Goal: Task Accomplishment & Management: Complete application form

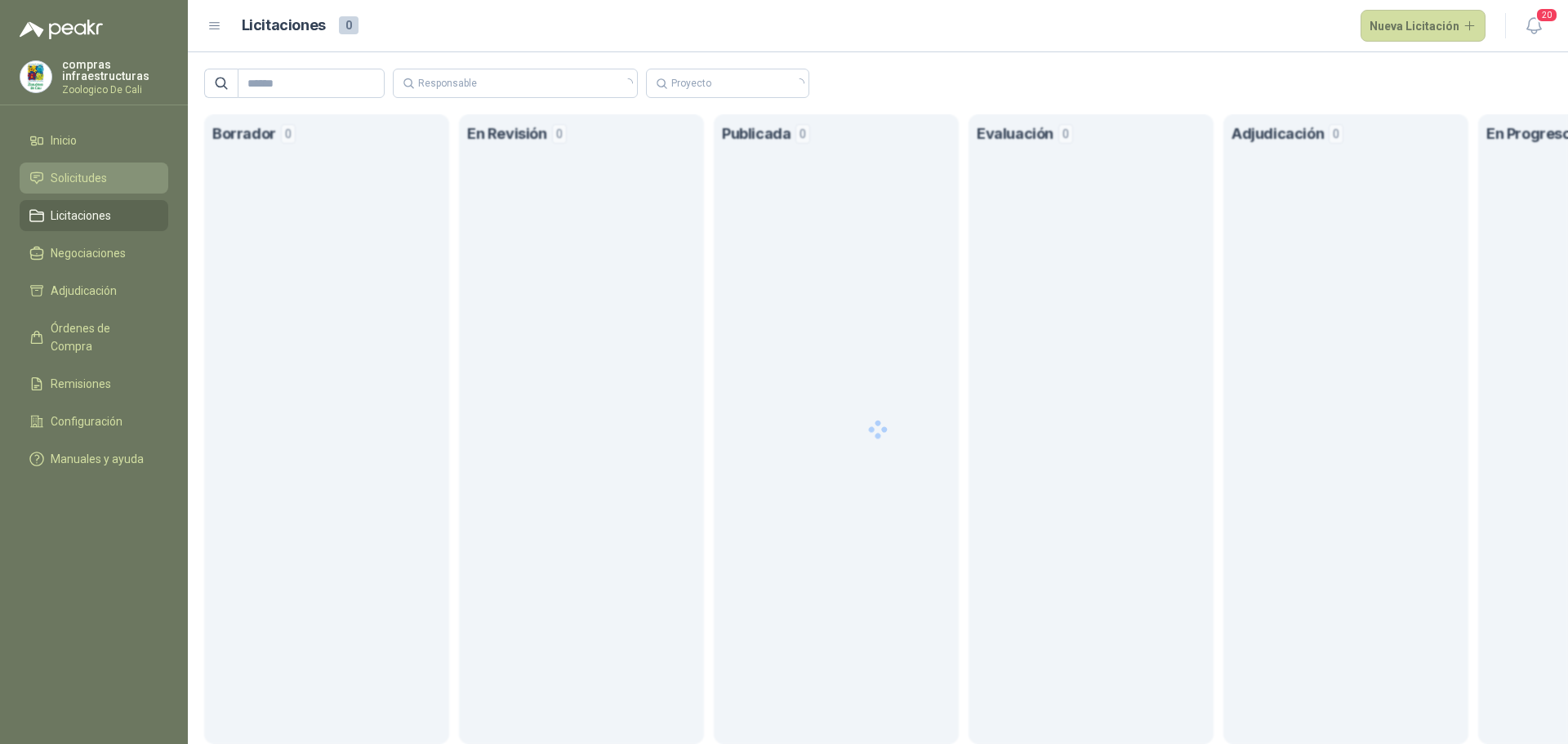
click at [111, 178] on li "Solicitudes" at bounding box center [94, 178] width 129 height 18
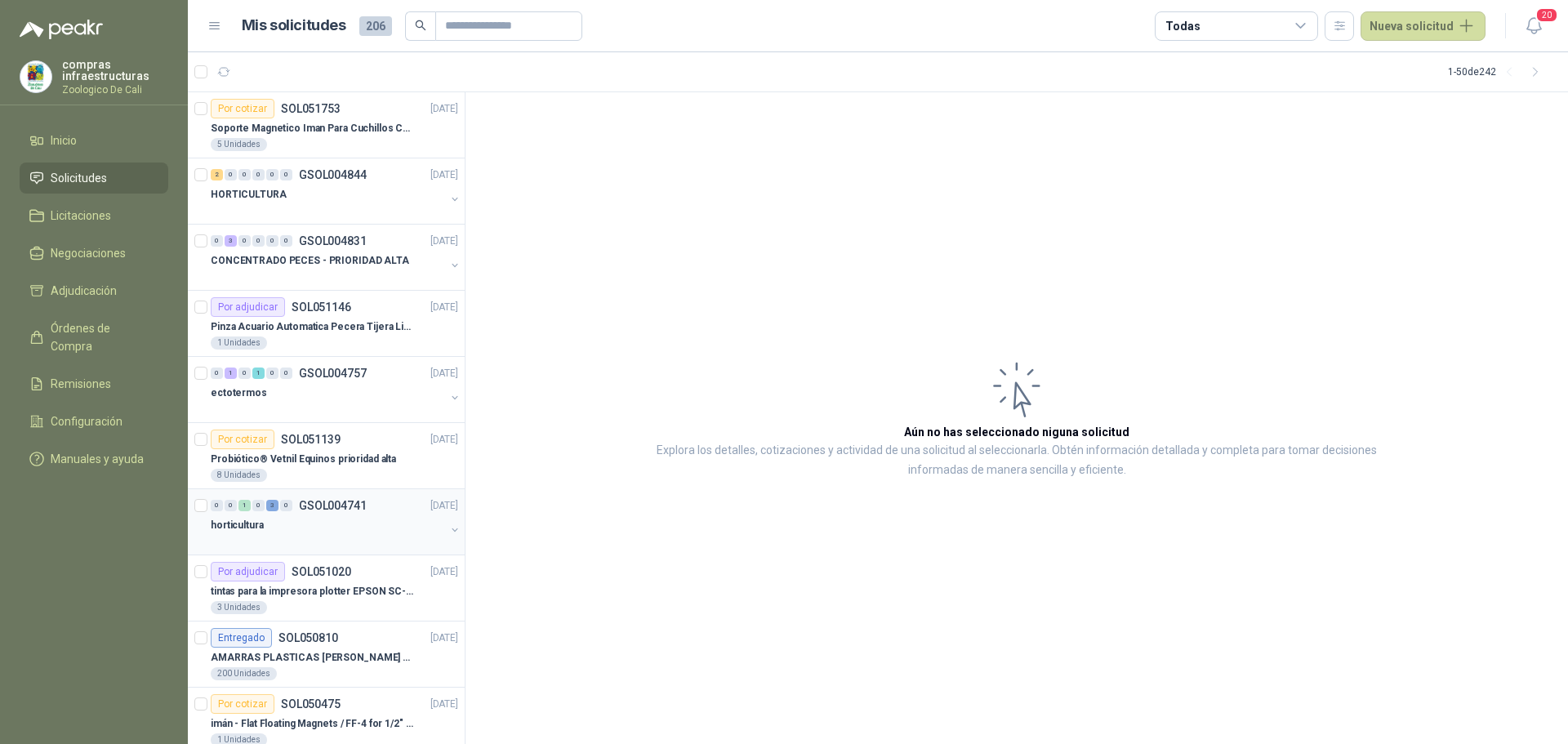
click at [340, 512] on div "0 0 1 0 3 0 GSOL004741 [DATE]" at bounding box center [336, 506] width 251 height 20
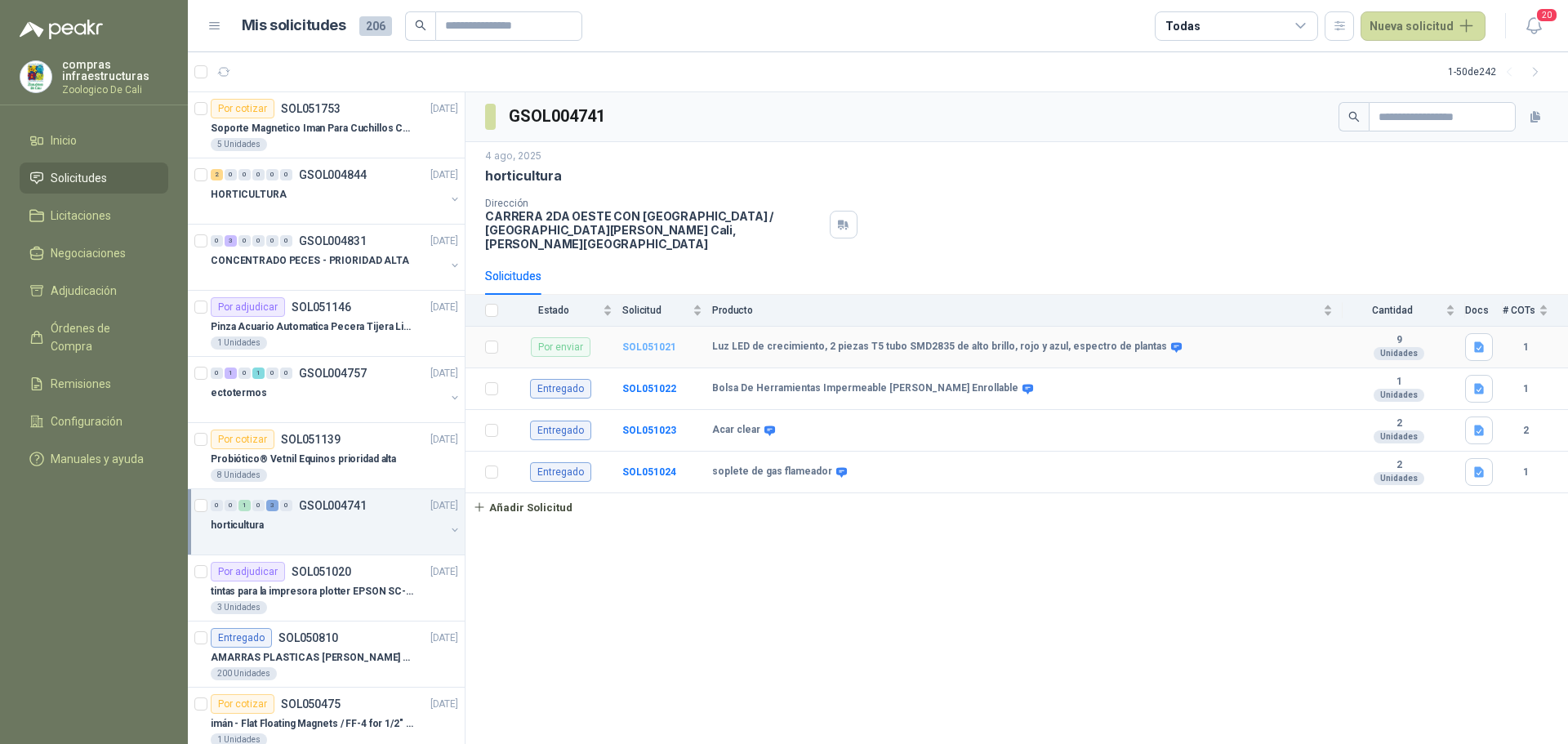
click at [636, 342] on b "SOL051021" at bounding box center [649, 347] width 54 height 12
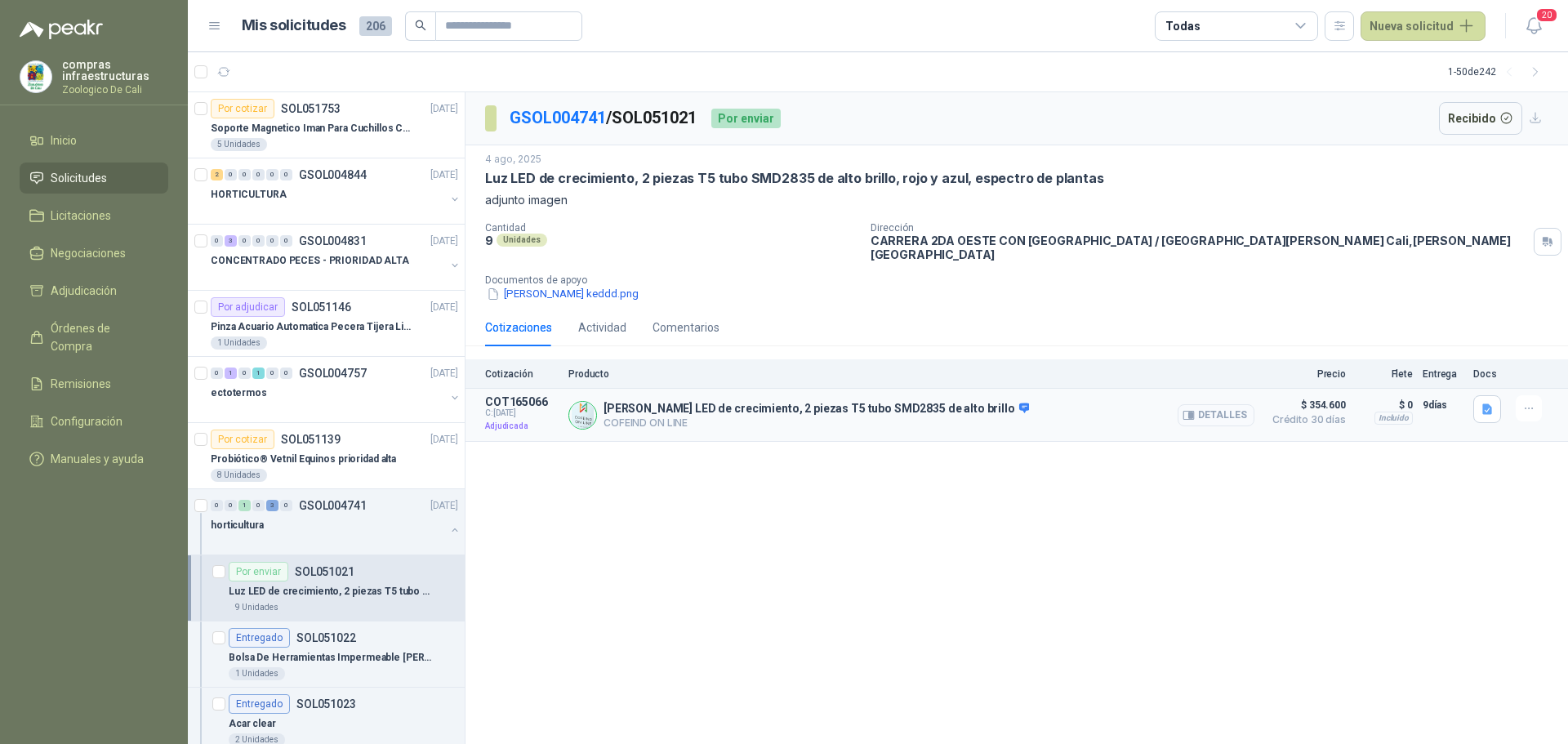
click at [1203, 404] on button "Detalles" at bounding box center [1217, 415] width 77 height 22
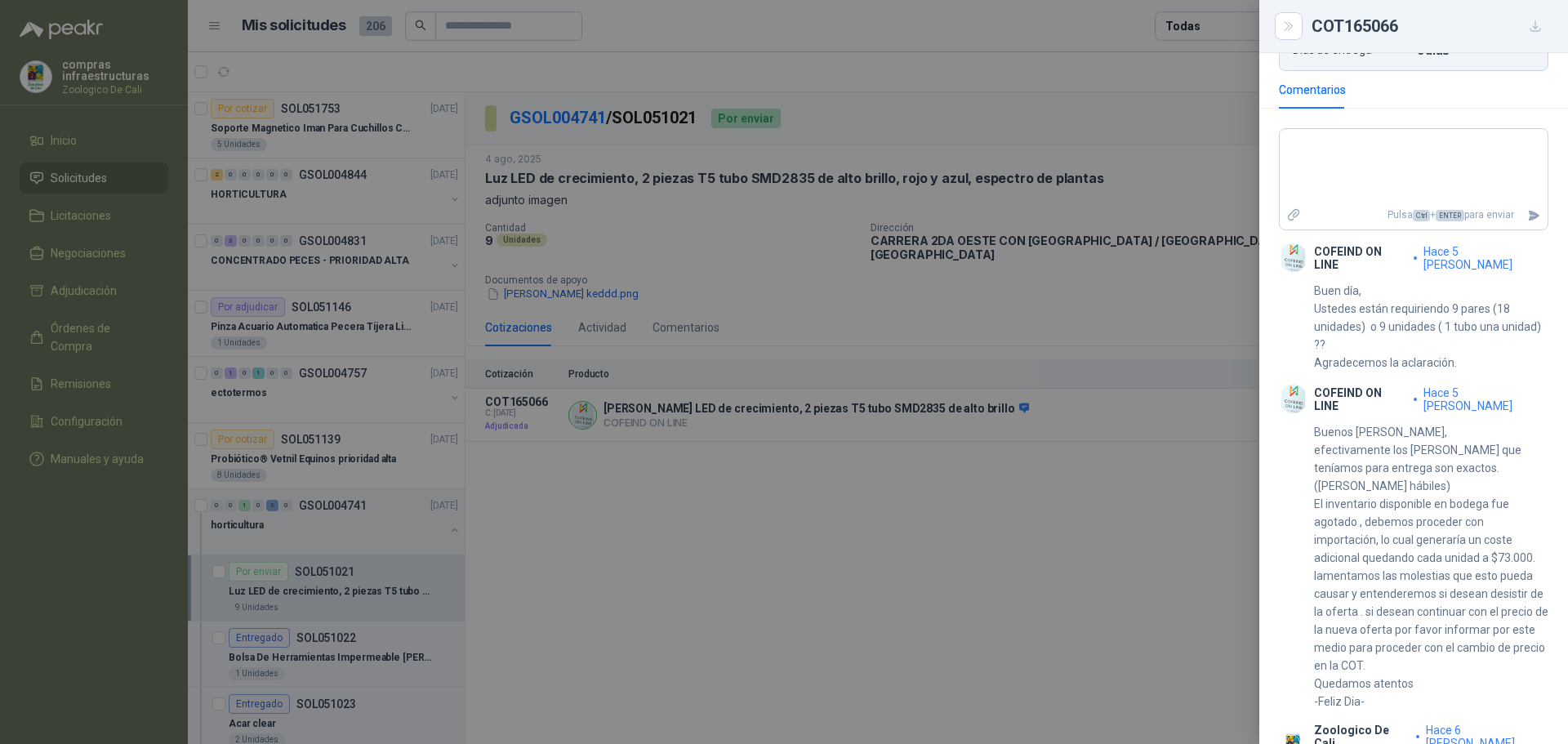
scroll to position [638, 0]
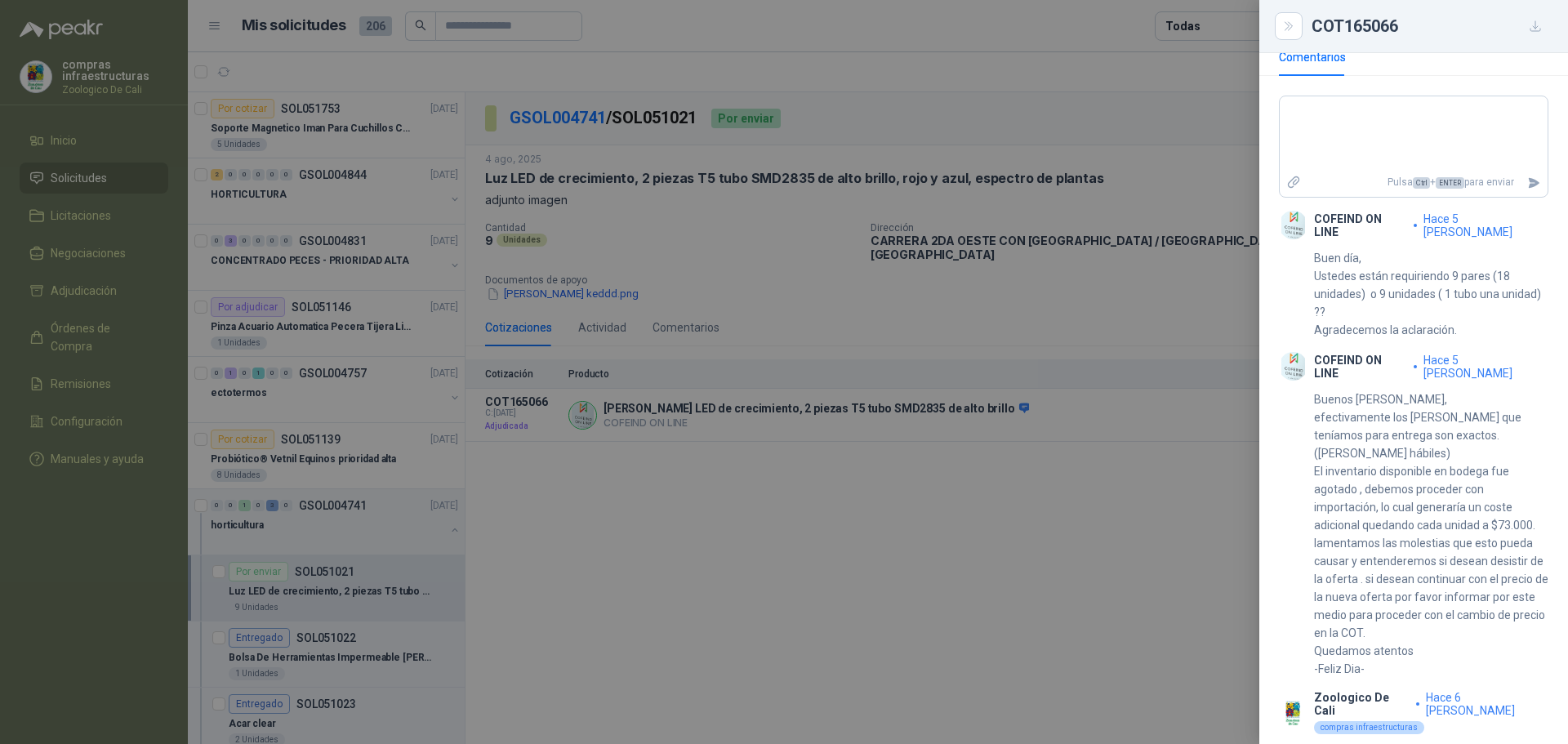
click at [890, 483] on div at bounding box center [784, 372] width 1568 height 744
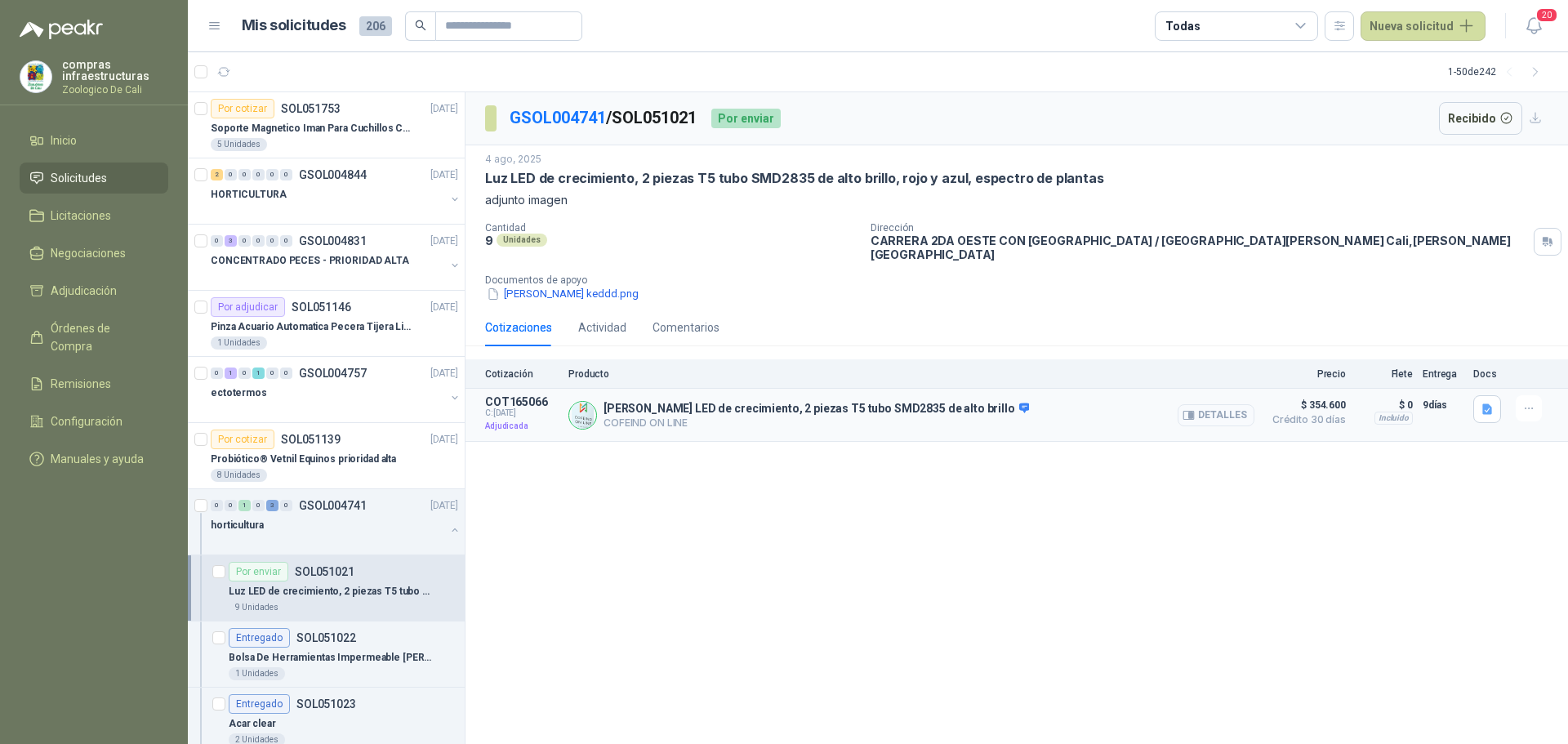
click at [1217, 407] on button "Detalles" at bounding box center [1217, 415] width 77 height 22
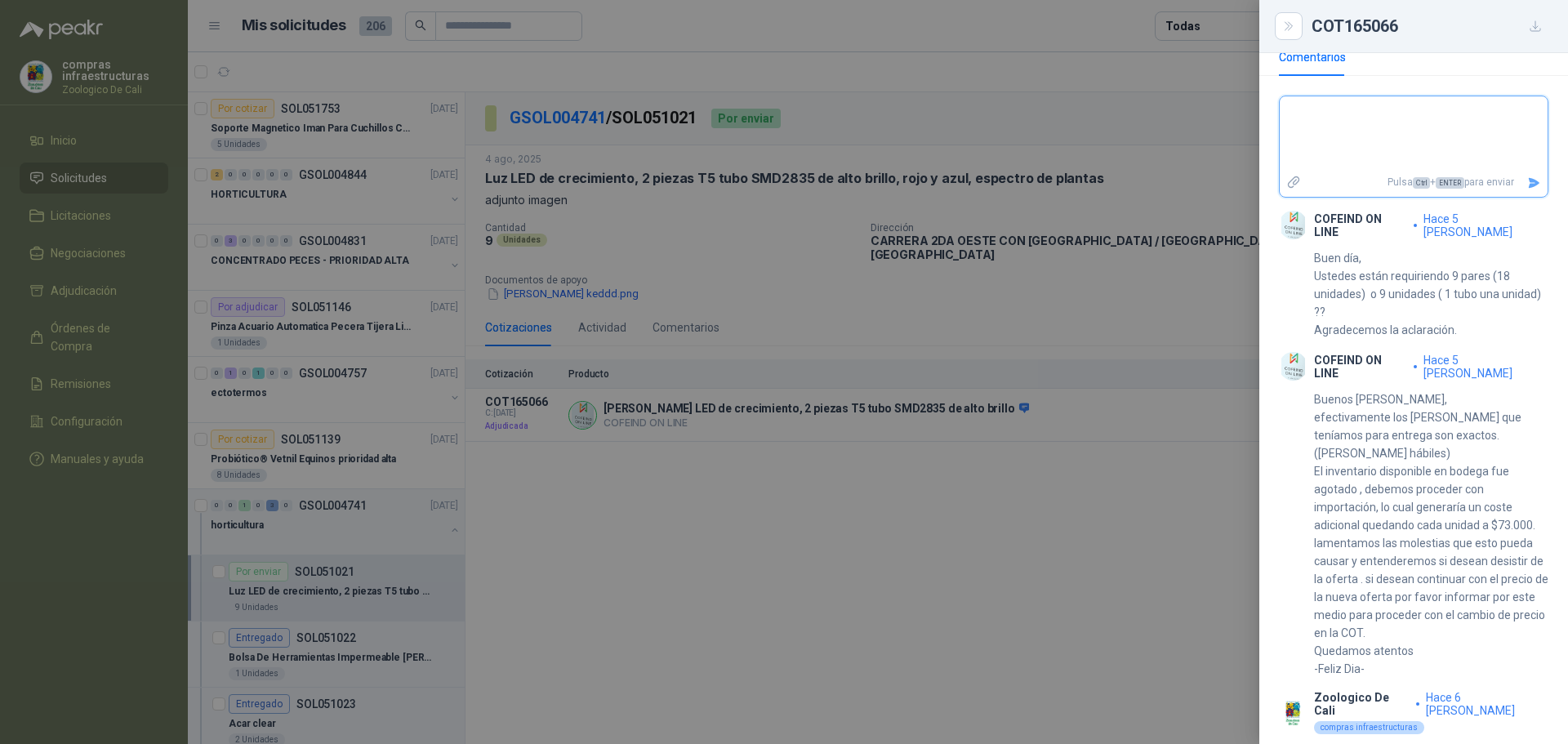
click at [1396, 125] on textarea at bounding box center [1413, 134] width 268 height 69
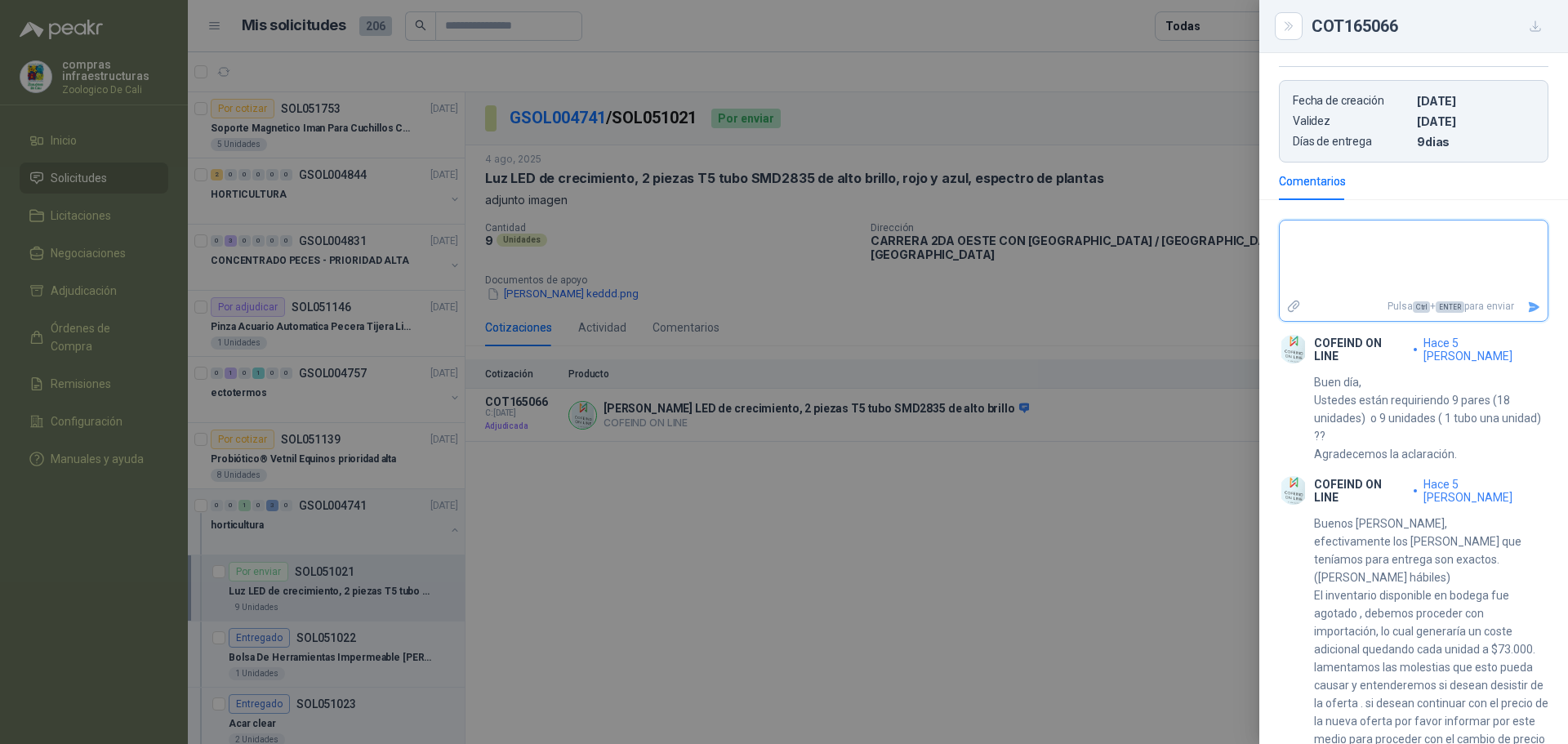
scroll to position [394, 0]
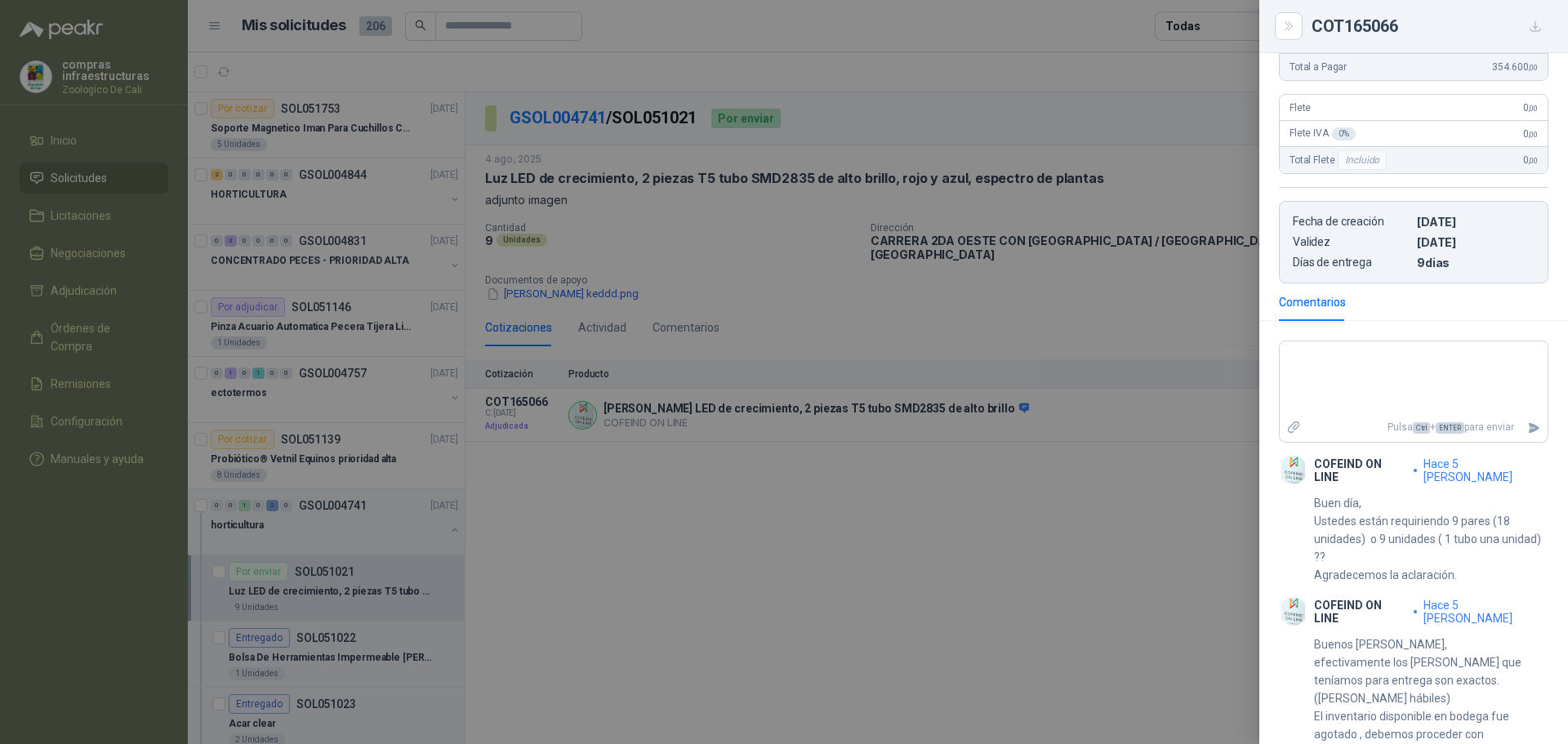
click at [1371, 334] on section "Pulsa Ctrl + ENTER para enviar COFEIND ON LINE hace 5 [PERSON_NAME] Buen día, U…" at bounding box center [1414, 696] width 308 height 722
click at [1370, 344] on textarea at bounding box center [1413, 378] width 268 height 69
type textarea "*"
type textarea "**"
type textarea "***"
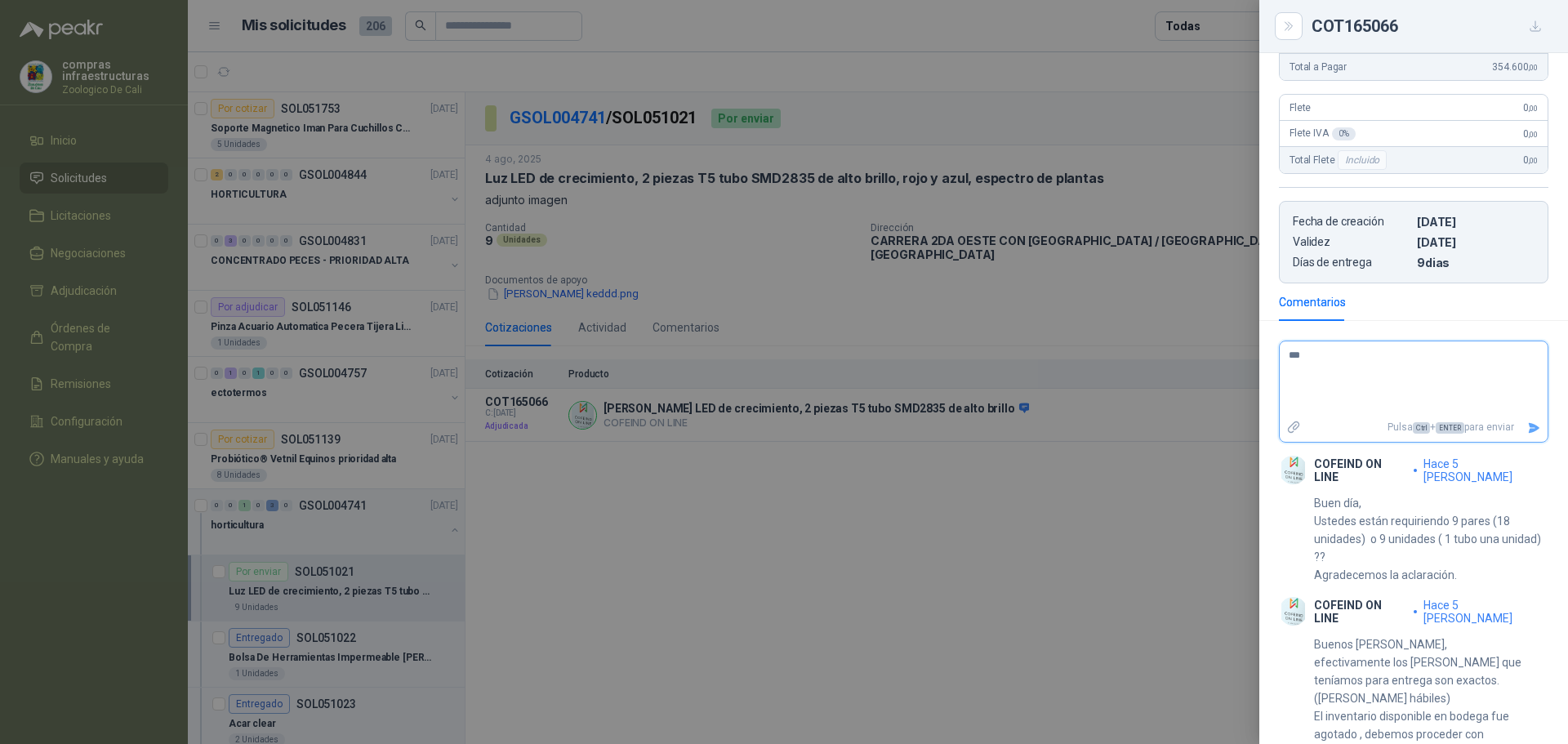
type textarea "****"
type textarea "*****"
type textarea "******"
type textarea "********"
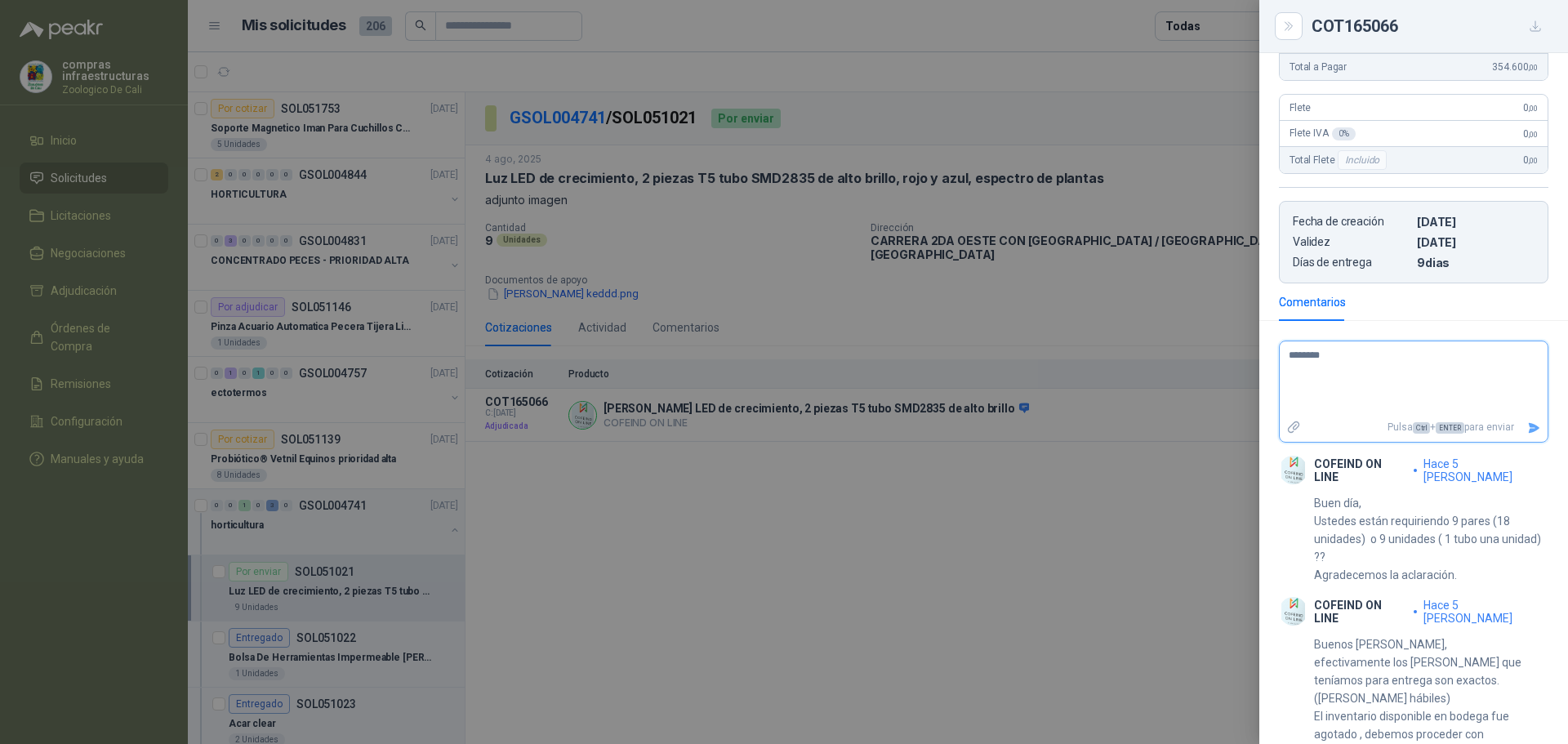
type textarea "*********"
type textarea "**********"
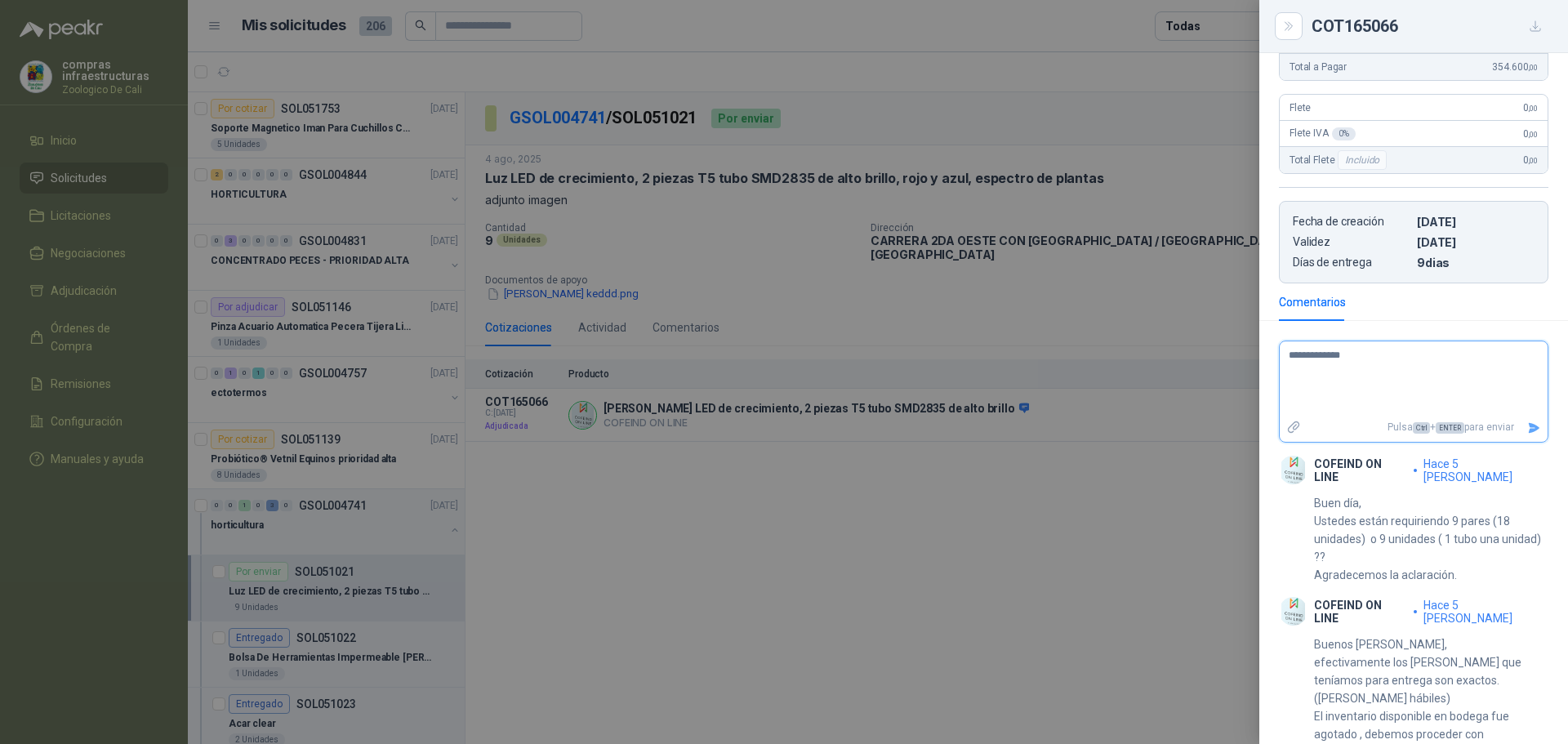
type textarea "**********"
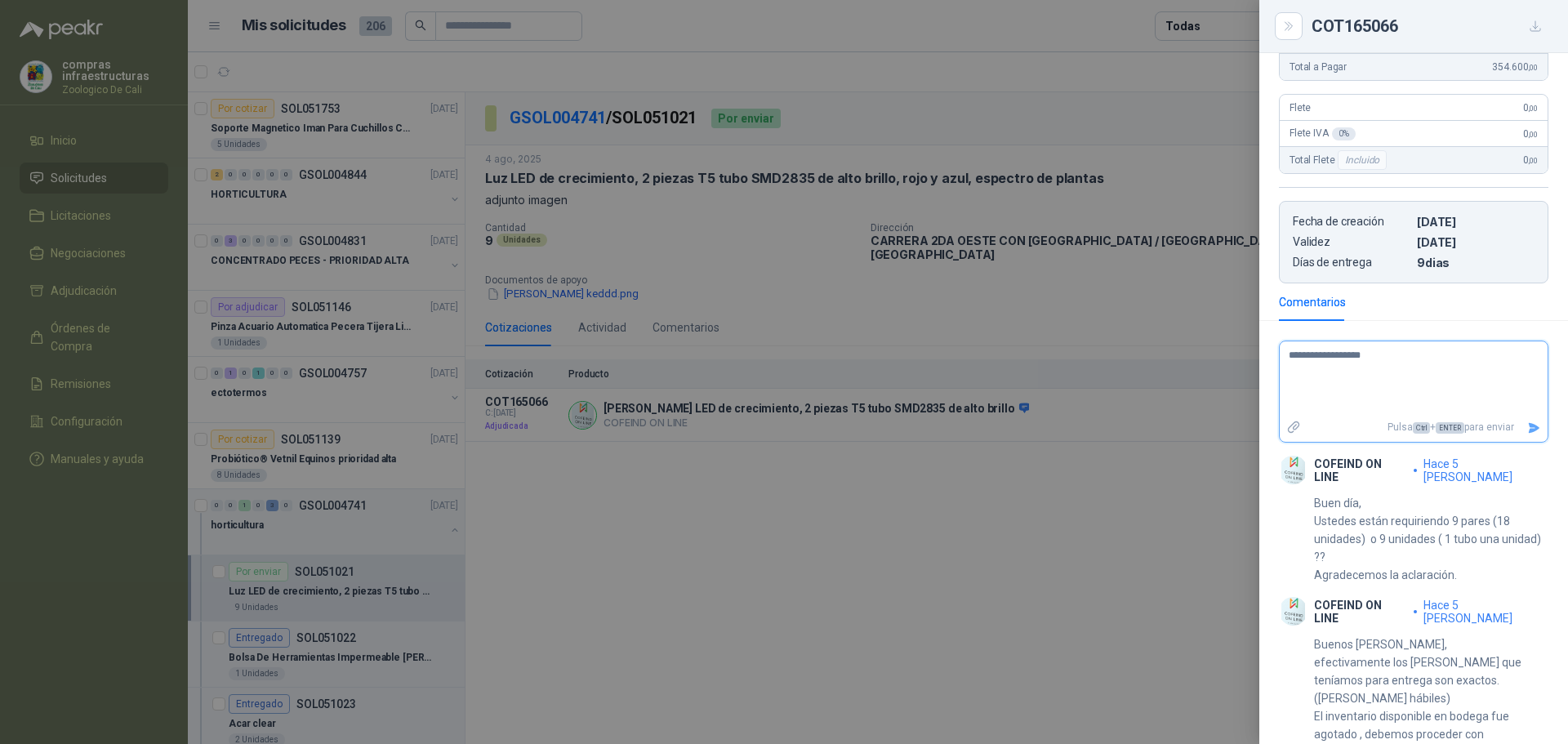
type textarea "**********"
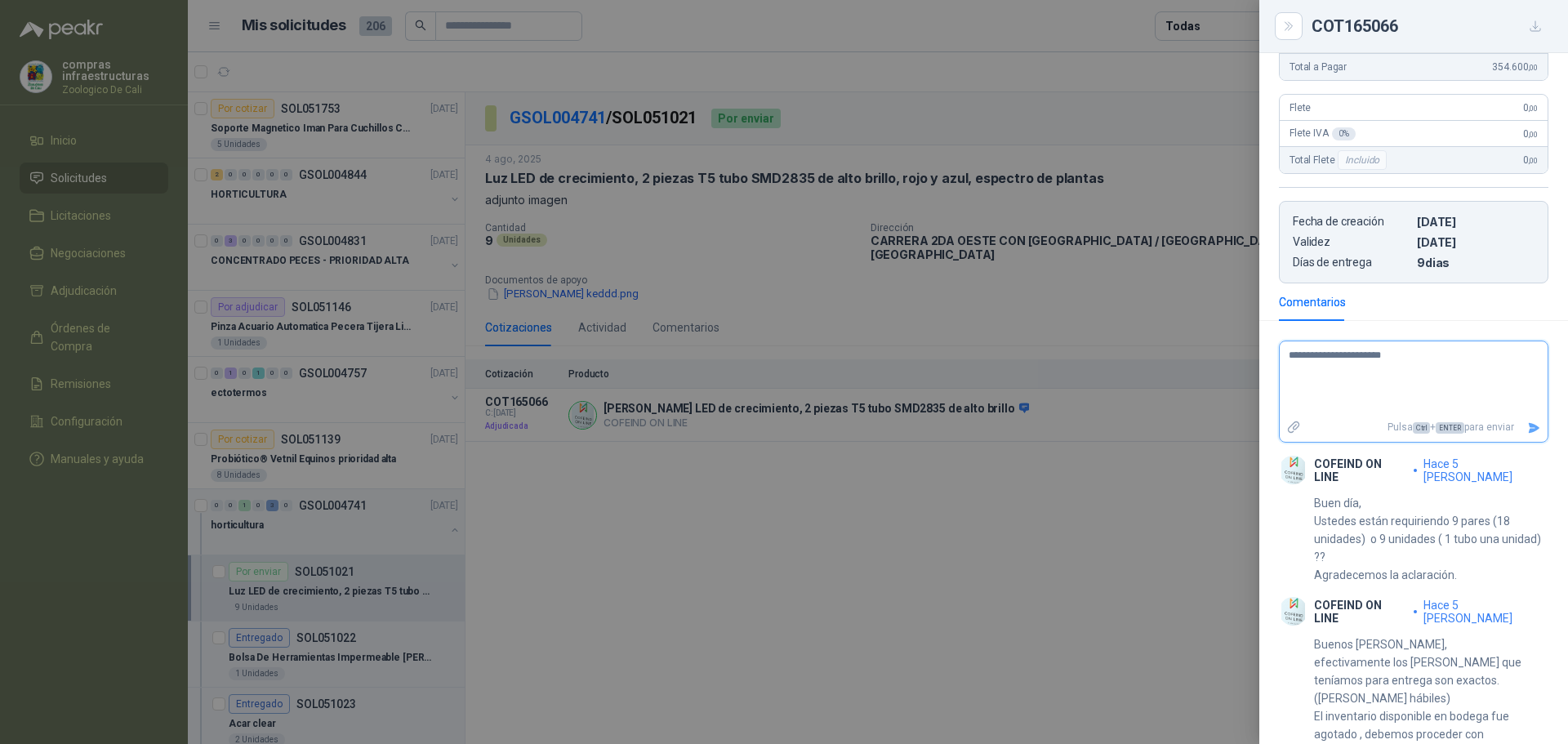
type textarea "**********"
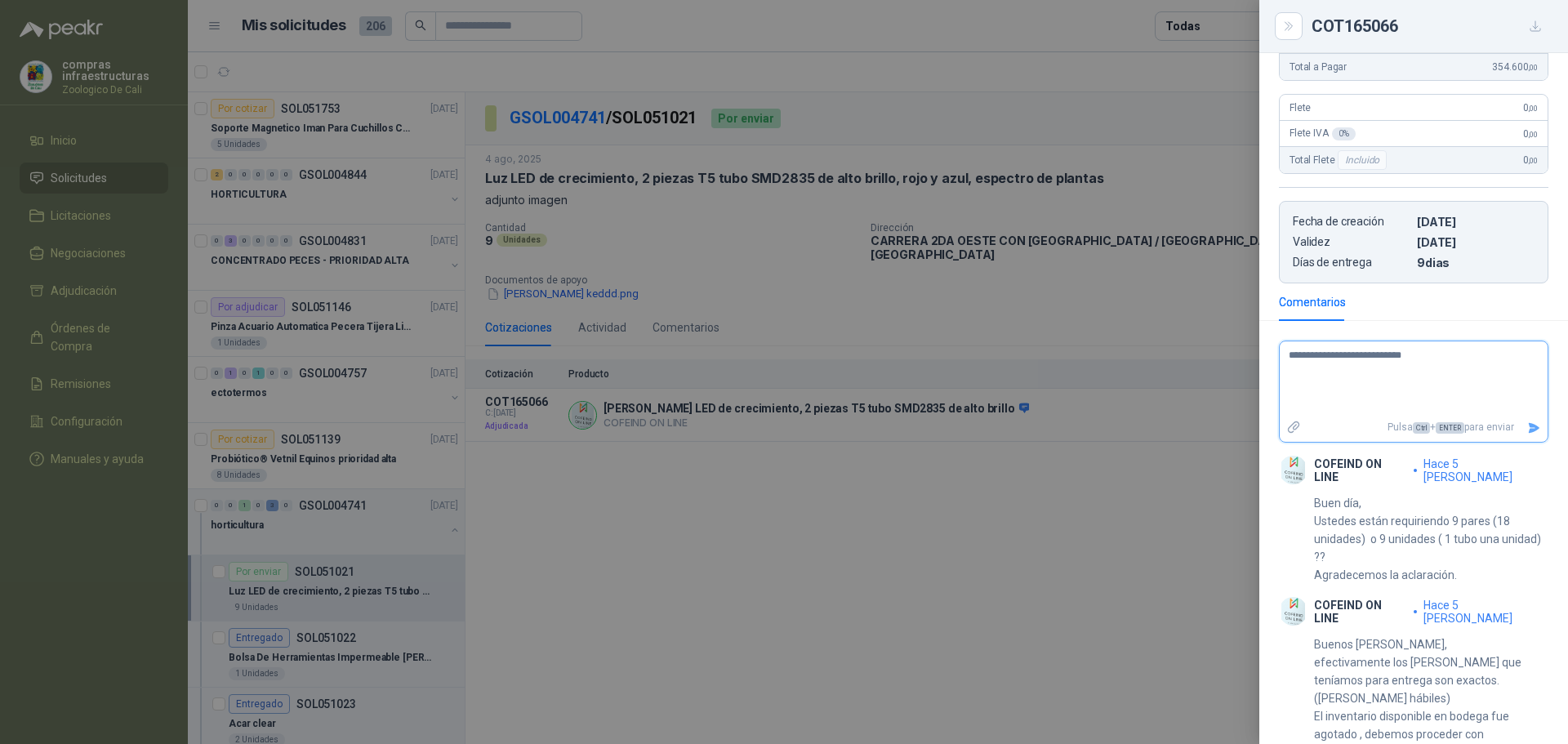
type textarea "**********"
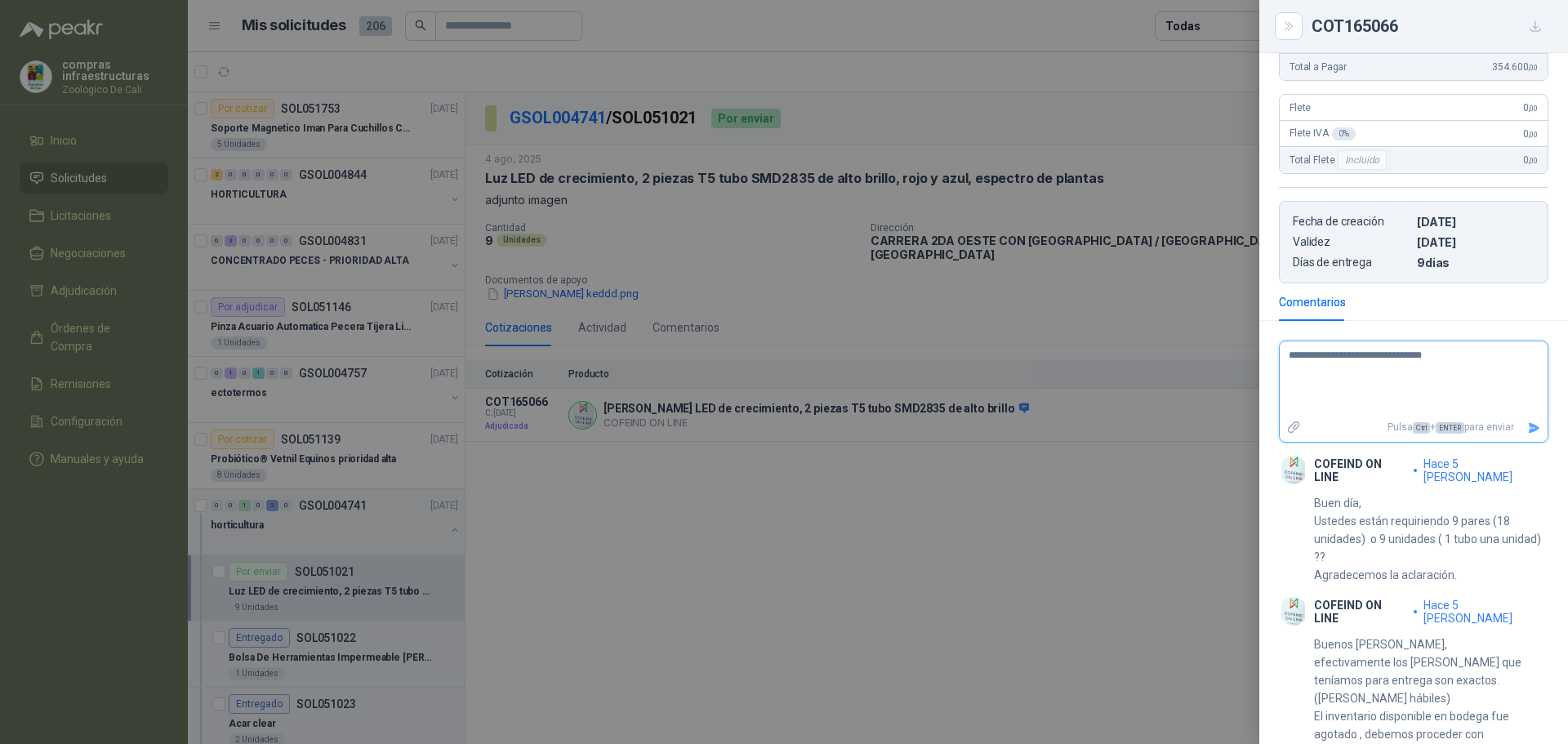
type textarea "**********"
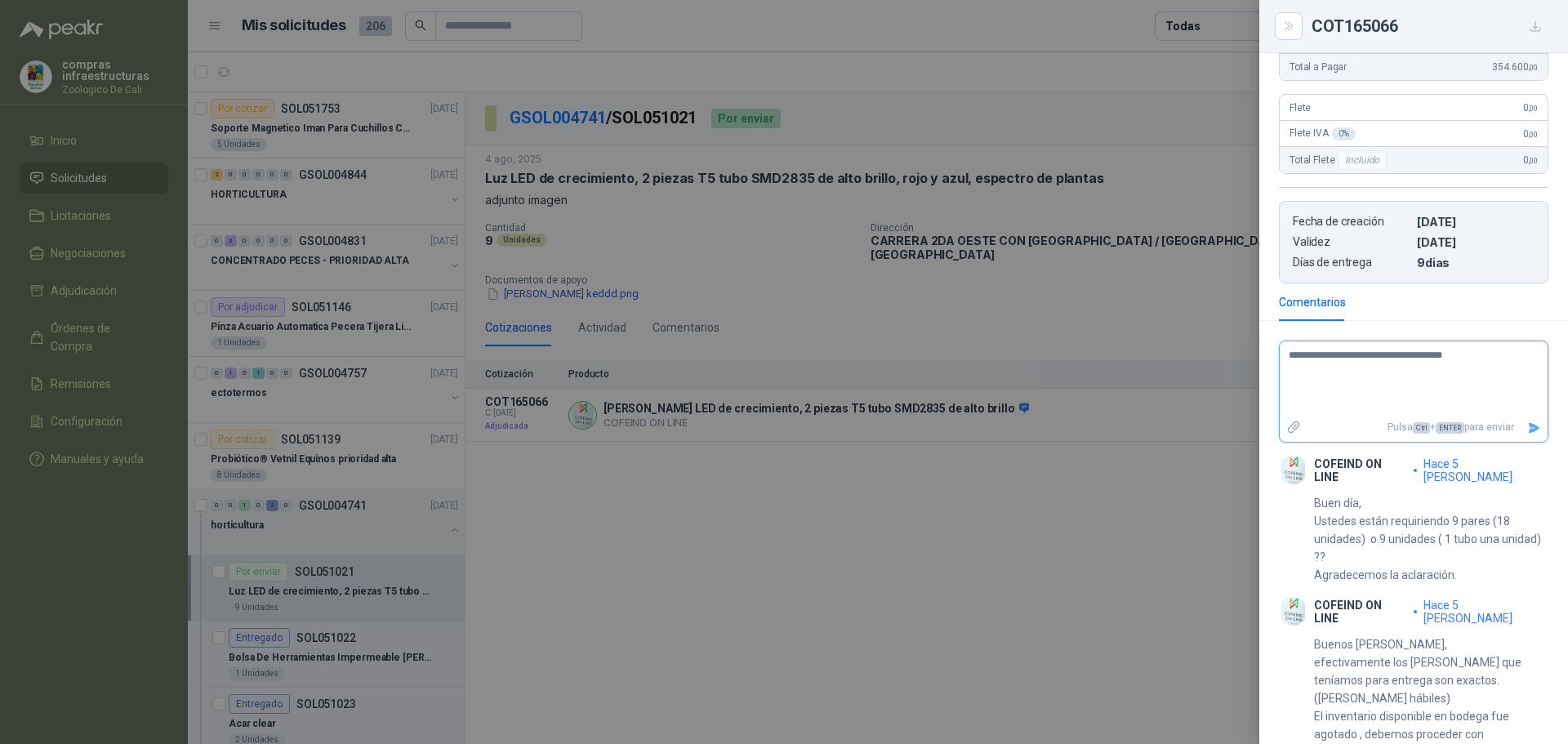
type textarea "**********"
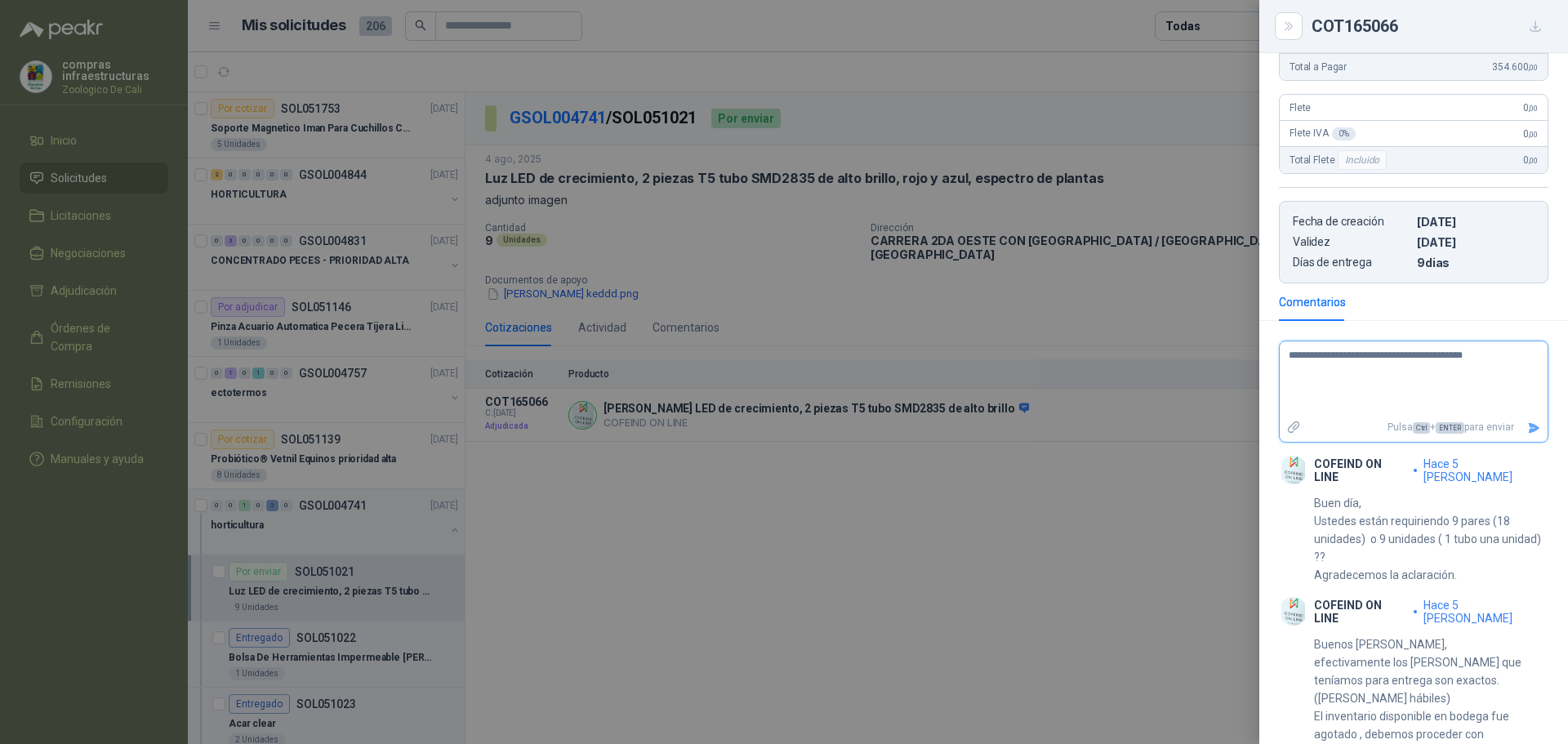
type textarea "**********"
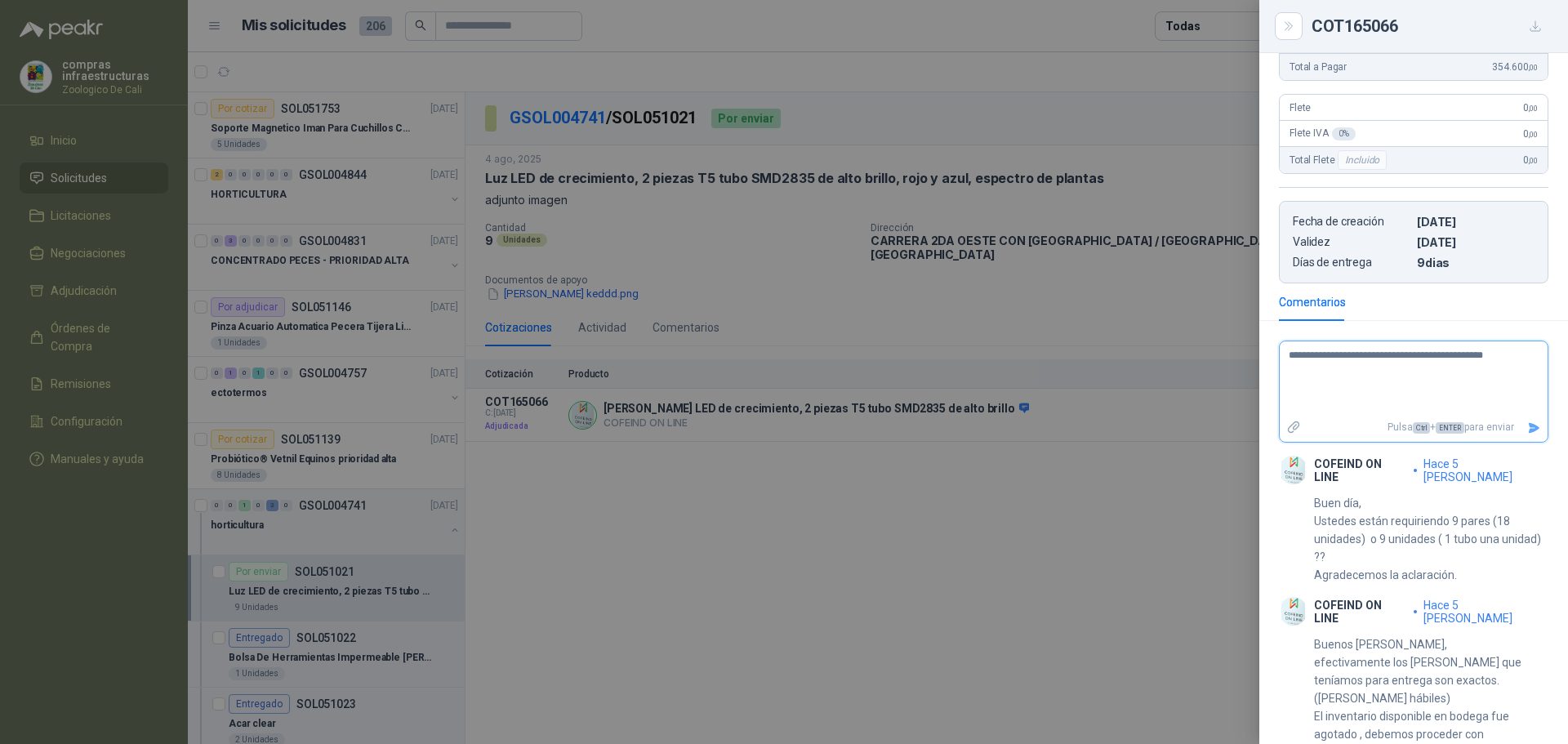
type textarea "**********"
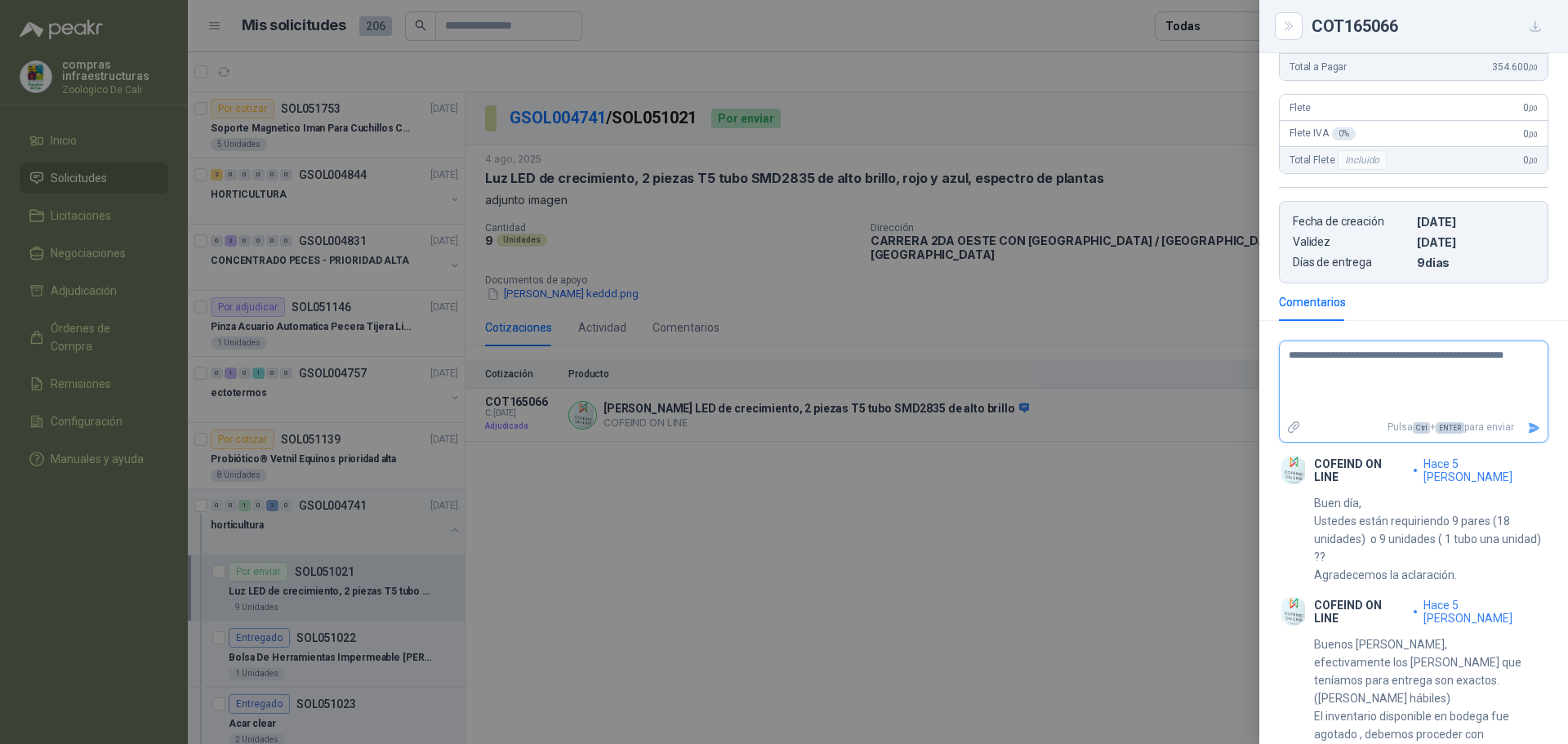
type textarea "**********"
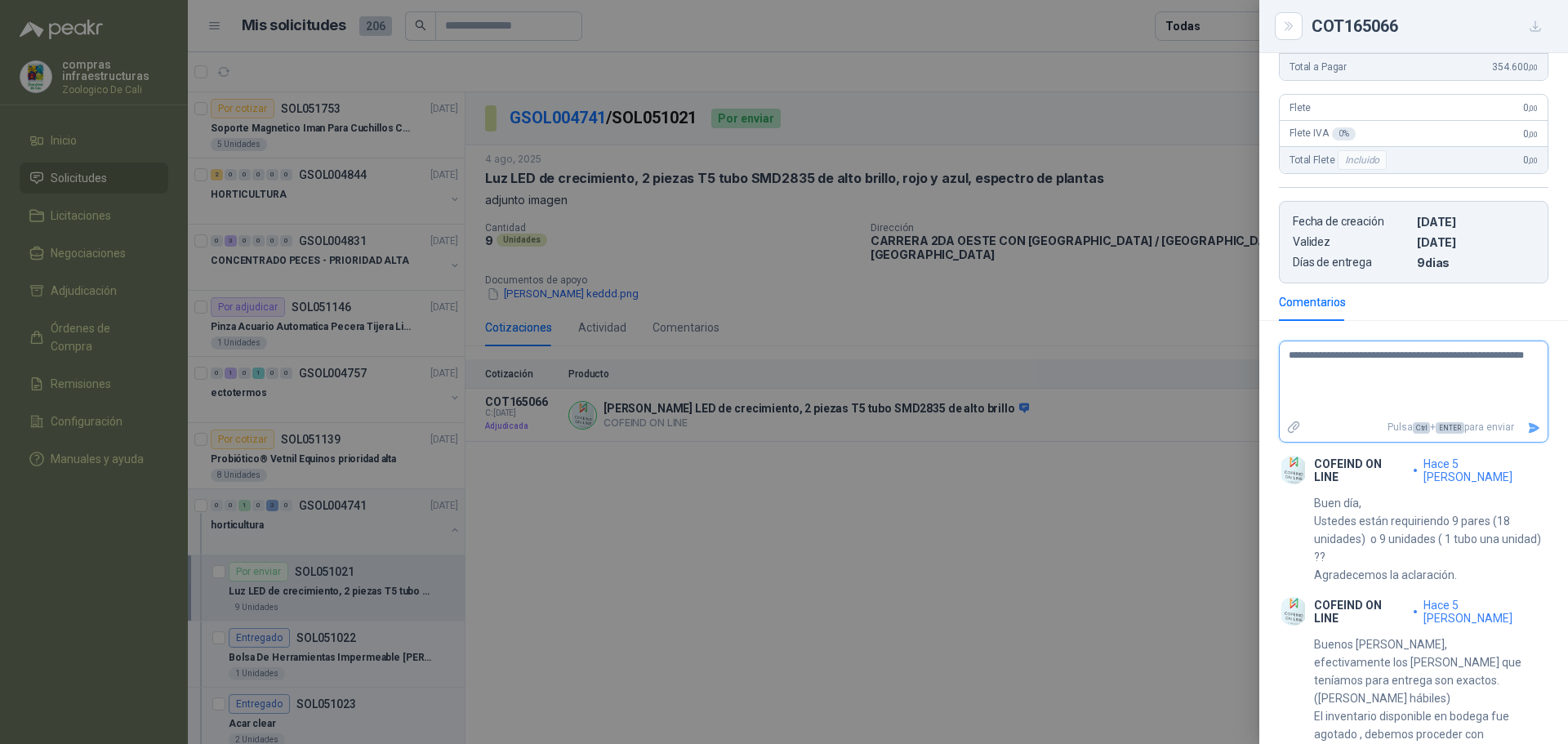
type textarea "**********"
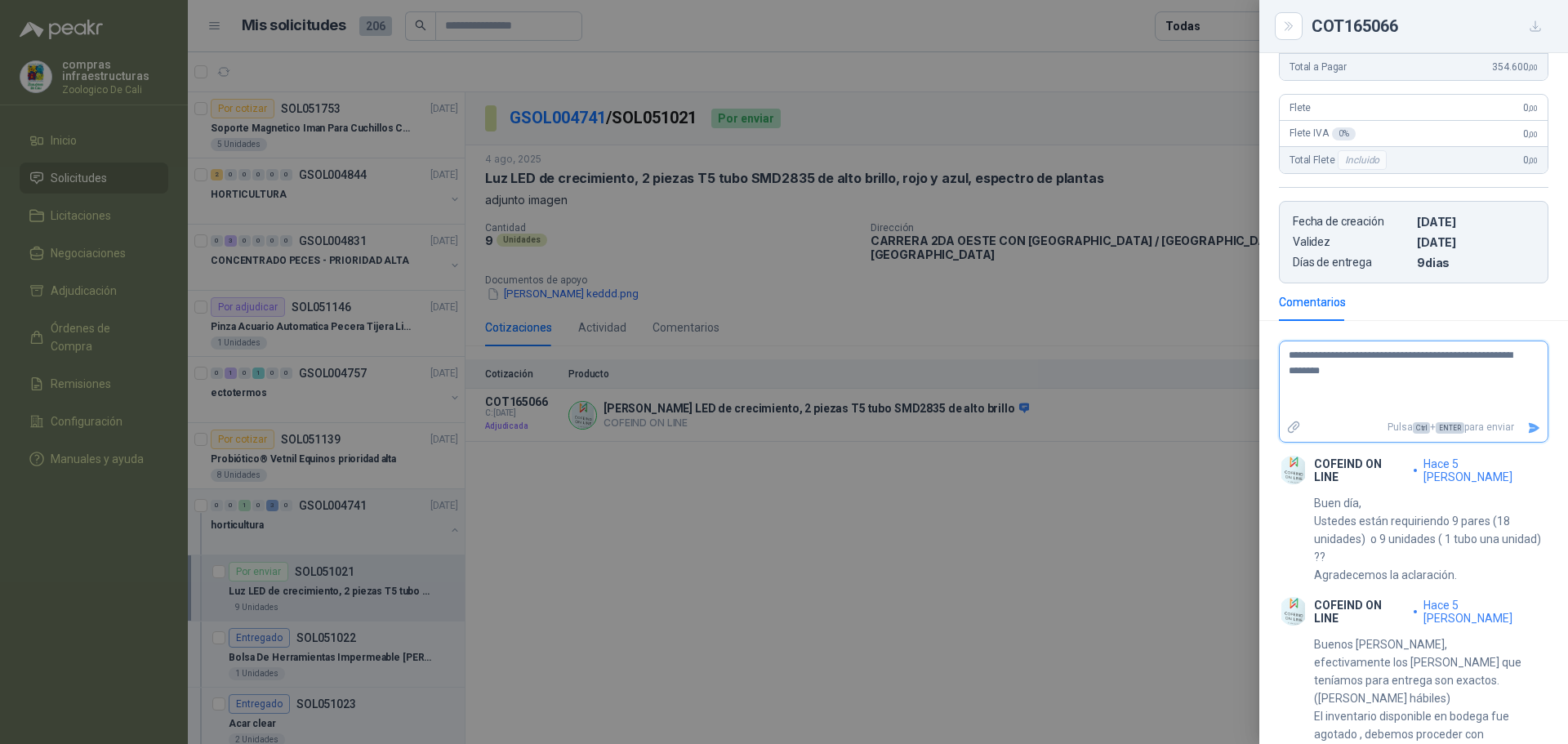
type textarea "**********"
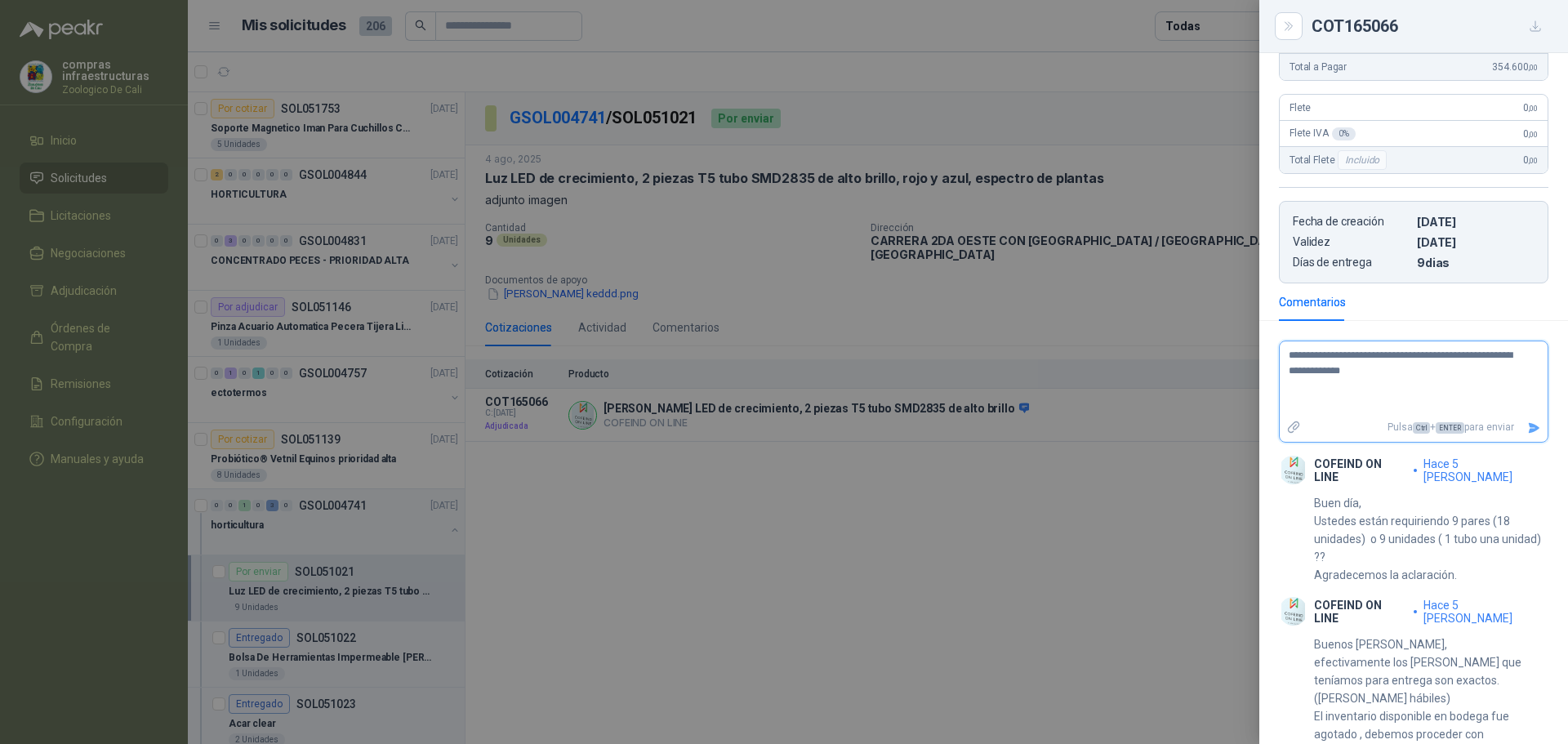
type textarea "**********"
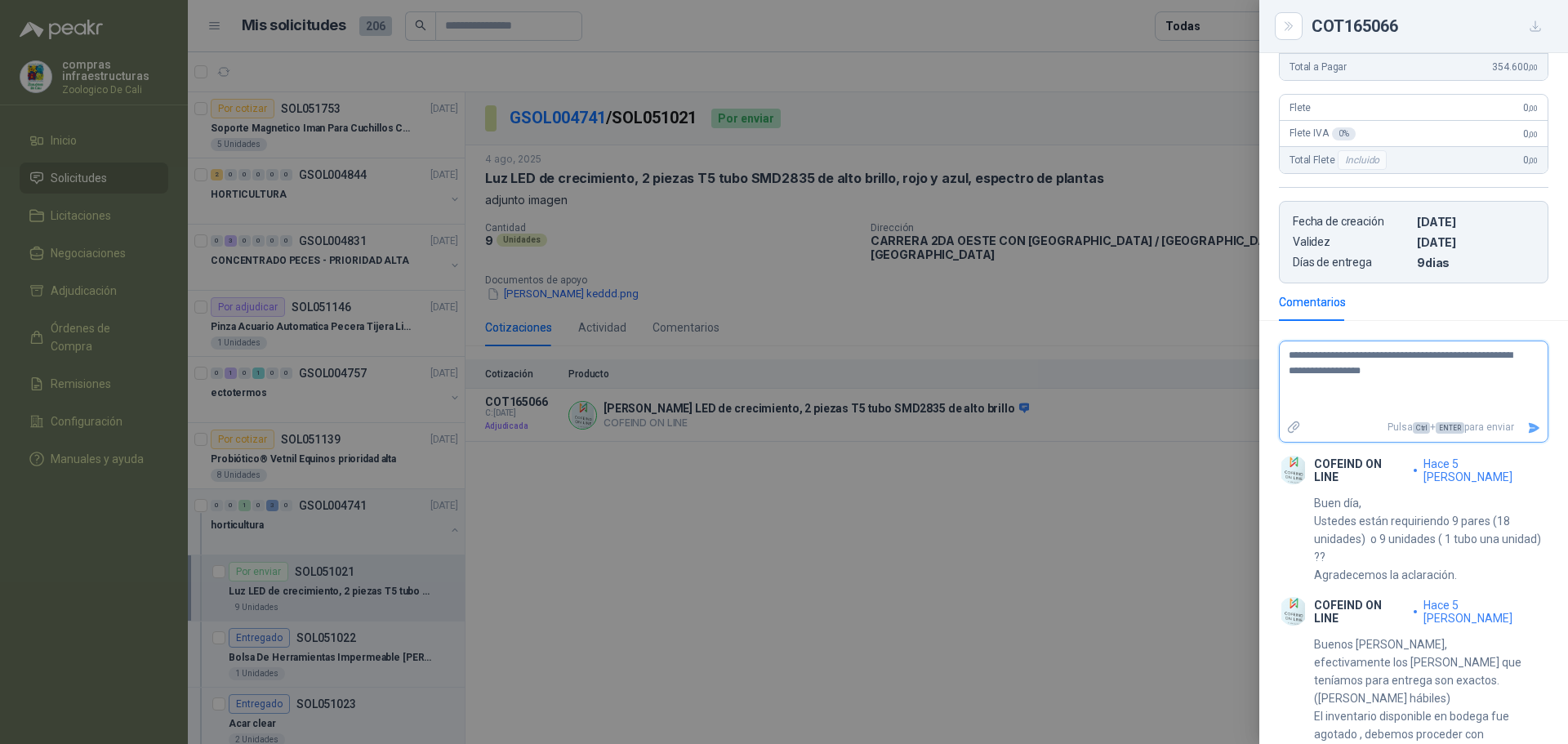
type textarea "**********"
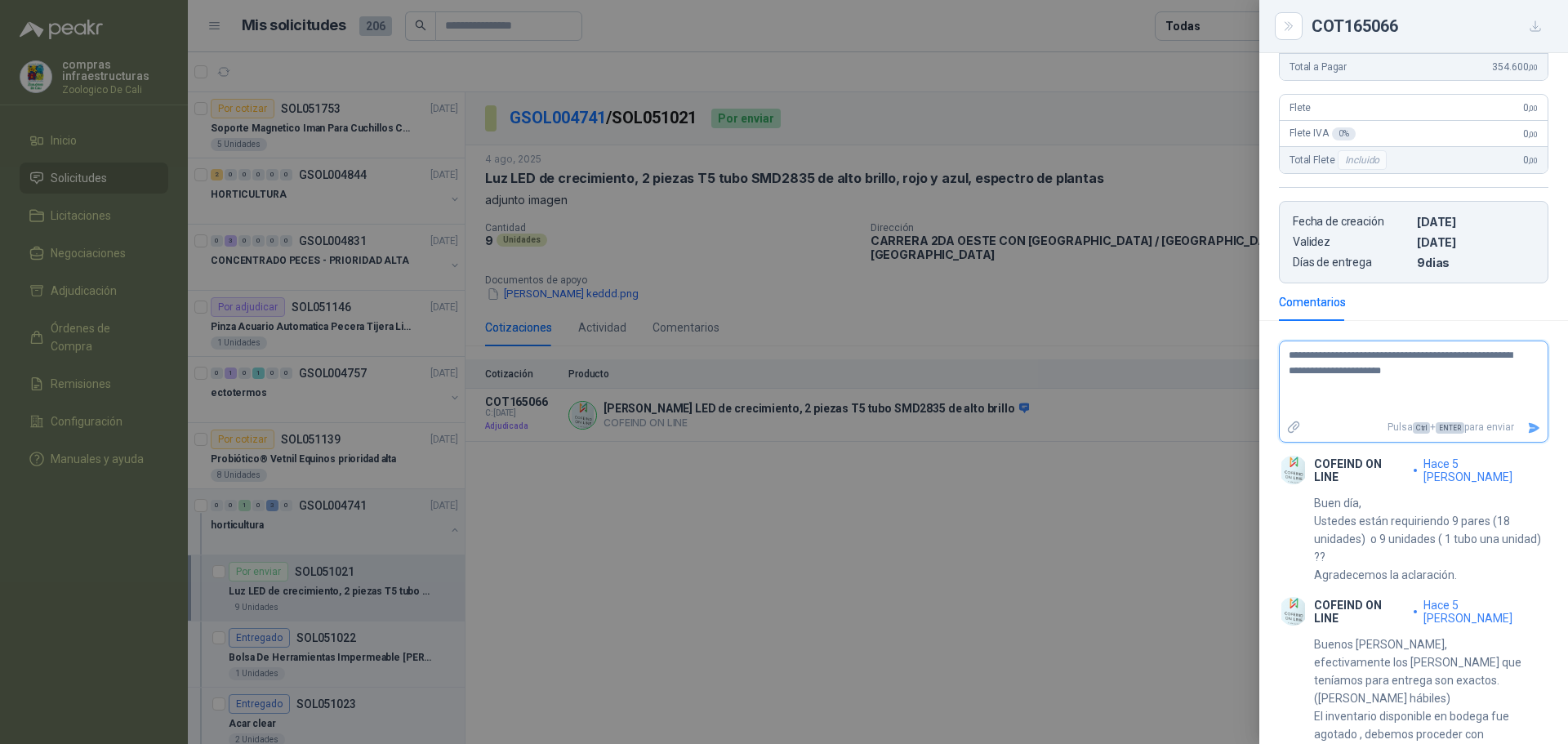
type textarea "**********"
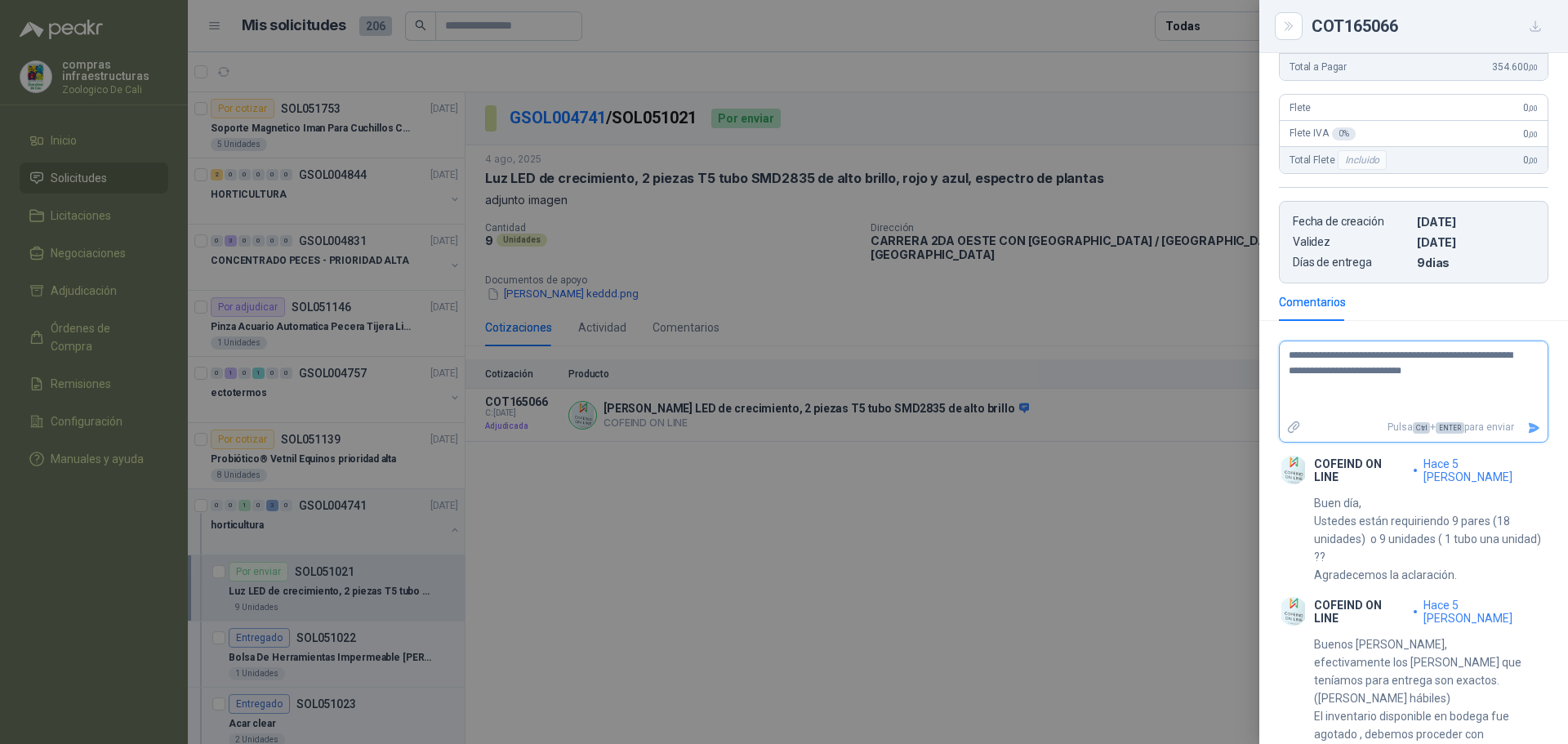
type textarea "**********"
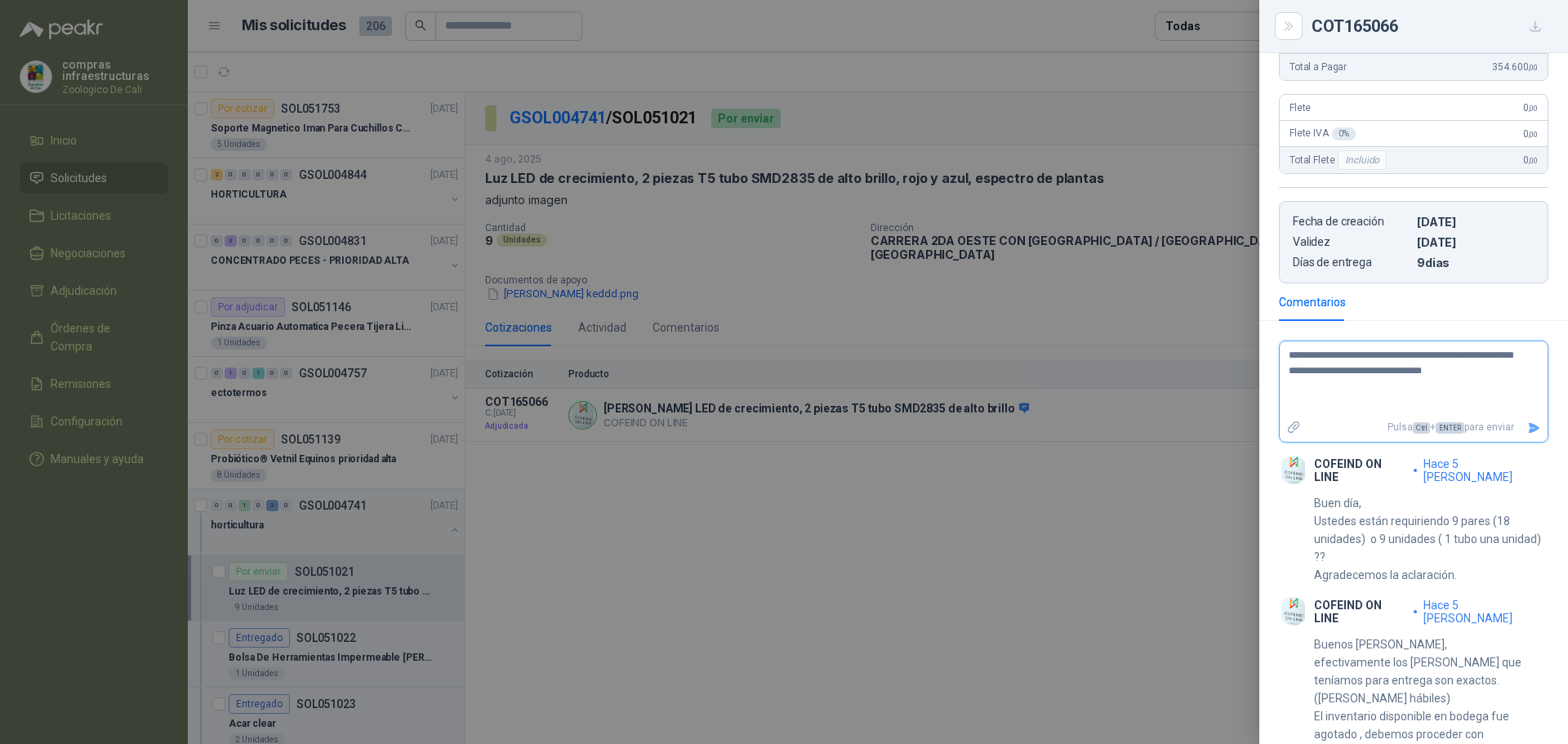
type textarea "**********"
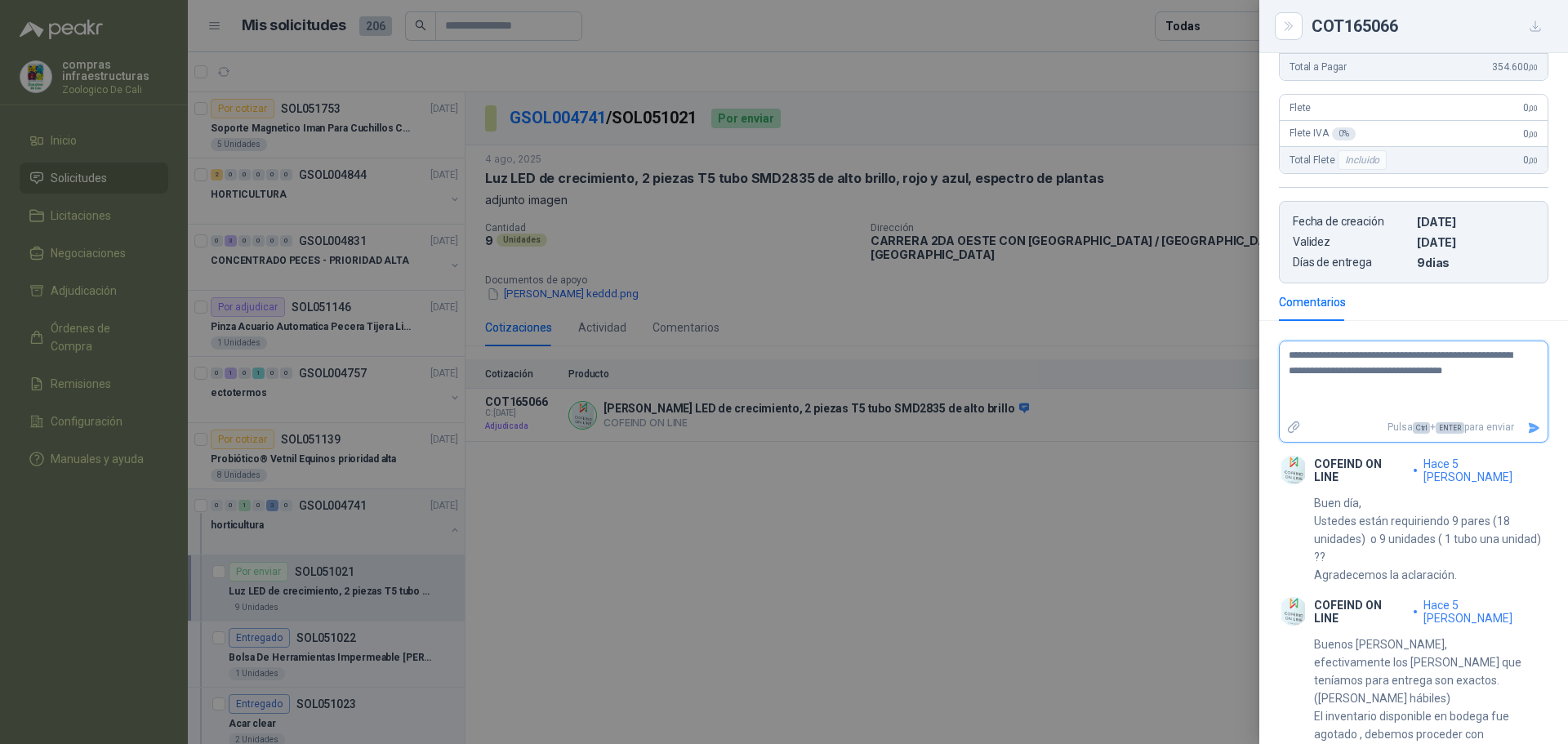
type textarea "**********"
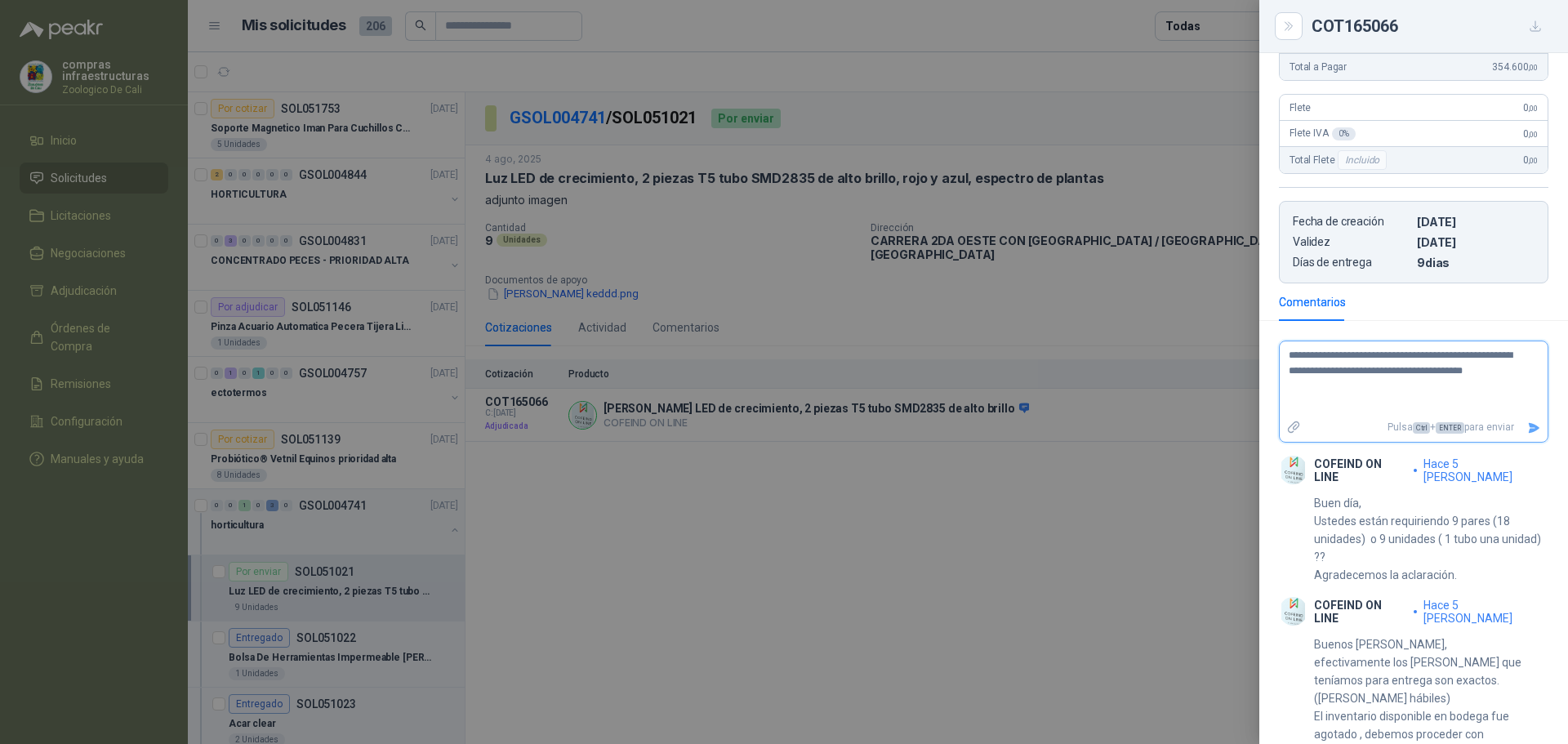
type textarea "**********"
click at [1527, 421] on icon "Enviar" at bounding box center [1533, 428] width 13 height 13
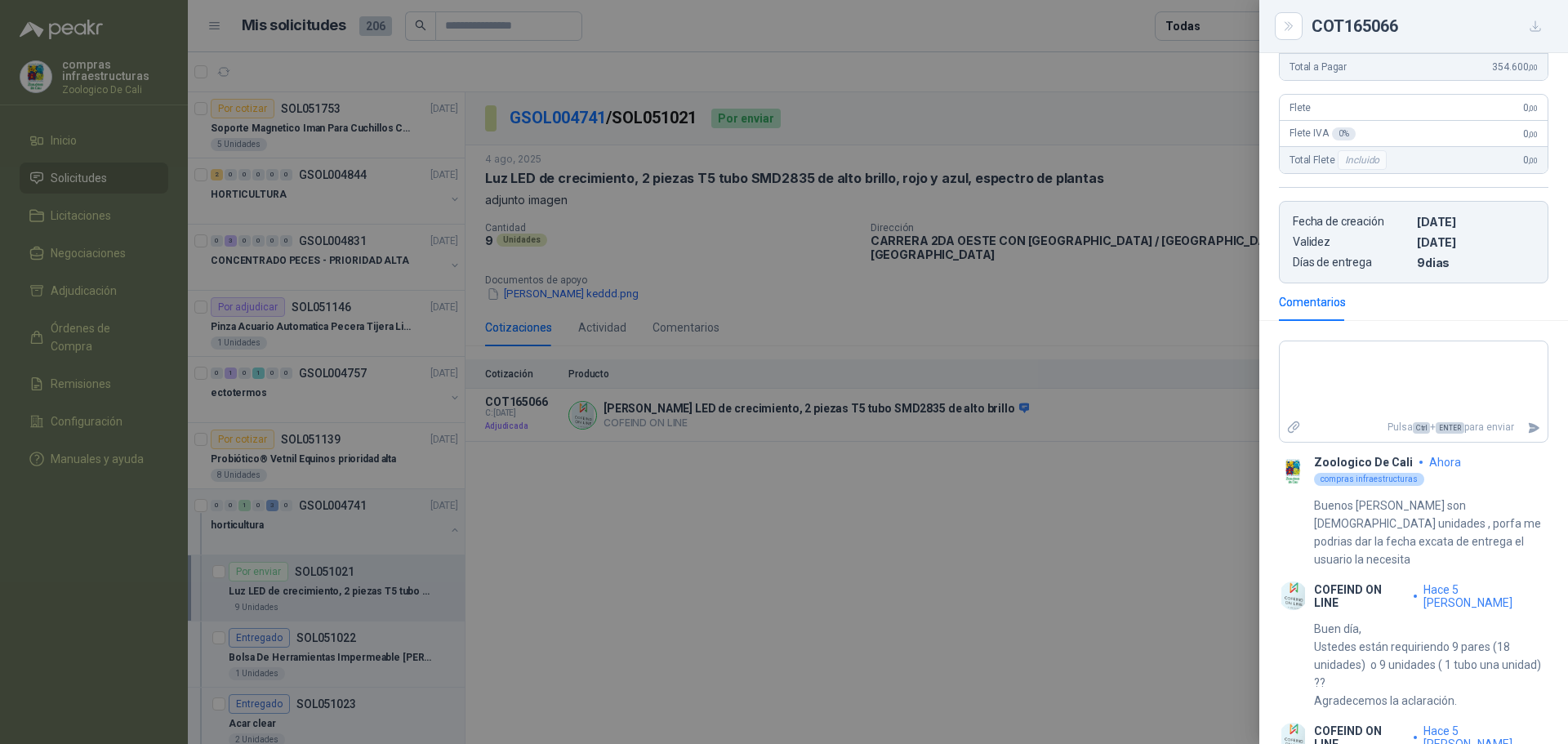
click at [933, 623] on div at bounding box center [784, 372] width 1568 height 744
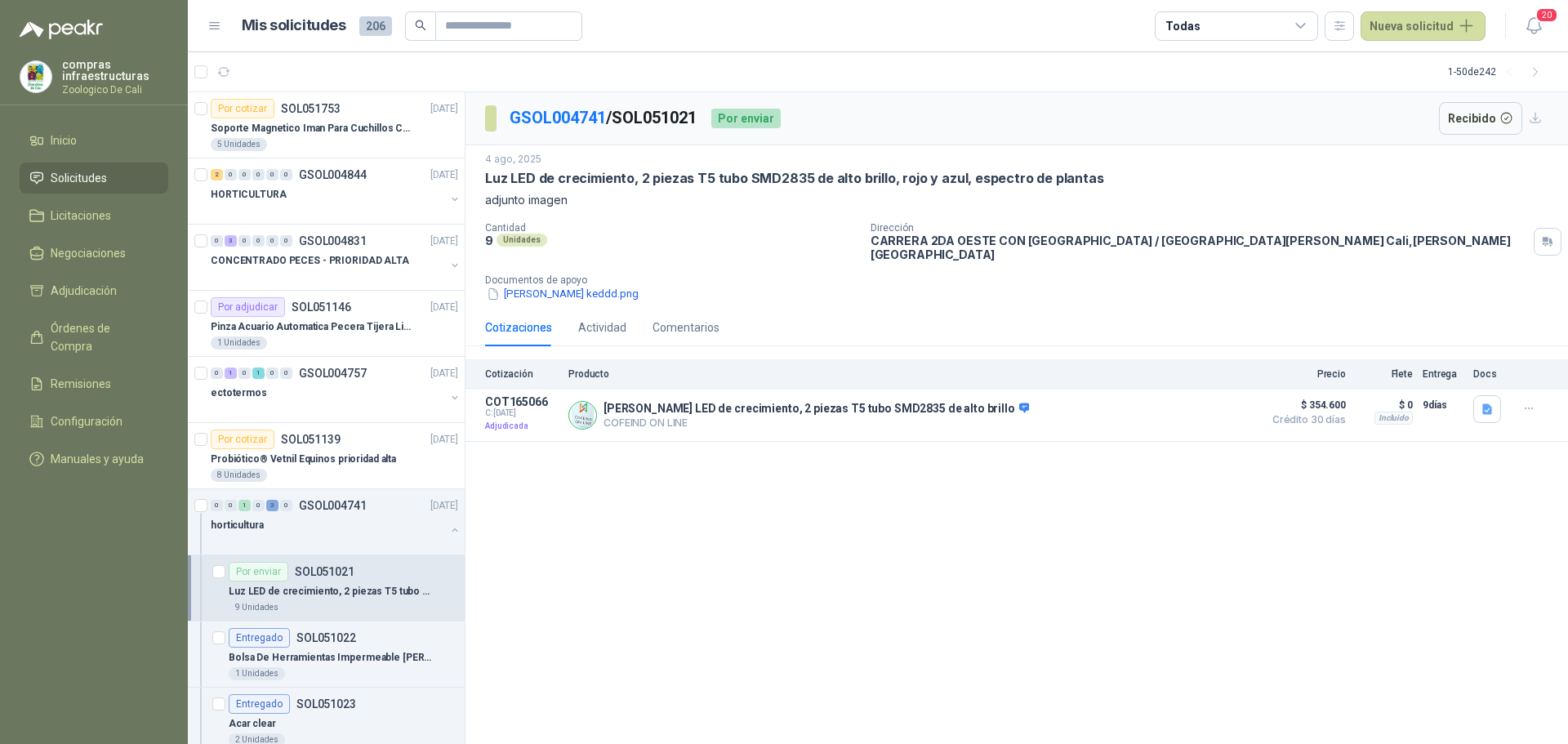
click at [99, 176] on span "Solicitudes" at bounding box center [78, 178] width 56 height 18
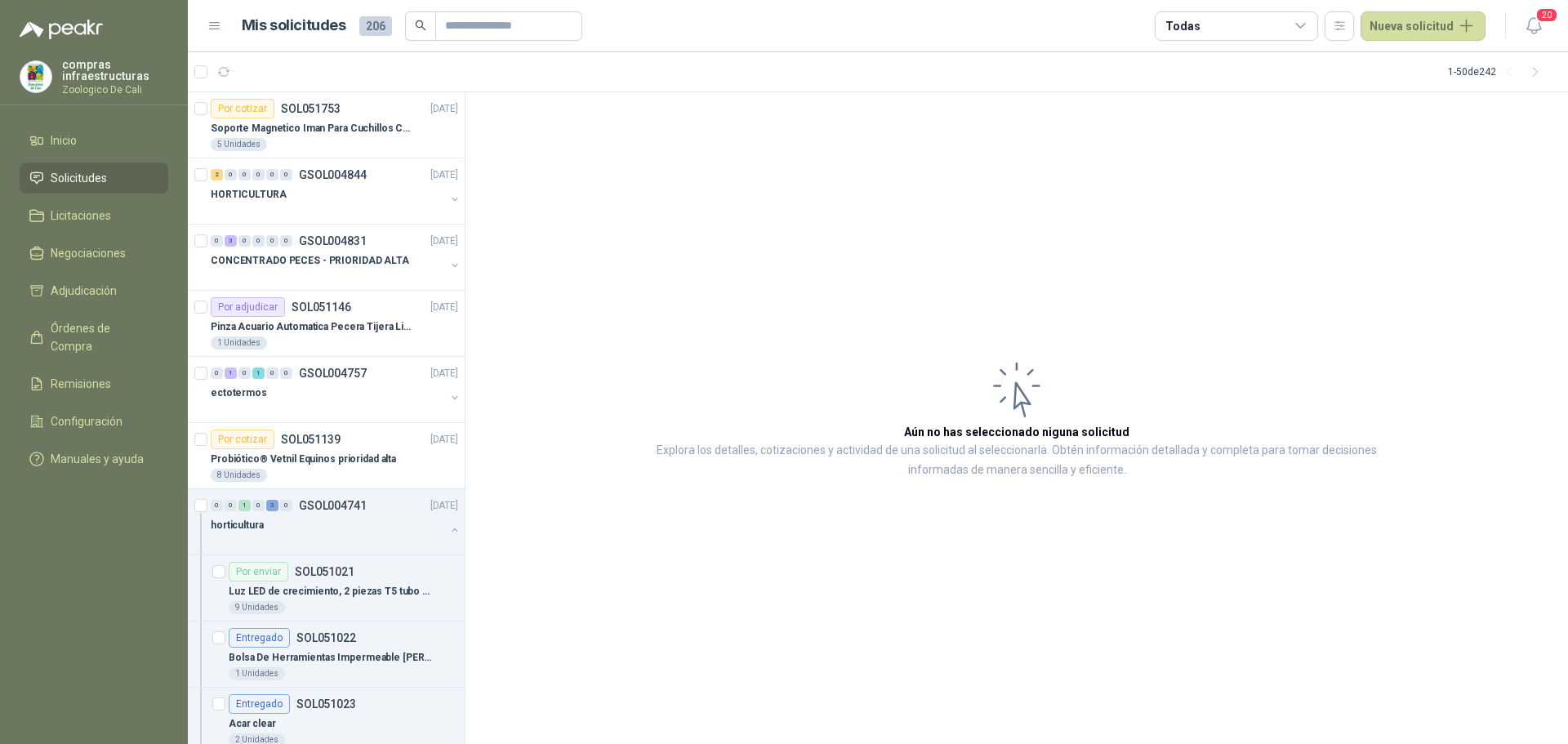
click at [82, 170] on span "Solicitudes" at bounding box center [78, 178] width 56 height 18
click at [1436, 33] on button "Nueva solicitud" at bounding box center [1423, 26] width 125 height 30
click at [1425, 104] on link "Solicitud grupal" at bounding box center [1442, 93] width 139 height 29
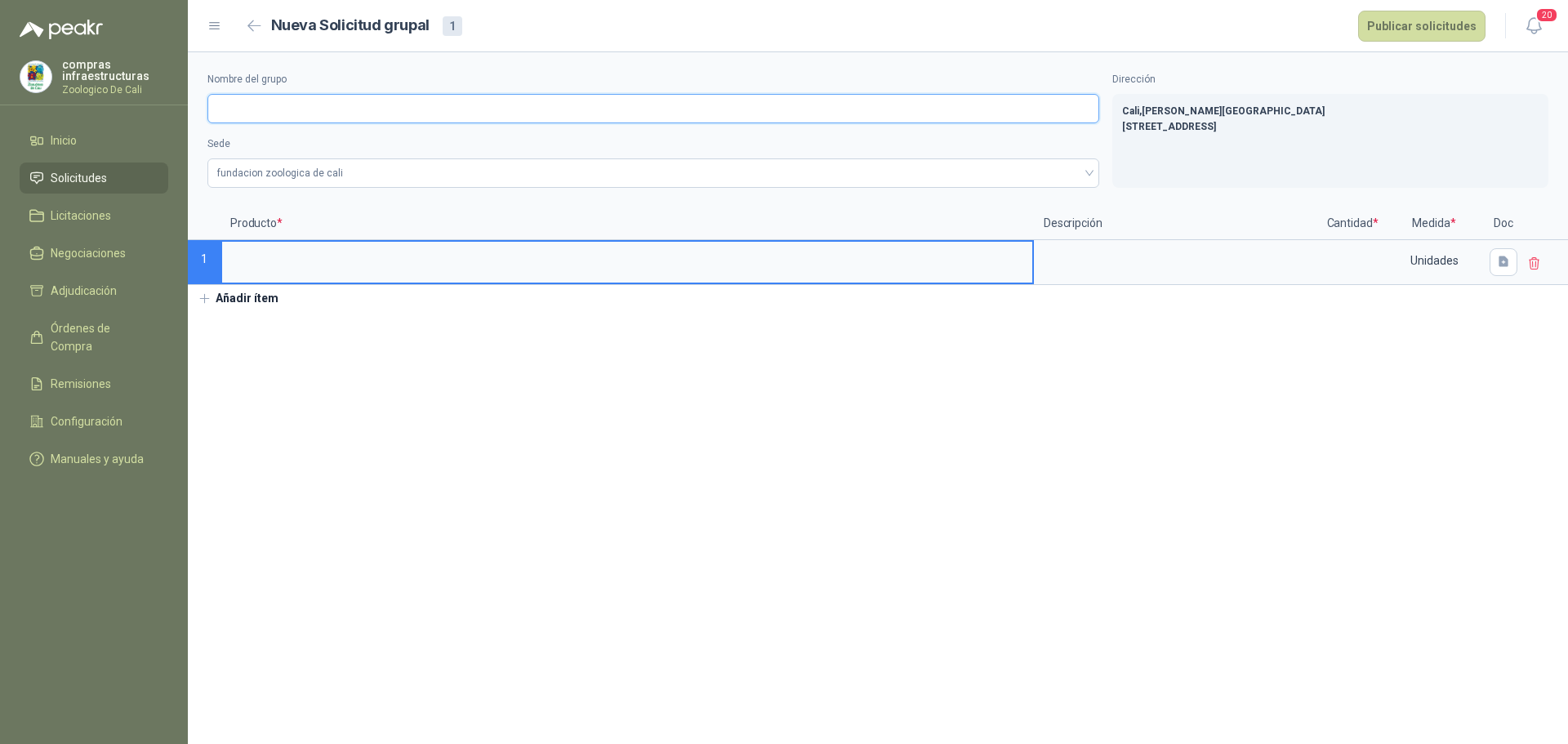
click at [273, 110] on input "Nombre del grupo" at bounding box center [653, 108] width 892 height 30
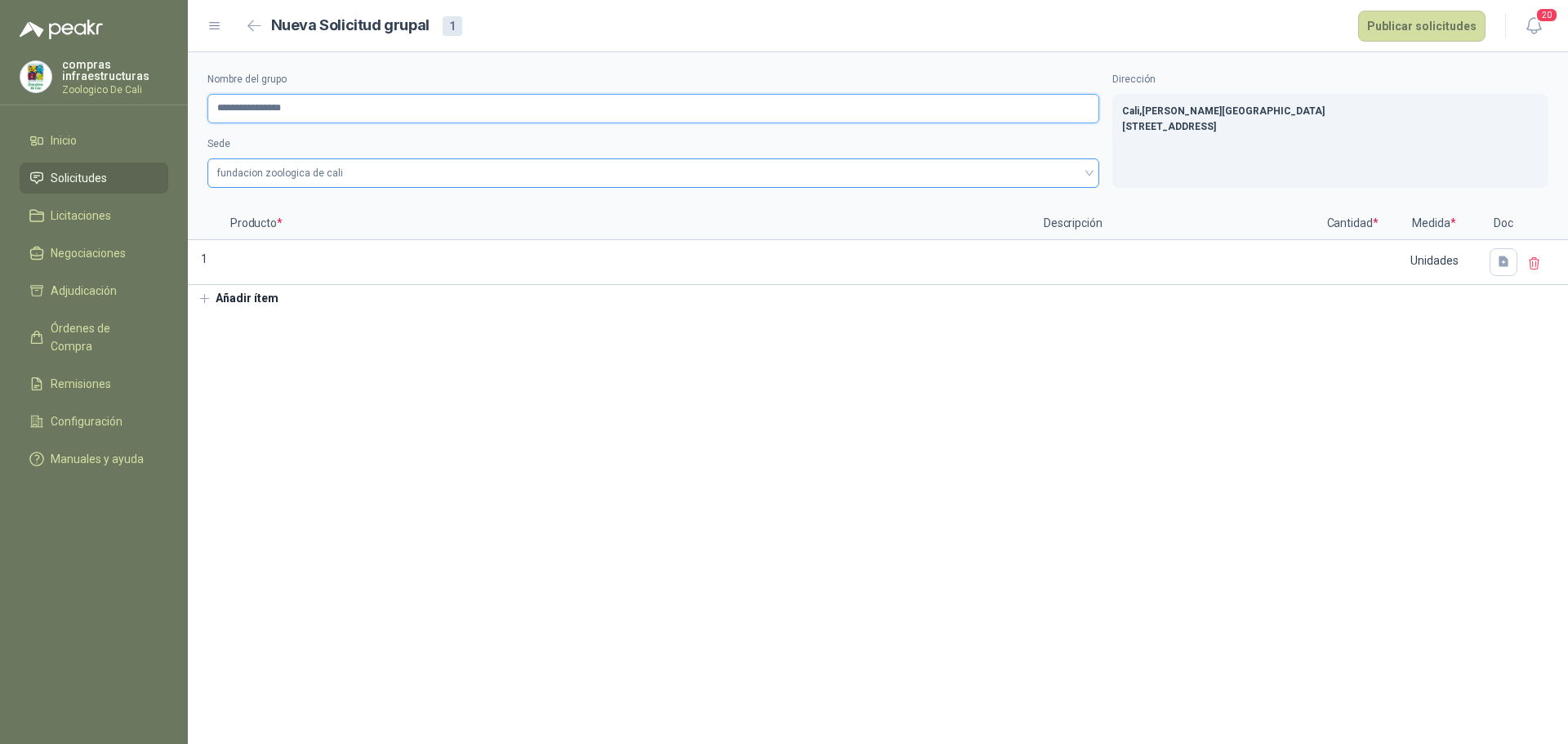
click at [314, 186] on span at bounding box center [653, 173] width 872 height 28
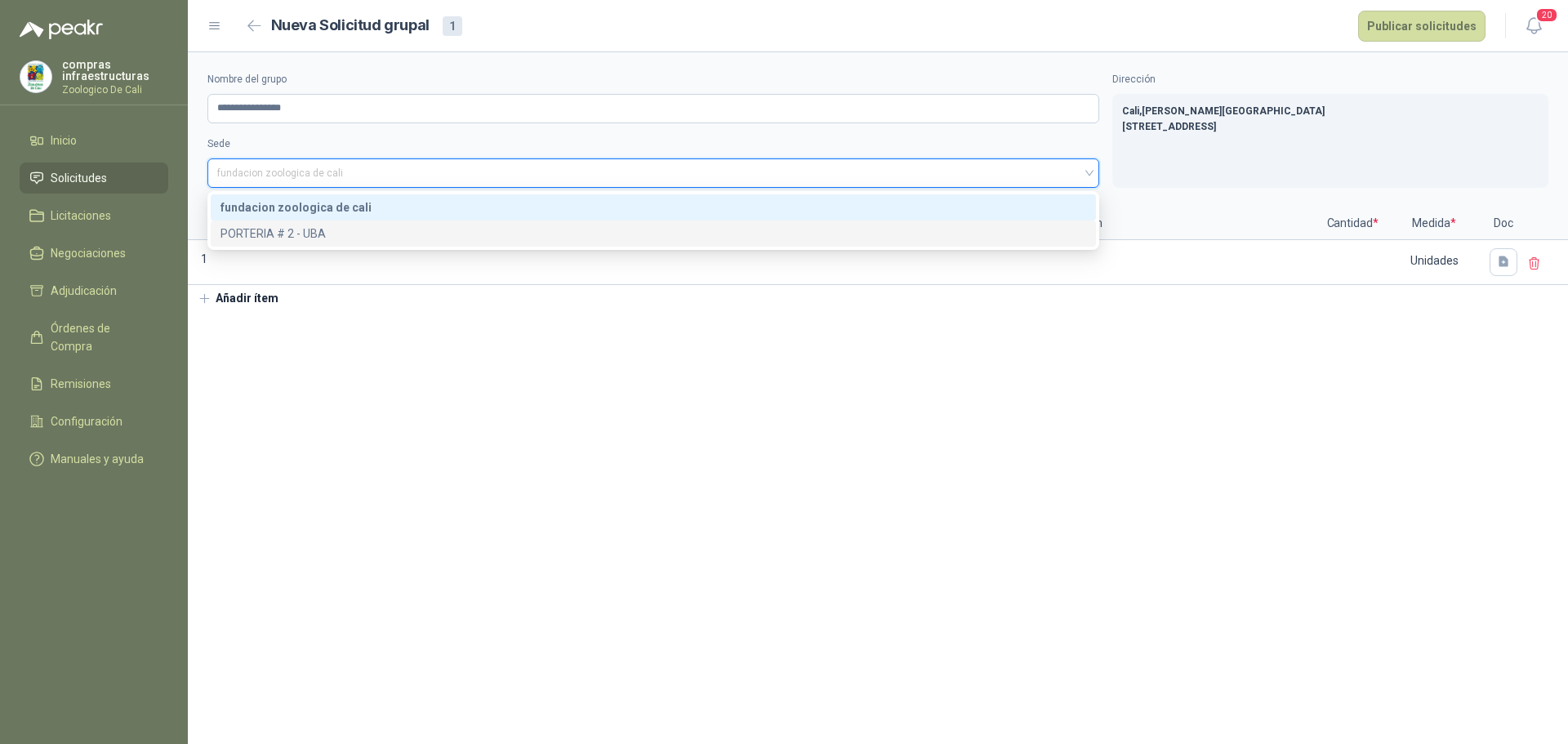
click at [340, 239] on div "PORTERIA # 2 - UBA" at bounding box center [654, 234] width 866 height 18
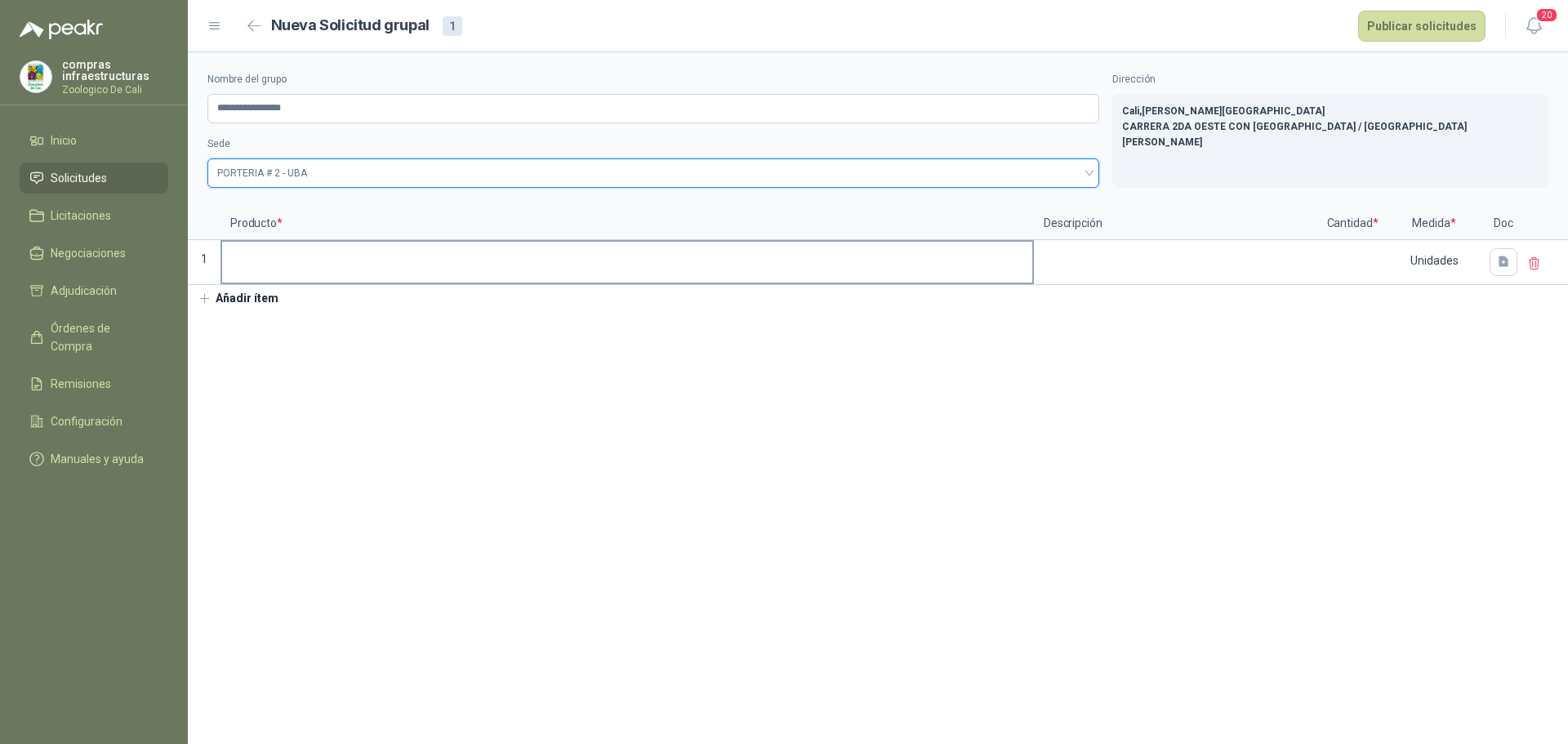
click at [481, 265] on input at bounding box center [628, 258] width 810 height 32
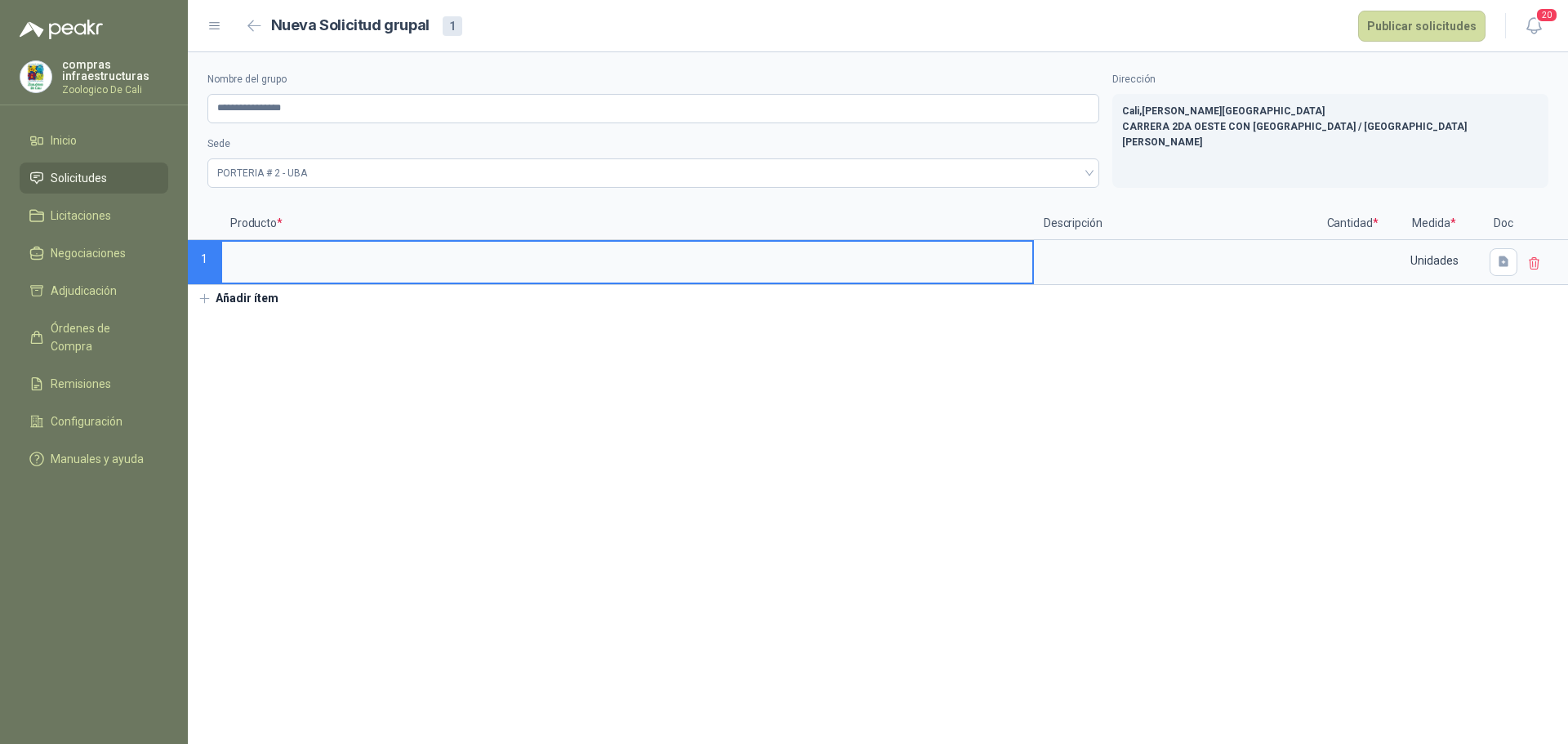
click at [386, 272] on input at bounding box center [628, 258] width 810 height 32
click at [1087, 271] on textarea at bounding box center [1176, 261] width 282 height 38
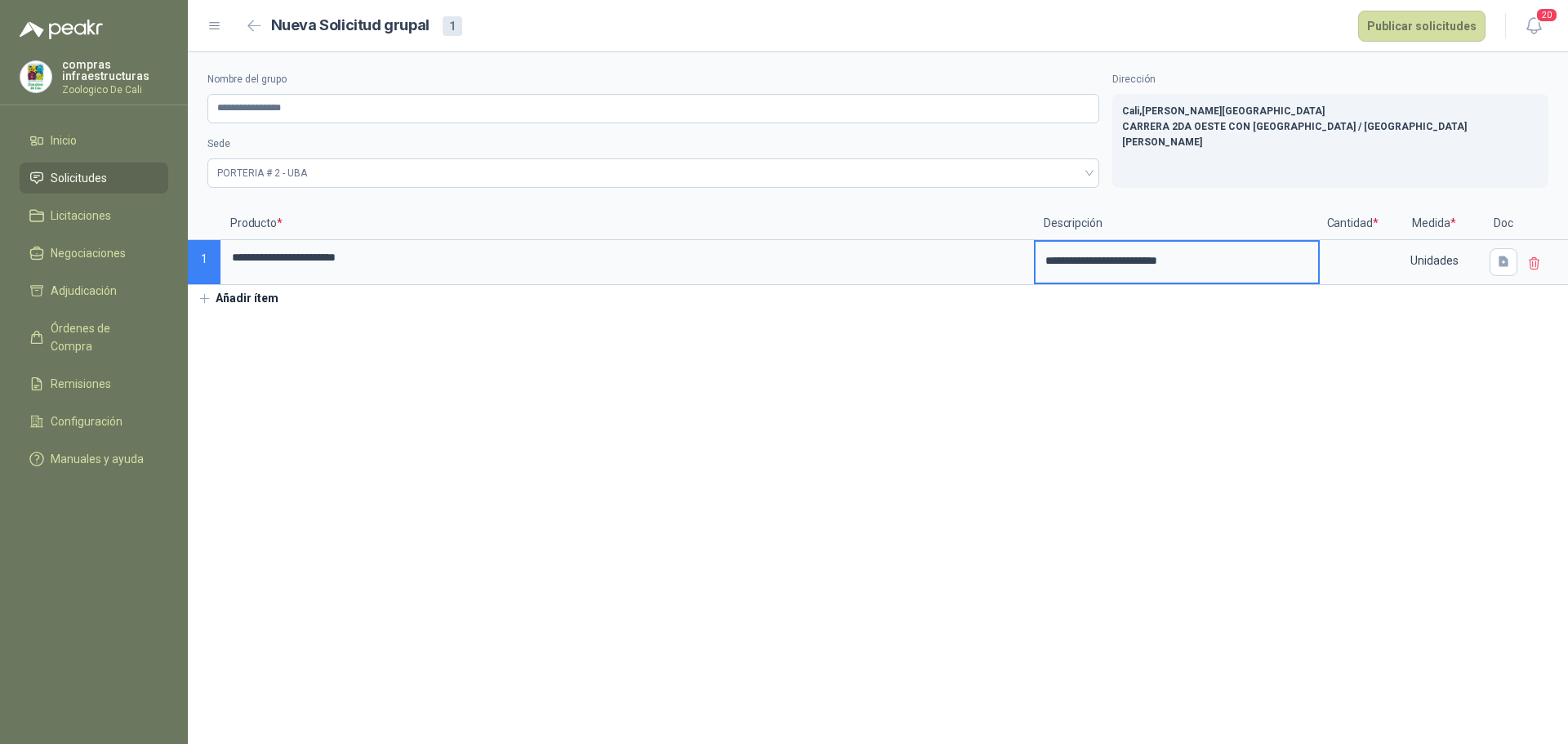
click at [1121, 337] on section "**********" at bounding box center [878, 398] width 1380 height 692
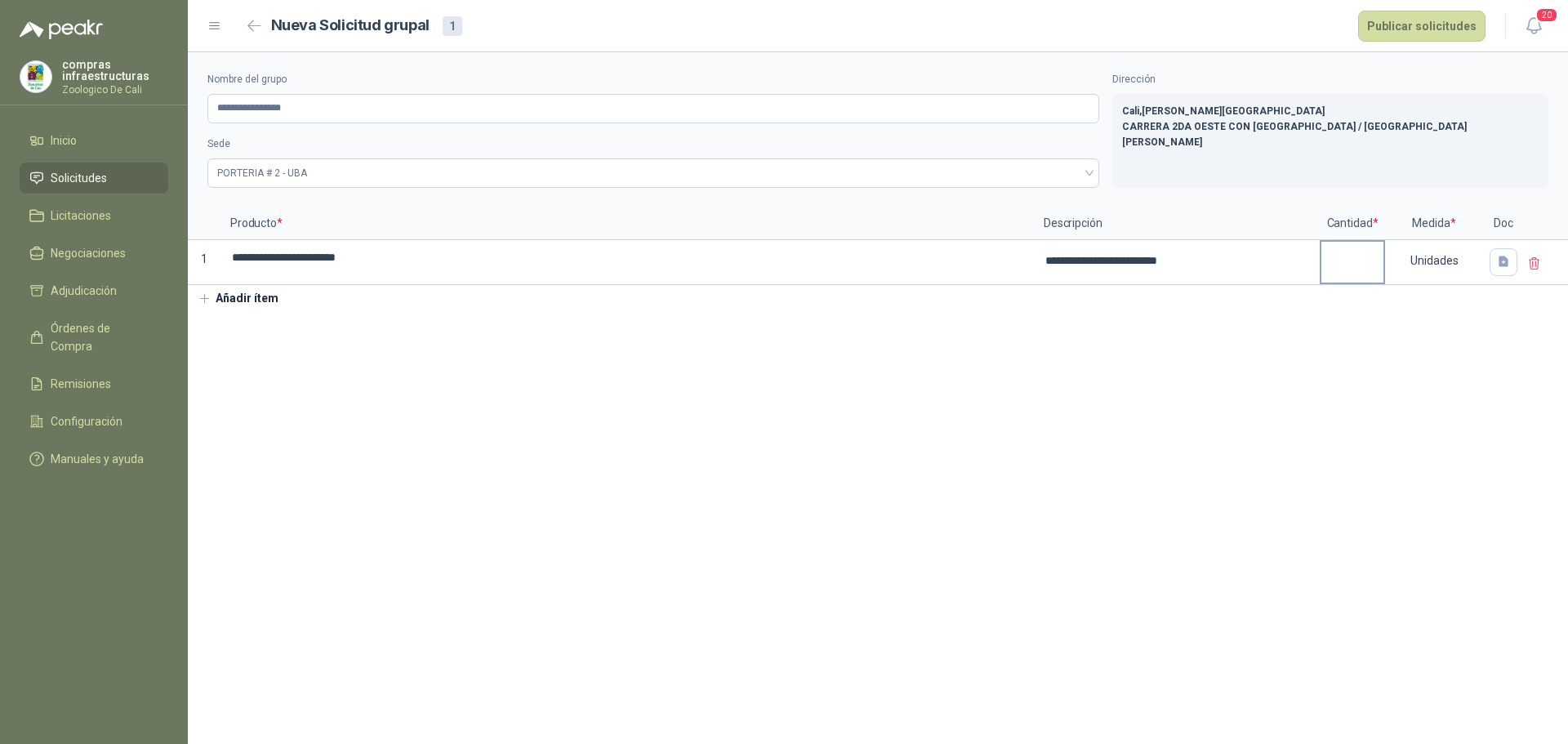
click at [1366, 268] on input at bounding box center [1352, 258] width 62 height 32
click at [706, 441] on section "**********" at bounding box center [878, 398] width 1380 height 692
click at [1345, 255] on input at bounding box center [1352, 258] width 62 height 32
click at [247, 298] on button "Añadir ítem" at bounding box center [238, 298] width 100 height 28
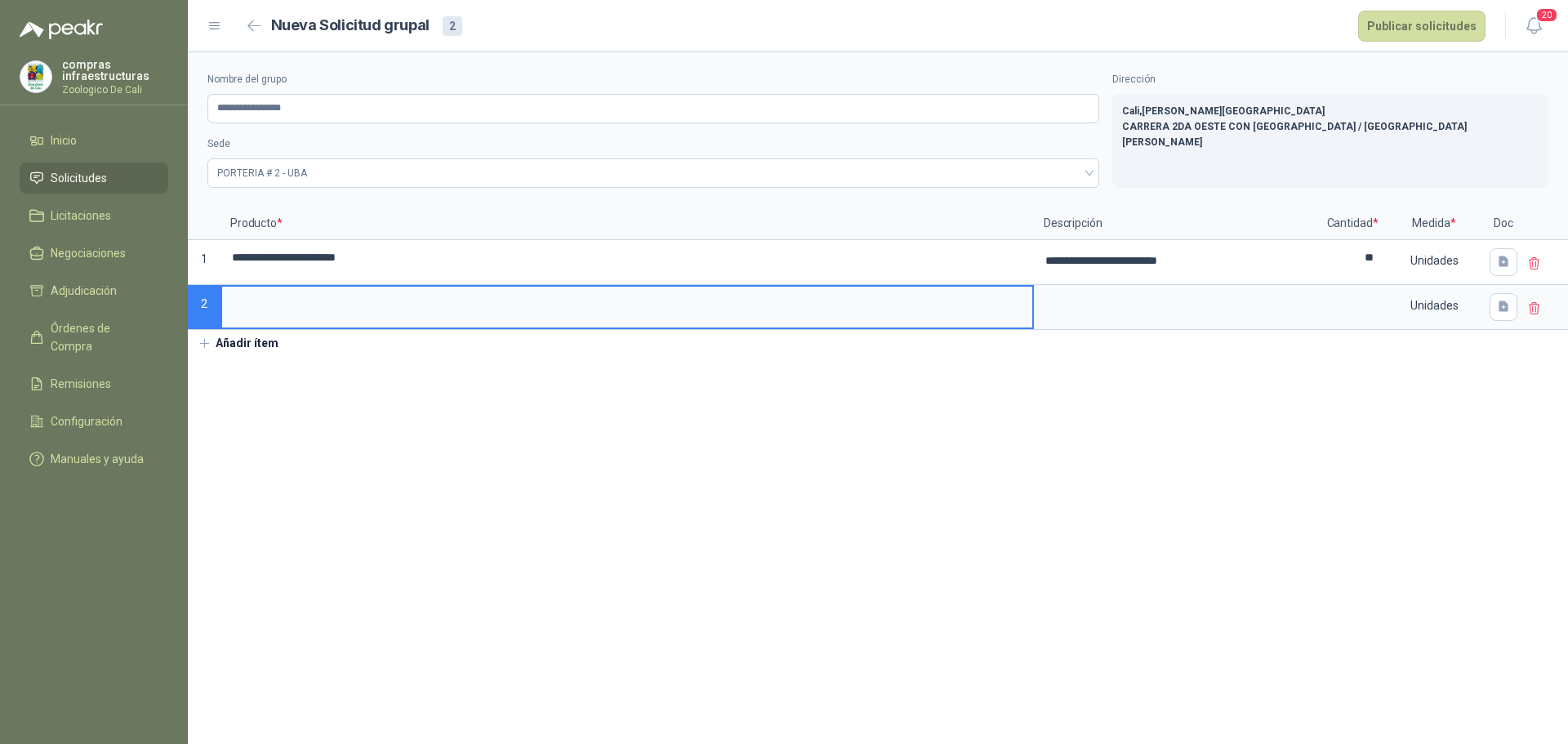
click at [388, 313] on input at bounding box center [628, 303] width 810 height 32
click at [1084, 301] on textarea at bounding box center [1176, 306] width 282 height 38
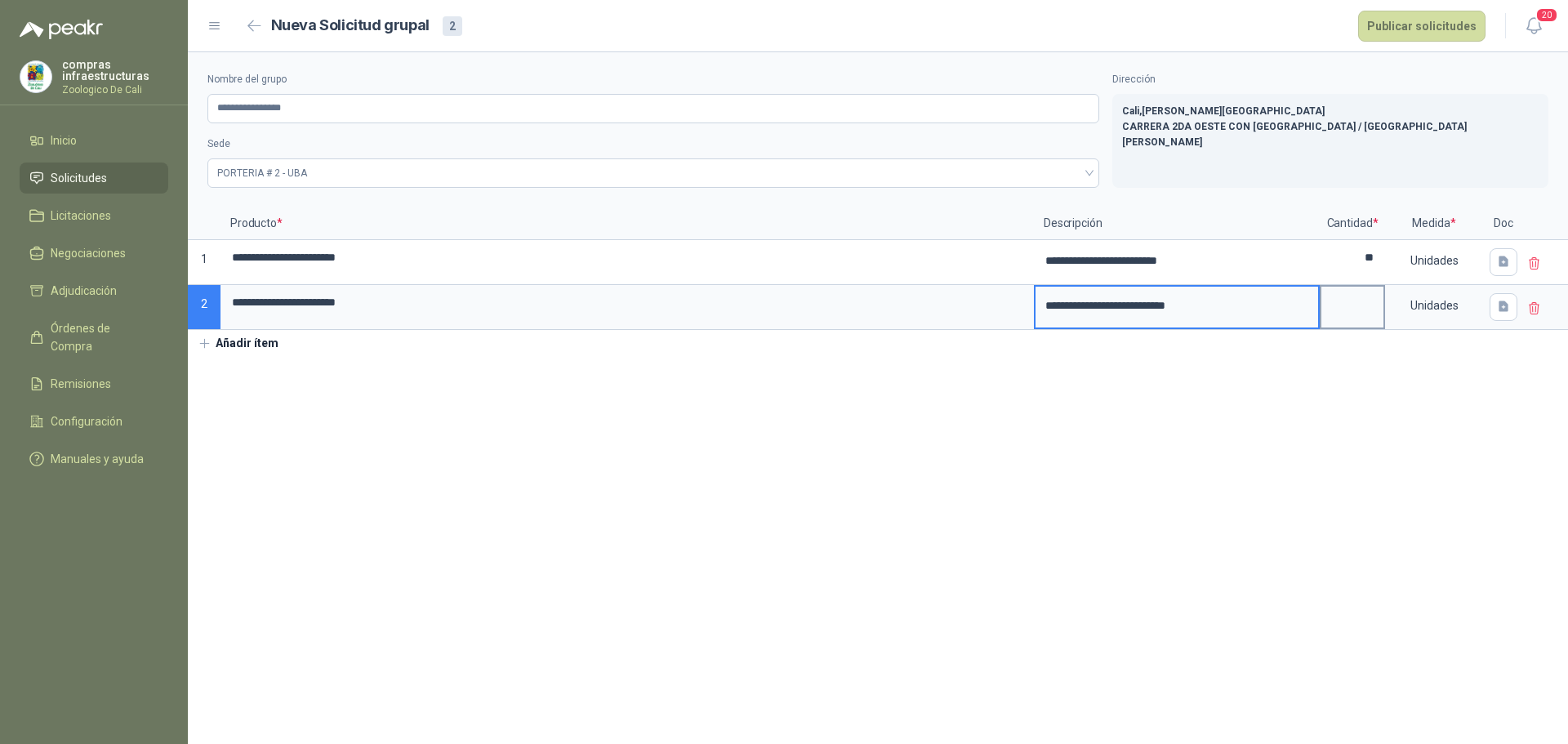
click at [1353, 300] on input at bounding box center [1352, 303] width 62 height 32
click at [1508, 261] on icon "button" at bounding box center [1503, 261] width 13 height 13
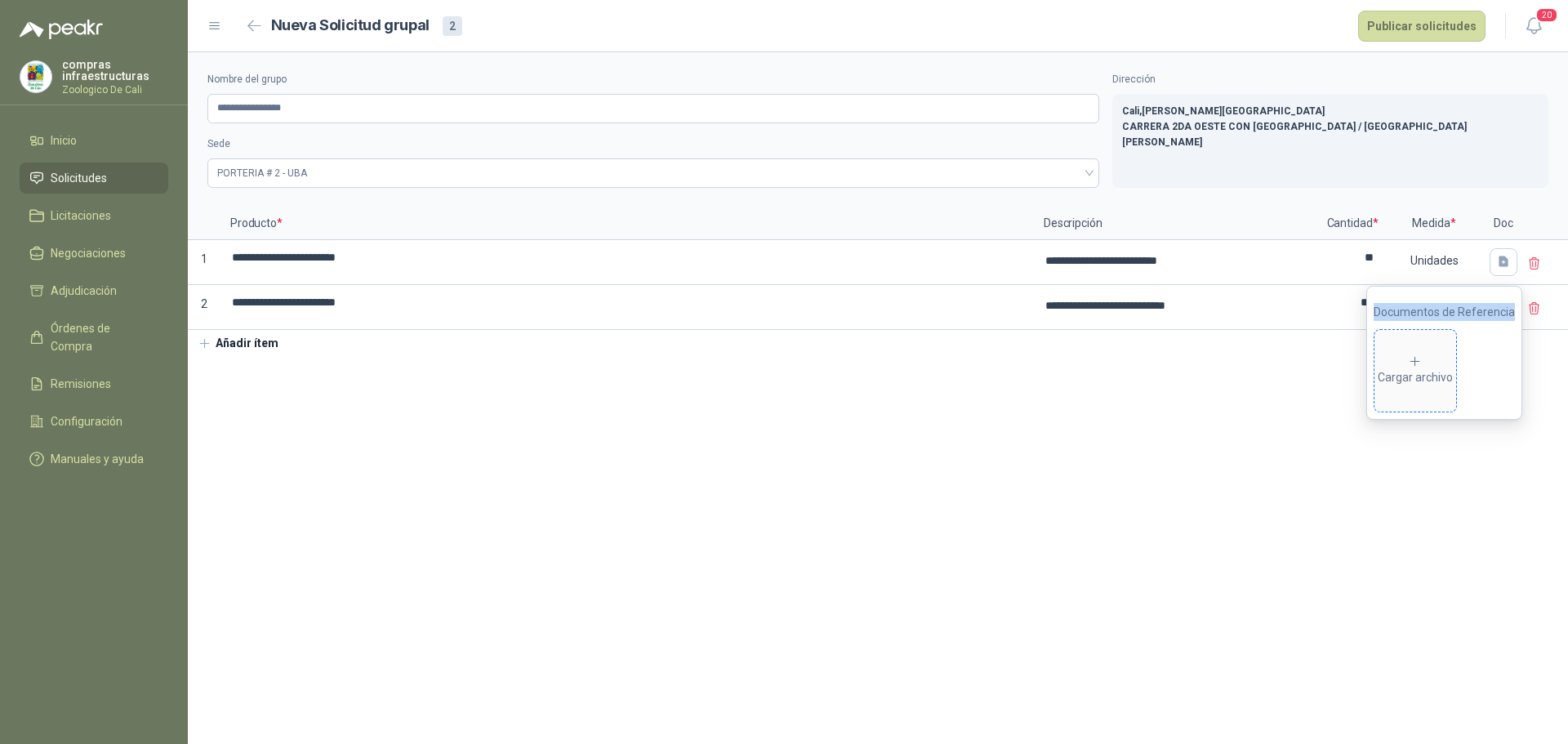
click at [1423, 364] on icon at bounding box center [1415, 361] width 14 height 14
click at [1262, 511] on section "**********" at bounding box center [878, 398] width 1380 height 692
click at [1510, 304] on icon "button" at bounding box center [1503, 306] width 13 height 13
click at [1423, 416] on div "Cargar archivo" at bounding box center [1416, 415] width 75 height 32
click at [1152, 531] on section "**********" at bounding box center [878, 398] width 1380 height 692
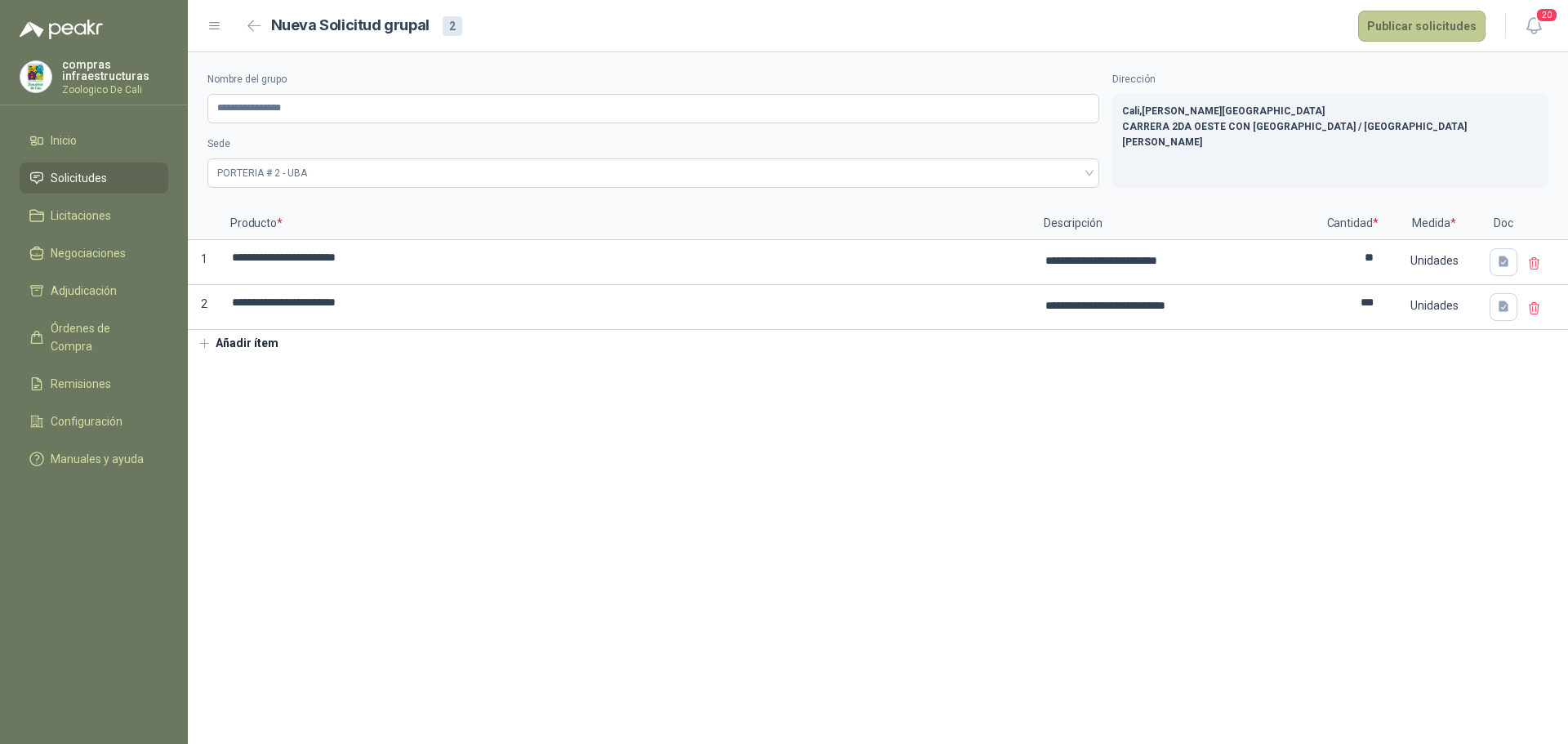
click at [1434, 21] on button "Publicar solicitudes" at bounding box center [1422, 26] width 127 height 31
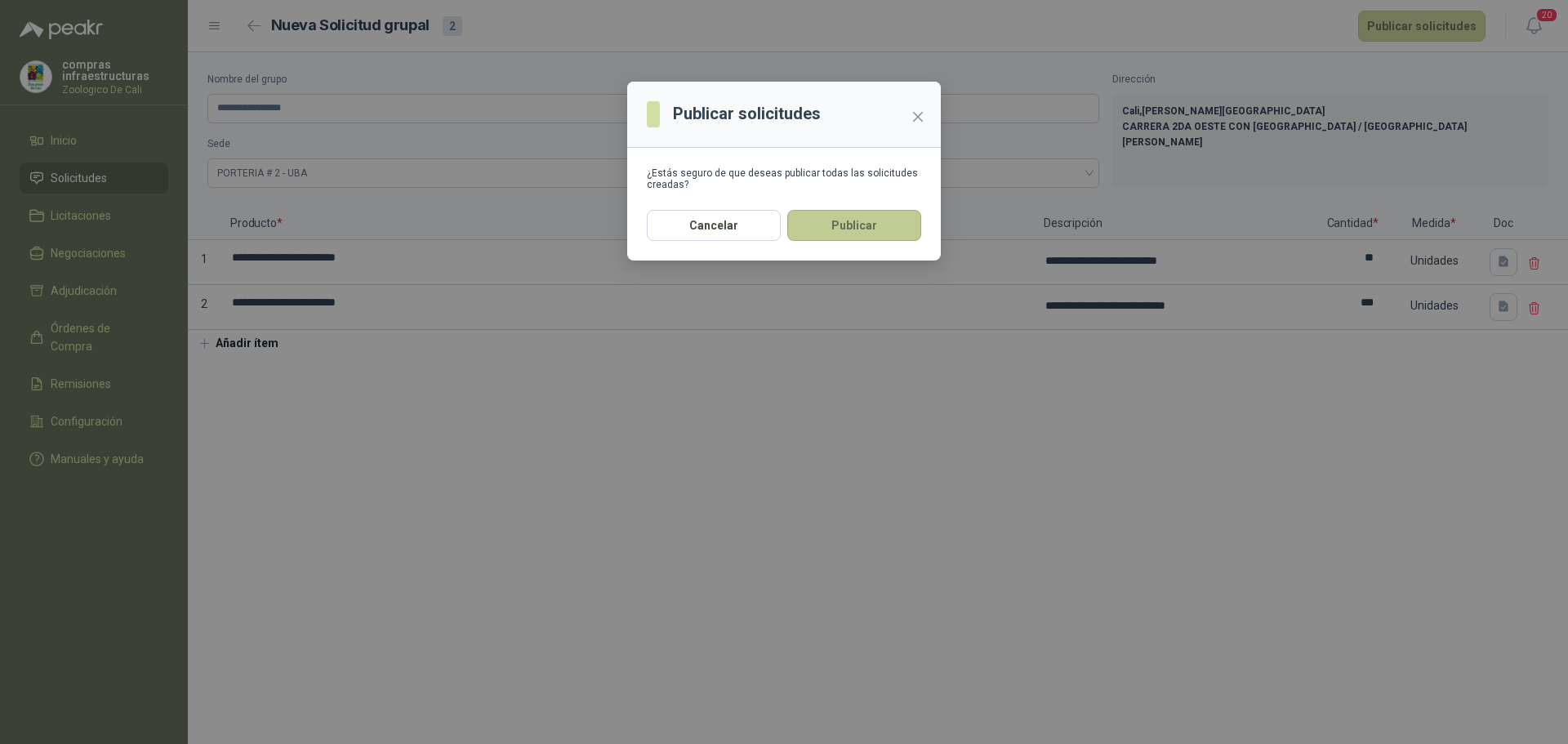
click at [825, 225] on button "Publicar" at bounding box center [853, 225] width 134 height 31
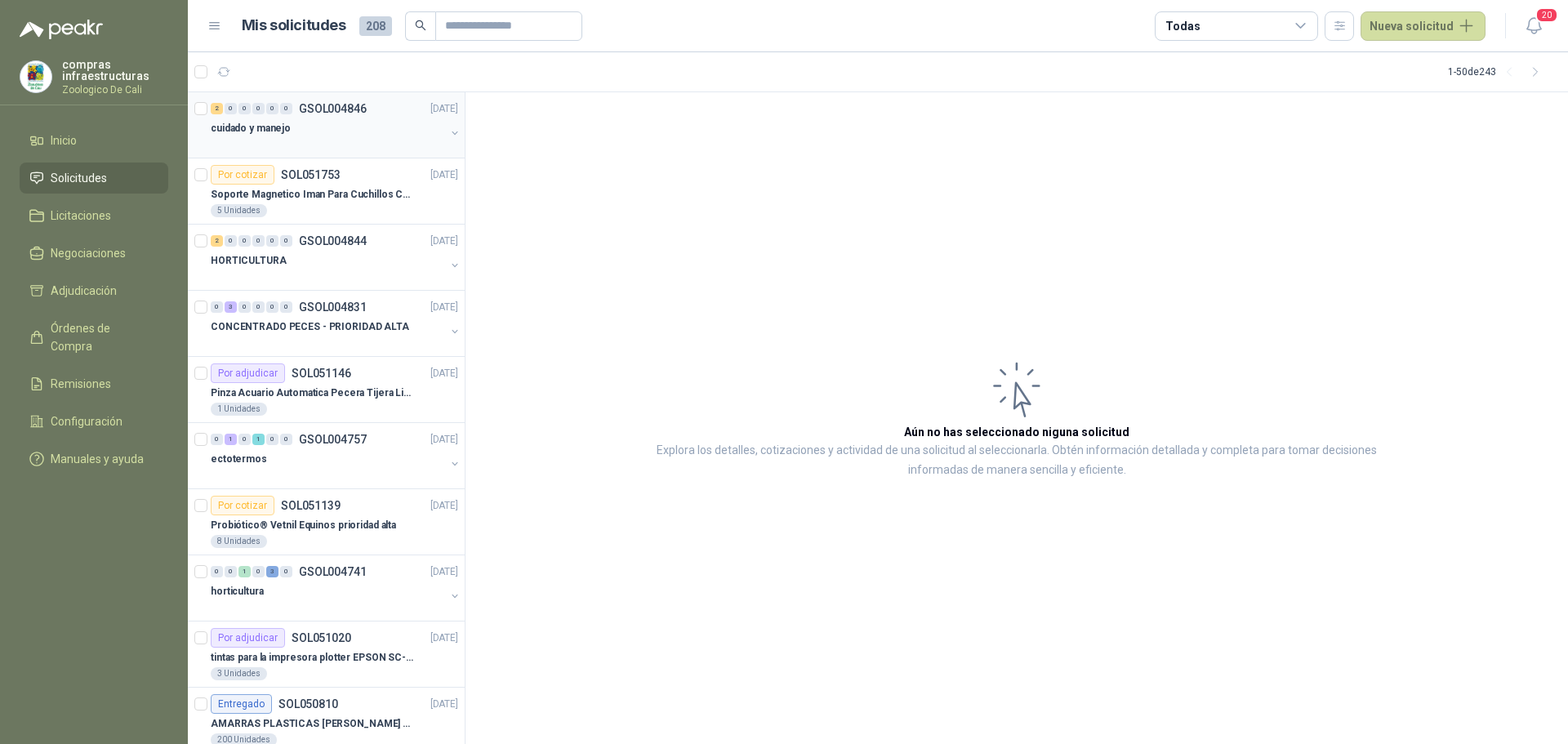
click at [346, 136] on div "cuidado y manejo" at bounding box center [327, 128] width 234 height 20
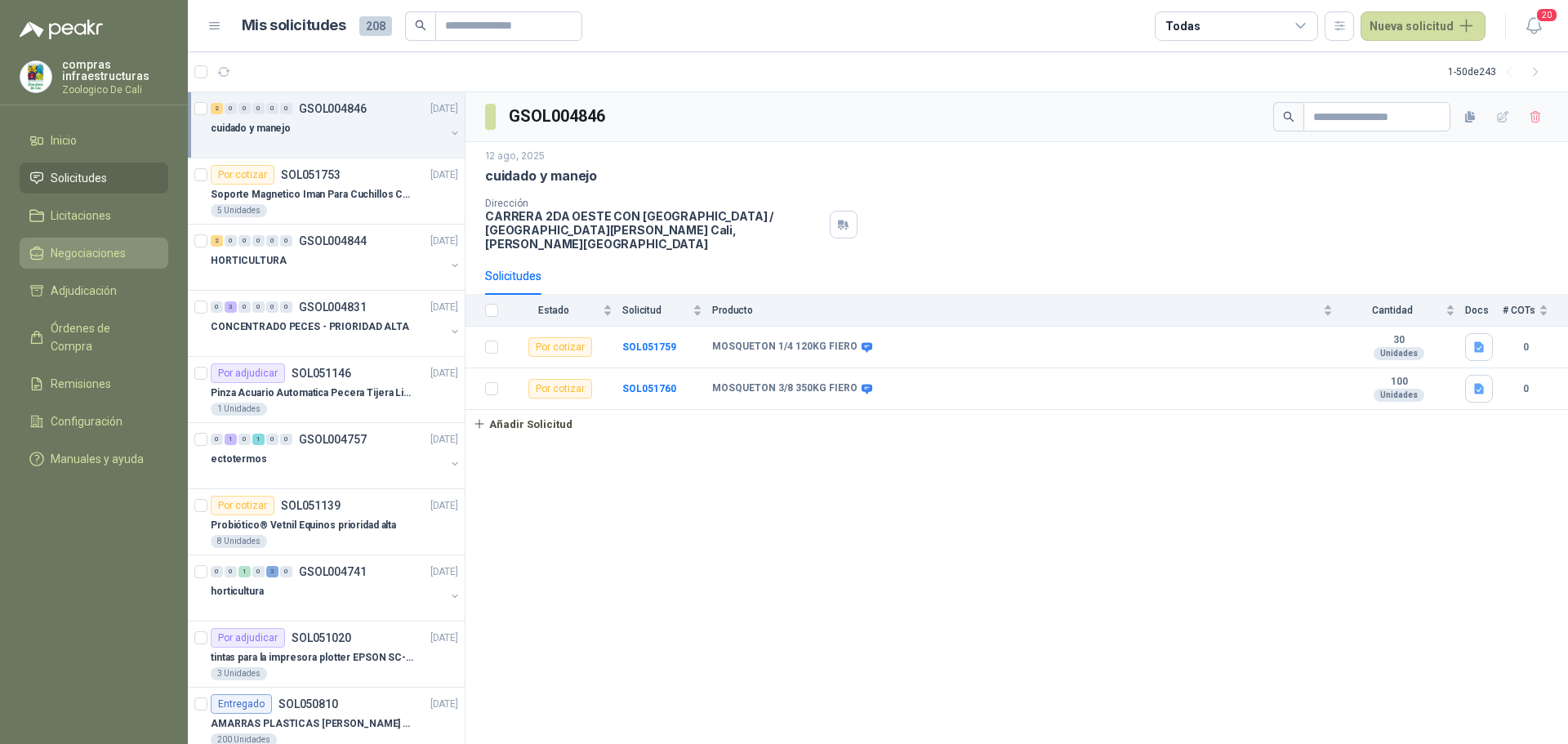
click at [90, 255] on span "Negociaciones" at bounding box center [88, 253] width 75 height 18
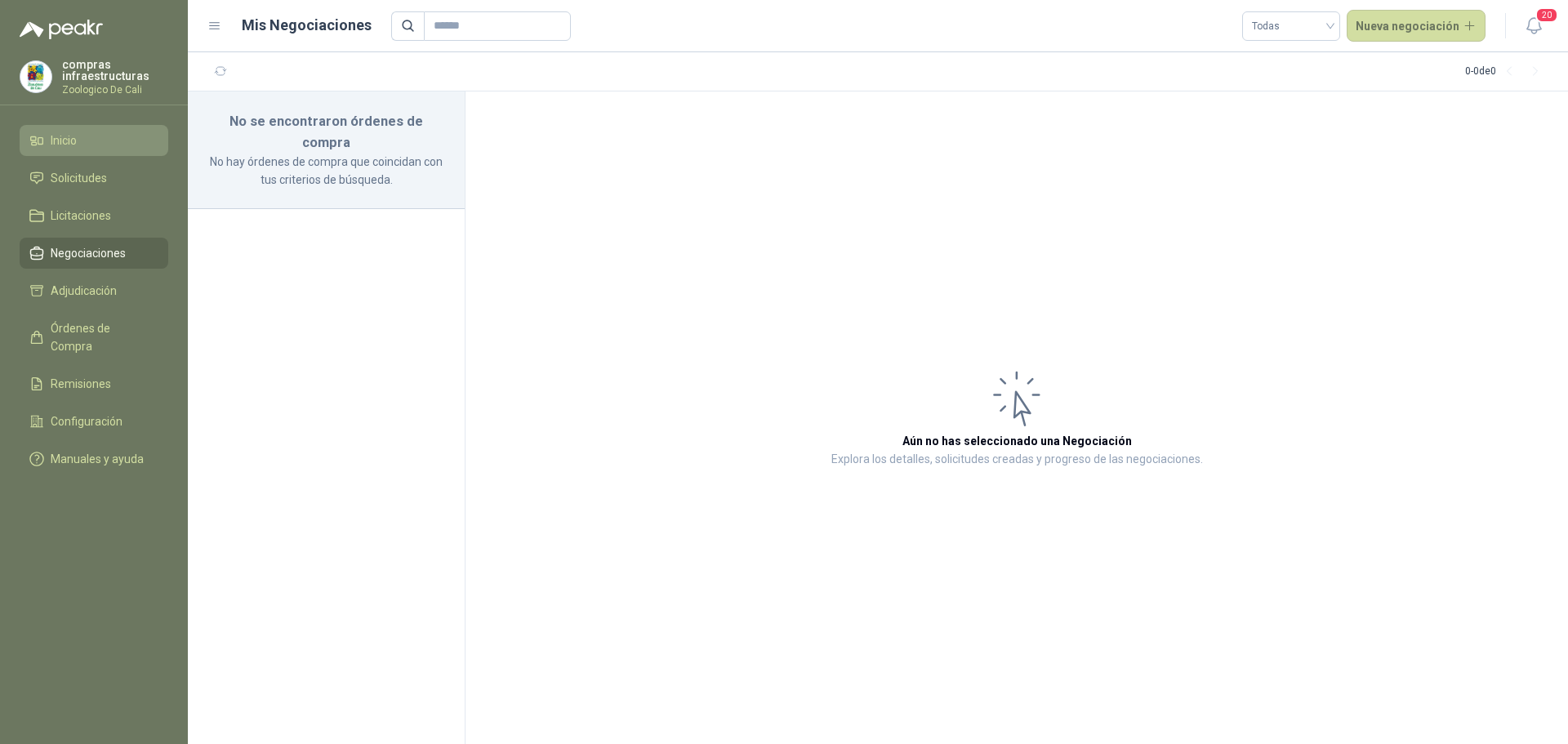
click at [110, 142] on li "Inicio" at bounding box center [94, 141] width 129 height 18
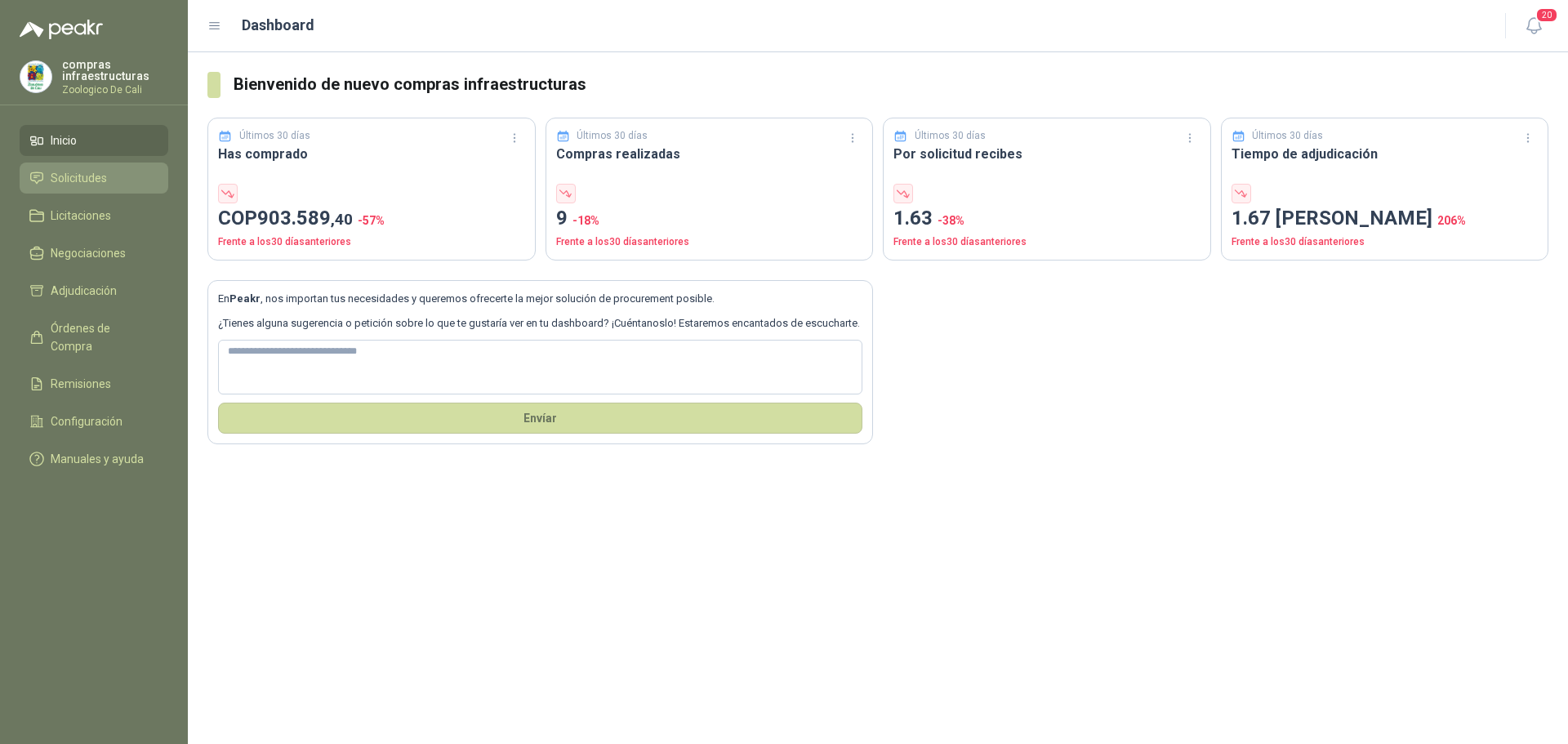
click at [98, 189] on link "Solicitudes" at bounding box center [94, 177] width 149 height 31
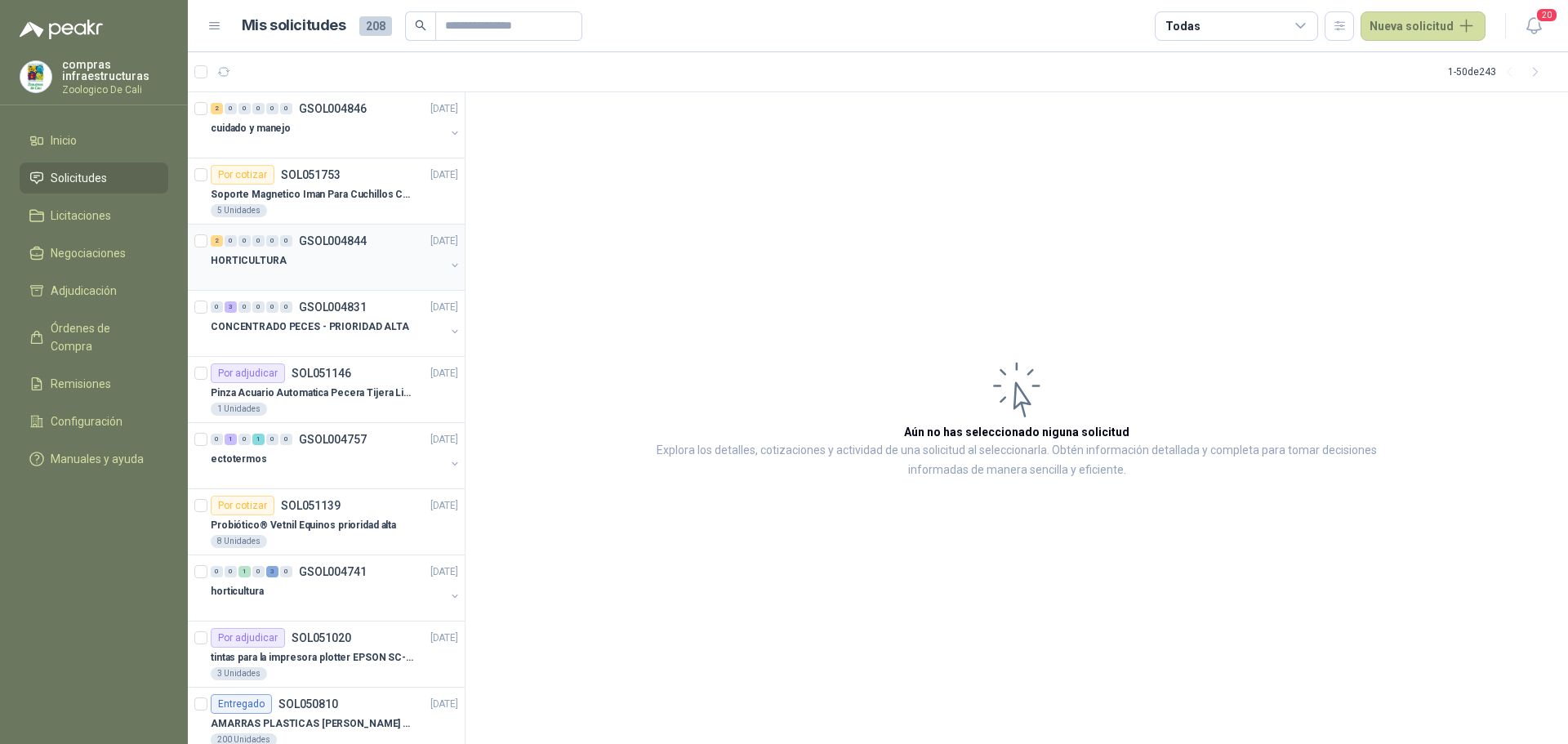
click at [328, 248] on div "2 0 0 0 0 0 GSOL004844 [DATE]" at bounding box center [336, 241] width 251 height 20
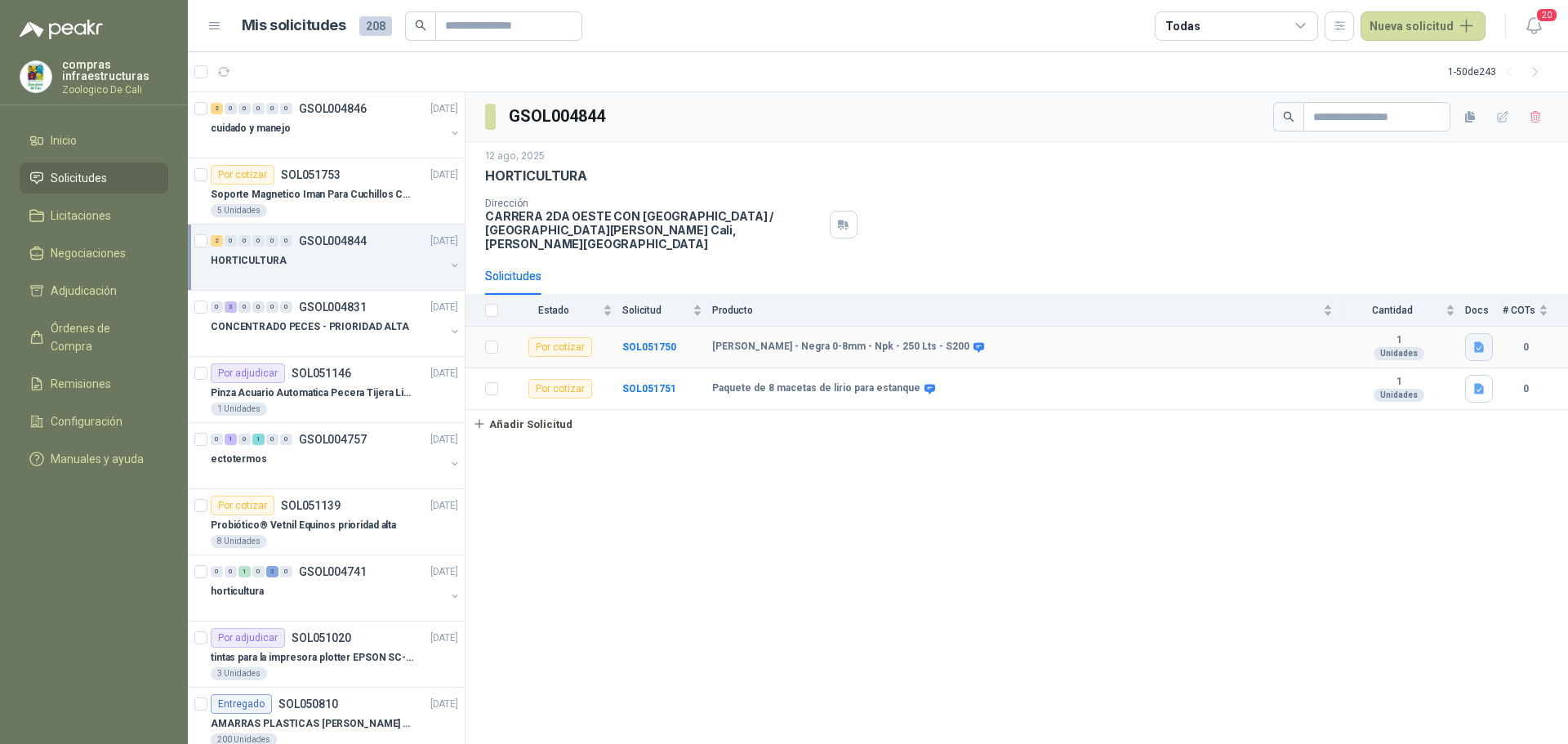
click at [1486, 333] on button "button" at bounding box center [1478, 347] width 28 height 28
click at [1408, 290] on button "TURBA NEGRA.png" at bounding box center [1426, 297] width 113 height 17
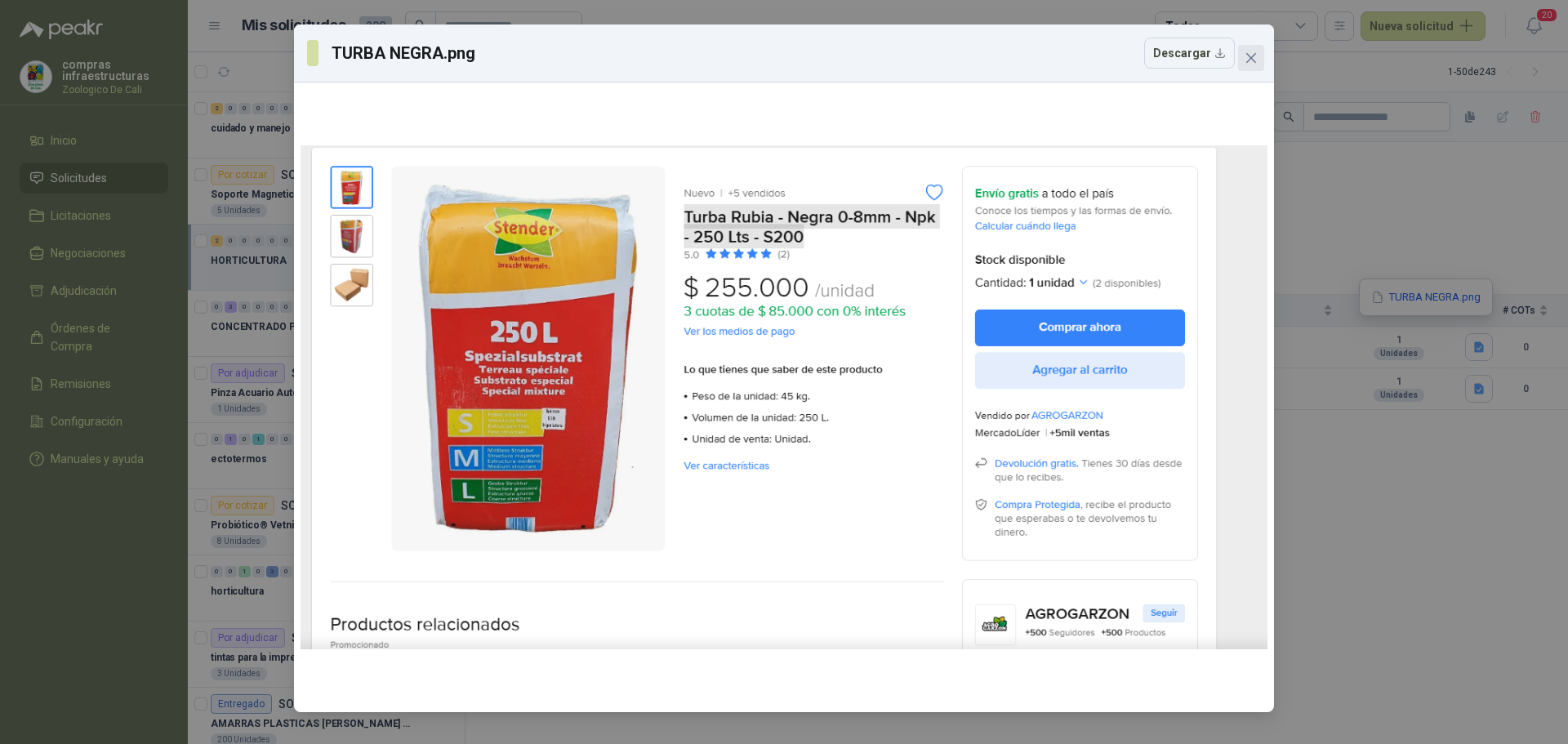
click at [1256, 60] on icon "close" at bounding box center [1251, 57] width 13 height 13
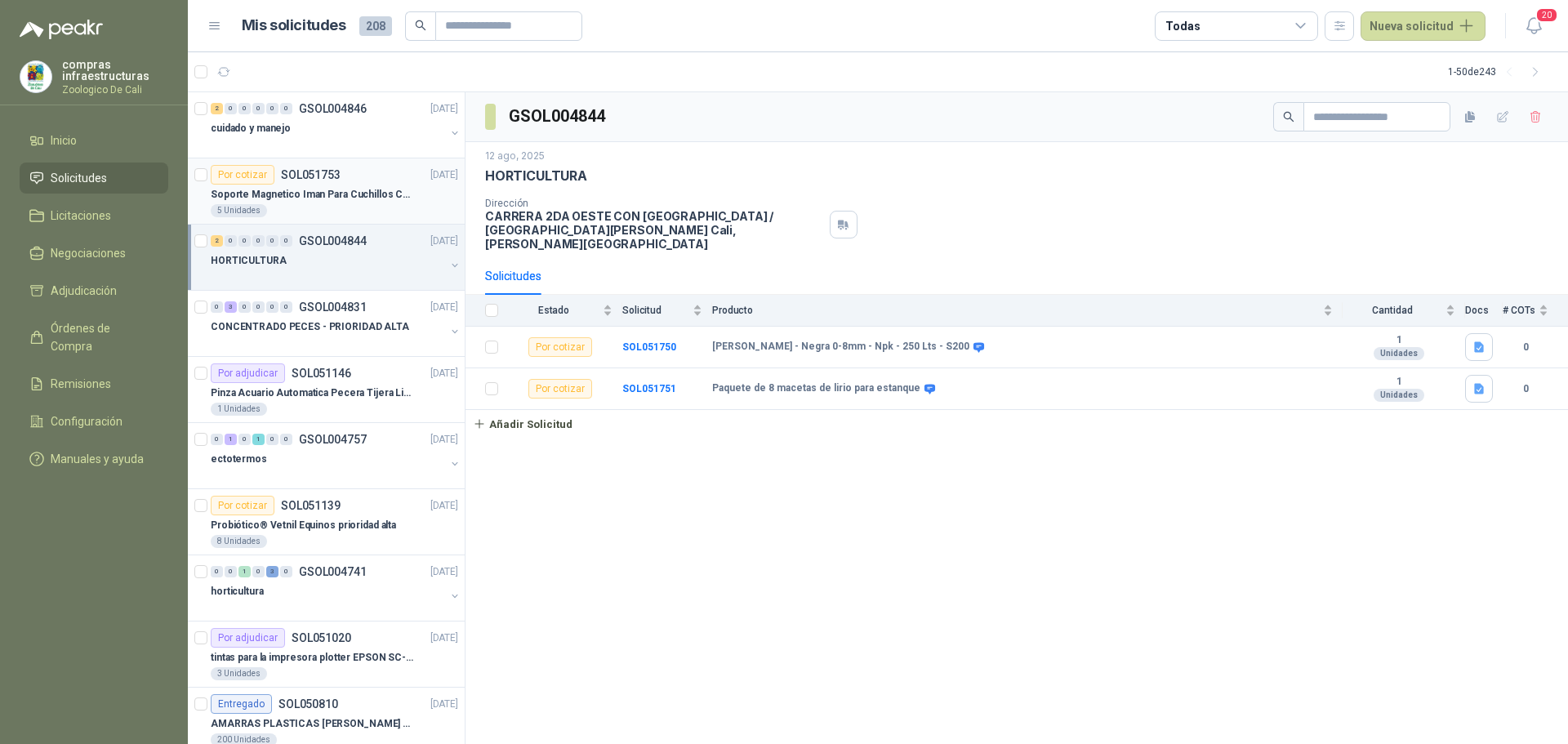
click at [325, 215] on div "5 Unidades" at bounding box center [334, 211] width 247 height 13
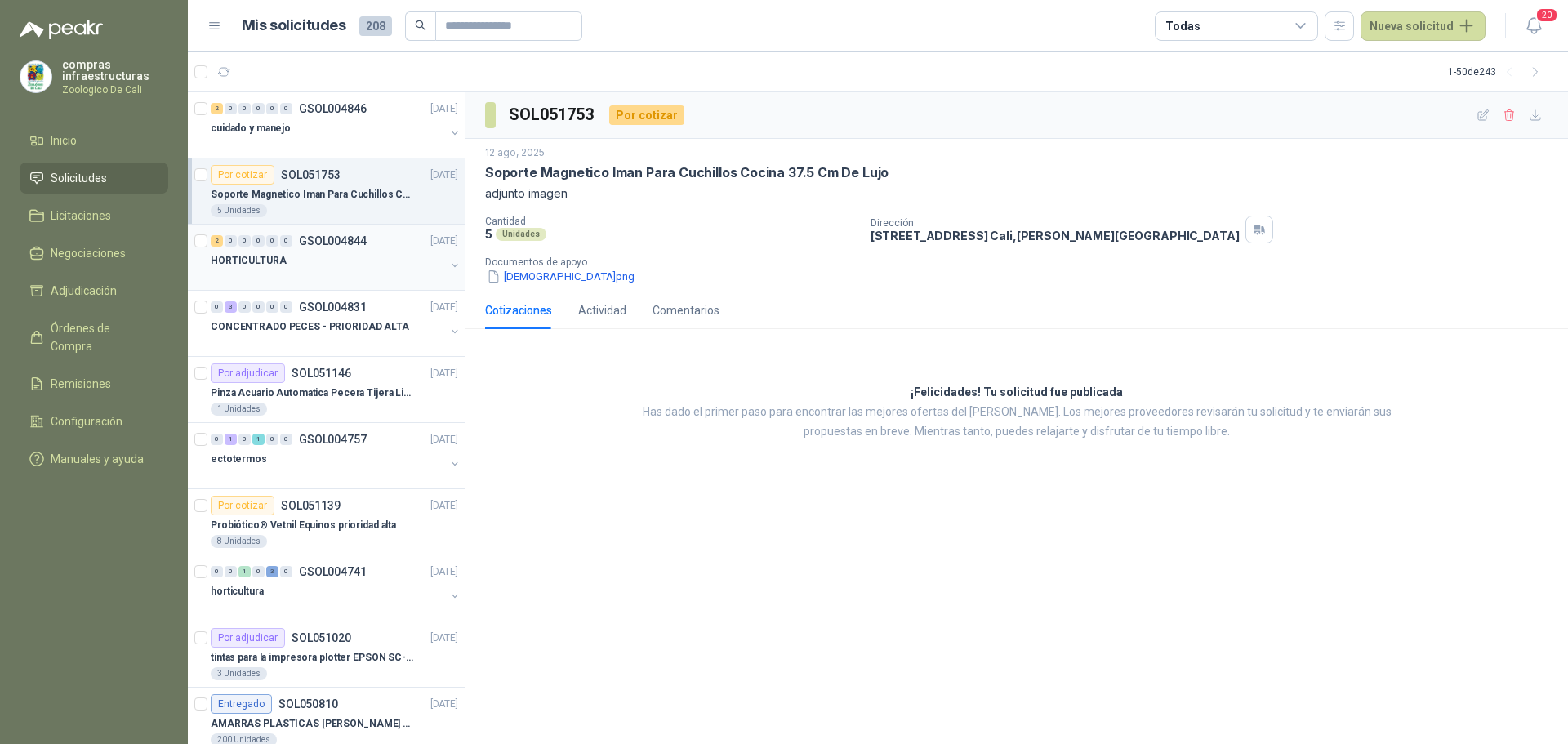
click at [336, 271] on div at bounding box center [327, 277] width 234 height 13
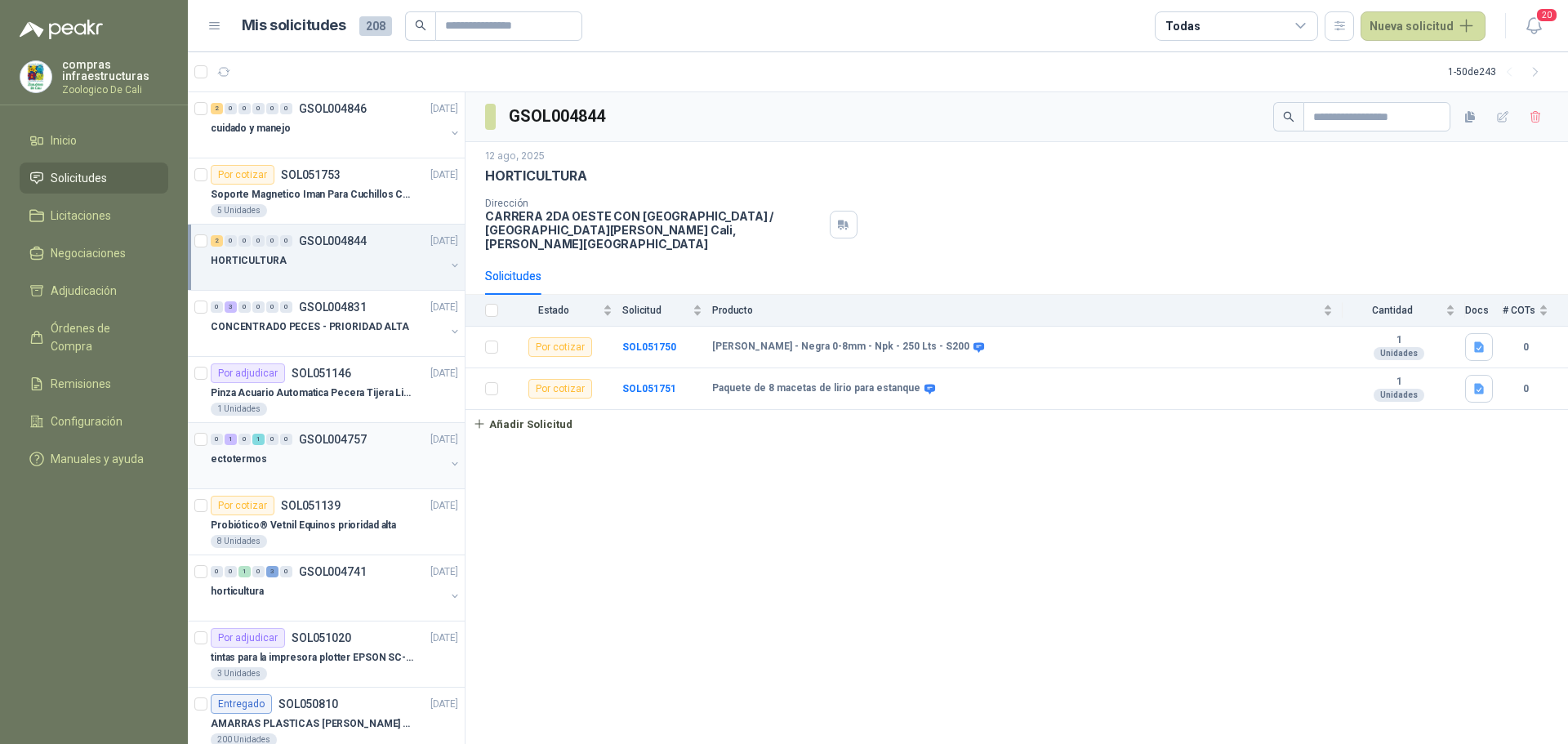
click at [371, 454] on div "ectotermos" at bounding box center [327, 459] width 234 height 20
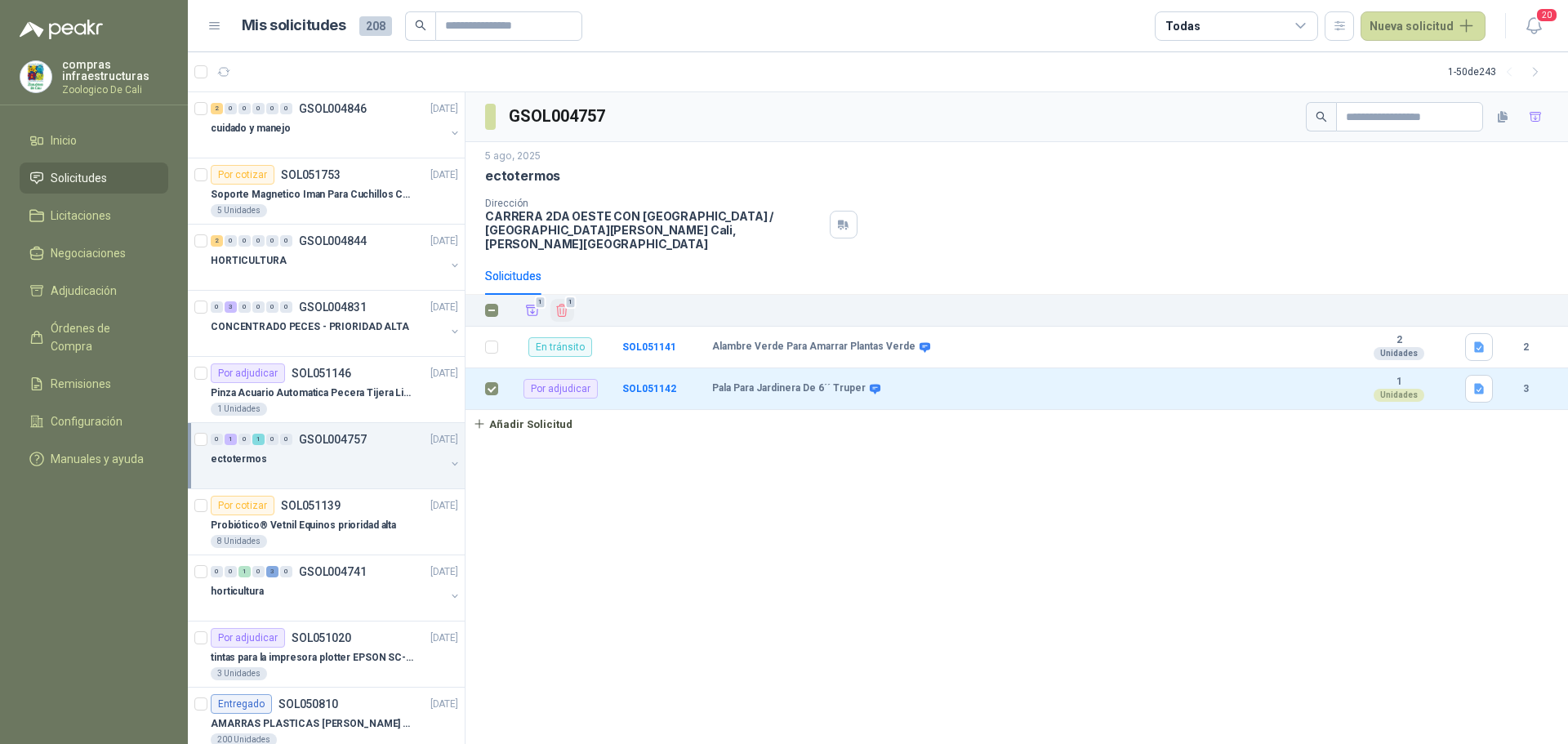
click at [565, 296] on span "1" at bounding box center [569, 302] width 12 height 13
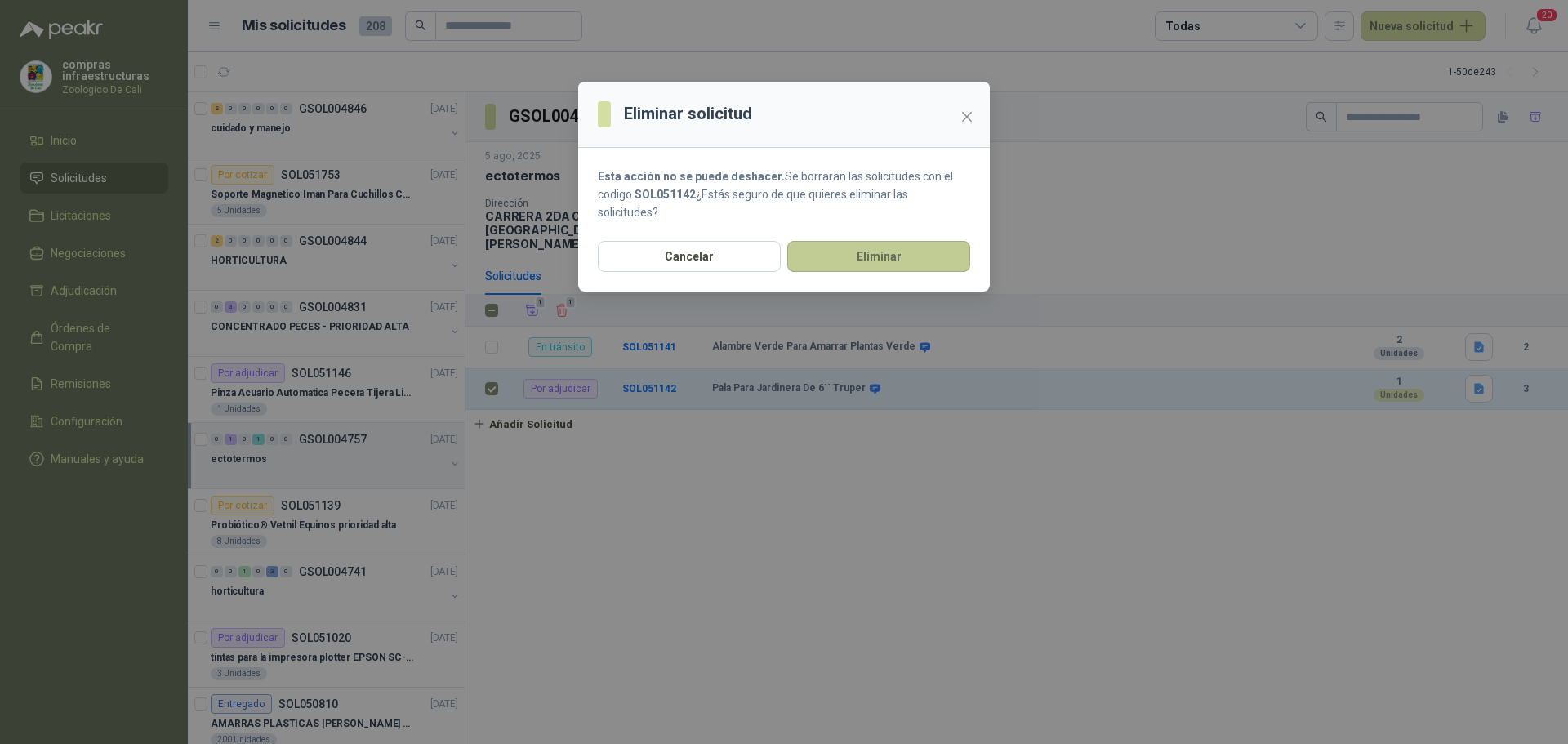
click at [885, 247] on button "Eliminar" at bounding box center [879, 256] width 183 height 31
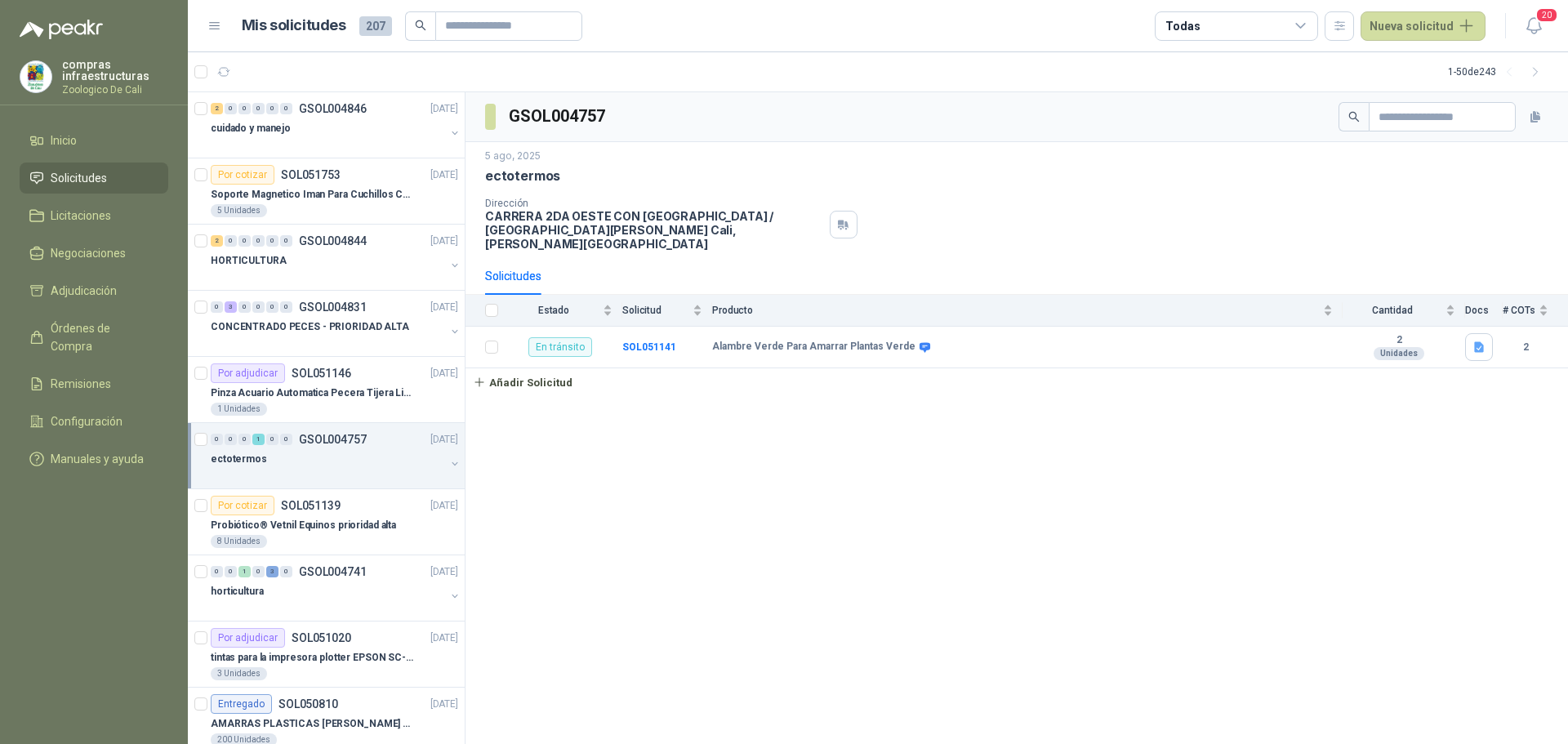
click at [382, 444] on div "0 0 0 1 0 0 GSOL004757 [DATE]" at bounding box center [336, 439] width 251 height 20
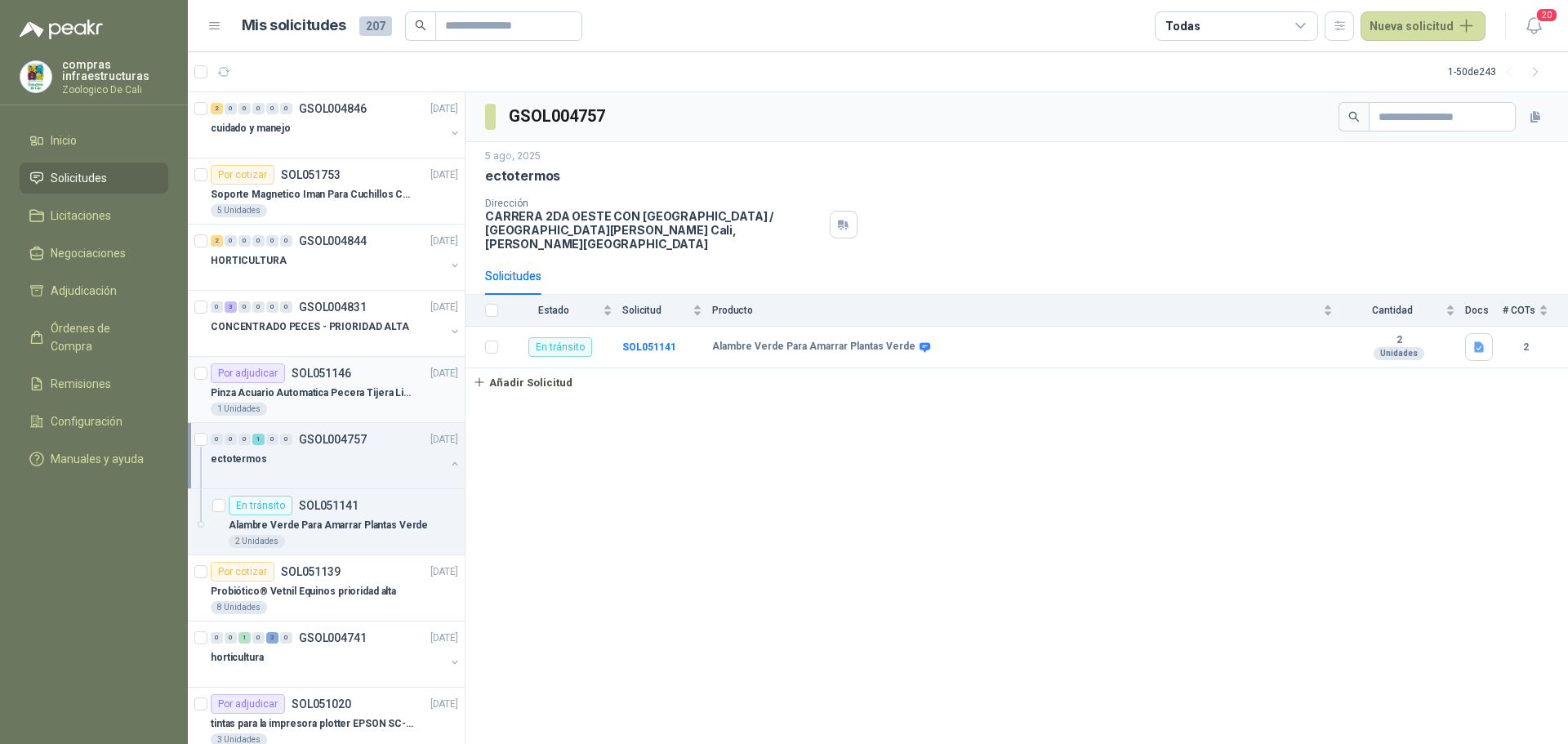
click at [351, 416] on article "Por adjudicar SOL051146 [DATE] Pinza Acuario Automatica Pecera Tijera Limpiador…" at bounding box center [326, 390] width 277 height 66
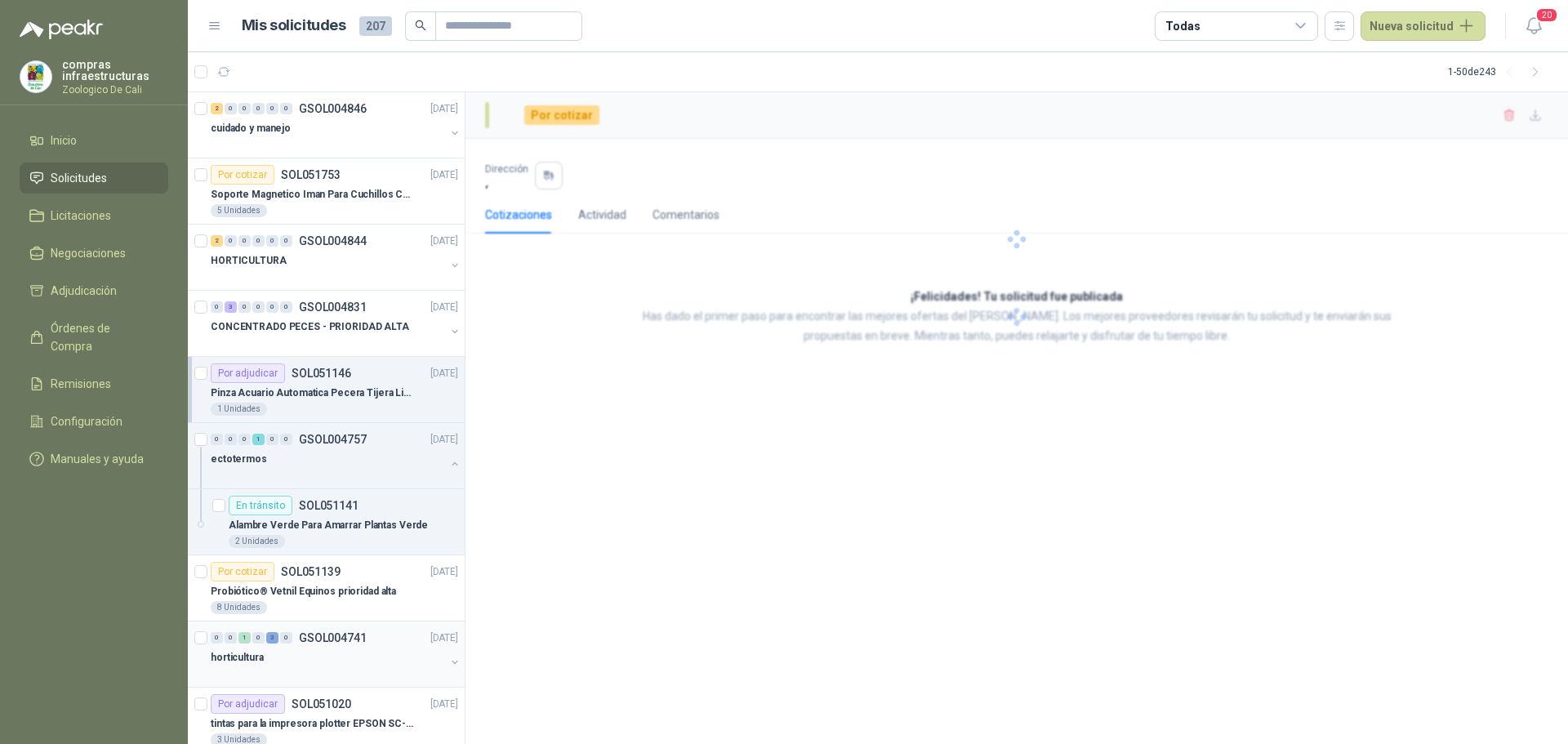
click at [377, 642] on div "0 0 1 0 3 0 GSOL004741 [DATE]" at bounding box center [336, 637] width 251 height 20
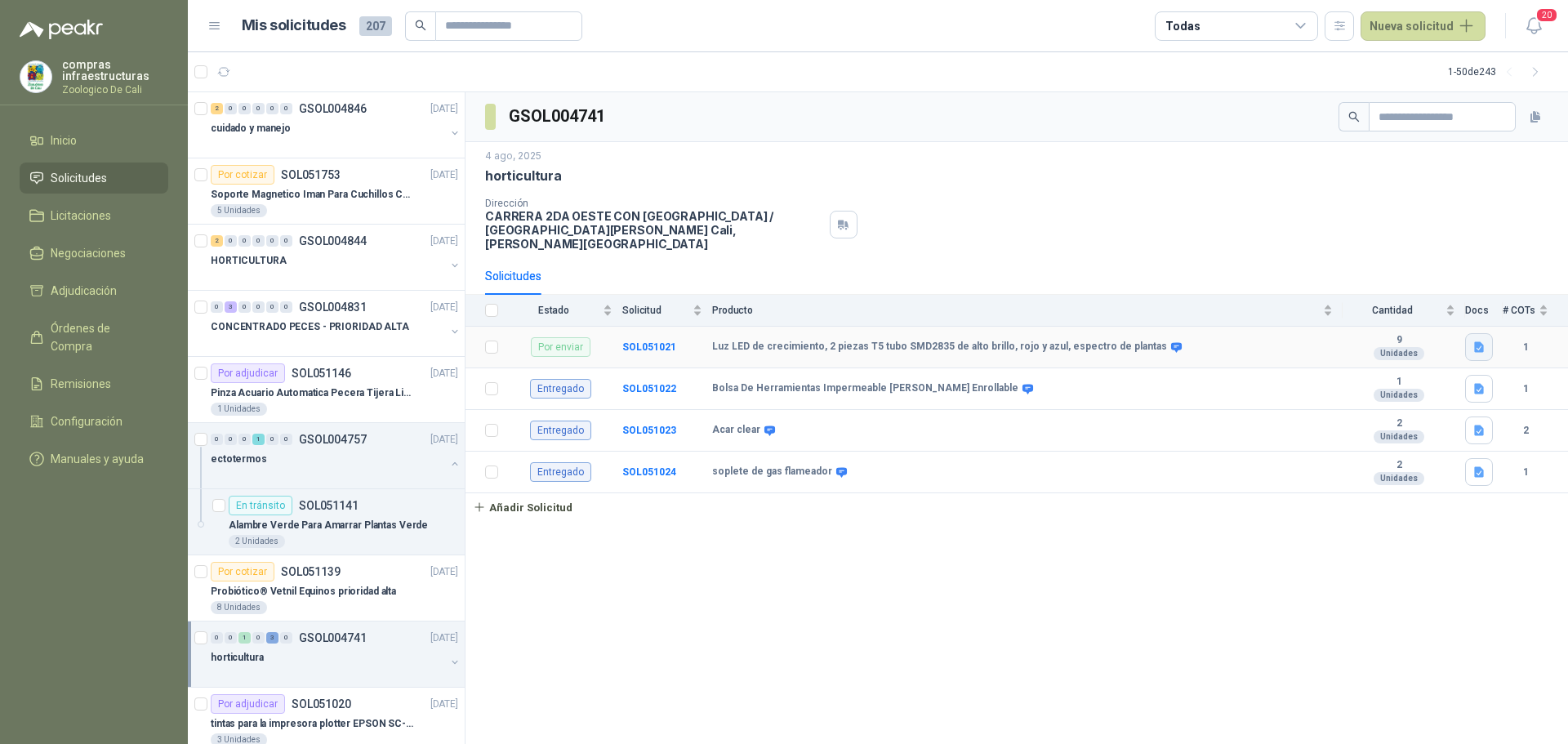
click at [1474, 341] on icon "button" at bounding box center [1478, 347] width 13 height 13
click at [1315, 586] on div "GSOL004741 4 ago, 2025 horticultura Dirección CARRERA 2DA OESTE CON [STREET_ADD…" at bounding box center [1017, 419] width 1103 height 653
click at [653, 342] on b "SOL051021" at bounding box center [649, 347] width 54 height 12
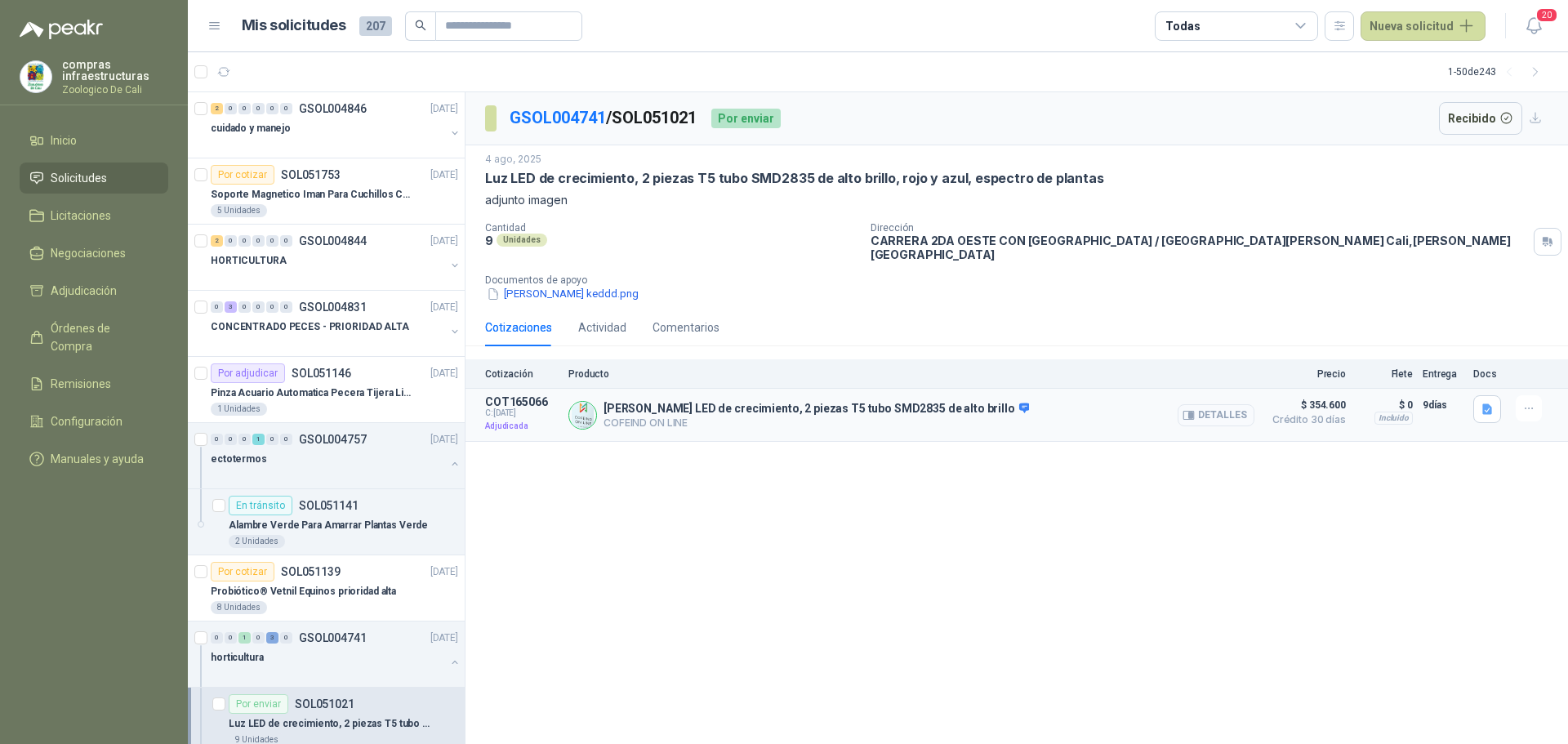
click at [1239, 411] on button "Detalles" at bounding box center [1217, 415] width 77 height 22
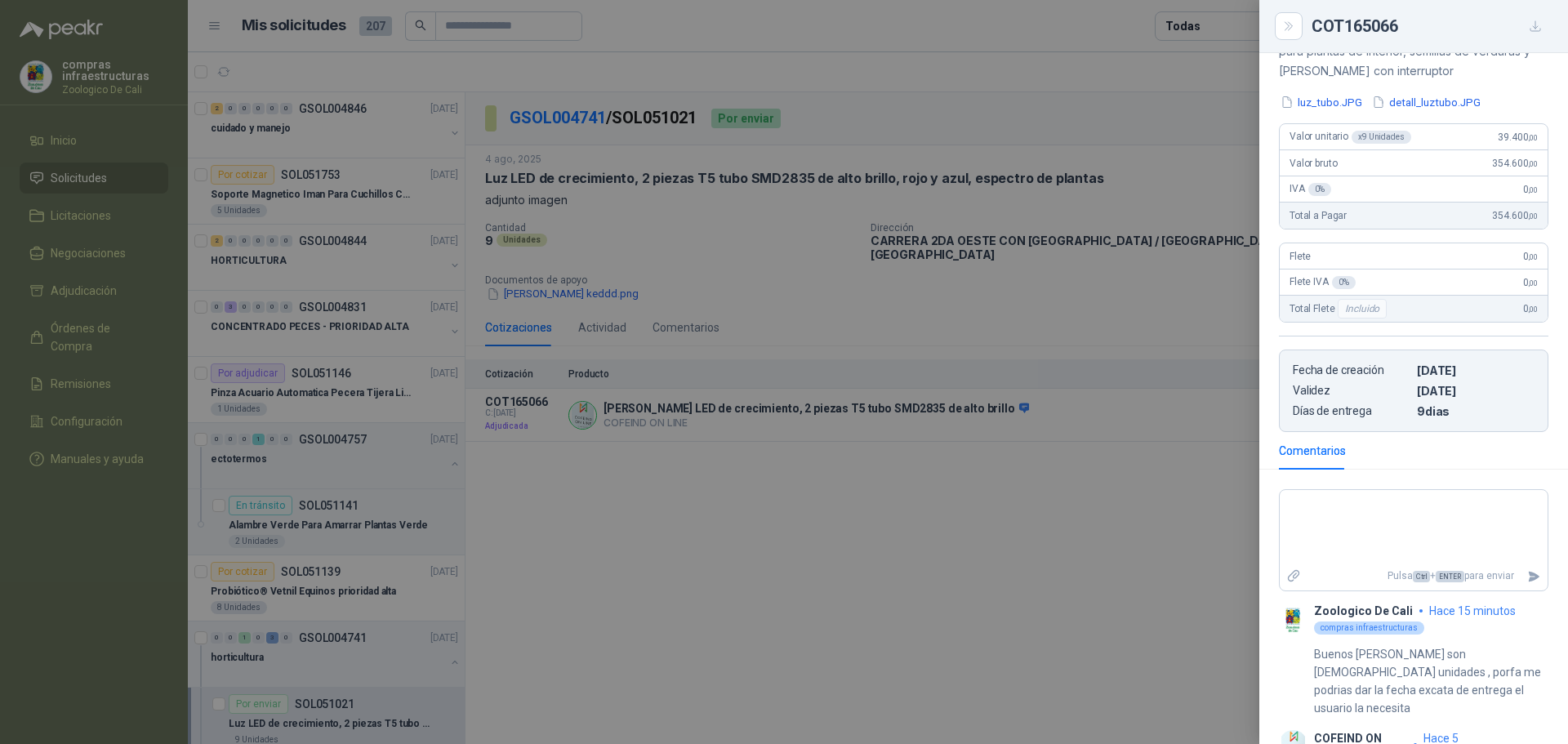
scroll to position [490, 0]
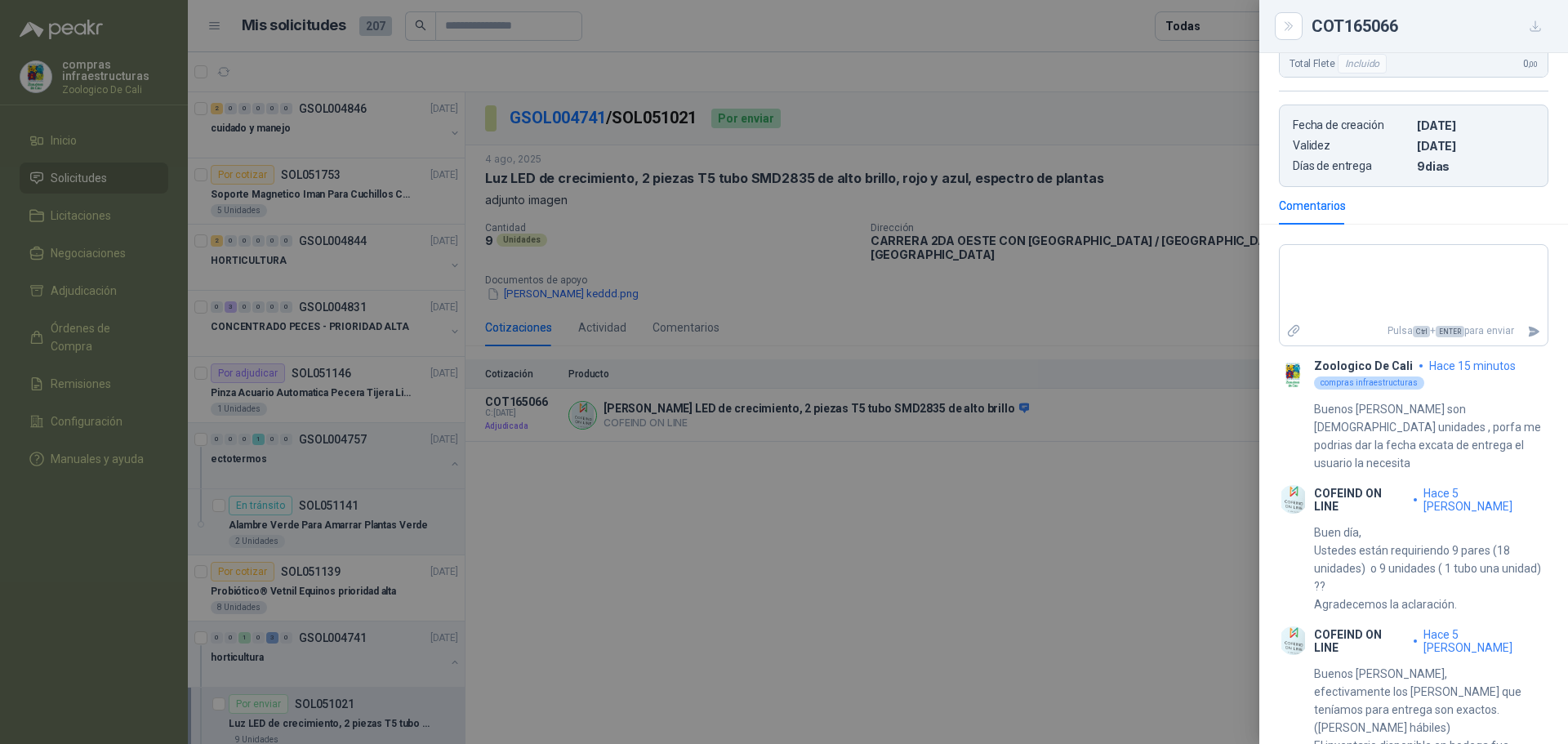
click at [854, 576] on div at bounding box center [784, 372] width 1568 height 744
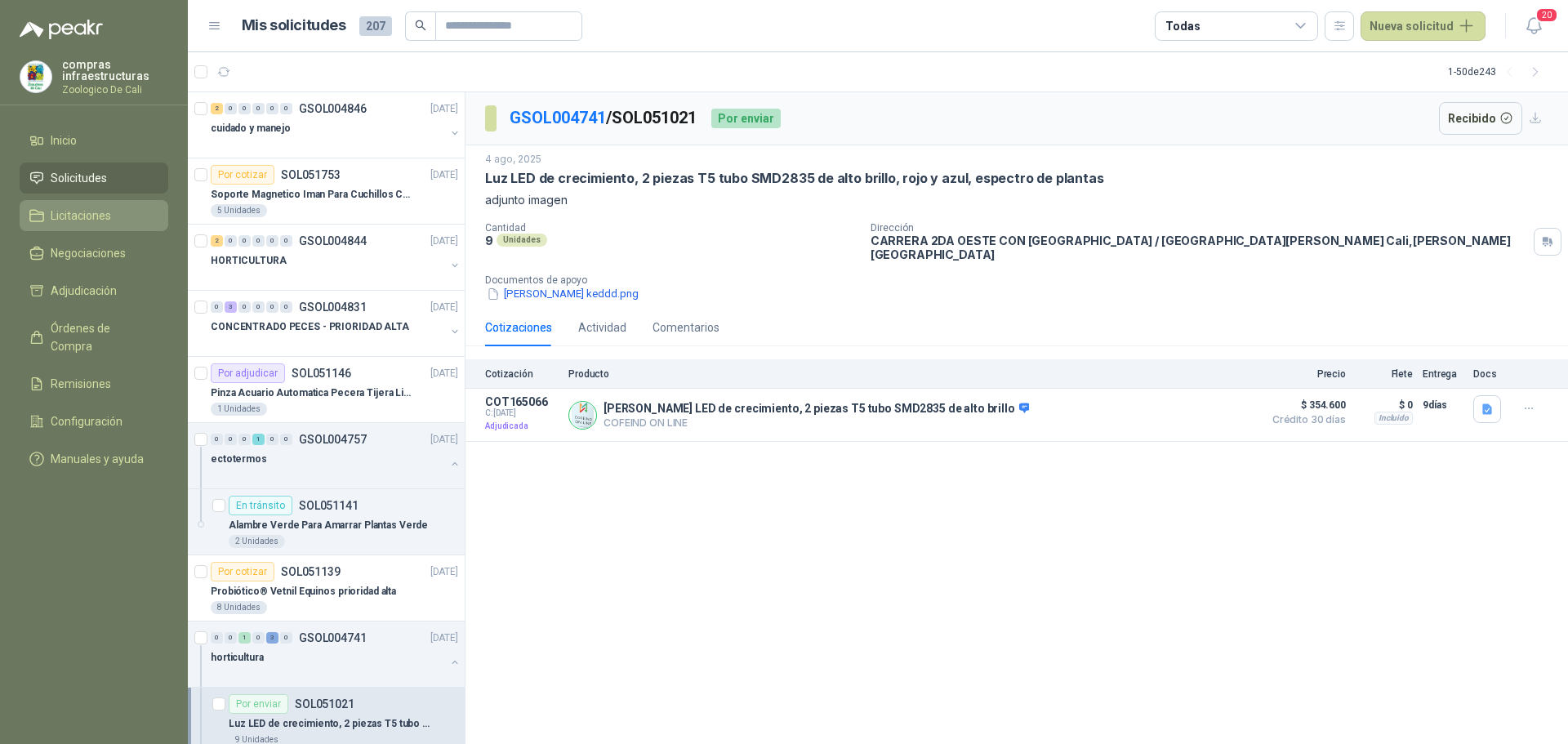
click at [74, 215] on span "Licitaciones" at bounding box center [80, 215] width 60 height 18
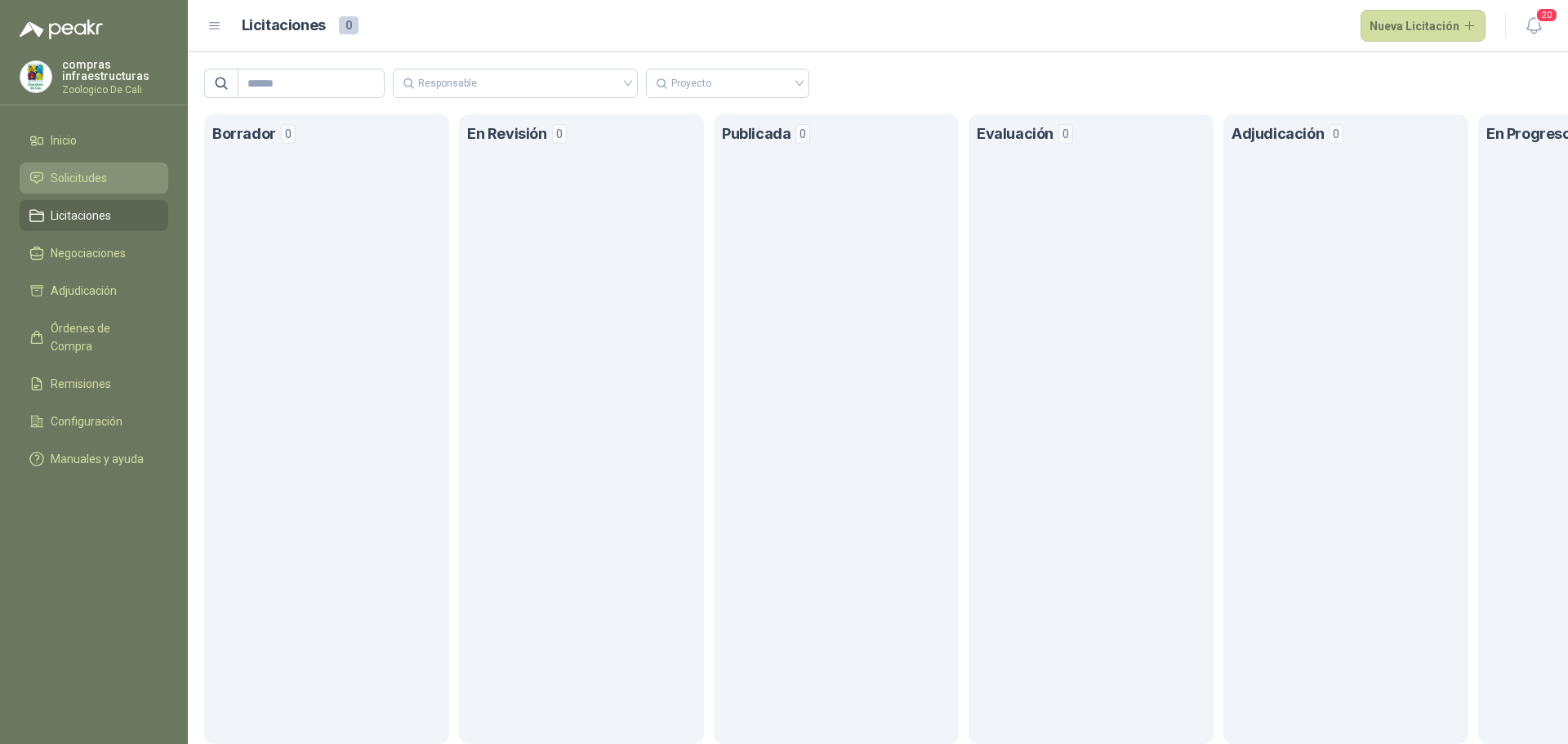
click at [91, 178] on span "Solicitudes" at bounding box center [78, 178] width 56 height 18
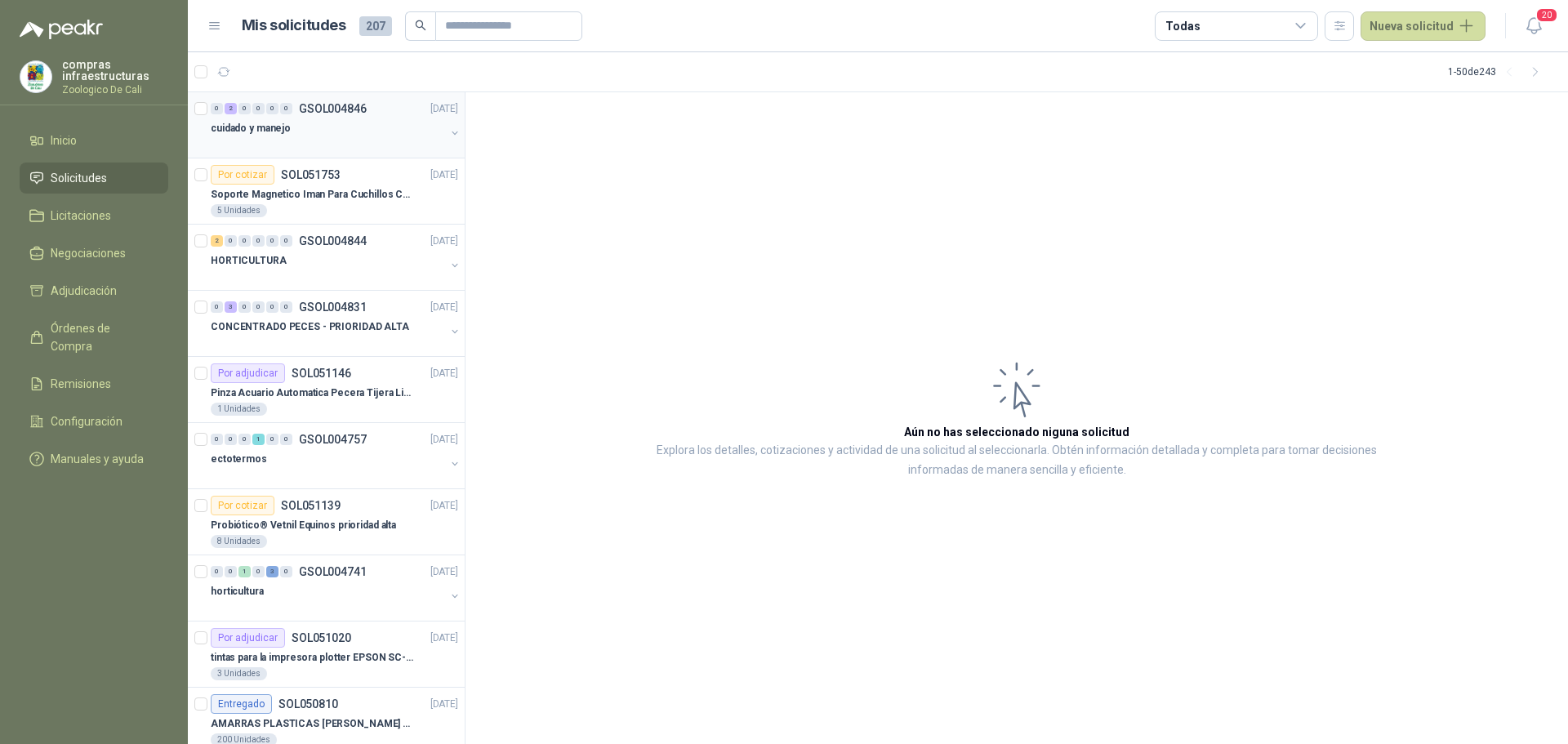
click at [273, 125] on p "cuidado y manejo" at bounding box center [250, 128] width 80 height 15
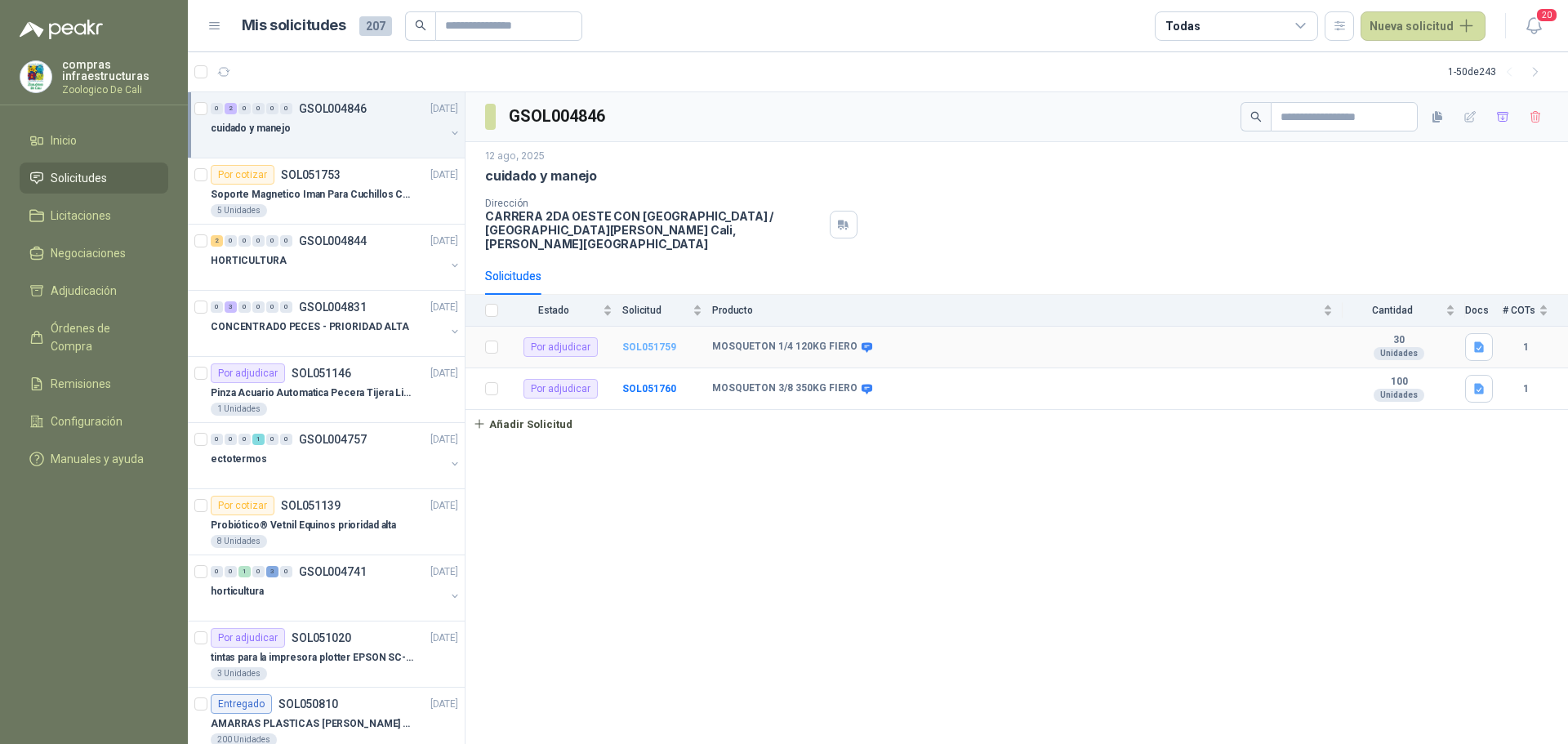
click at [668, 342] on b "SOL051759" at bounding box center [649, 347] width 54 height 12
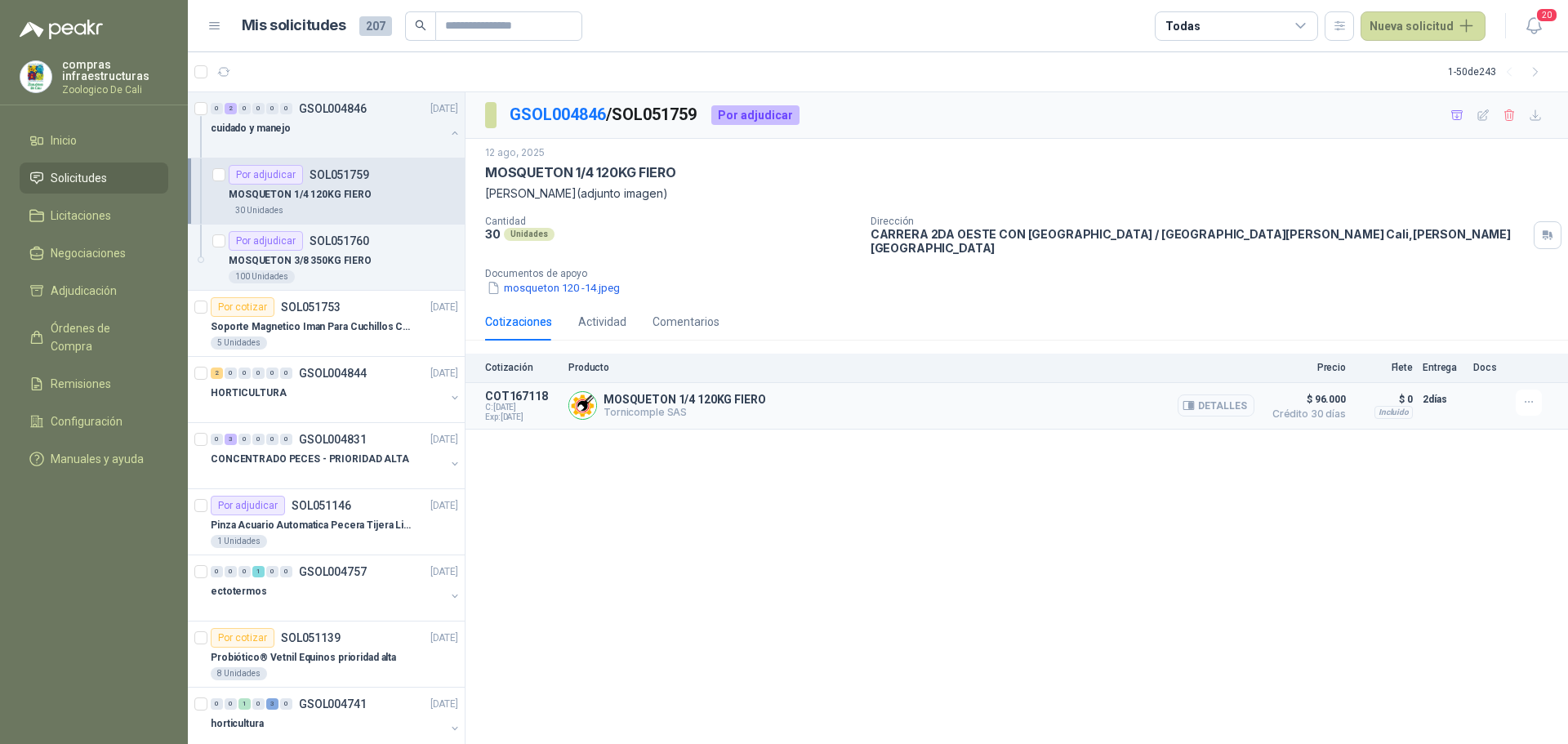
click at [1224, 398] on button "Detalles" at bounding box center [1217, 405] width 77 height 22
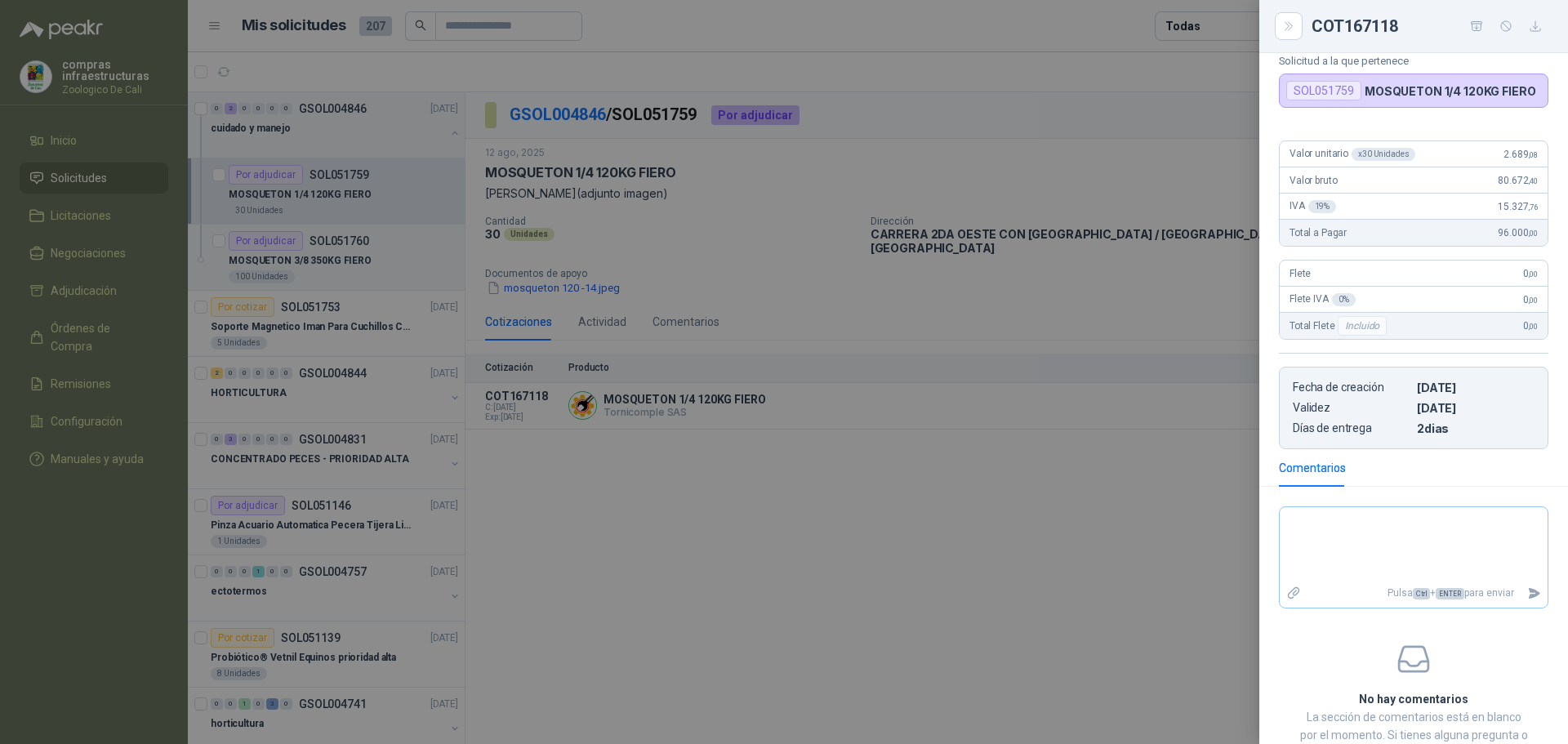
scroll to position [163, 0]
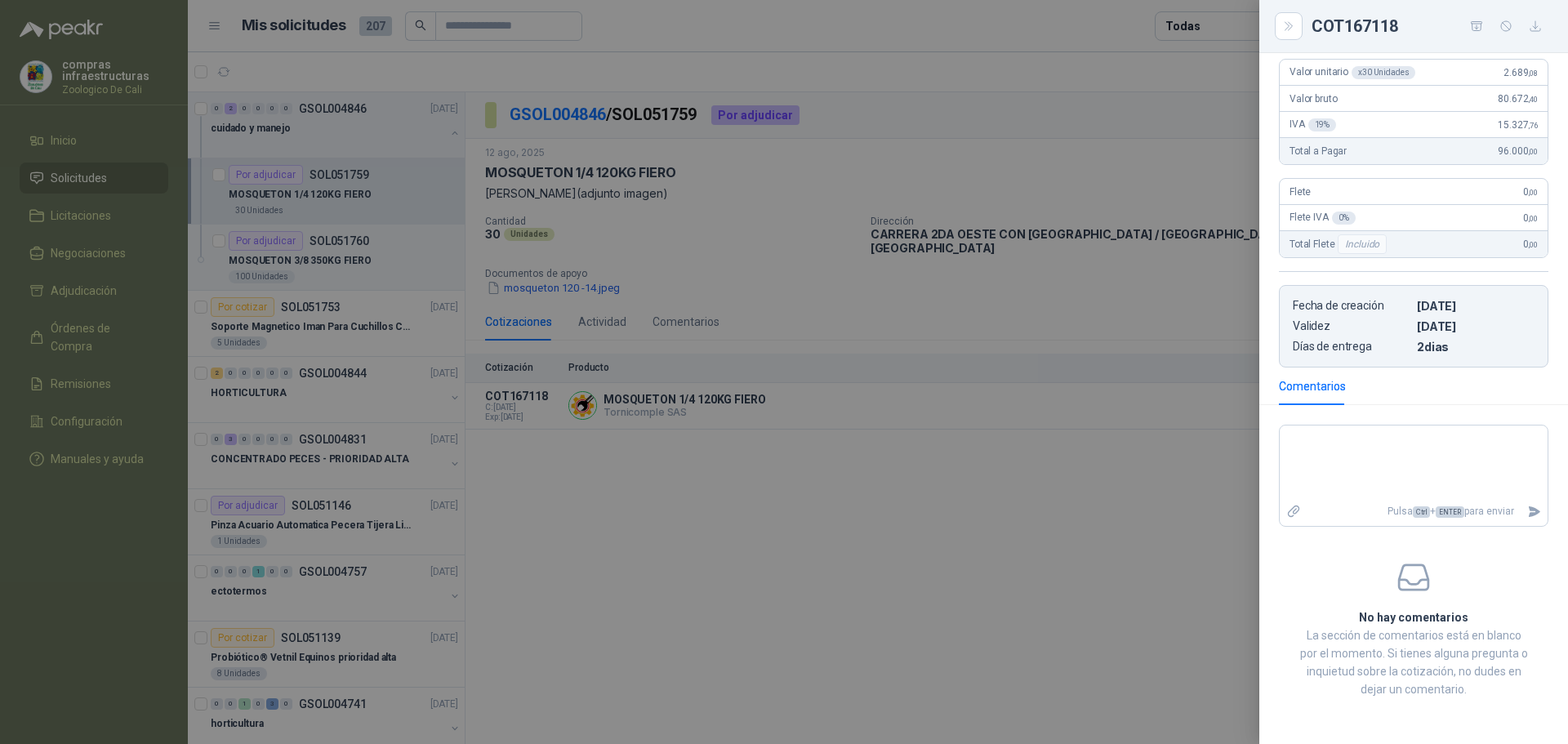
click at [1181, 504] on div at bounding box center [784, 372] width 1568 height 744
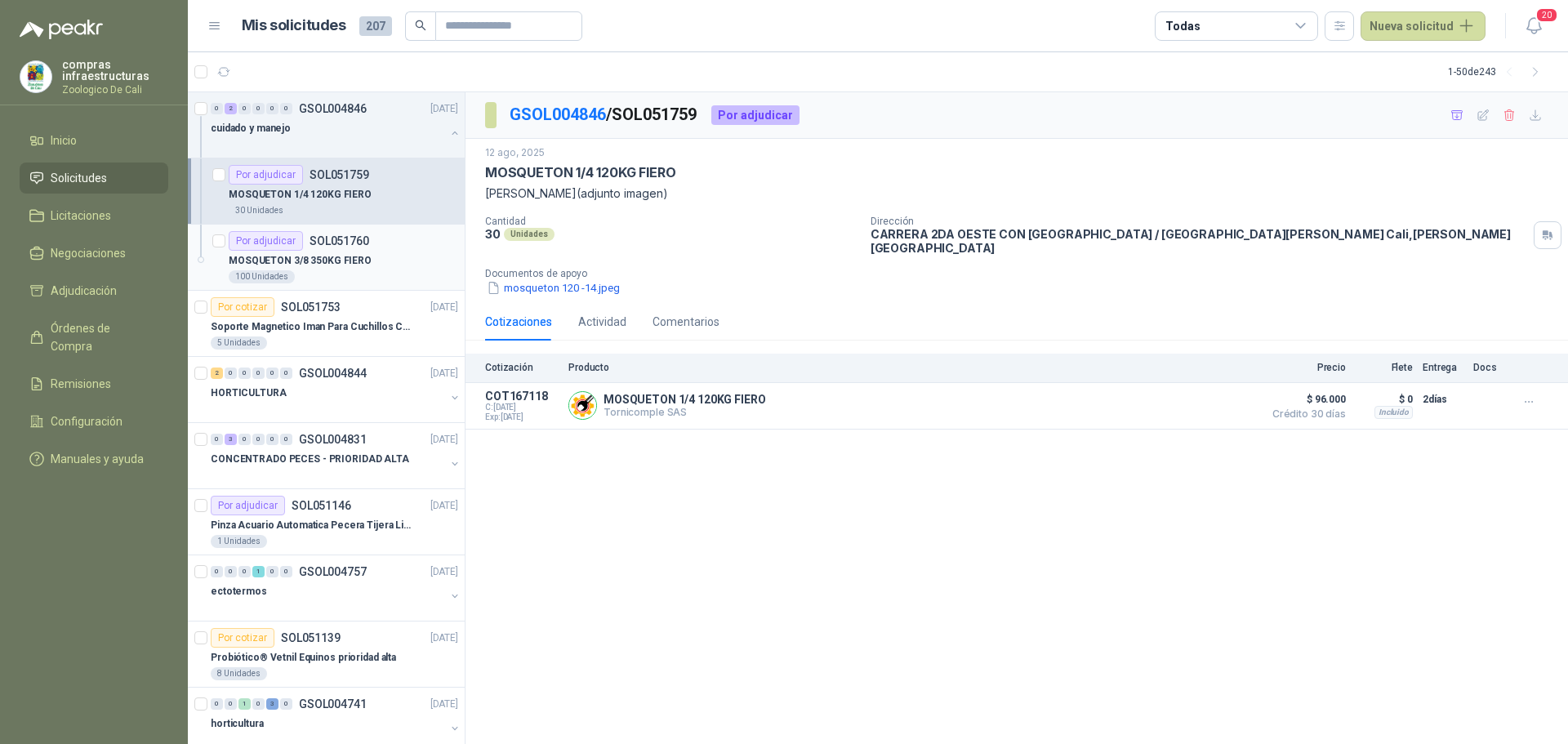
click at [294, 248] on div "Por adjudicar" at bounding box center [265, 241] width 74 height 20
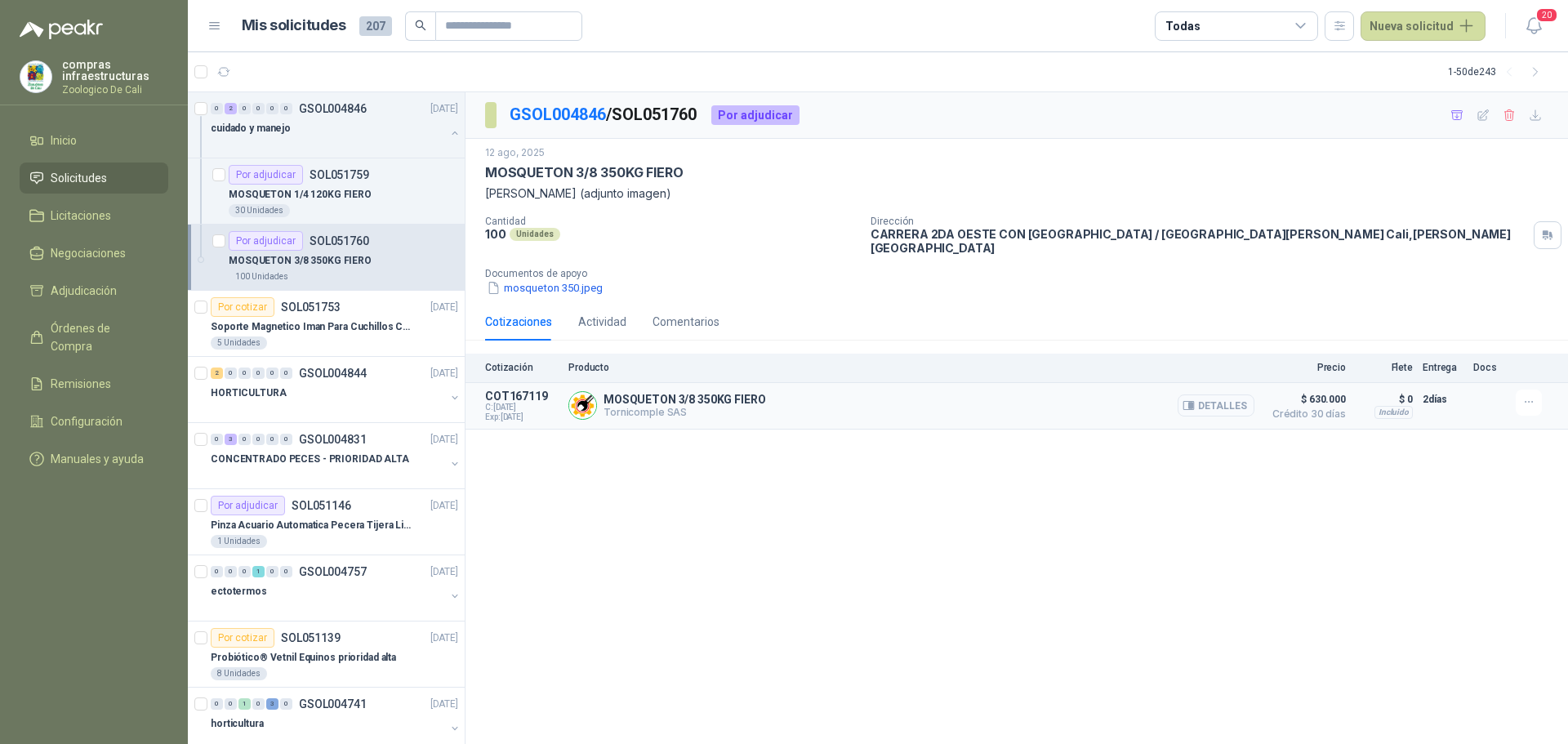
click at [1200, 394] on button "Detalles" at bounding box center [1217, 405] width 77 height 22
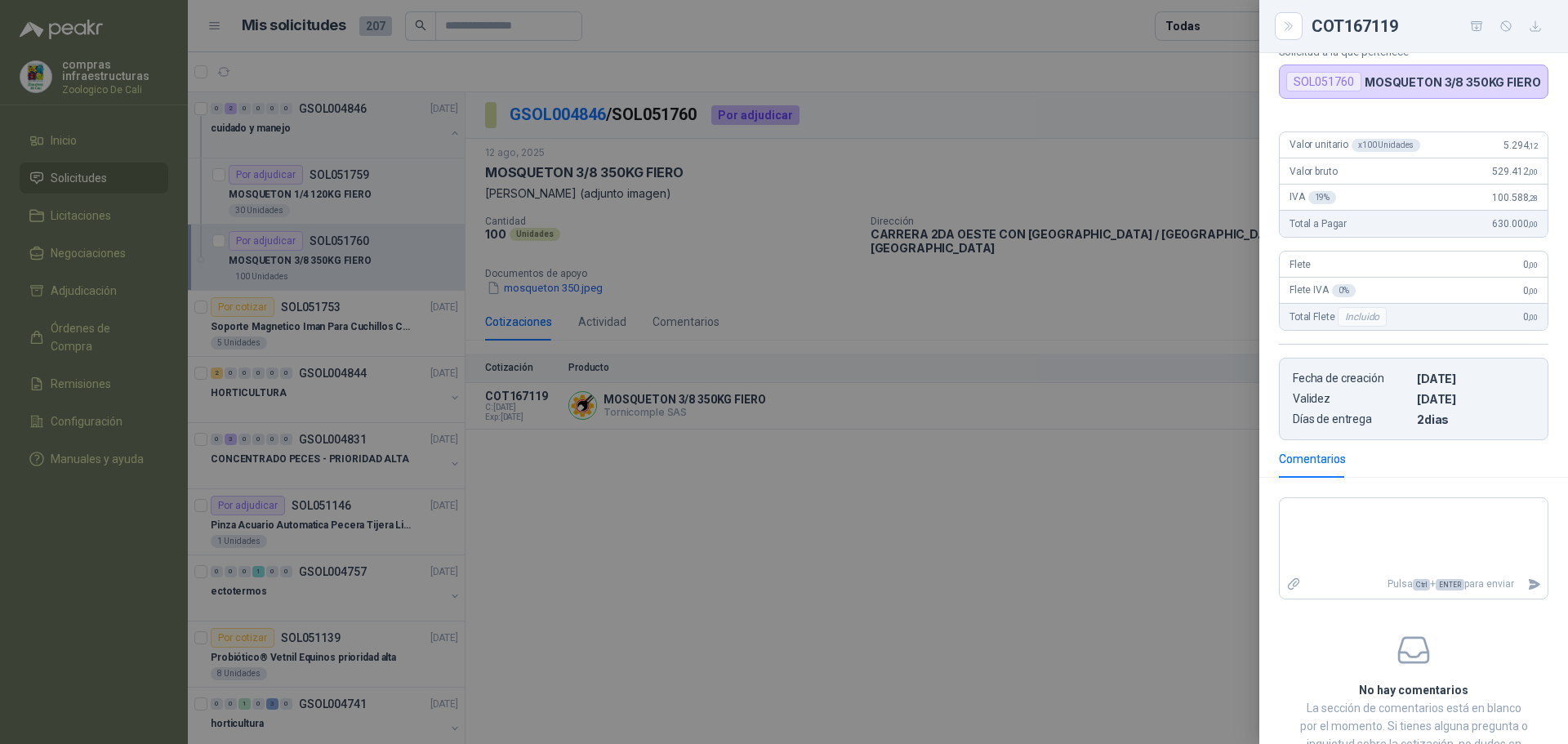
scroll to position [163, 0]
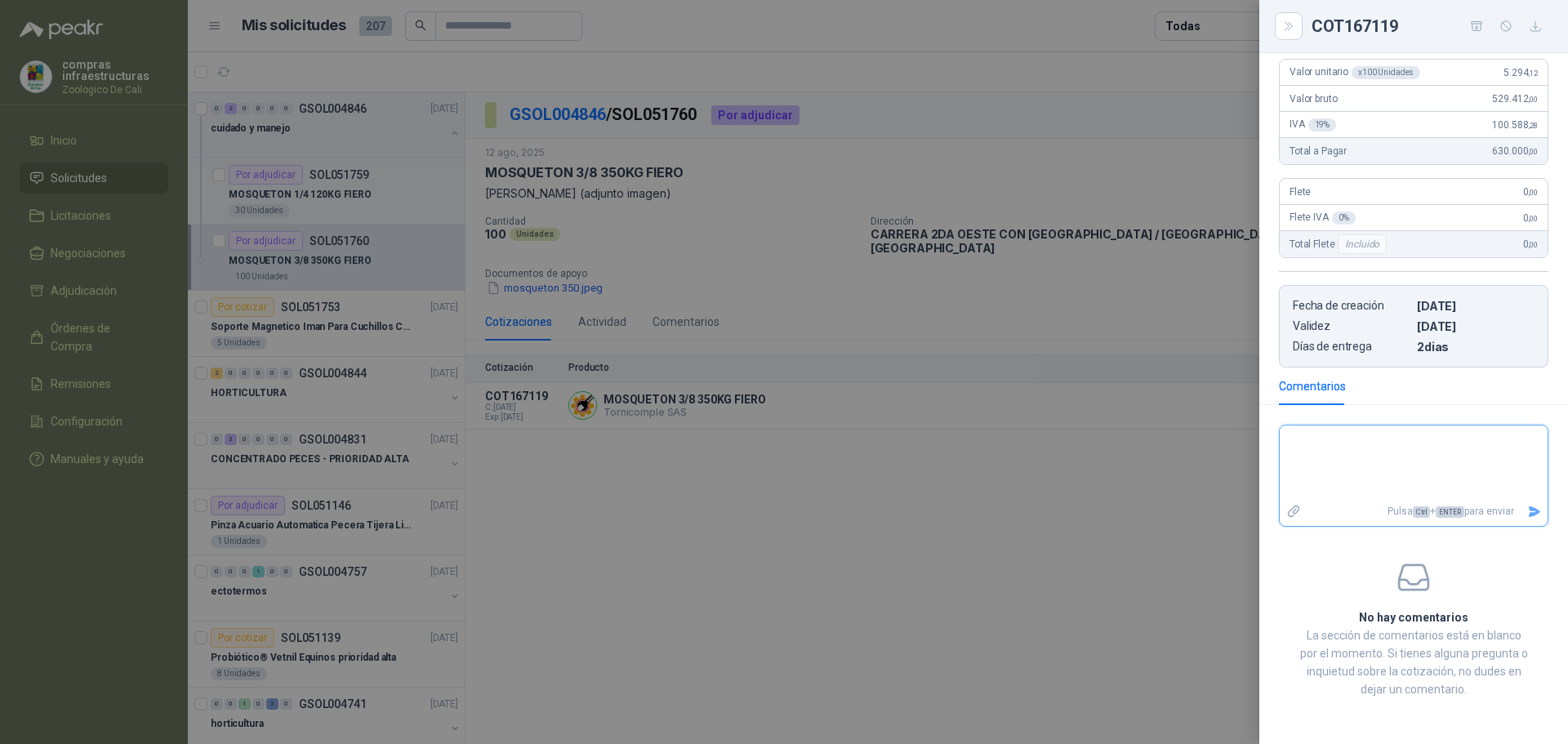
click at [1304, 446] on textarea at bounding box center [1413, 463] width 268 height 69
click at [1529, 509] on icon "Enviar" at bounding box center [1534, 512] width 12 height 11
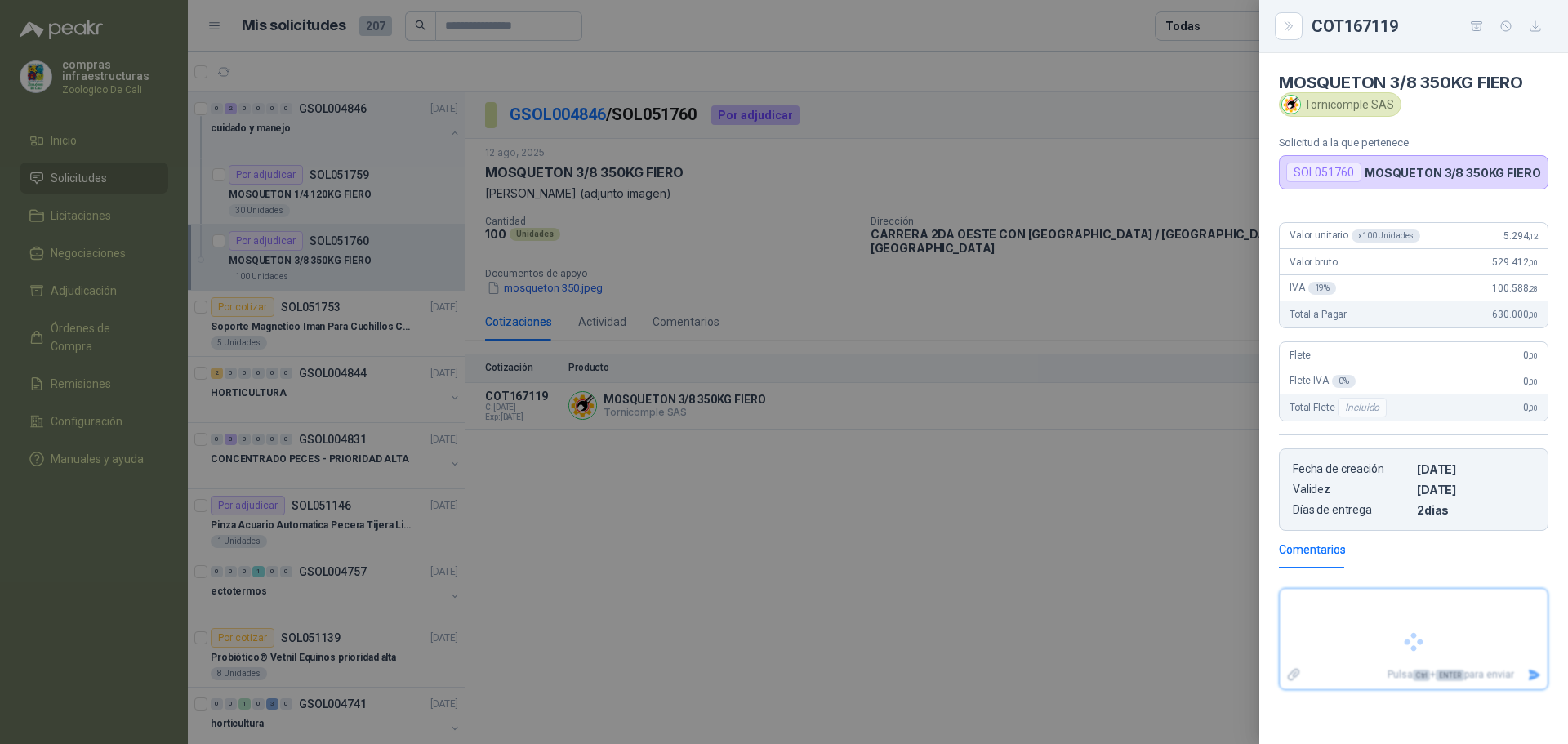
scroll to position [0, 0]
click at [147, 188] on div at bounding box center [784, 372] width 1568 height 744
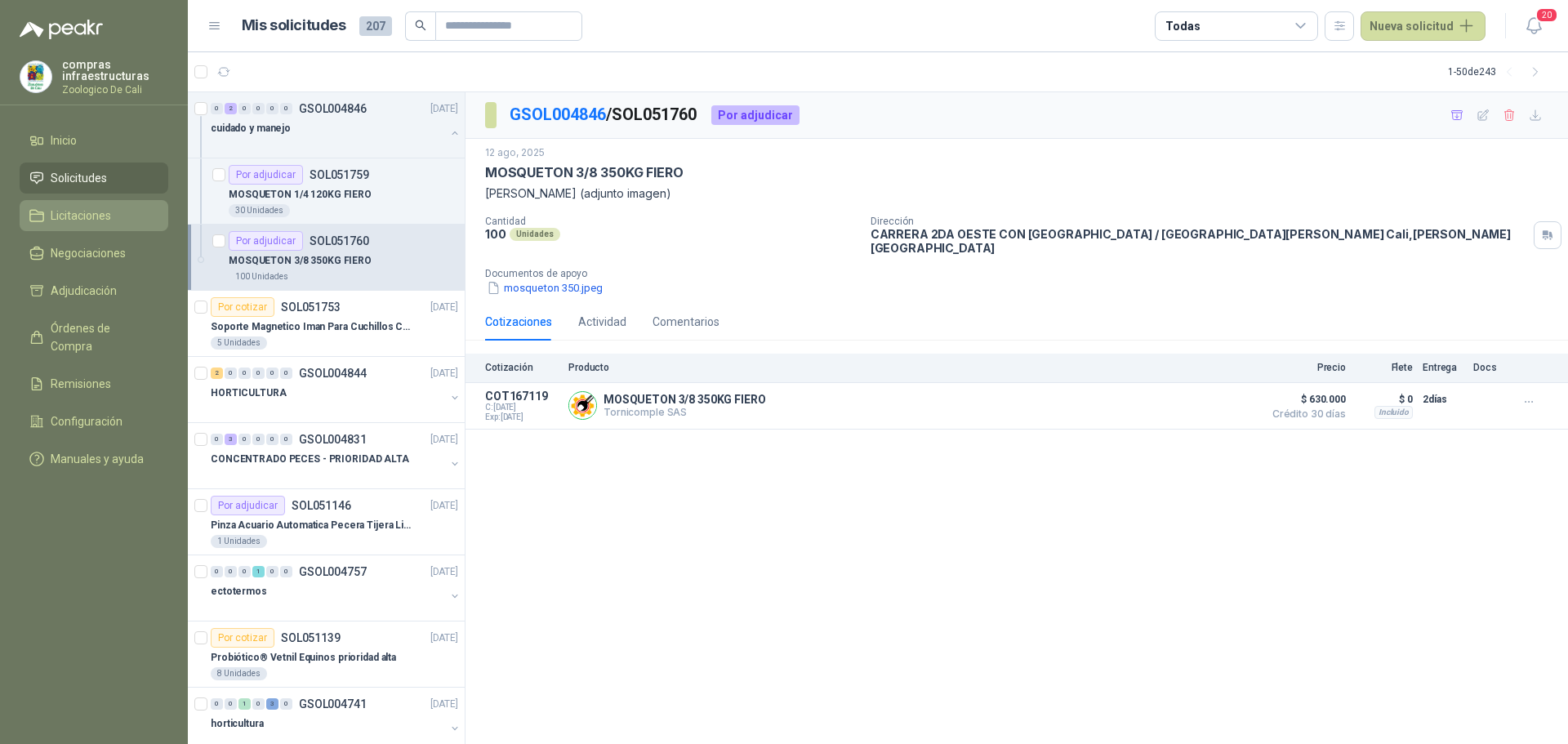
click at [110, 228] on link "Licitaciones" at bounding box center [94, 215] width 149 height 31
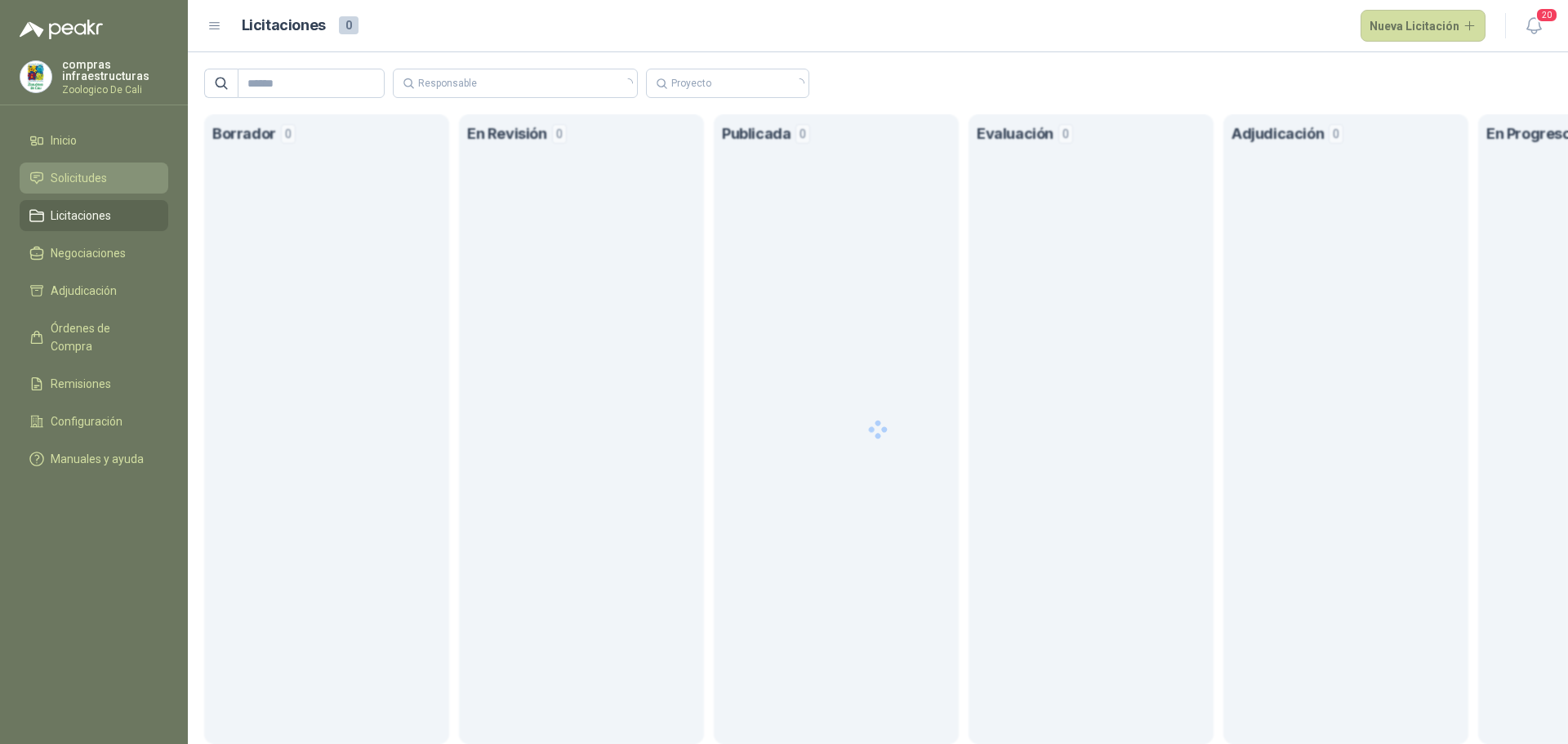
click at [97, 166] on link "Solicitudes" at bounding box center [94, 177] width 149 height 31
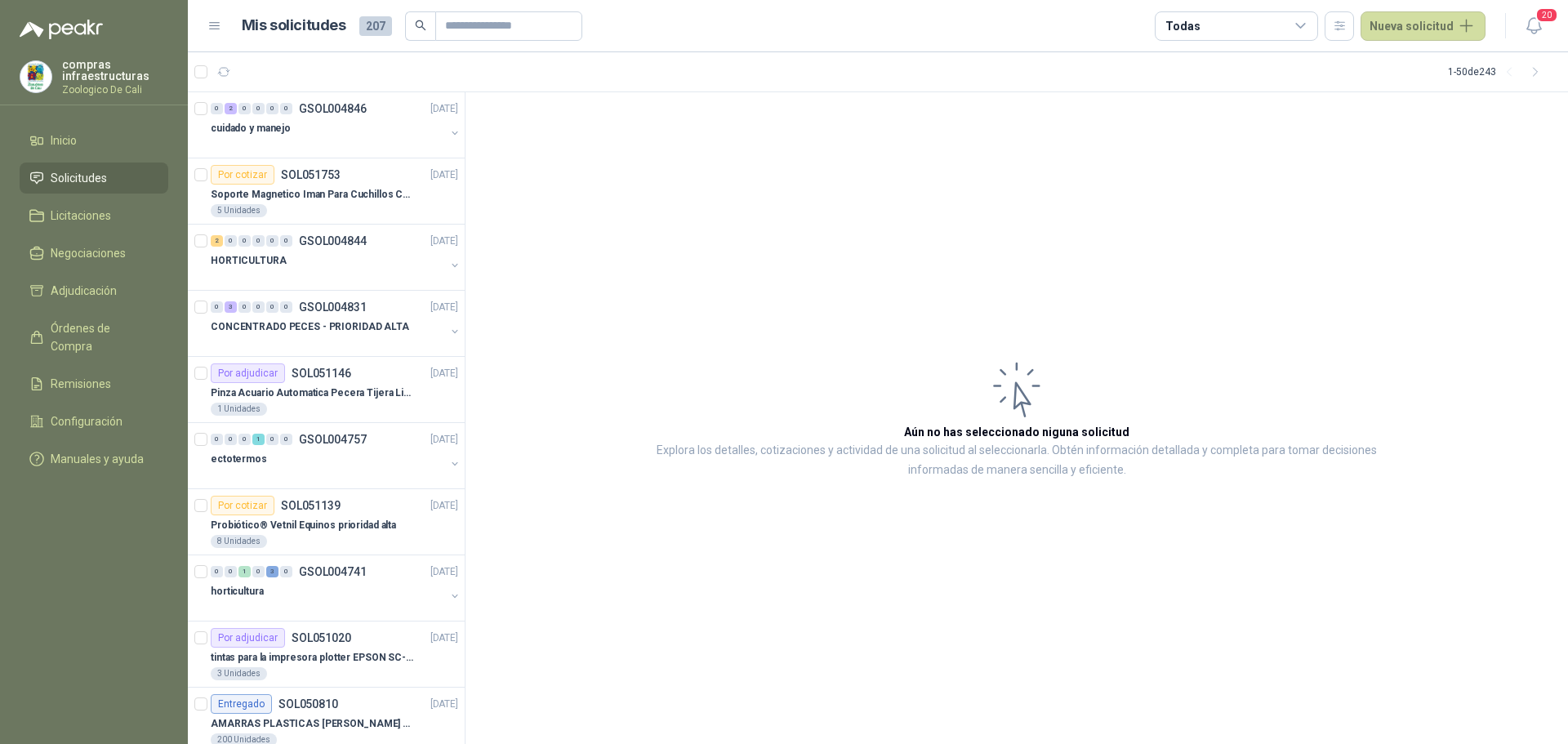
click at [130, 169] on li "Solicitudes" at bounding box center [94, 178] width 129 height 18
click at [284, 179] on p "SOL051753" at bounding box center [310, 175] width 59 height 12
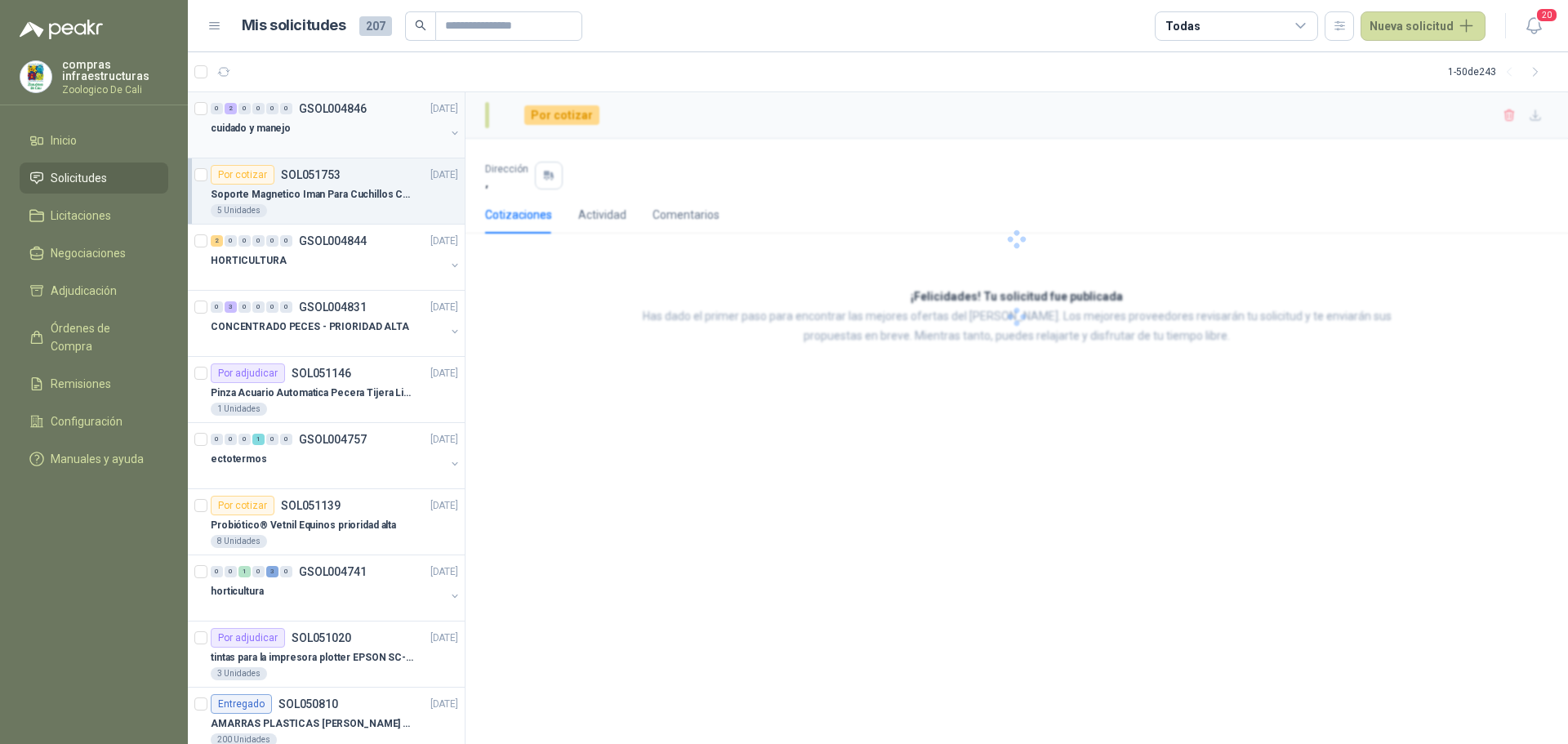
click at [308, 120] on div "cuidado y manejo" at bounding box center [327, 128] width 234 height 20
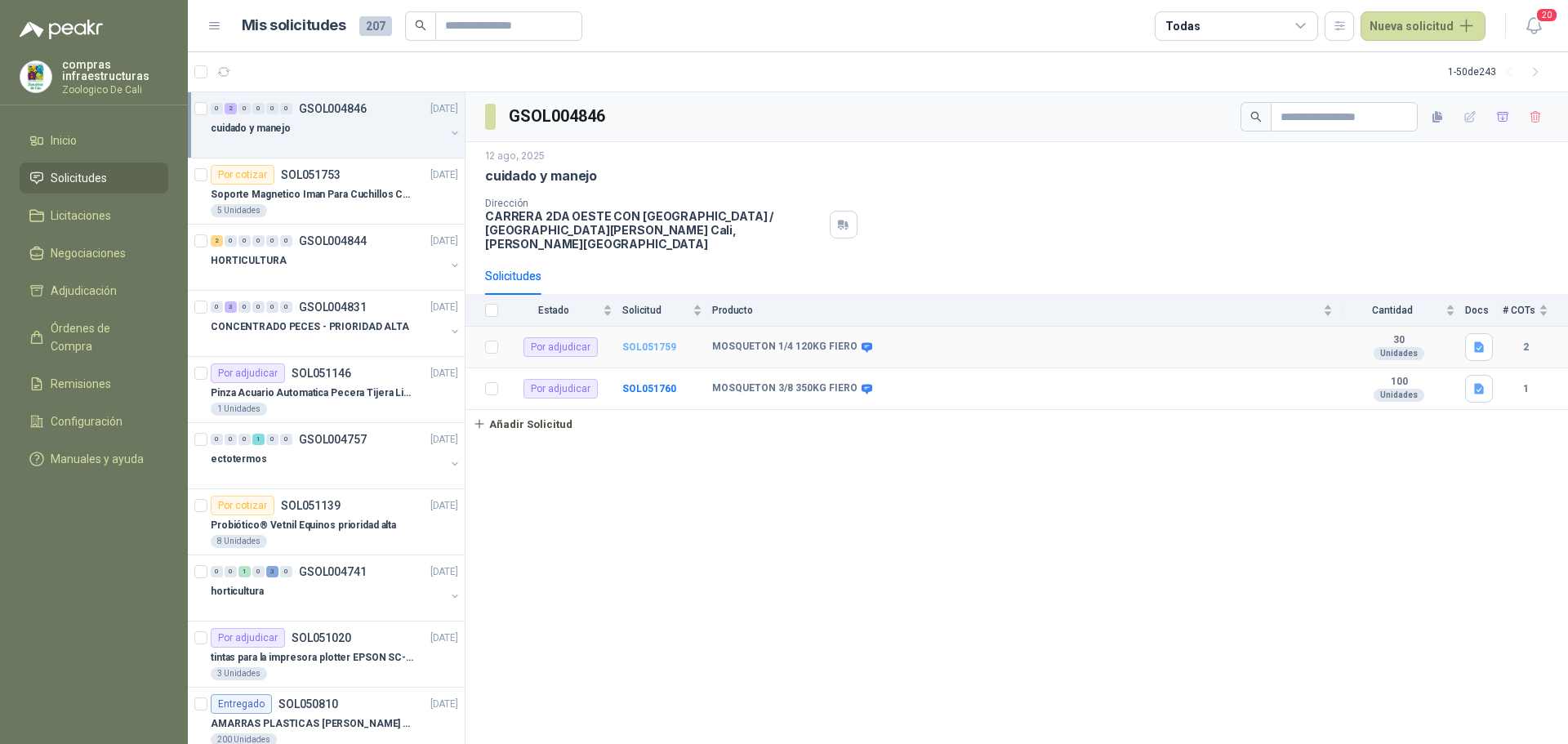
click at [637, 342] on b "SOL051759" at bounding box center [649, 347] width 54 height 12
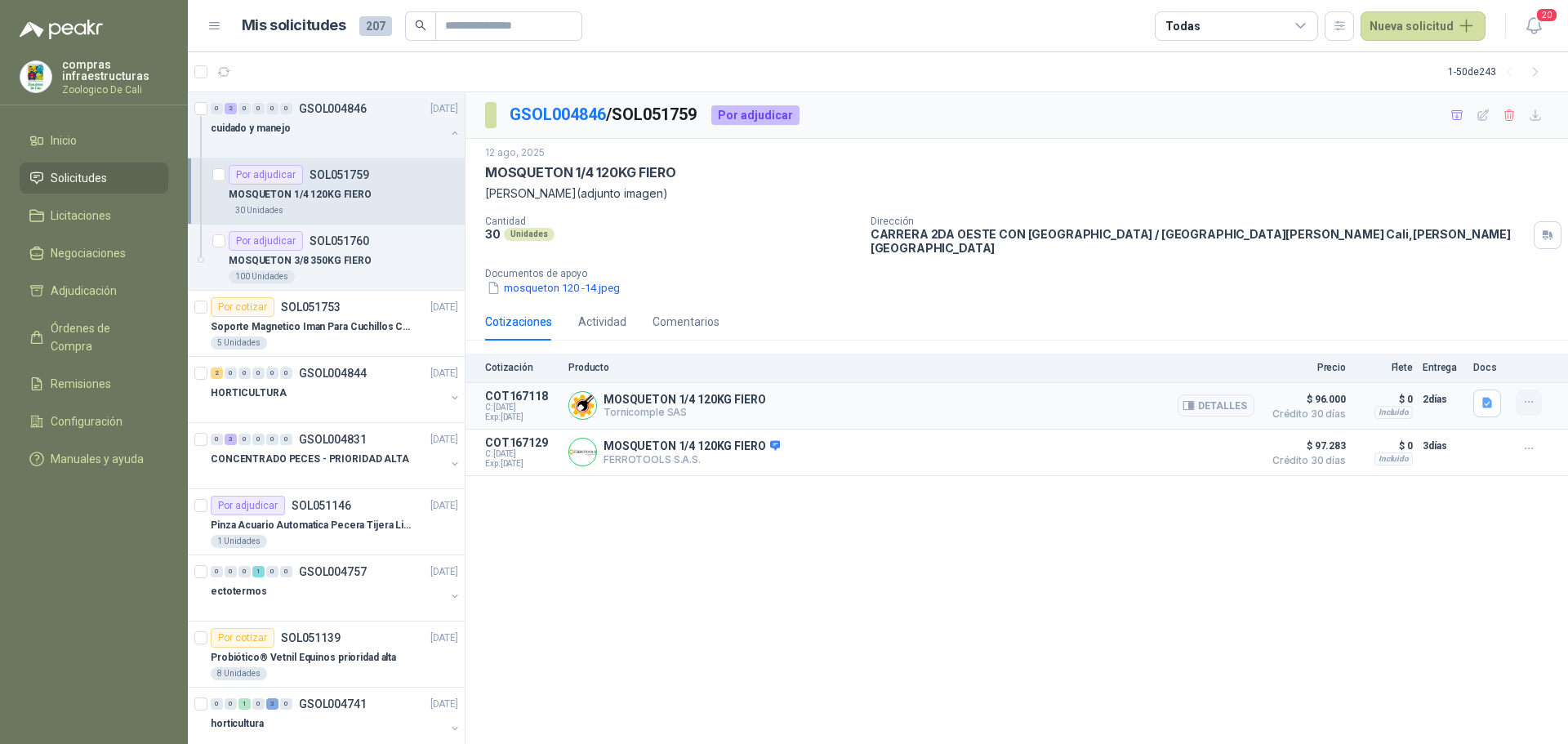
click at [1535, 395] on icon "button" at bounding box center [1529, 402] width 13 height 13
click at [1482, 319] on button "Añadir" at bounding box center [1496, 325] width 131 height 26
click at [282, 130] on p "cuidado y manejo" at bounding box center [250, 128] width 80 height 15
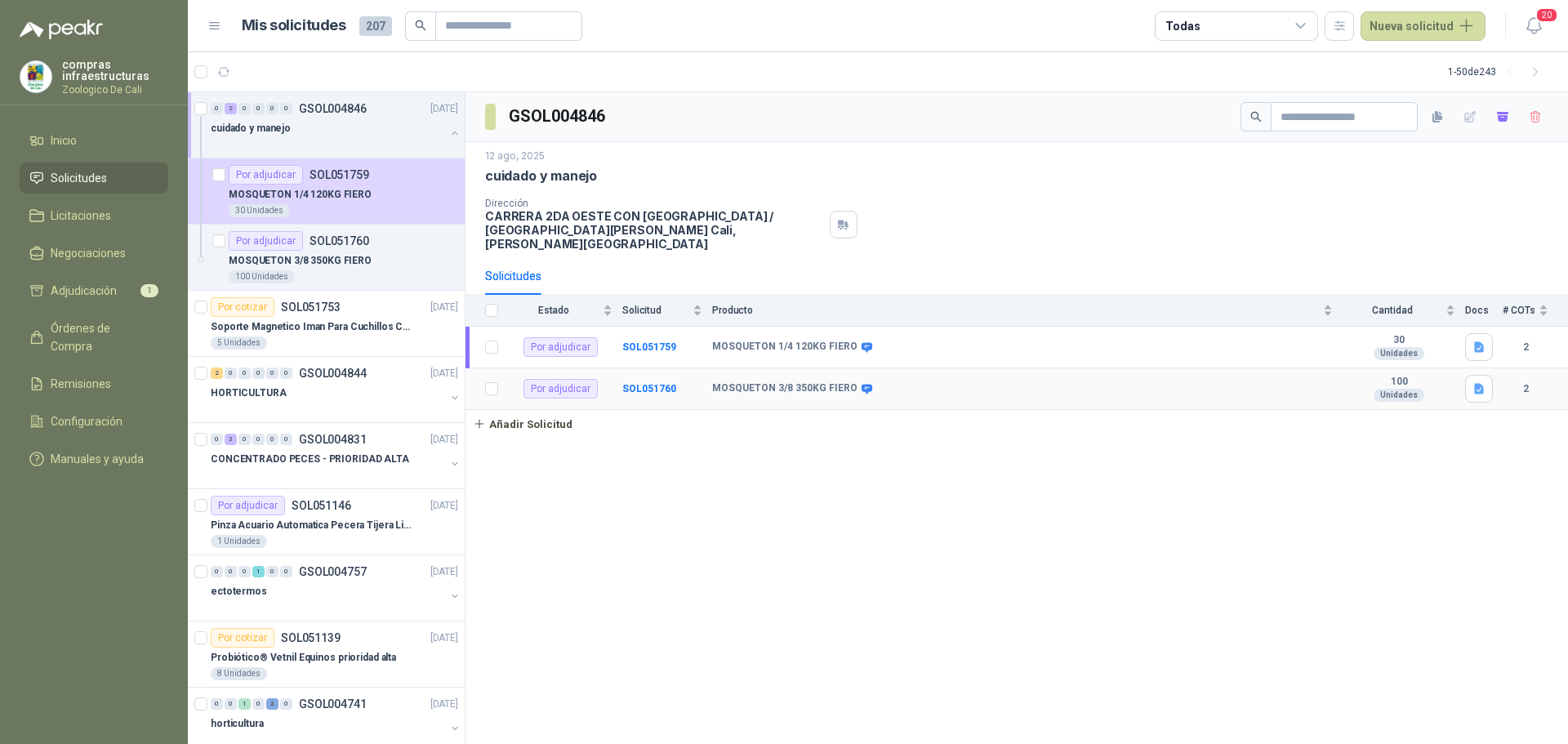
click at [766, 368] on td "MOSQUETON 3/8 350KG FIERO" at bounding box center [1027, 389] width 630 height 41
click at [638, 383] on b "SOL051760" at bounding box center [649, 388] width 54 height 12
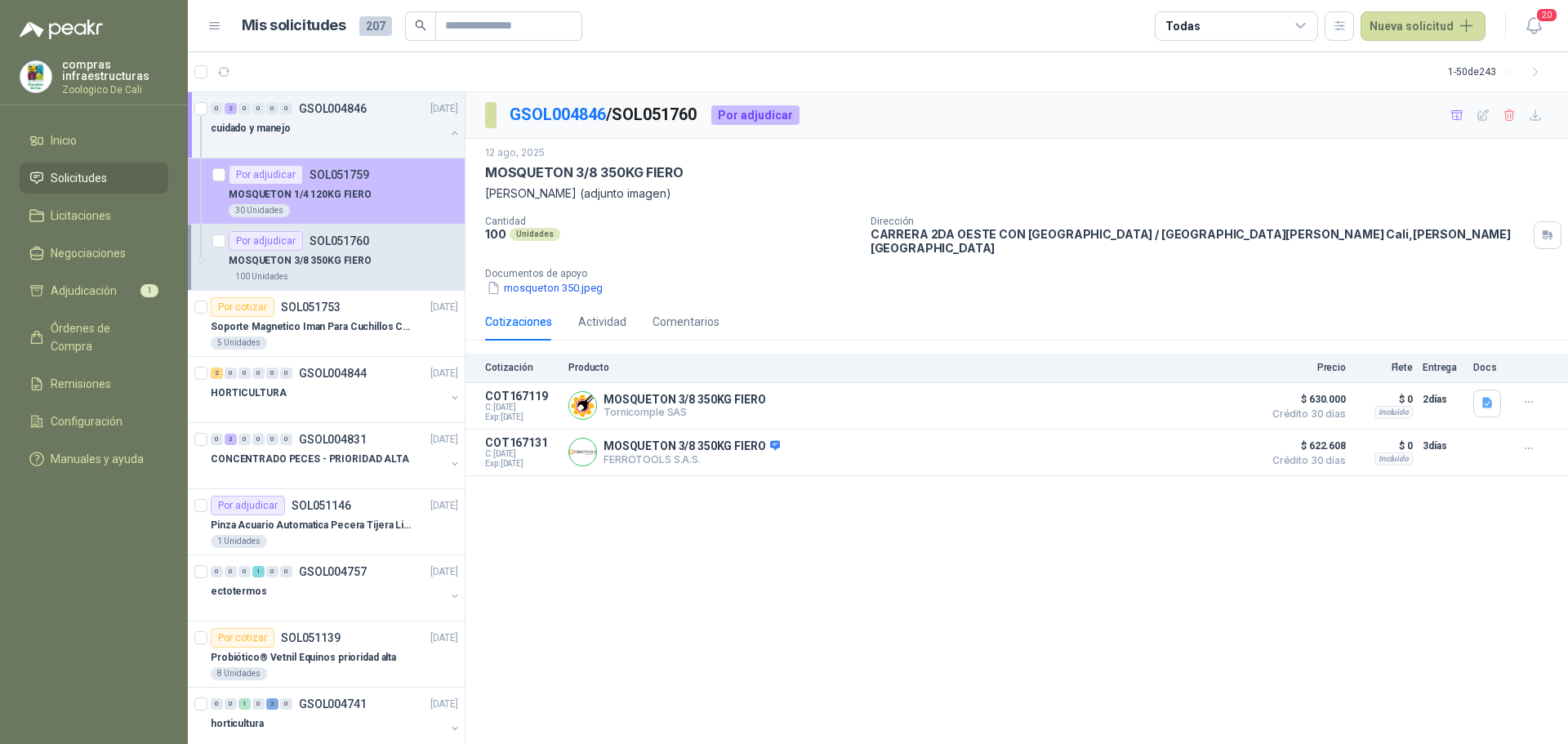
click at [324, 175] on p "SOL051759" at bounding box center [339, 175] width 59 height 12
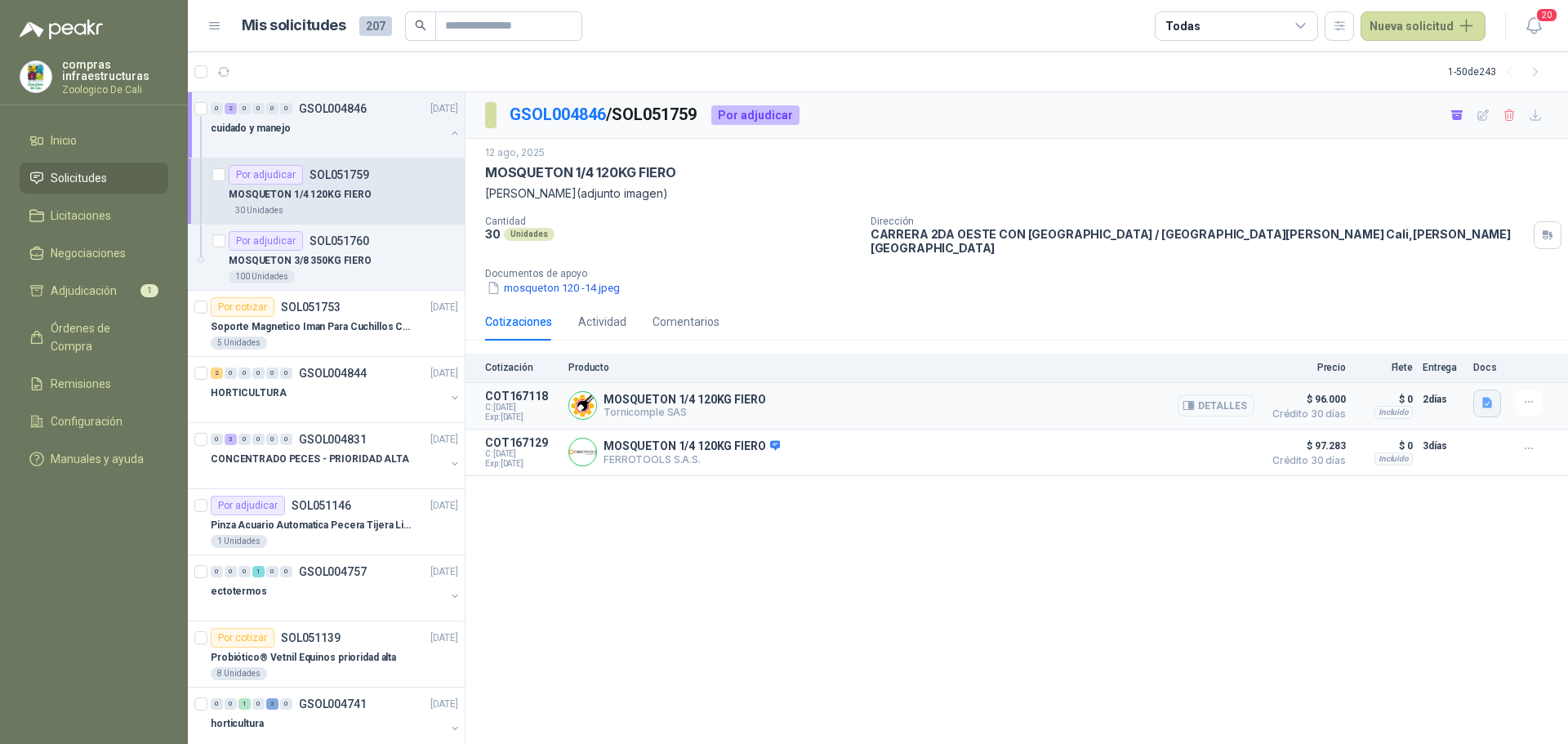
click at [1484, 398] on icon "button" at bounding box center [1486, 403] width 10 height 11
click at [1459, 352] on button "44038.pdf" at bounding box center [1456, 355] width 69 height 17
click at [1269, 591] on div "GSOL004846 / SOL051759 Por adjudicar 12 ago, 2025 MOSQUETON 1/4 120KG FIERO [PE…" at bounding box center [1017, 419] width 1103 height 653
click at [108, 299] on link "Adjudicación 1" at bounding box center [94, 290] width 149 height 31
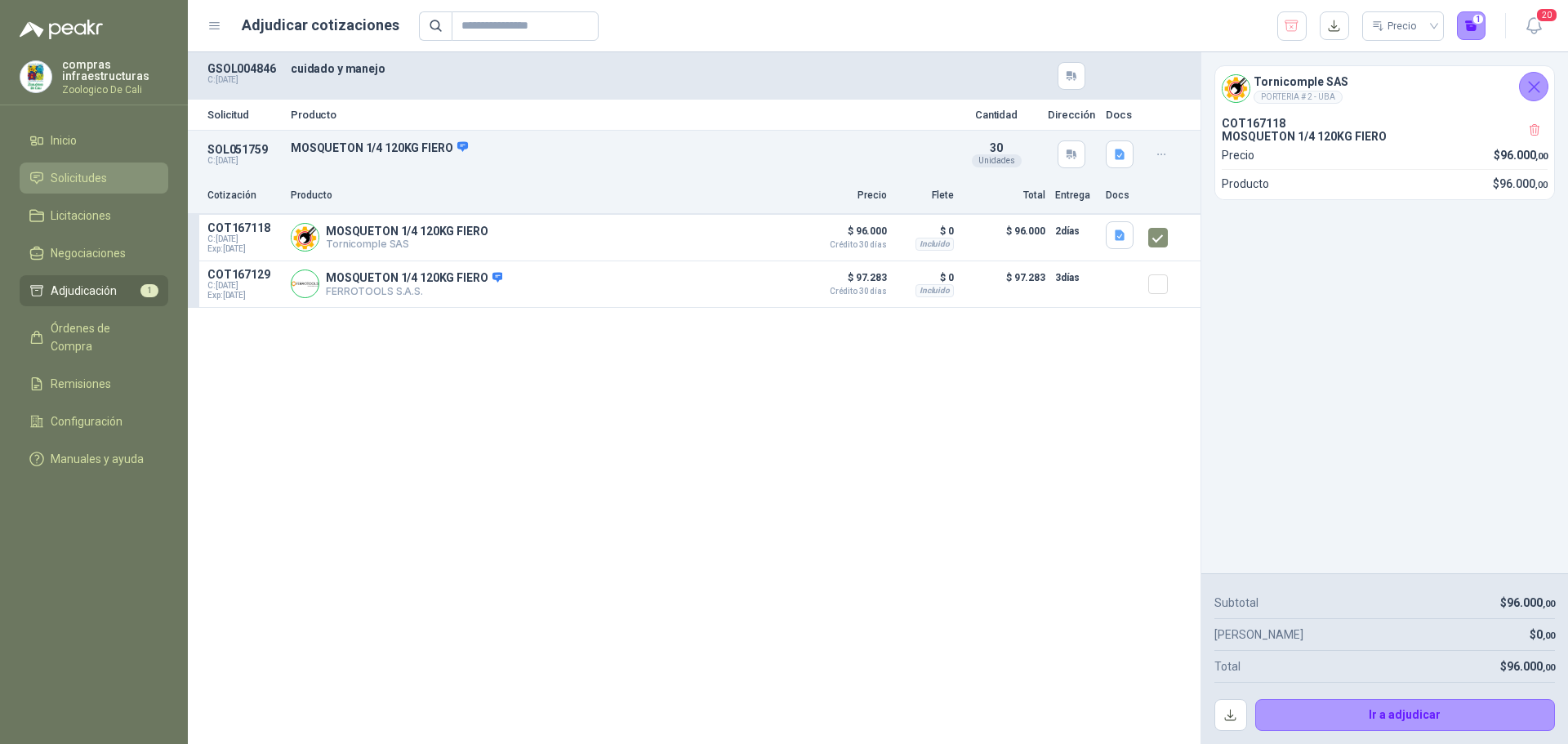
click at [78, 175] on span "Solicitudes" at bounding box center [78, 178] width 56 height 18
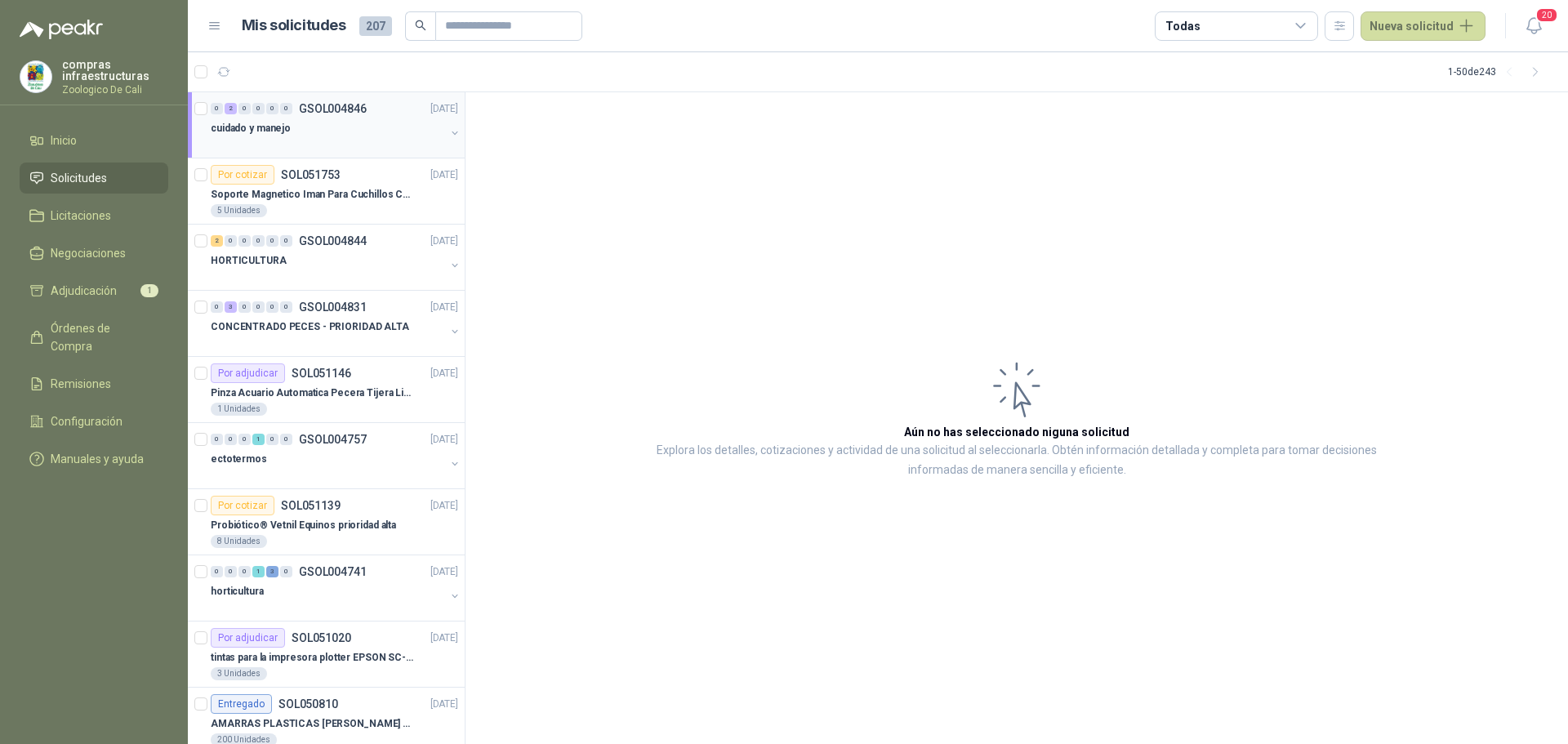
click at [329, 133] on div "cuidado y manejo" at bounding box center [327, 128] width 234 height 20
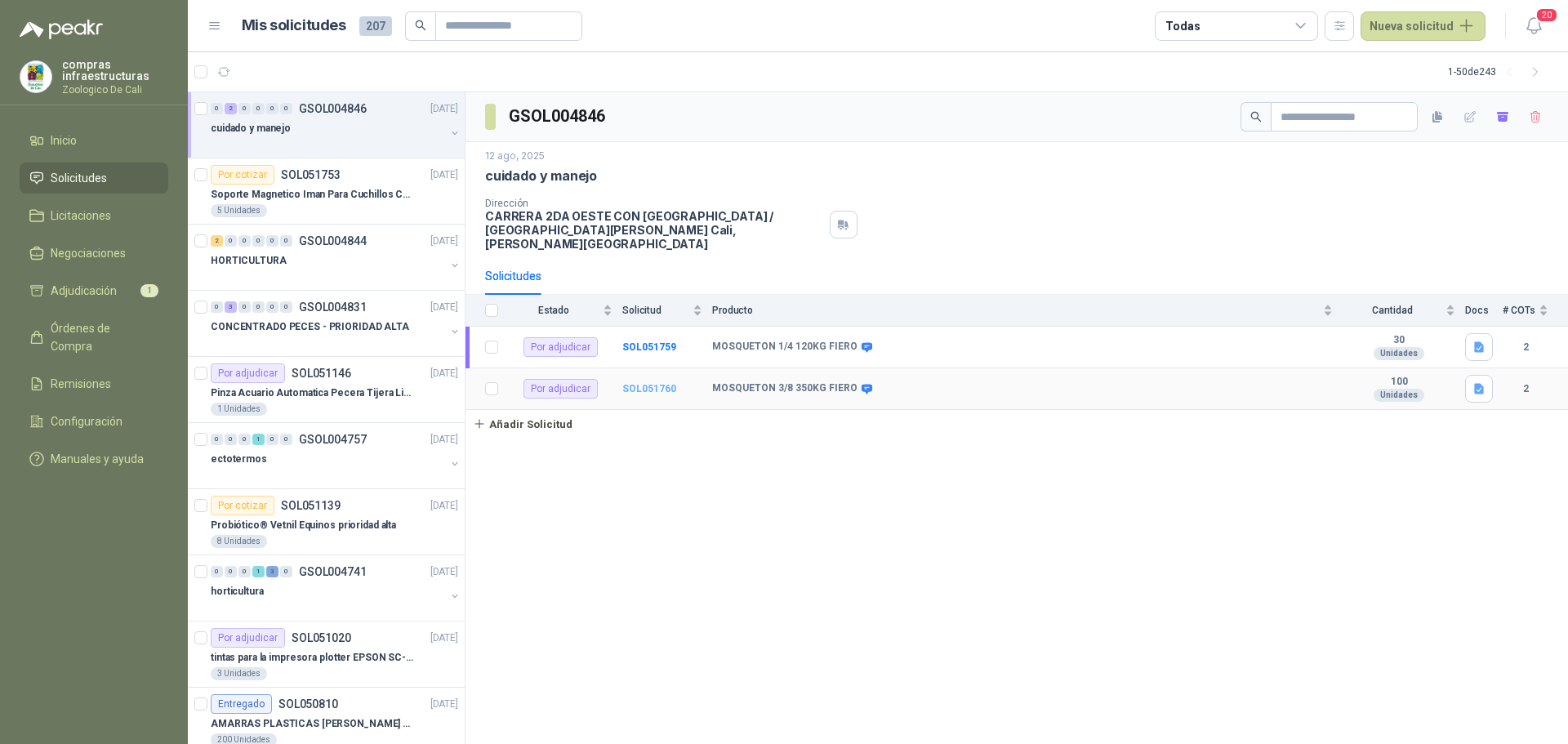
click at [674, 383] on b "SOL051760" at bounding box center [649, 388] width 54 height 12
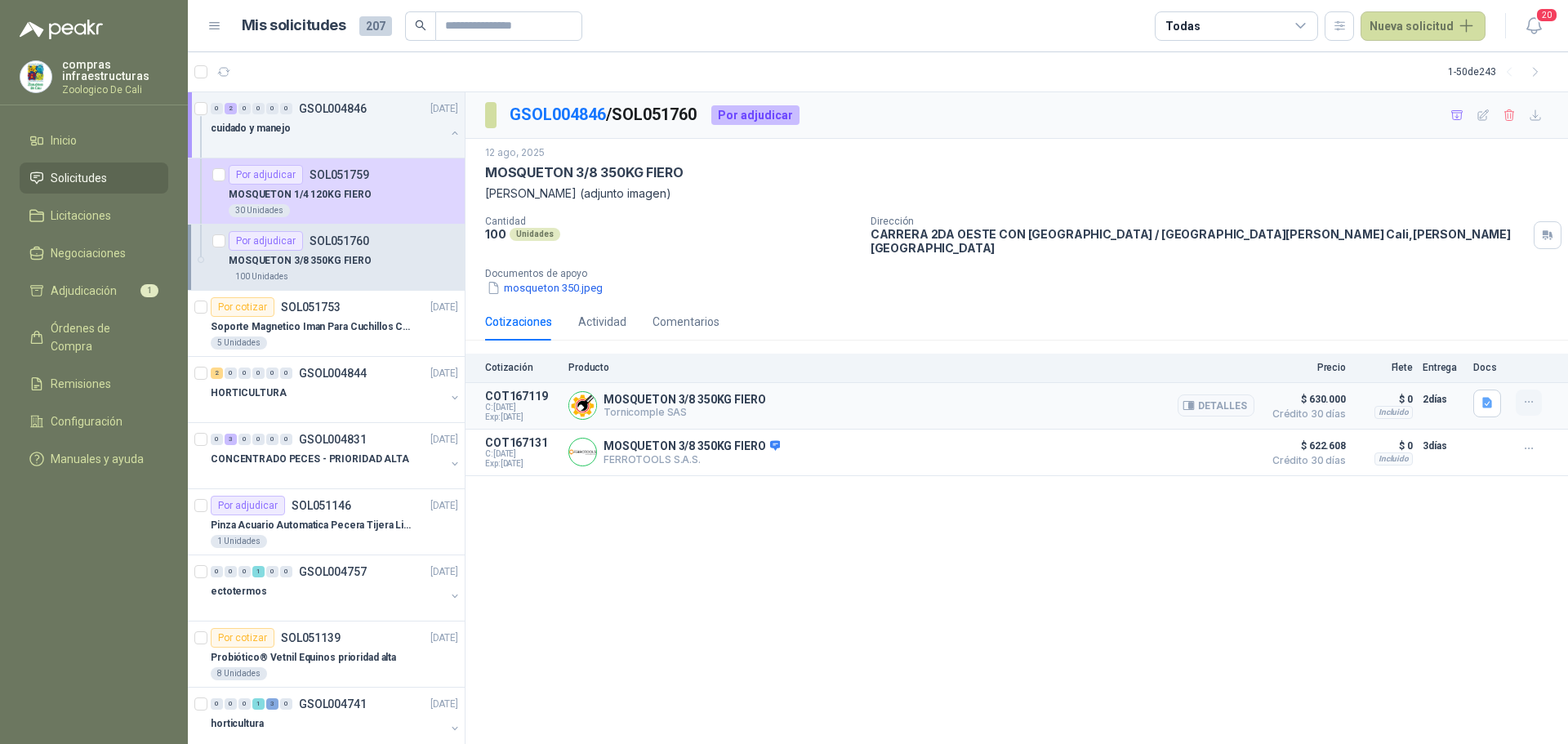
click at [1523, 390] on button "button" at bounding box center [1529, 402] width 26 height 26
click at [1496, 333] on button "Añadir" at bounding box center [1496, 325] width 131 height 26
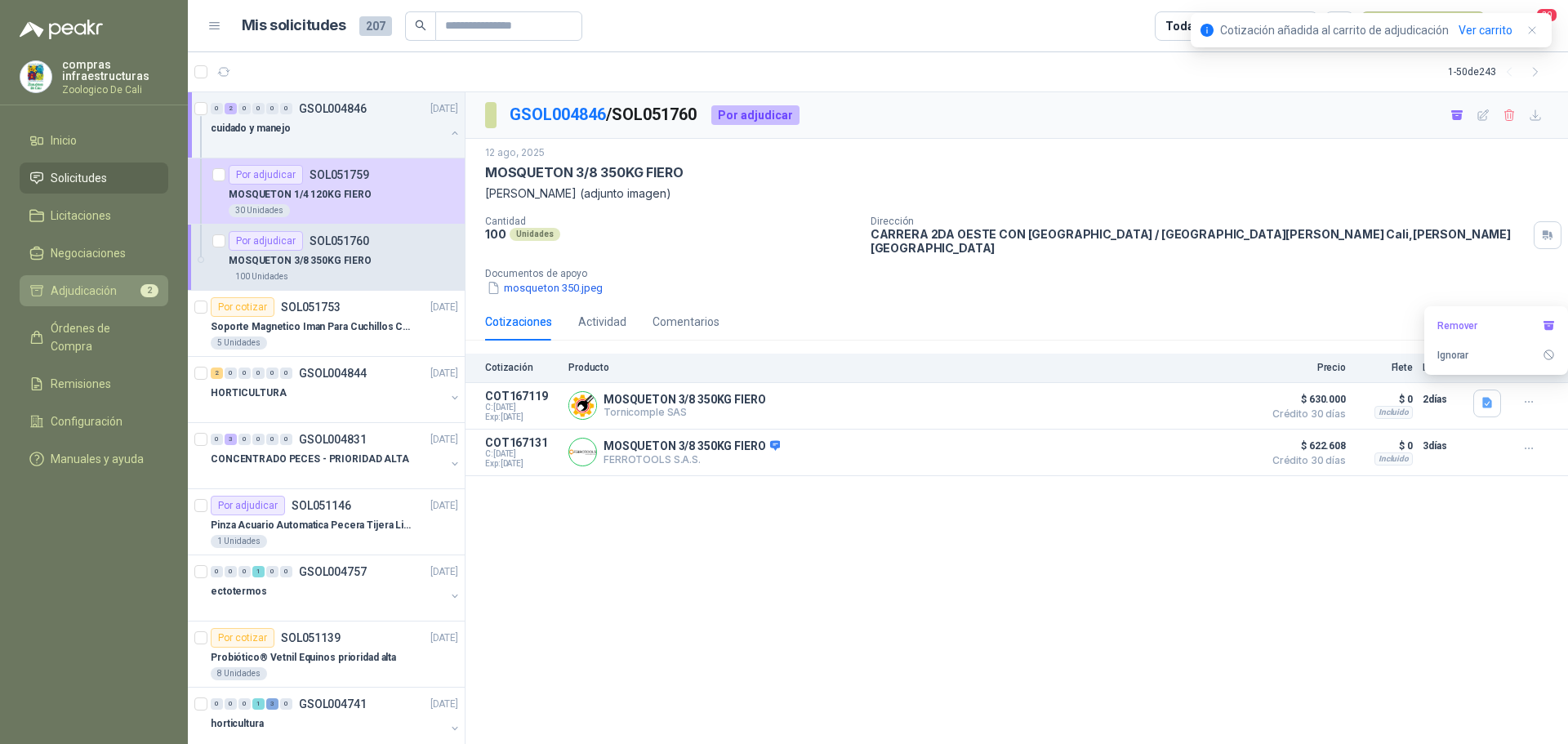
click at [88, 288] on span "Adjudicación" at bounding box center [83, 290] width 66 height 18
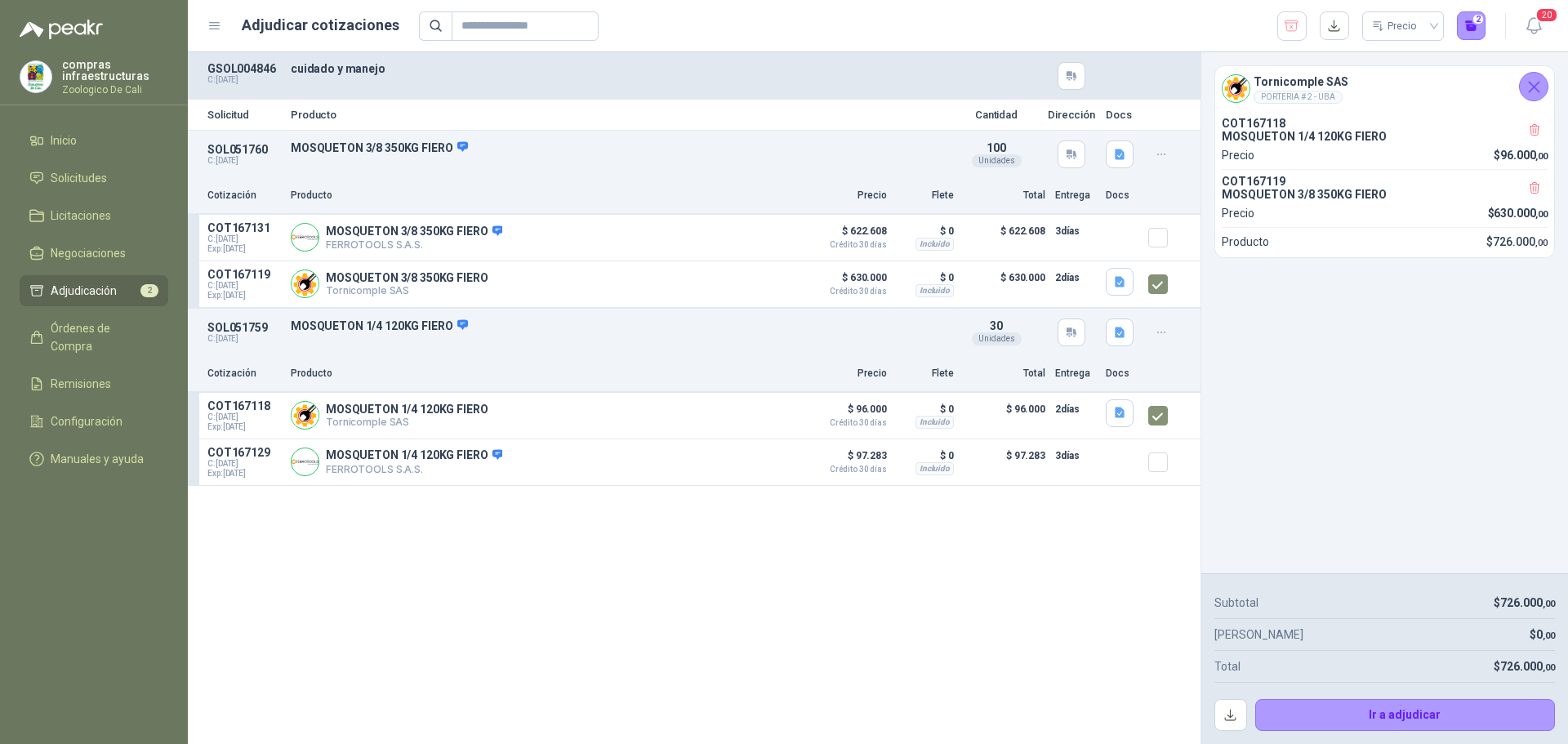
click at [117, 298] on li "Adjudicación 2" at bounding box center [94, 290] width 129 height 18
click at [1290, 25] on icon "button" at bounding box center [1292, 26] width 13 height 11
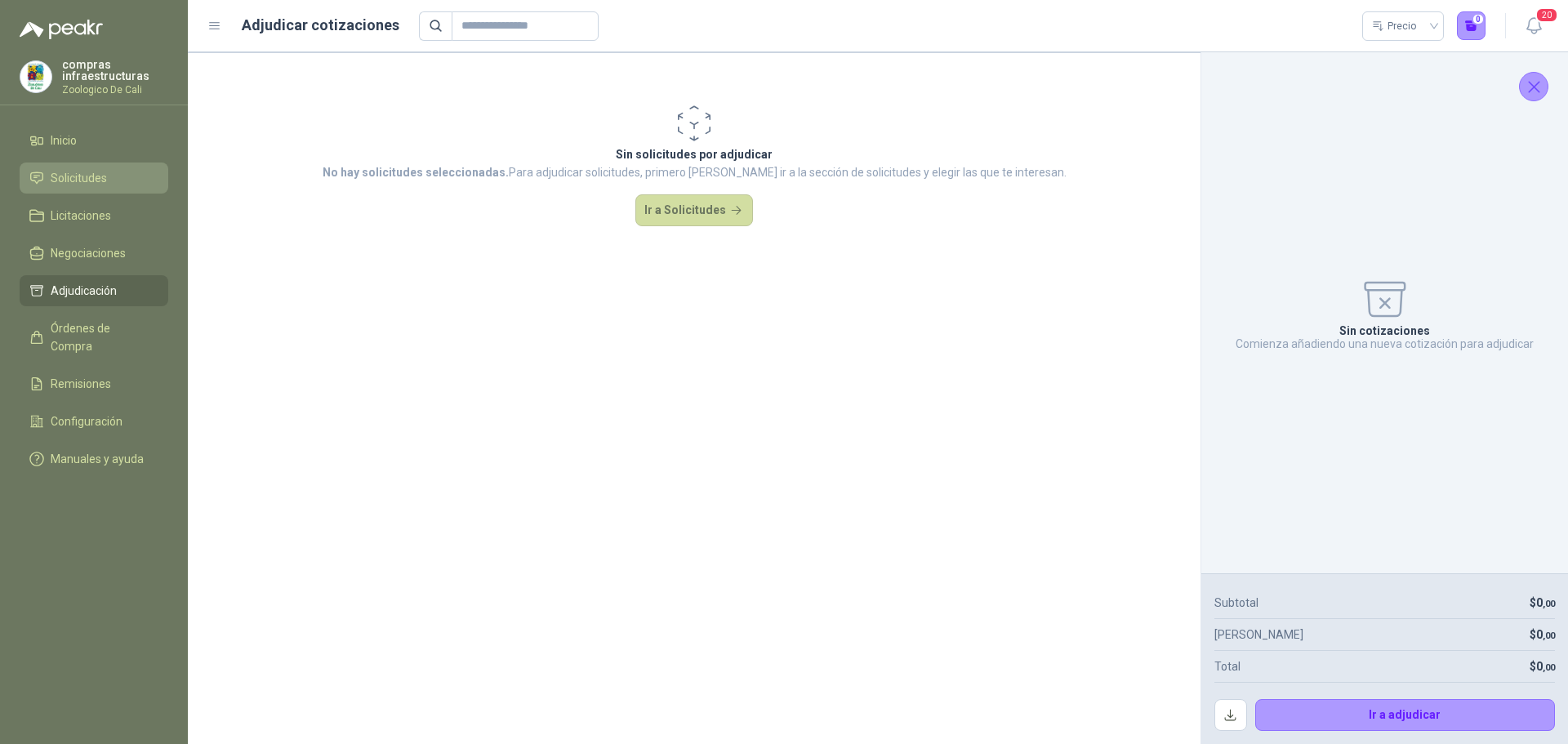
click at [106, 192] on link "Solicitudes" at bounding box center [94, 177] width 149 height 31
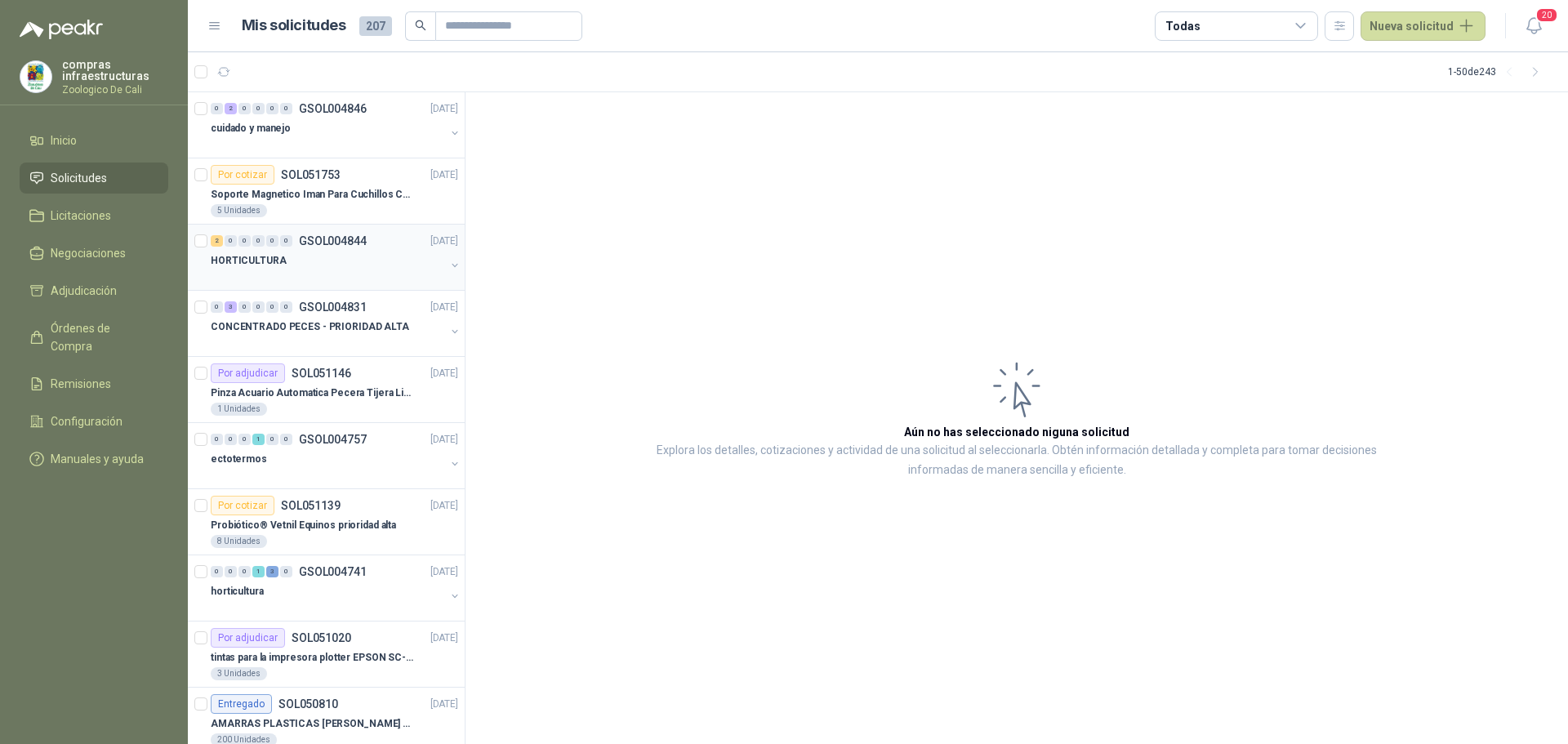
click at [346, 247] on div "2 0 0 0 0 0 GSOL004844 [DATE]" at bounding box center [336, 241] width 251 height 20
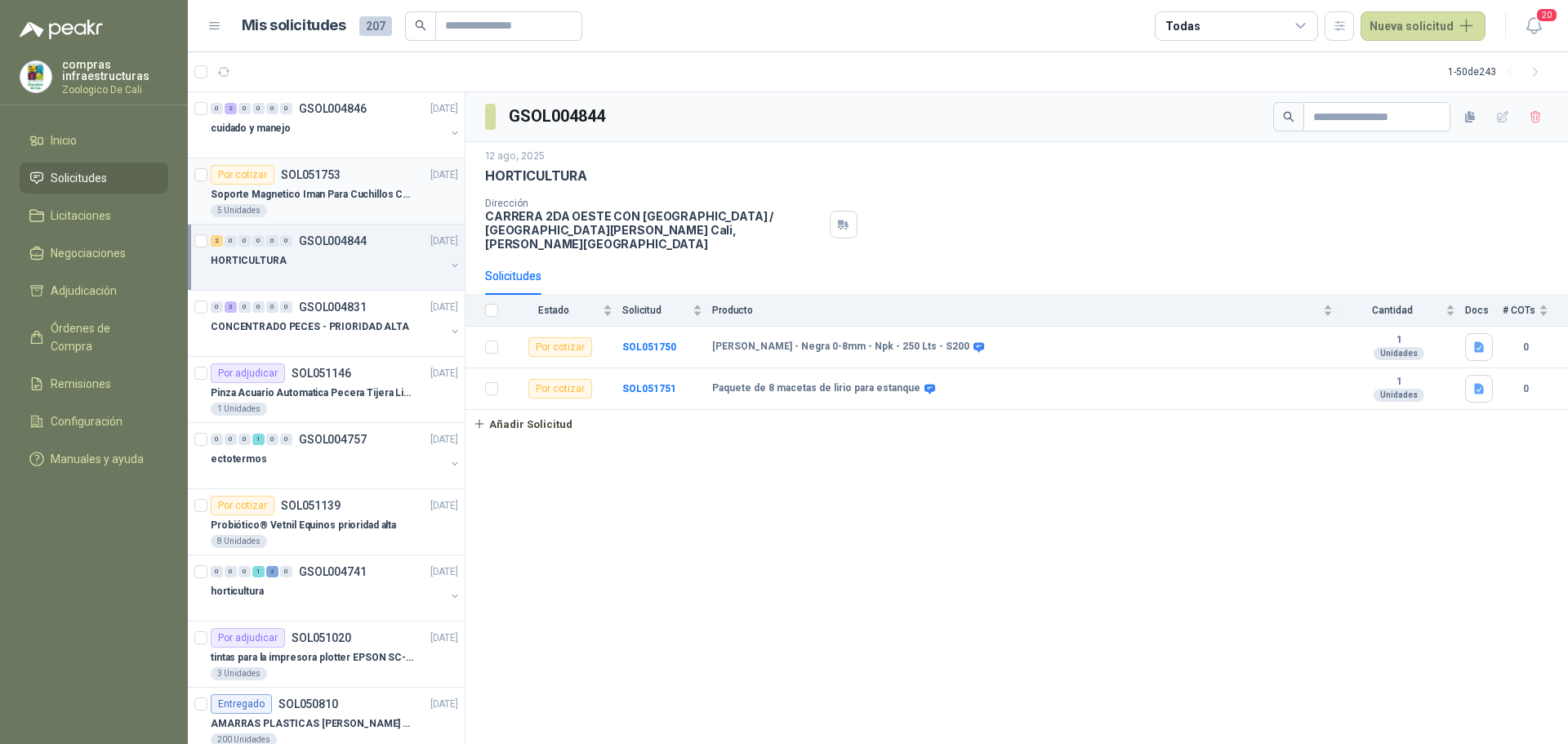
click at [340, 196] on p "Soporte Magnetico Iman Para Cuchillos Cocina 37.5 Cm De Lujo" at bounding box center [312, 195] width 204 height 15
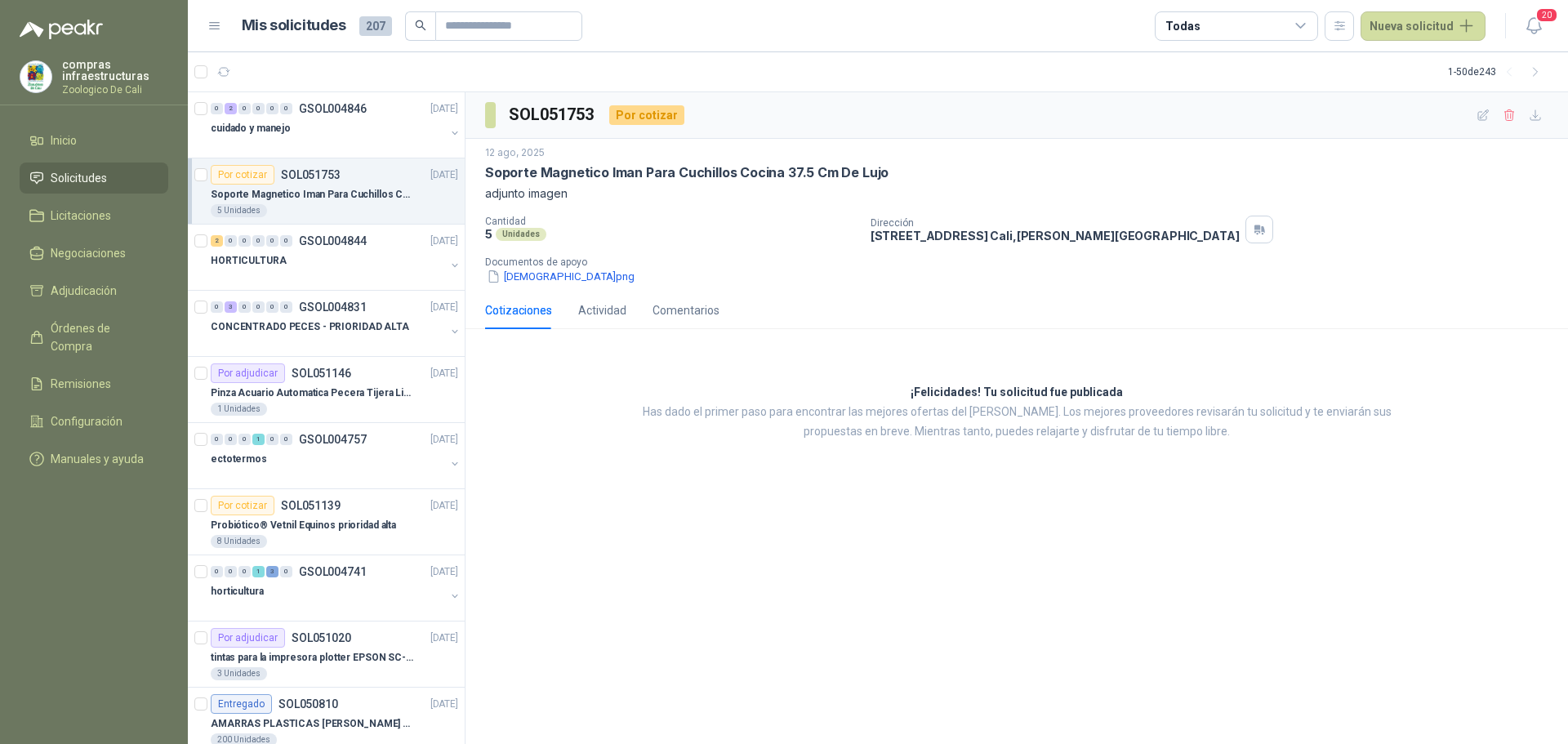
click at [308, 197] on p "Soporte Magnetico Iman Para Cuchillos Cocina 37.5 Cm De Lujo" at bounding box center [312, 195] width 204 height 15
click at [305, 153] on div "0 2 0 0 0 0 GSOL004846 [DATE] cuidado y manejo" at bounding box center [326, 125] width 277 height 66
click at [307, 138] on div at bounding box center [327, 144] width 234 height 13
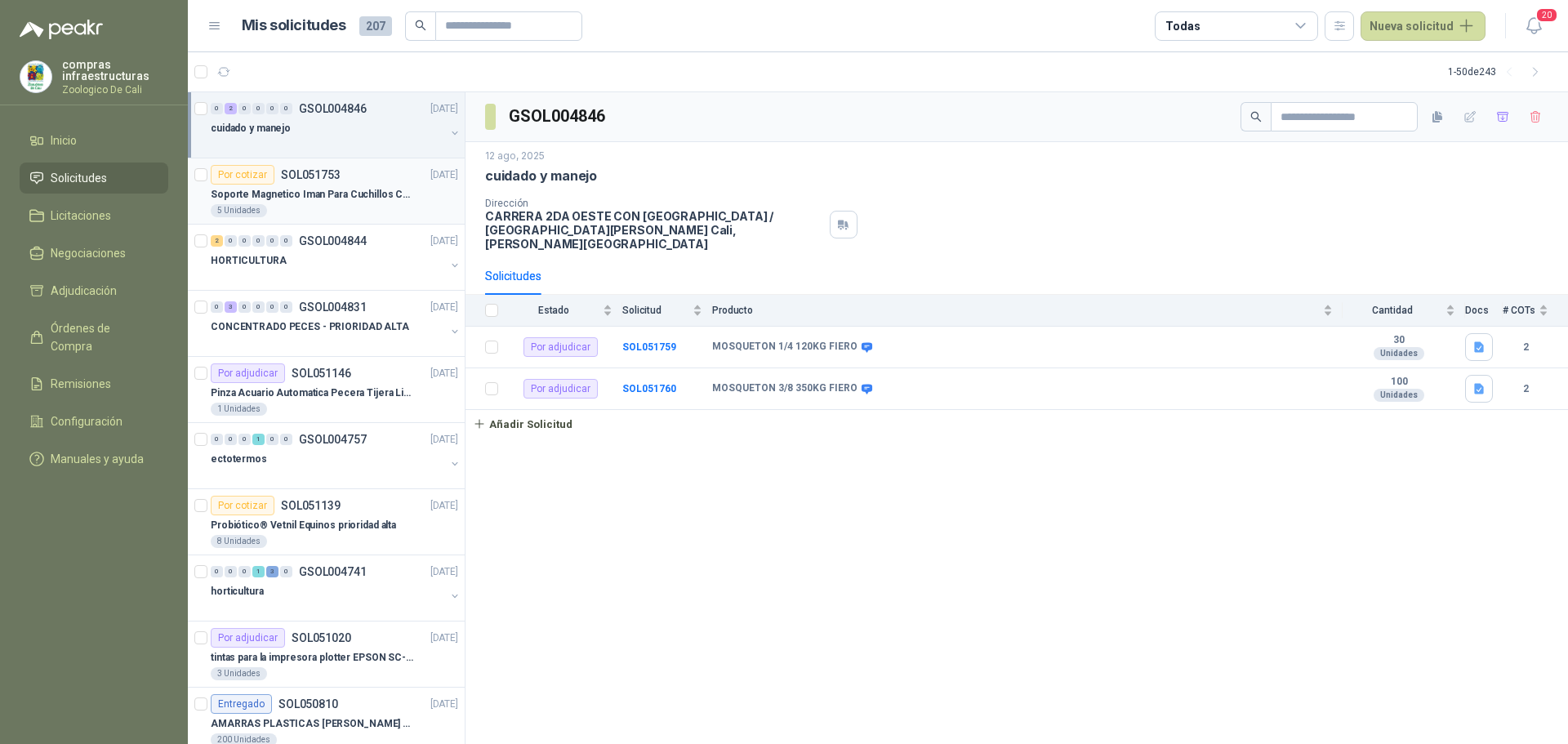
click at [300, 195] on p "Soporte Magnetico Iman Para Cuchillos Cocina 37.5 Cm De Lujo" at bounding box center [312, 195] width 204 height 15
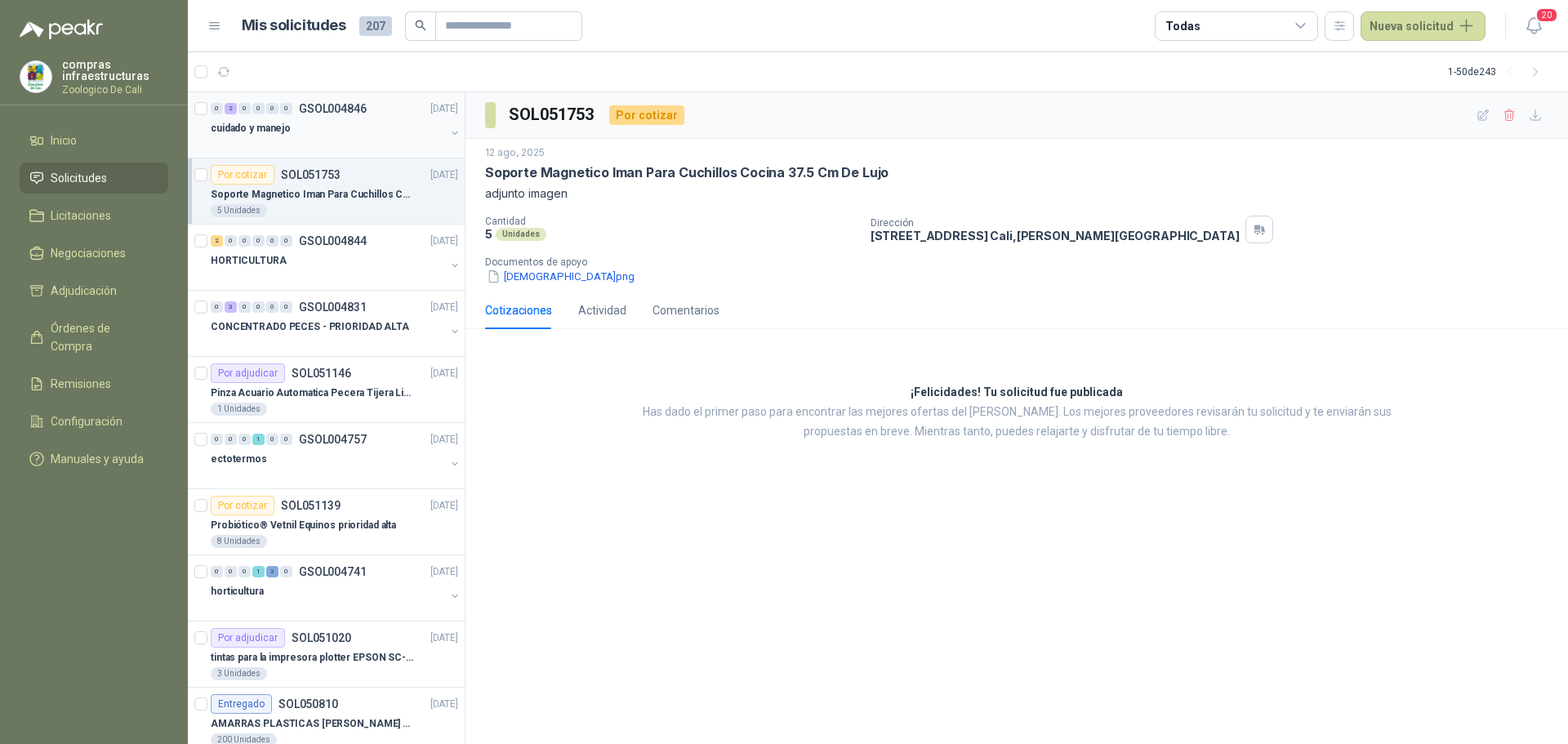
click at [360, 116] on div "0 2 0 0 0 0 GSOL004846 [DATE]" at bounding box center [336, 108] width 251 height 20
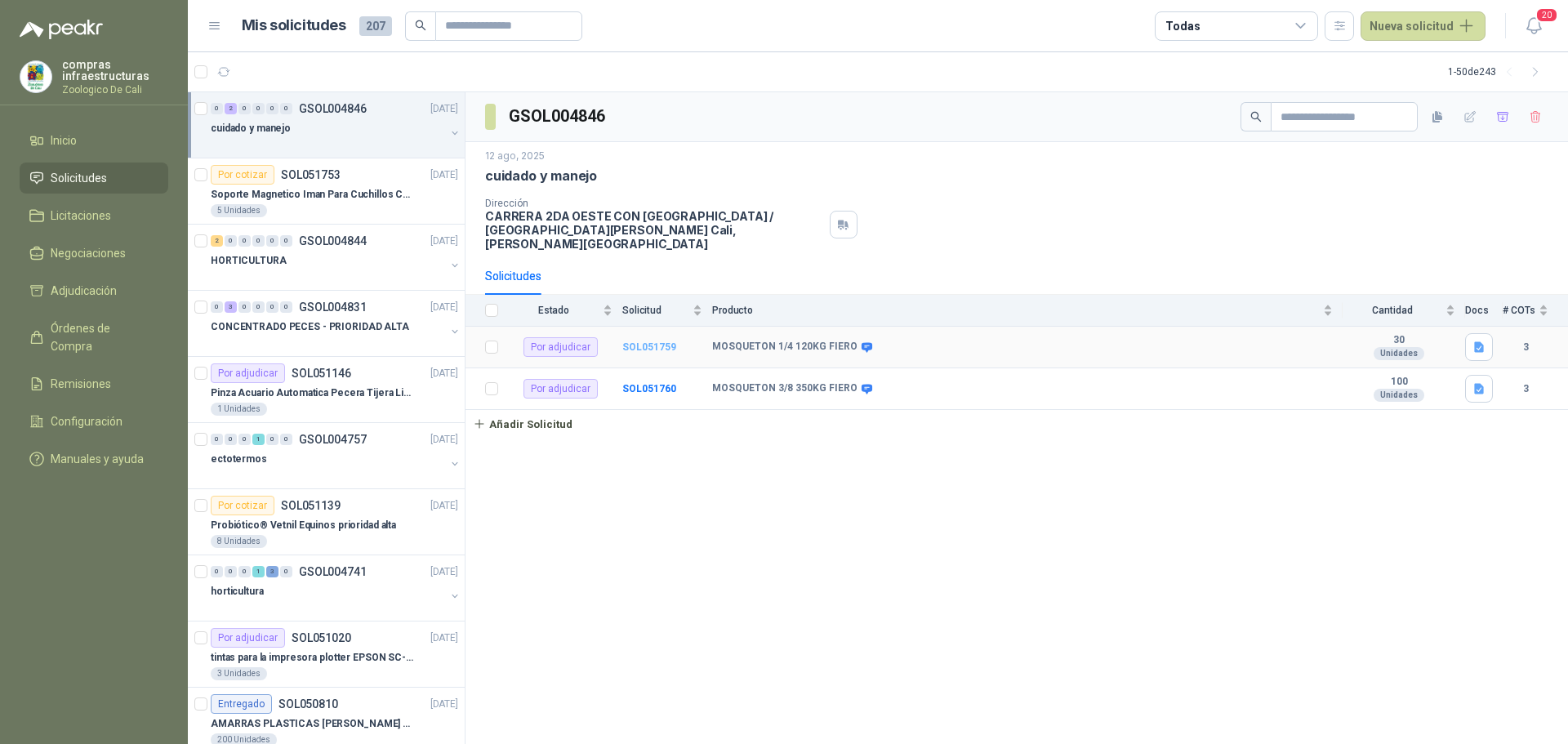
click at [659, 342] on b "SOL051759" at bounding box center [649, 347] width 54 height 12
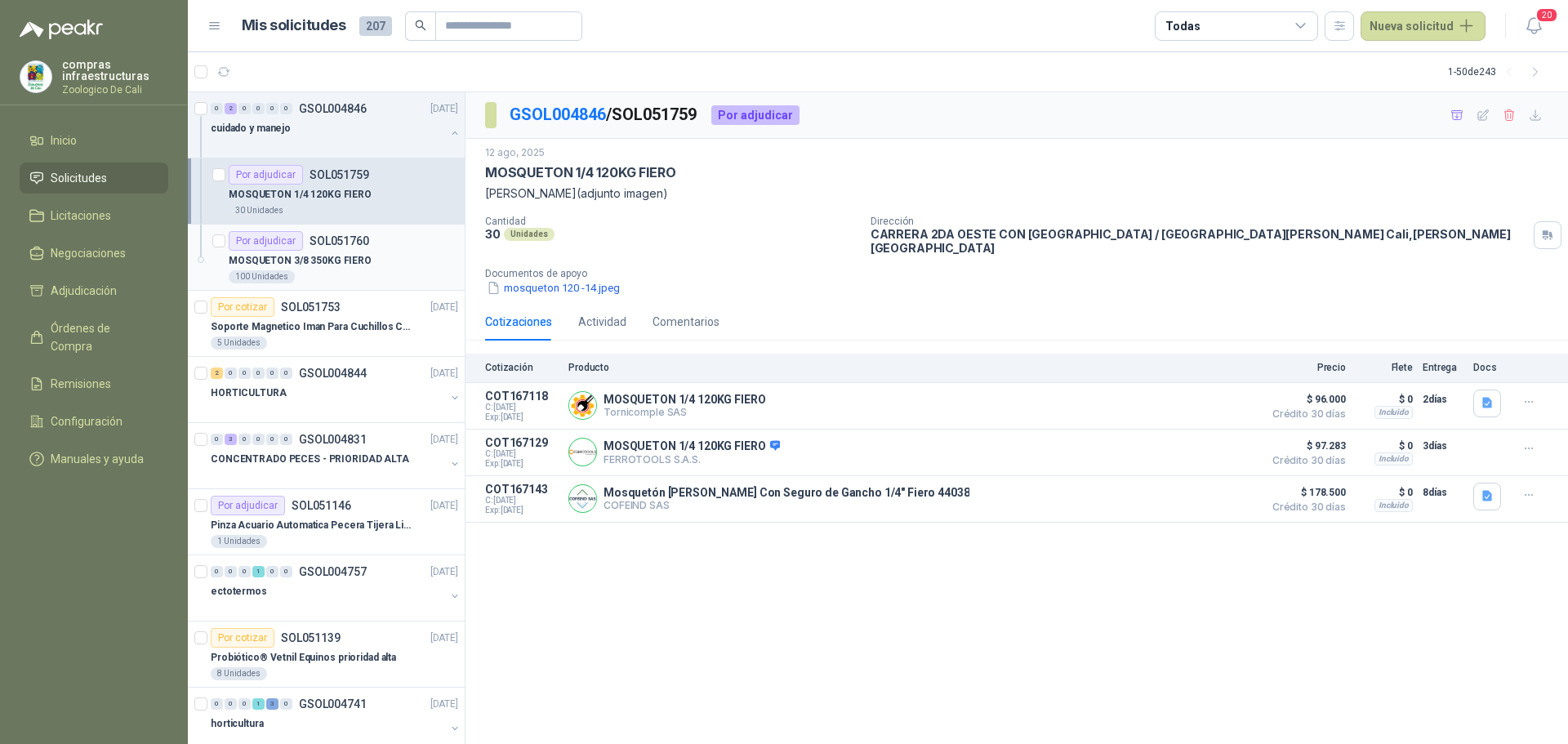
click at [342, 264] on p "MOSQUETON 3/8 350KG FIERO" at bounding box center [299, 260] width 143 height 15
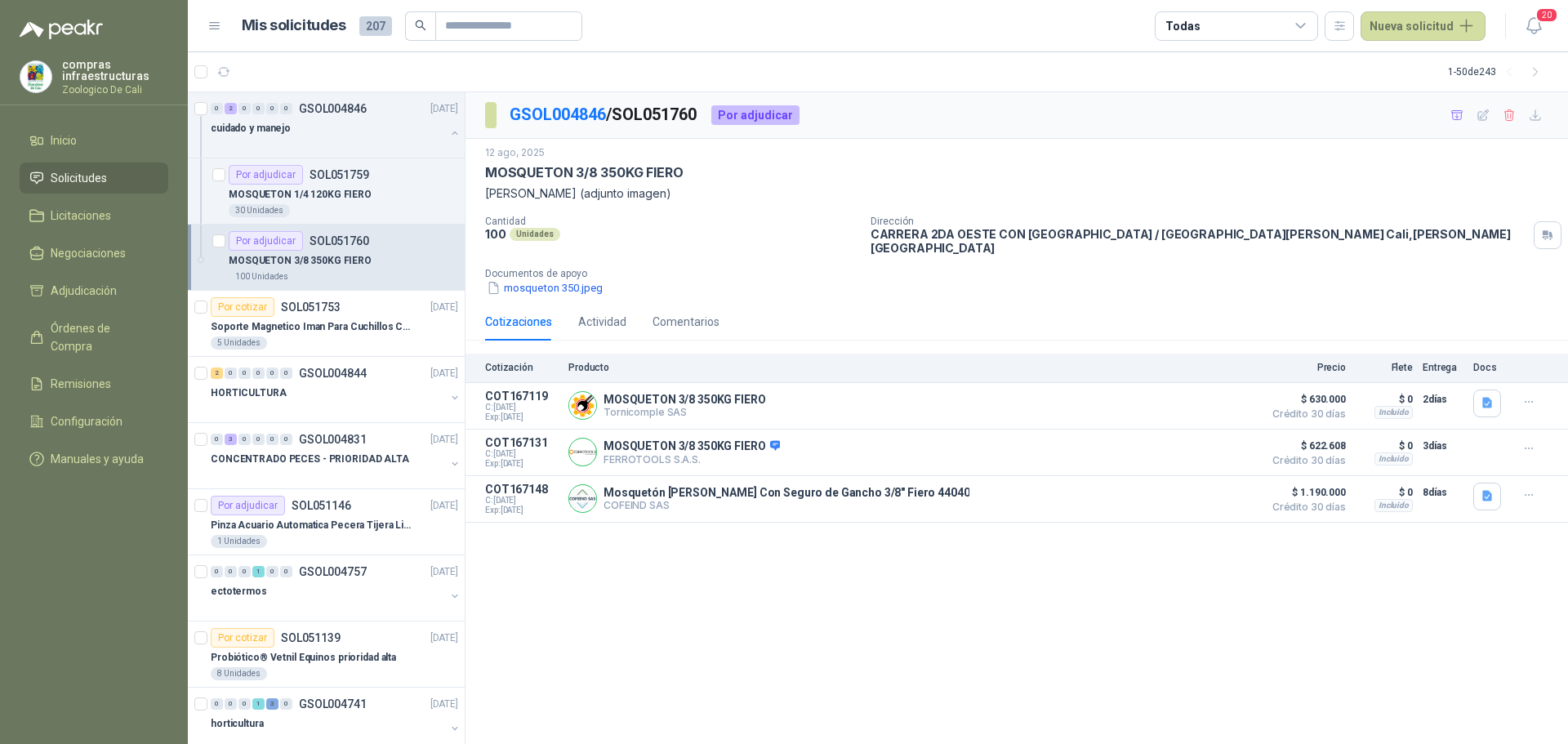
click at [94, 161] on ul "Inicio Solicitudes Licitaciones Negociaciones Adjudicación Órdenes de Compra Re…" at bounding box center [94, 302] width 188 height 356
click at [96, 169] on link "Solicitudes" at bounding box center [94, 177] width 149 height 31
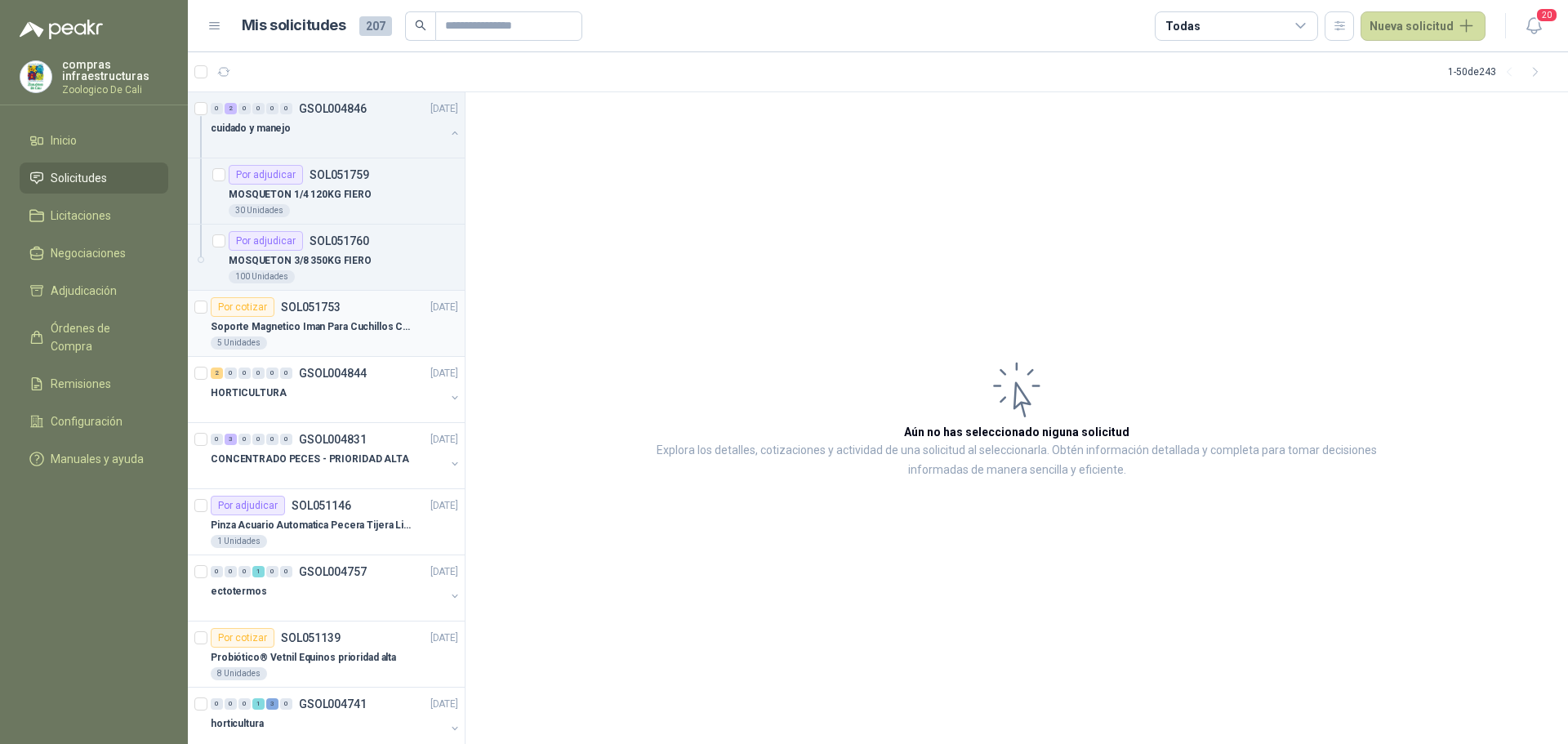
click at [272, 307] on div "Por cotizar" at bounding box center [242, 307] width 64 height 20
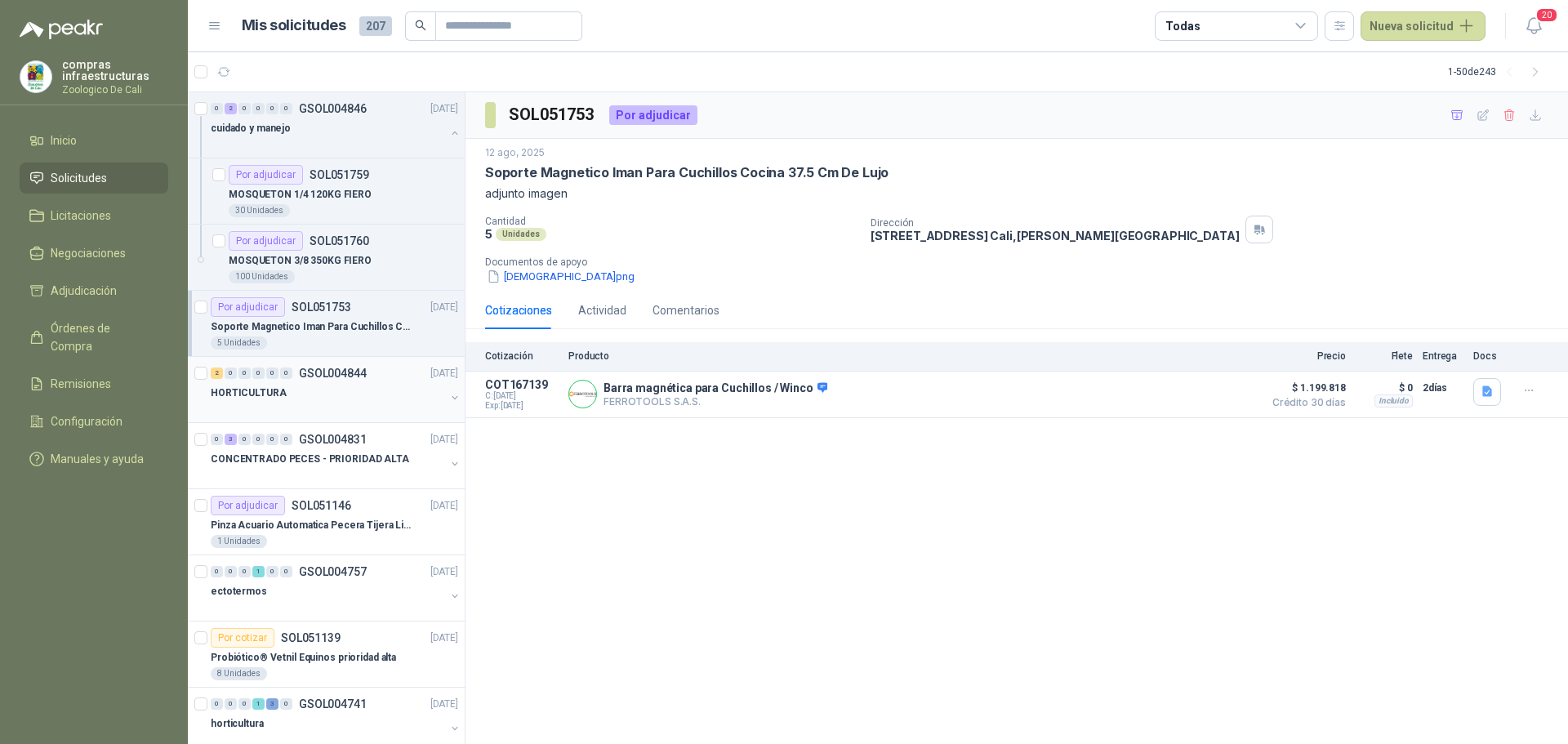
click at [307, 374] on p "GSOL004844" at bounding box center [333, 373] width 68 height 12
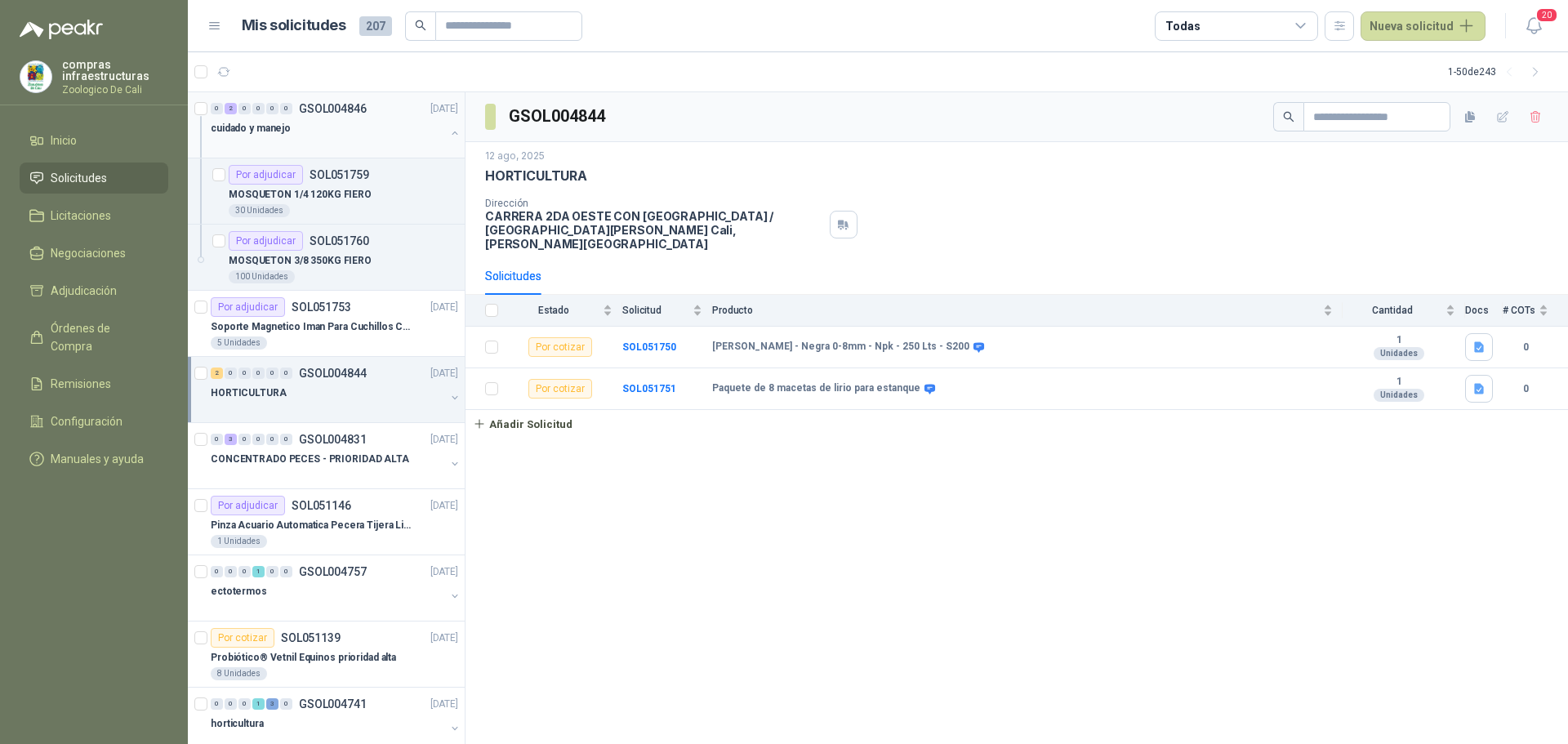
click at [299, 146] on div at bounding box center [327, 144] width 234 height 13
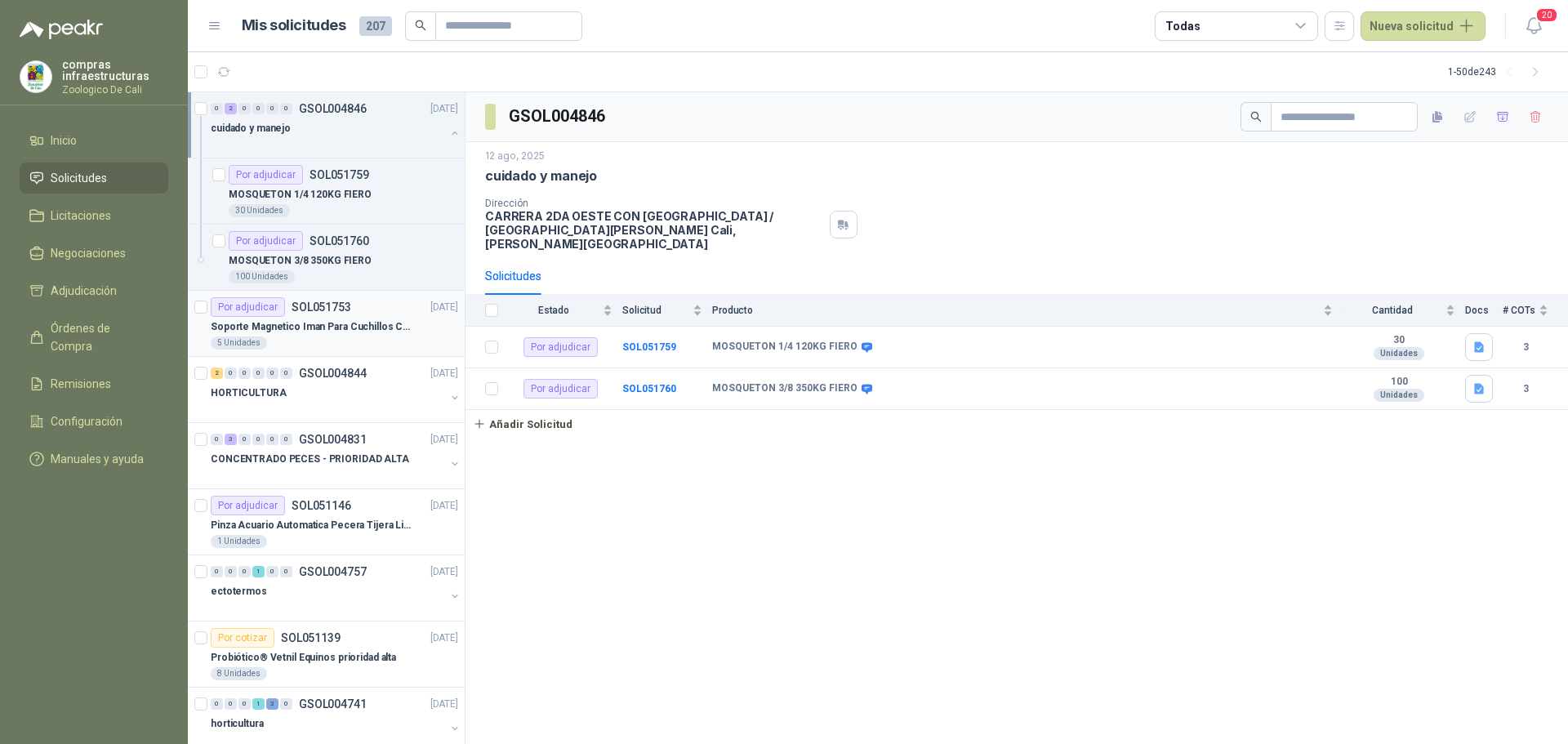
click at [362, 340] on div "5 Unidades" at bounding box center [334, 342] width 247 height 13
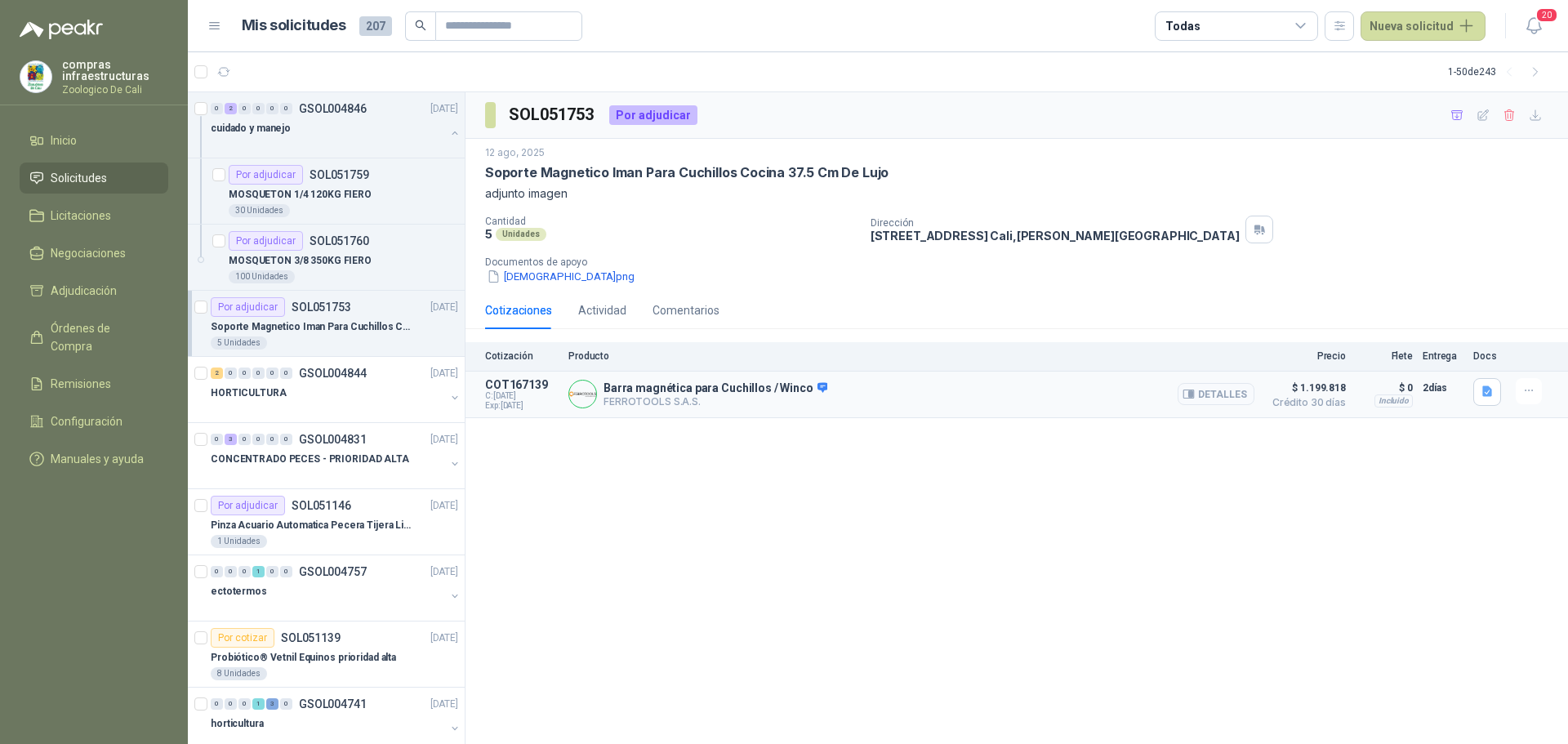
click at [1225, 399] on button "Detalles" at bounding box center [1217, 394] width 77 height 22
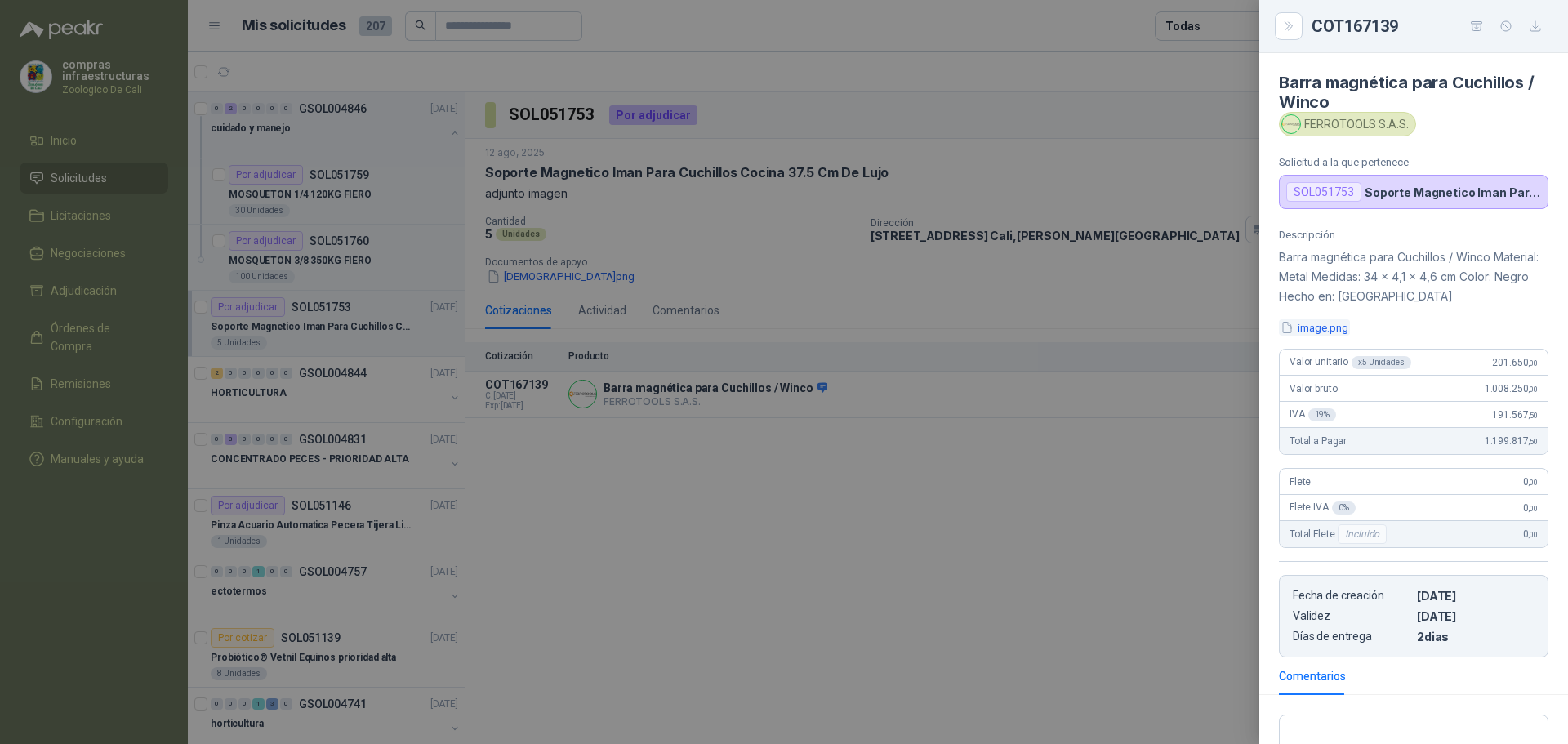
click at [1300, 325] on button "image.png" at bounding box center [1313, 327] width 71 height 17
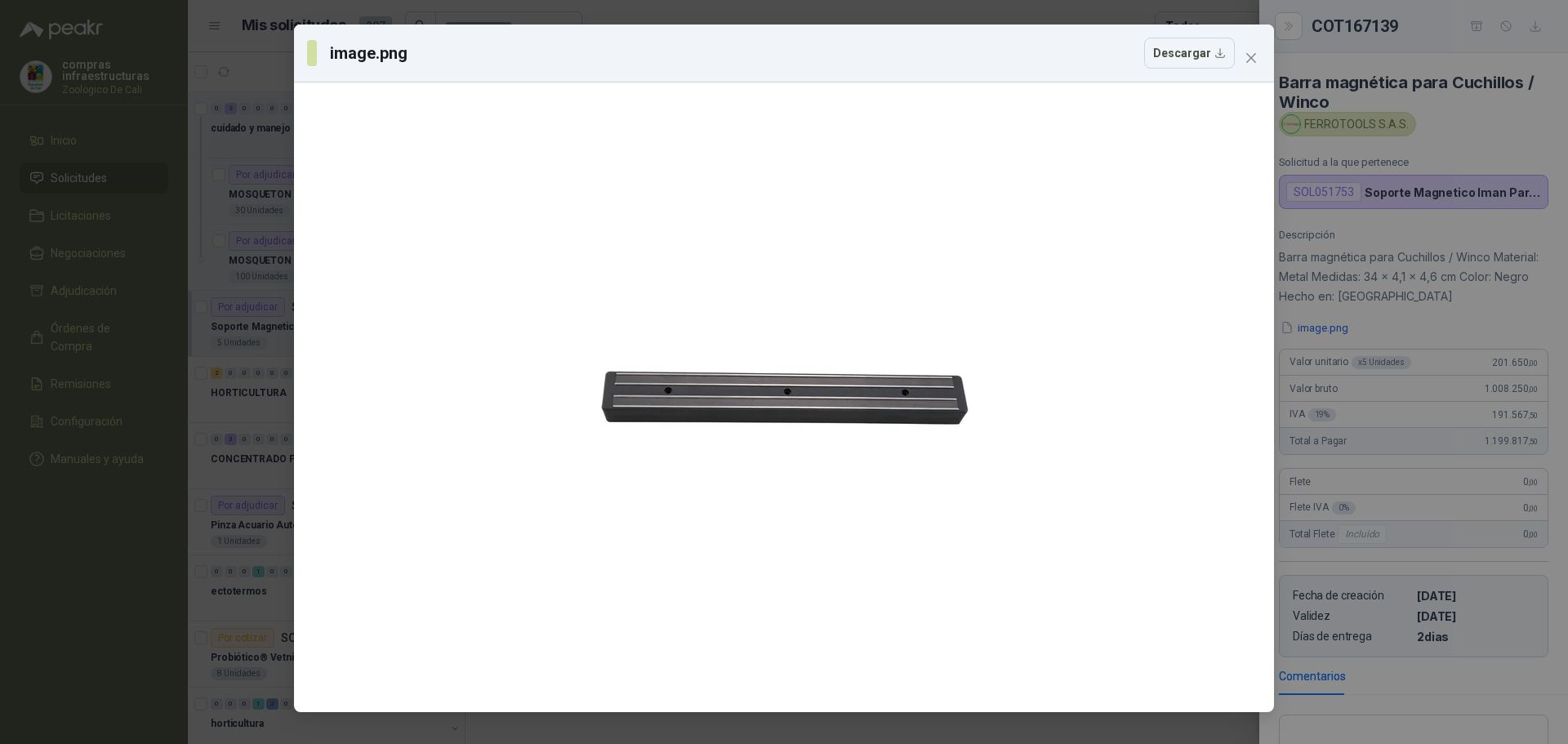
click at [1266, 61] on div "image.png Descargar" at bounding box center [784, 53] width 980 height 58
click at [1252, 59] on icon "close" at bounding box center [1251, 57] width 13 height 13
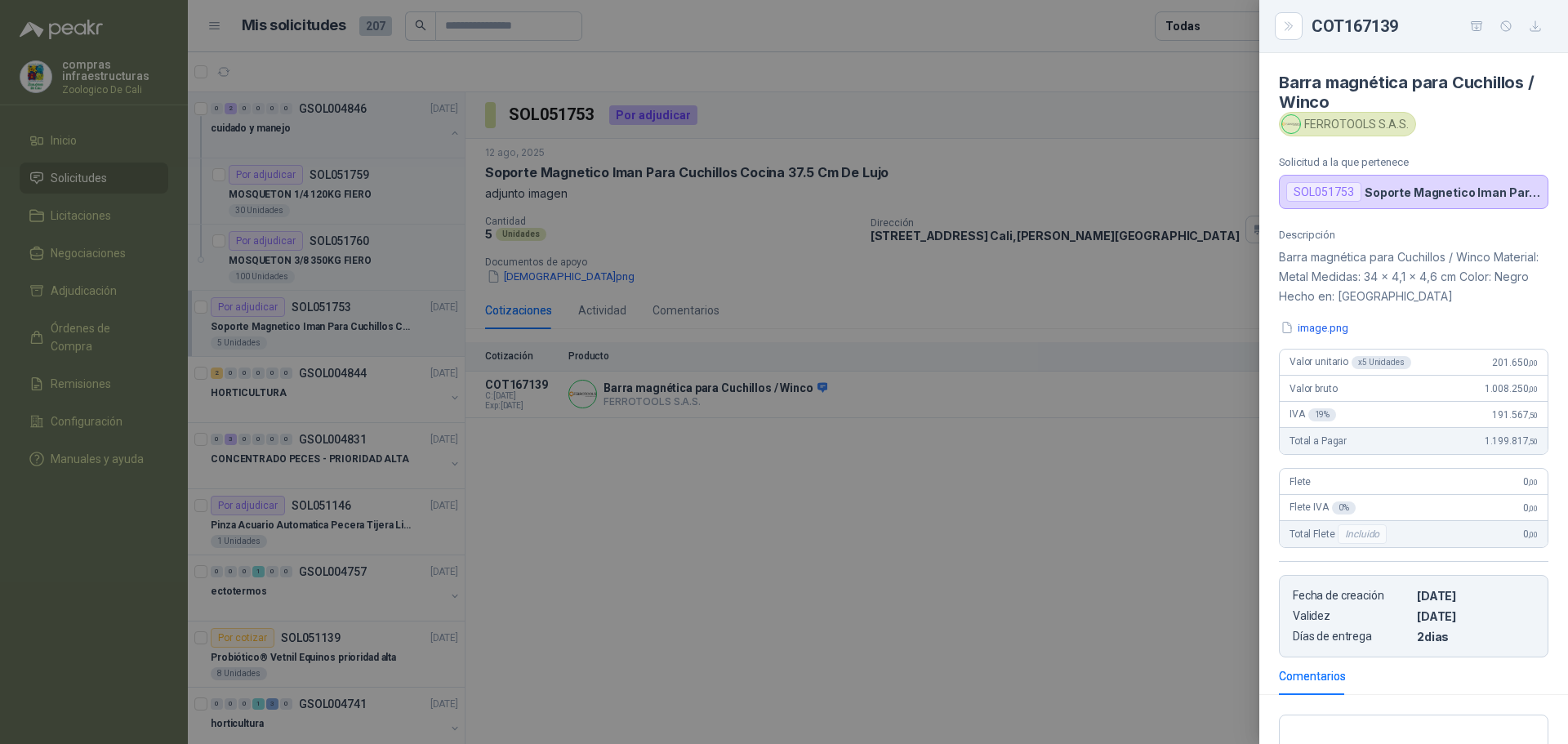
click at [892, 603] on div at bounding box center [784, 372] width 1568 height 744
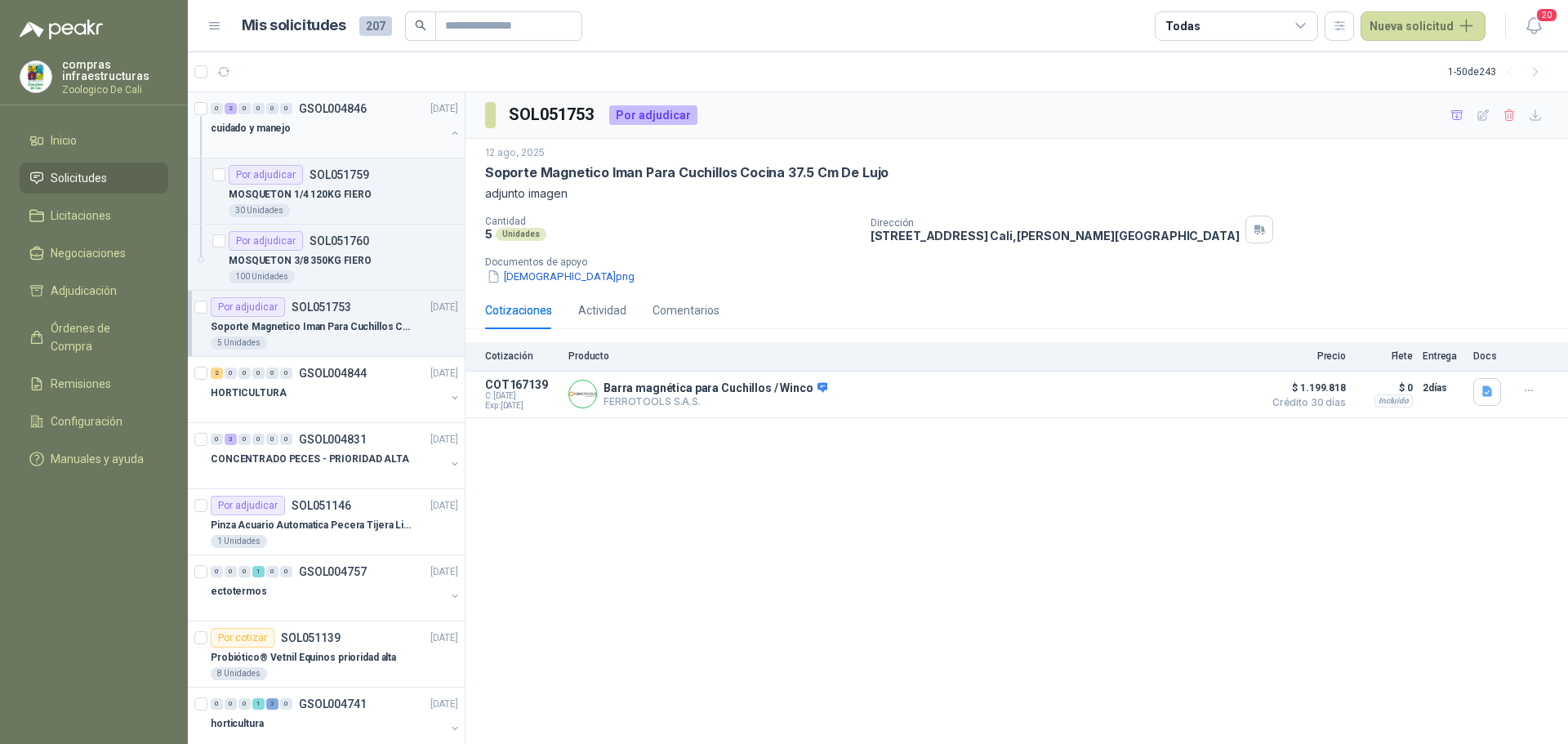
click at [239, 137] on div "cuidado y manejo" at bounding box center [327, 128] width 234 height 20
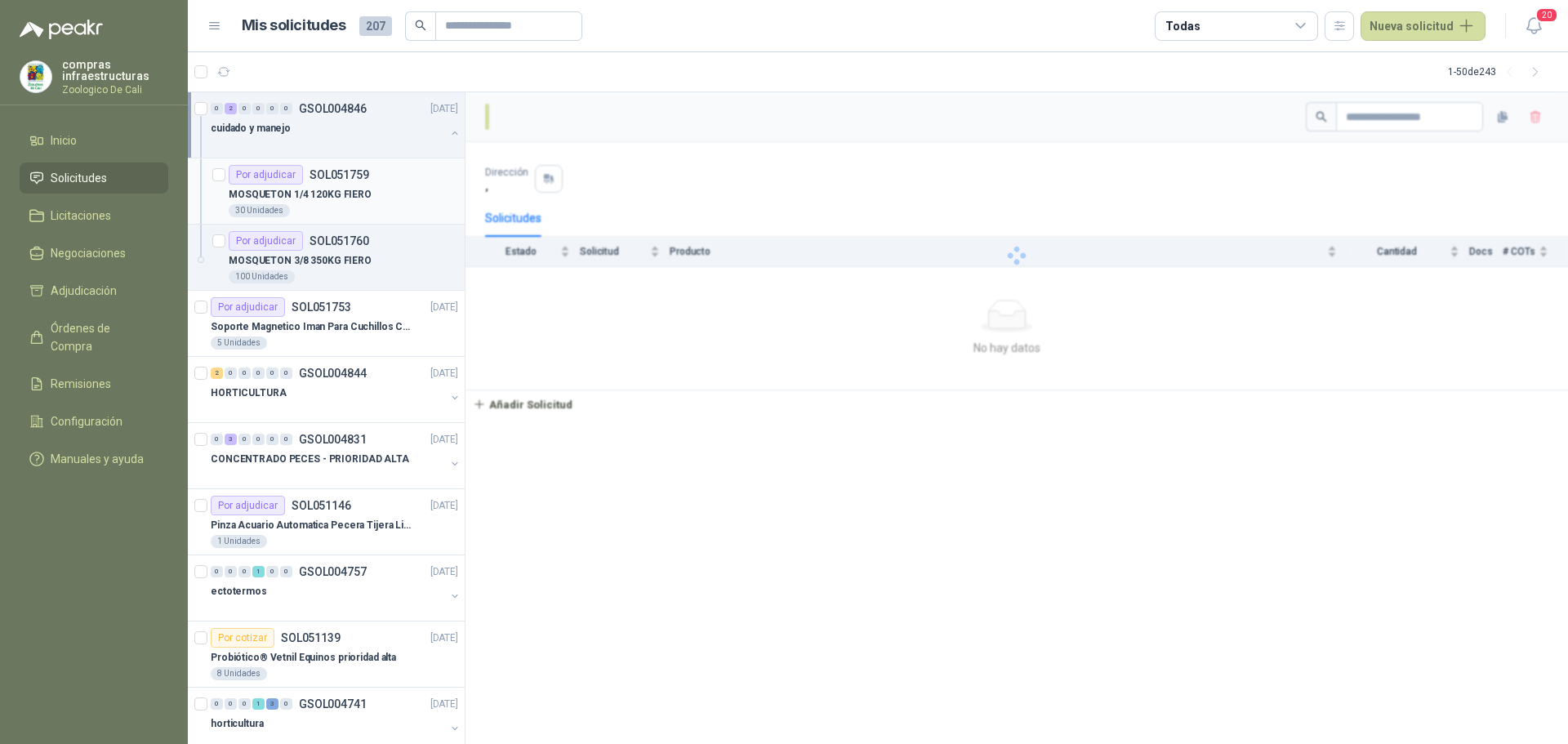
click at [389, 193] on div "MOSQUETON 1/4 120KG FIERO" at bounding box center [343, 195] width 230 height 20
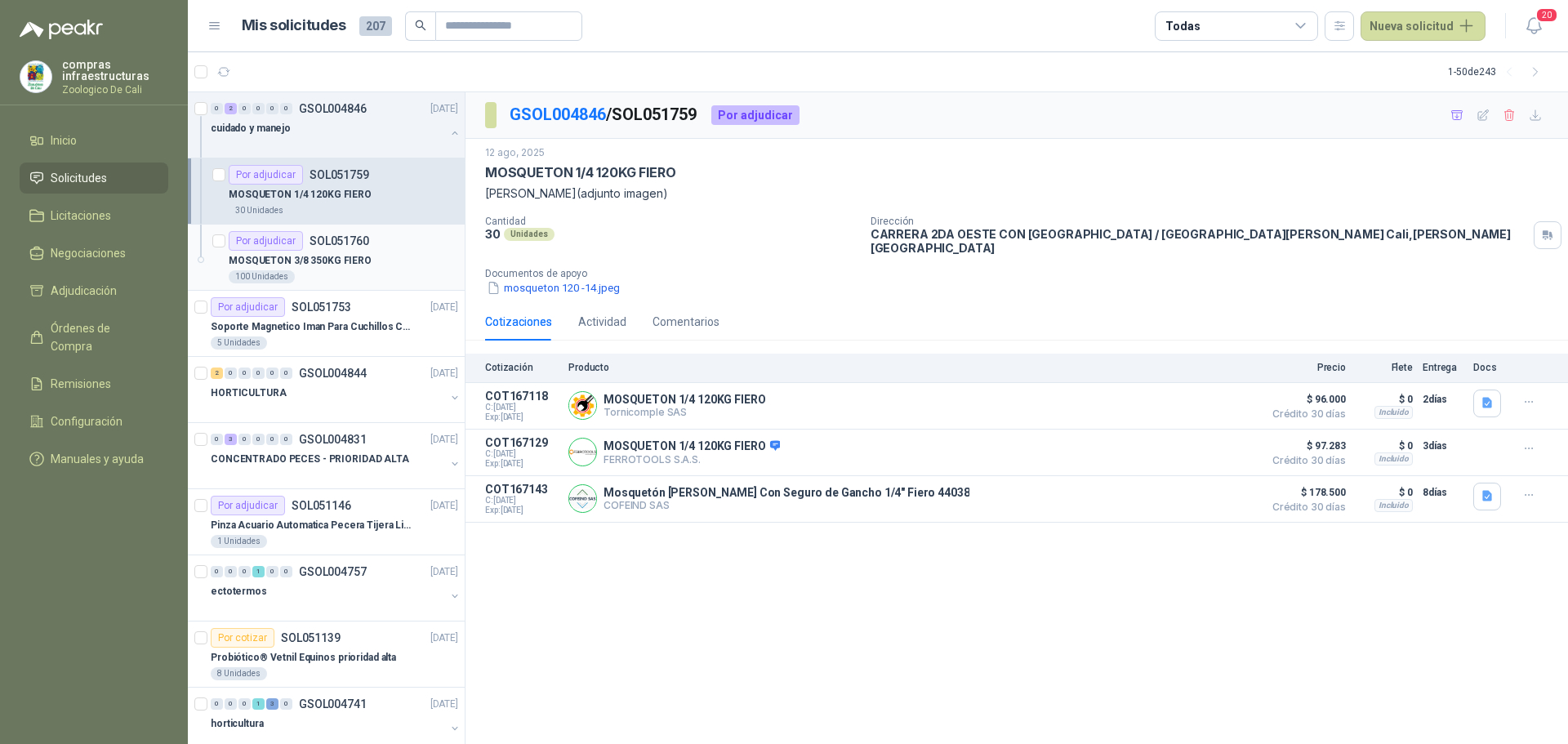
click at [387, 258] on div "MOSQUETON 3/8 350KG FIERO" at bounding box center [343, 261] width 230 height 20
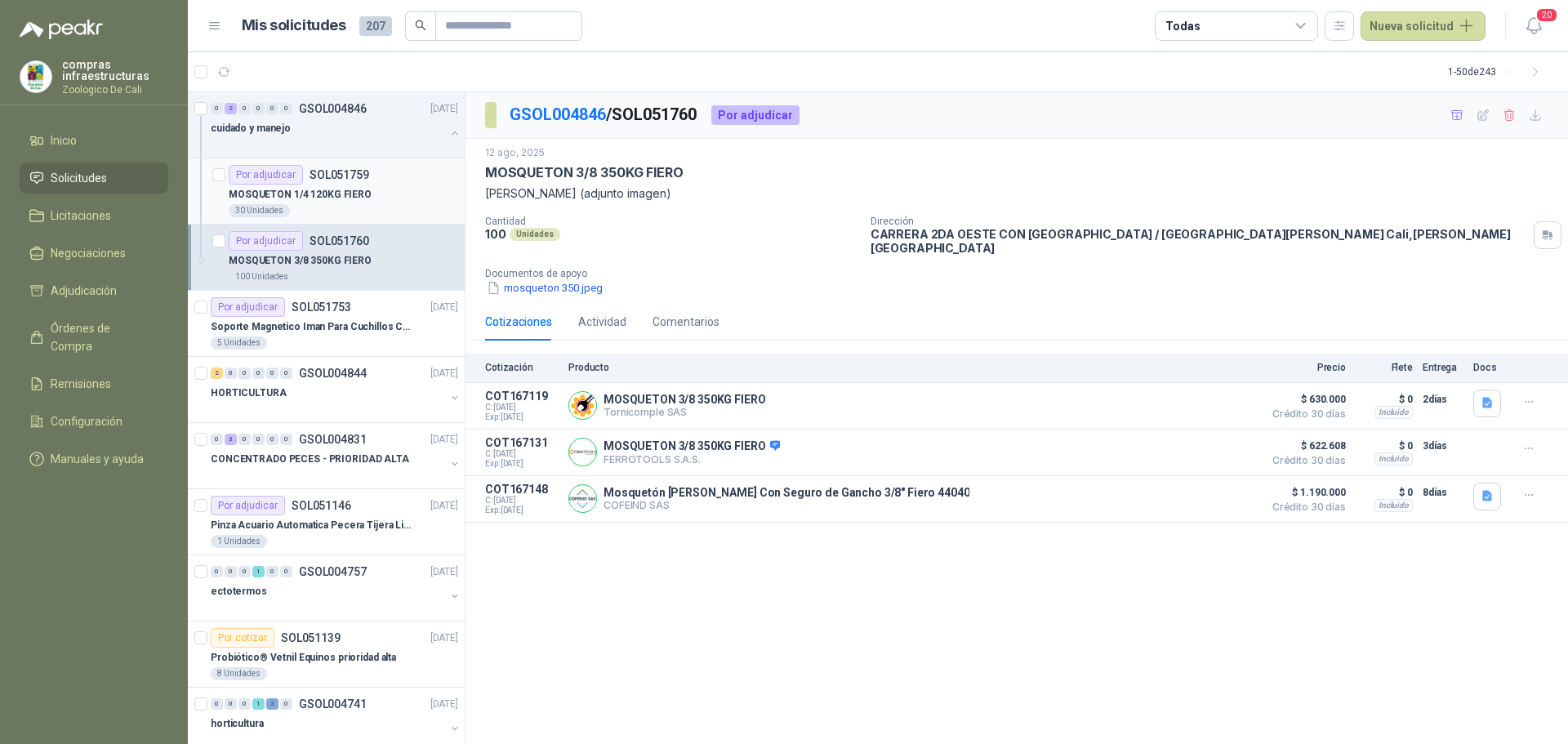
click at [252, 169] on div "Por adjudicar" at bounding box center [265, 175] width 74 height 20
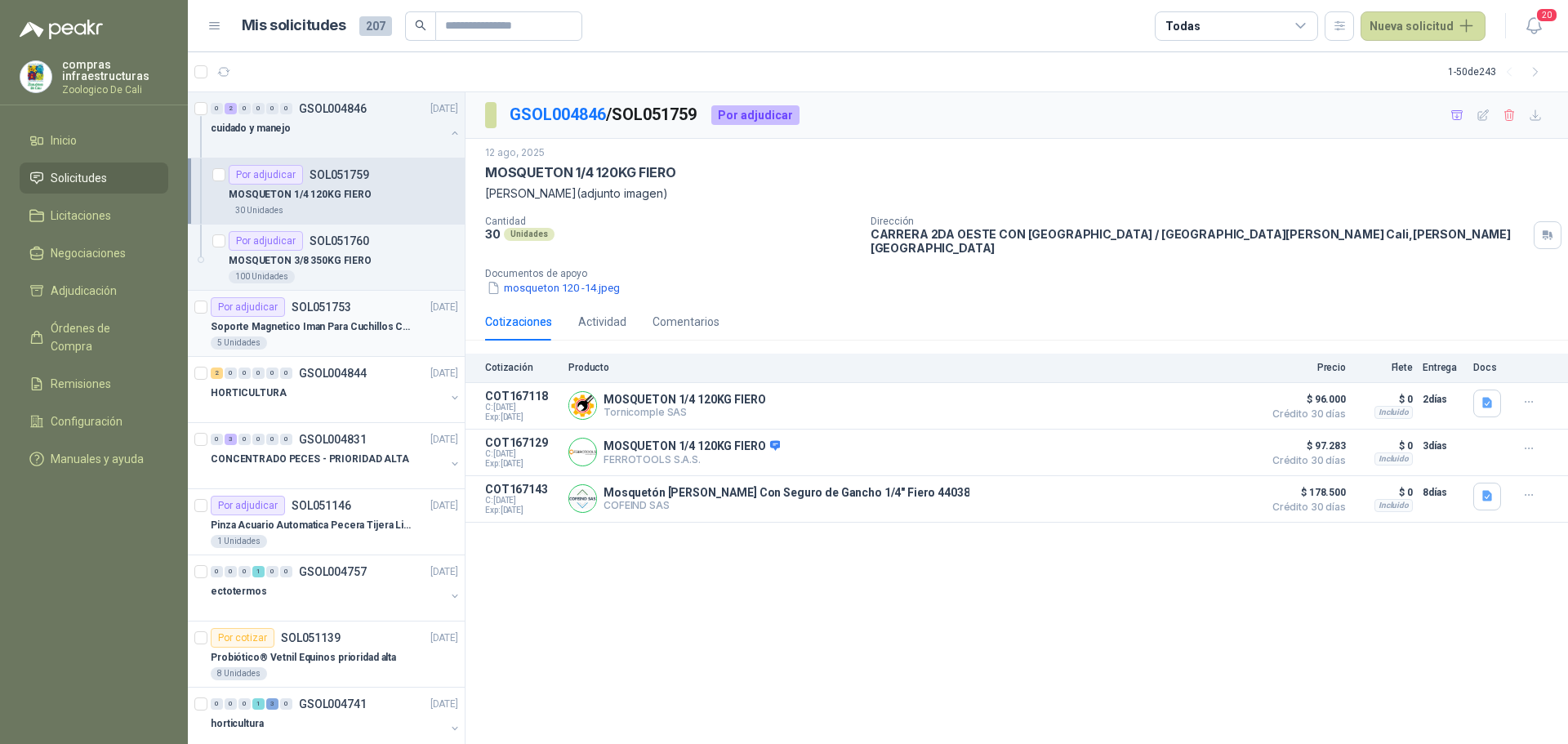
click at [312, 333] on p "Soporte Magnetico Iman Para Cuchillos Cocina 37.5 Cm De Lujo" at bounding box center [312, 326] width 204 height 15
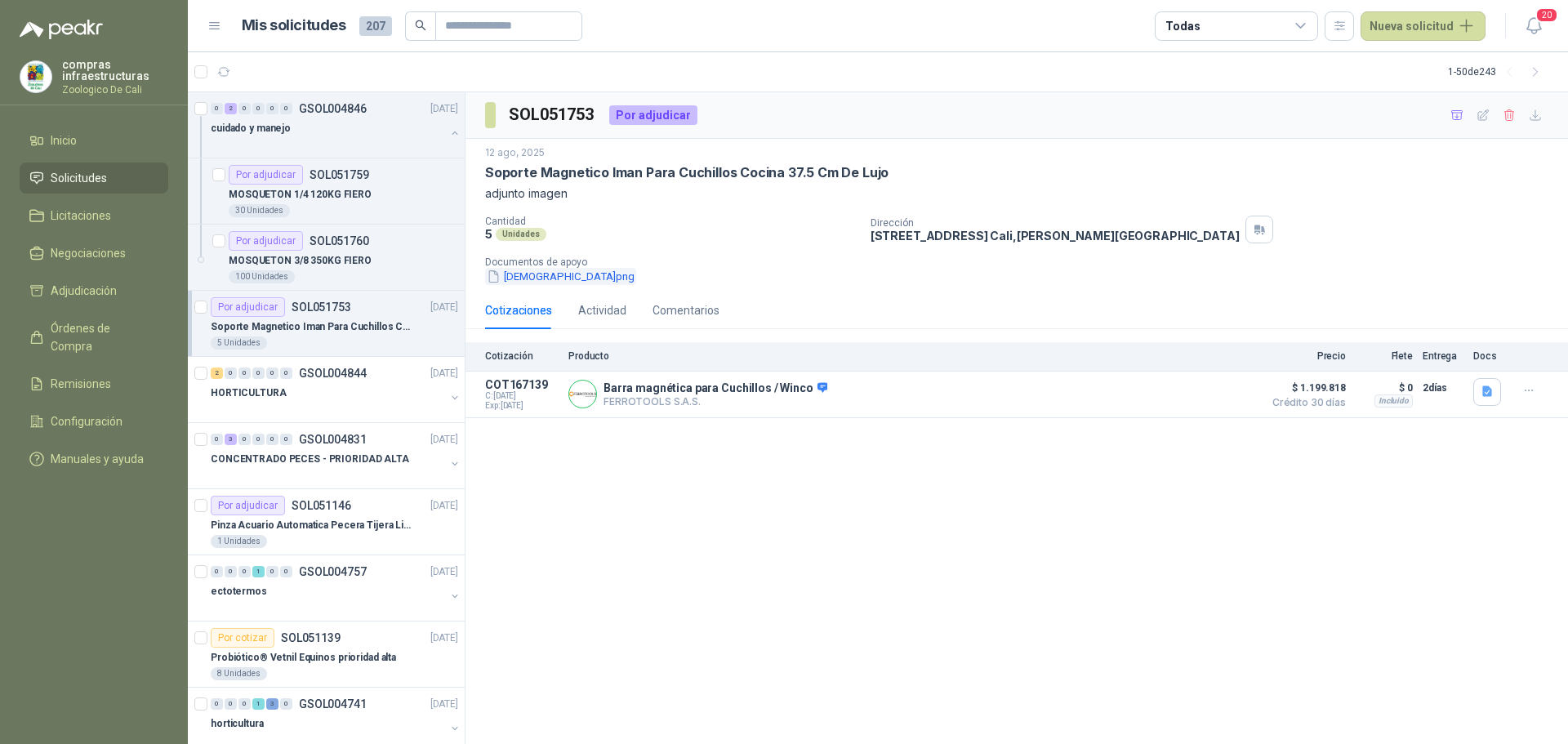
click at [524, 284] on button "[DEMOGRAPHIC_DATA]png" at bounding box center [560, 276] width 152 height 17
click at [514, 275] on button "[DEMOGRAPHIC_DATA]png" at bounding box center [560, 276] width 152 height 17
click at [1201, 395] on button "Detalles" at bounding box center [1217, 394] width 77 height 22
click at [83, 193] on link "Solicitudes" at bounding box center [94, 177] width 149 height 31
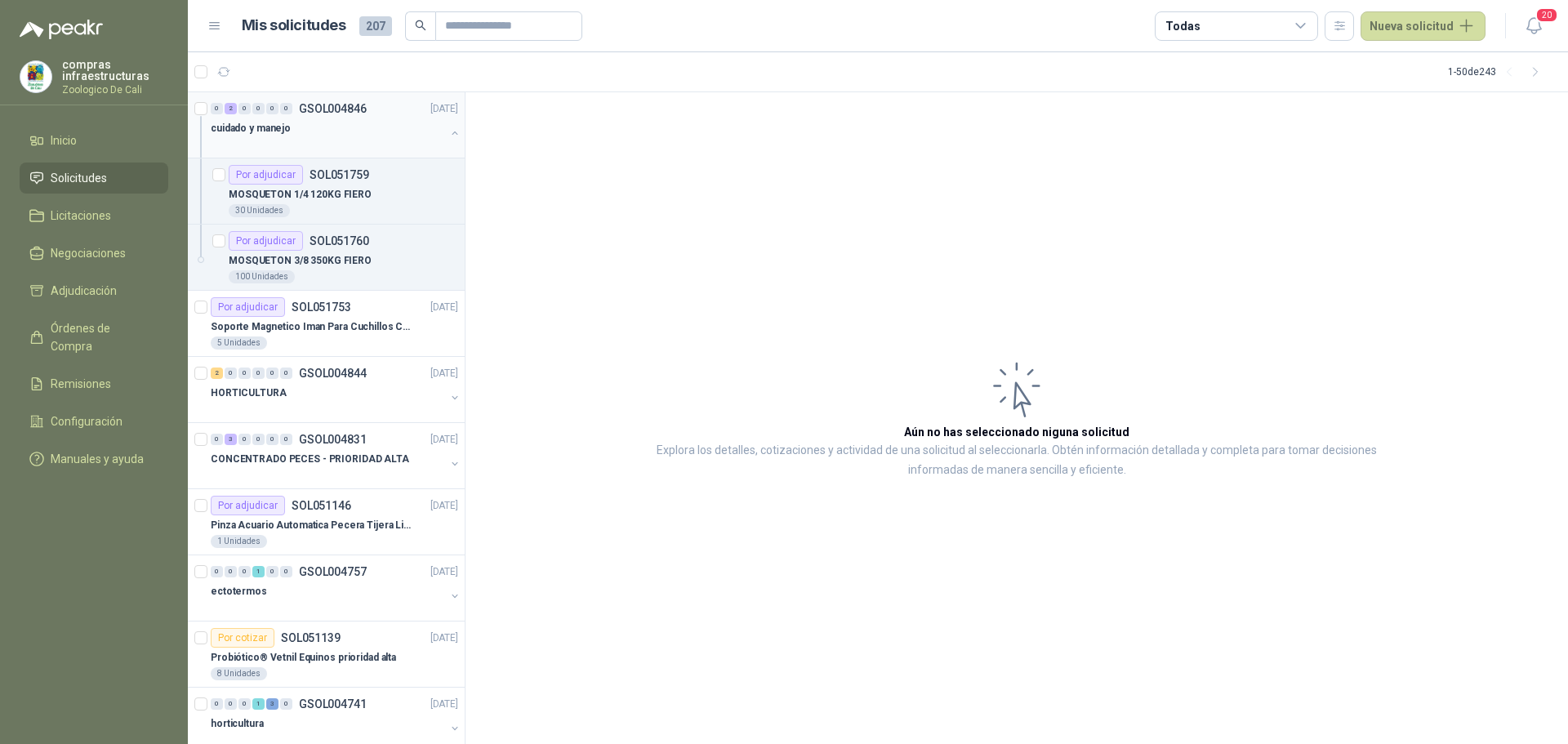
click at [311, 148] on div at bounding box center [327, 144] width 234 height 13
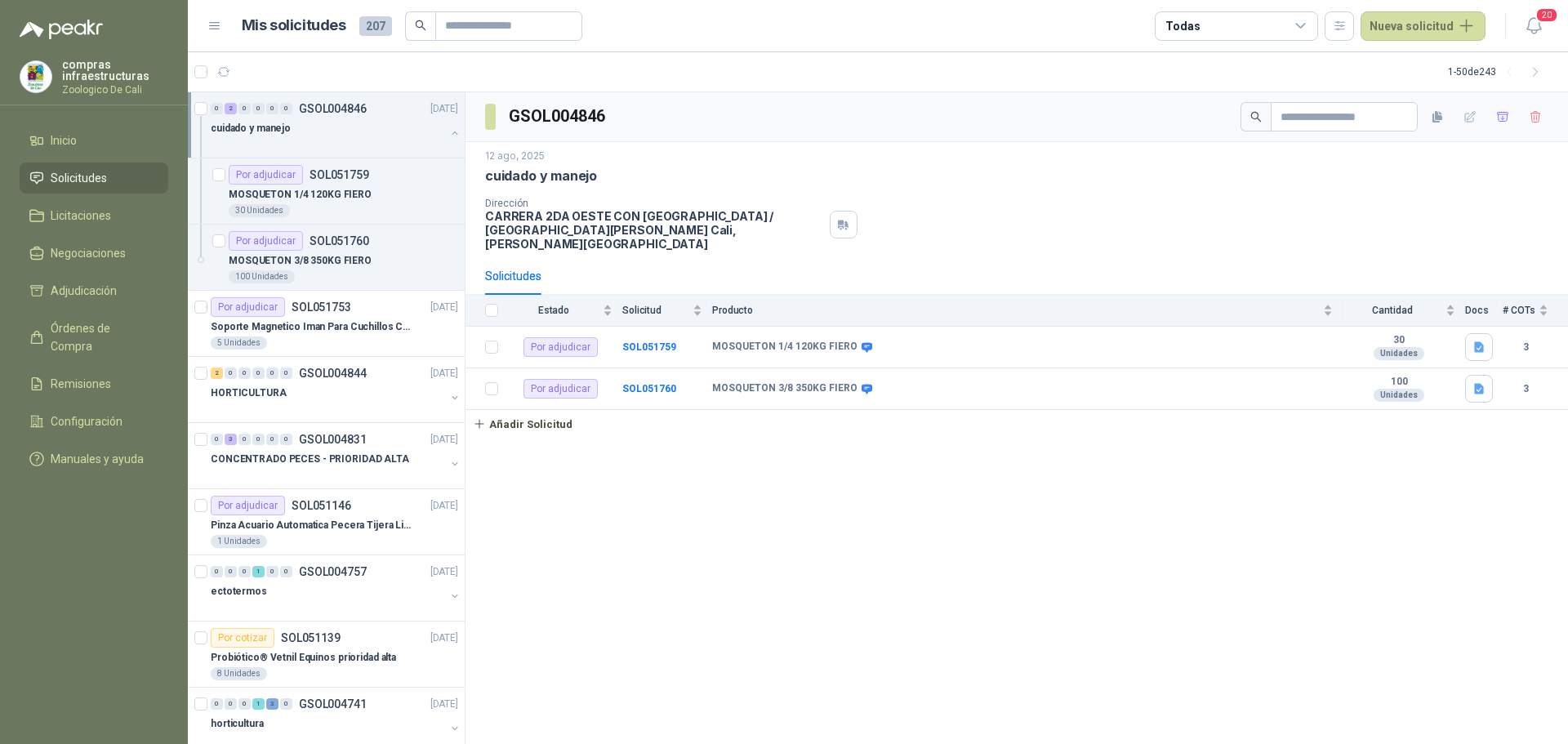
click at [87, 186] on span "Solicitudes" at bounding box center [78, 178] width 56 height 18
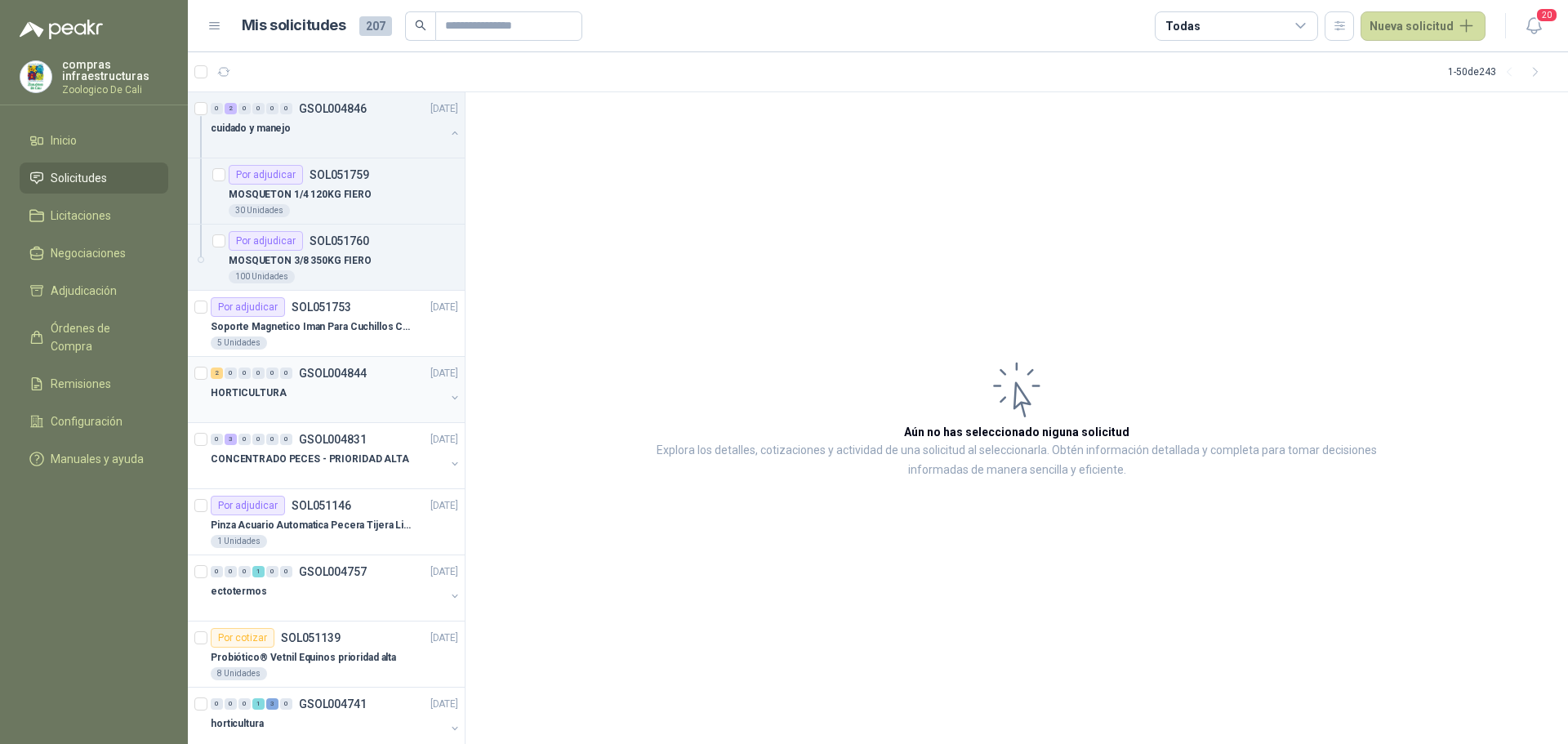
click at [308, 399] on div "HORTICULTURA" at bounding box center [327, 393] width 234 height 20
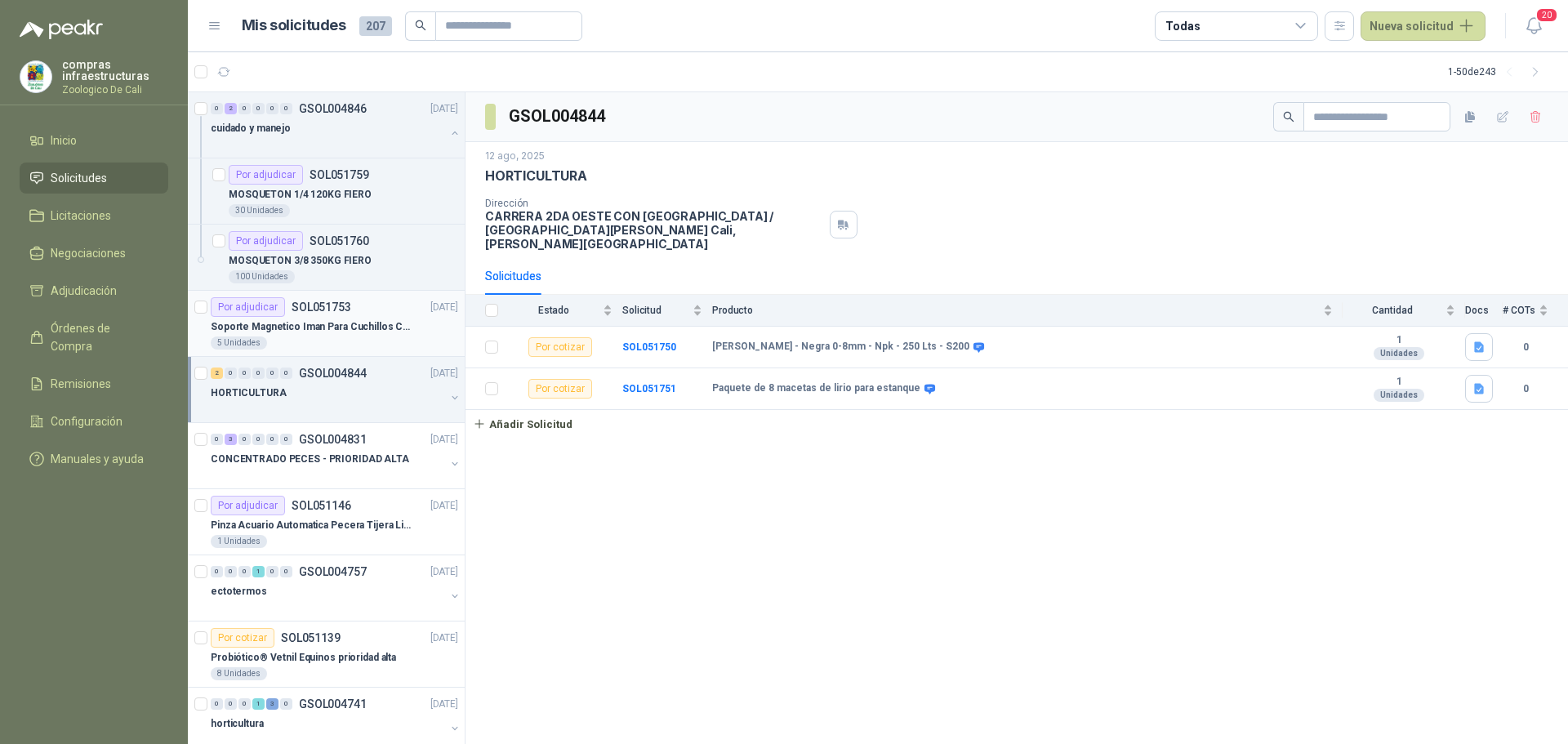
click at [325, 316] on div "Soporte Magnetico Iman Para Cuchillos Cocina 37.5 Cm De Lujo" at bounding box center [334, 326] width 247 height 20
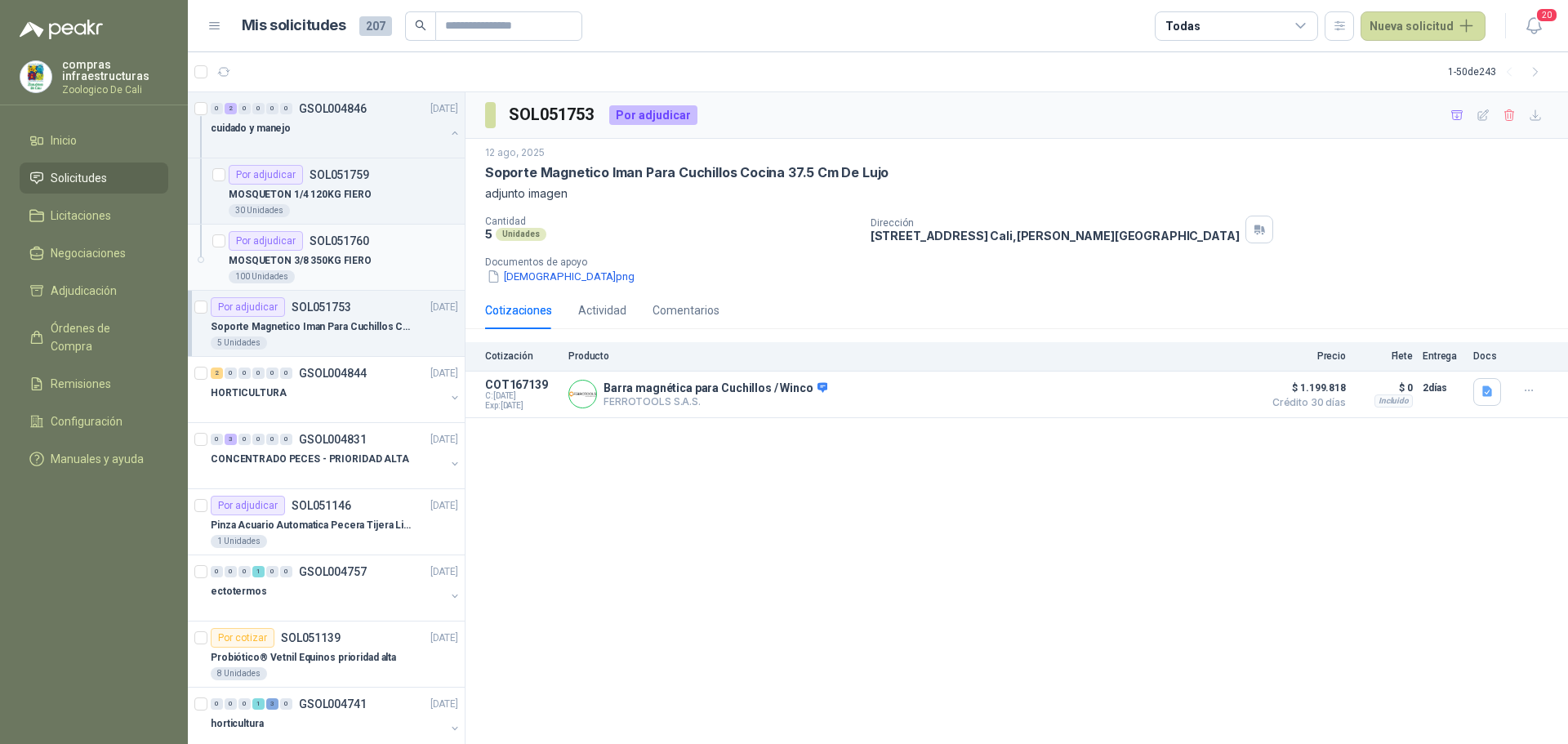
click at [411, 246] on div "Por adjudicar SOL051760" at bounding box center [343, 241] width 230 height 20
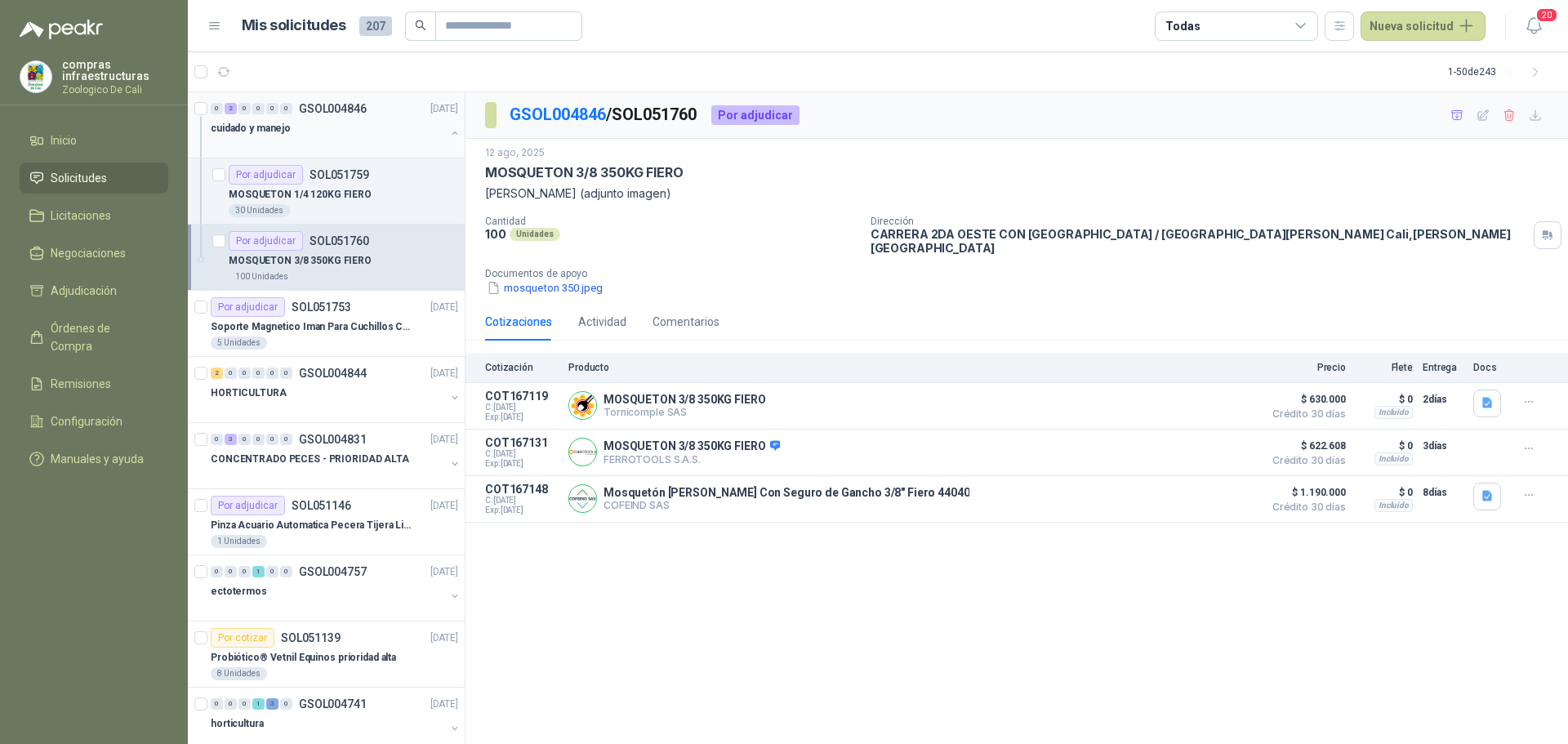
click at [317, 158] on div "0 2 0 0 0 0 GSOL004846 [DATE] cuidado y manejo" at bounding box center [326, 125] width 277 height 66
click at [1536, 24] on icon "button" at bounding box center [1534, 25] width 21 height 21
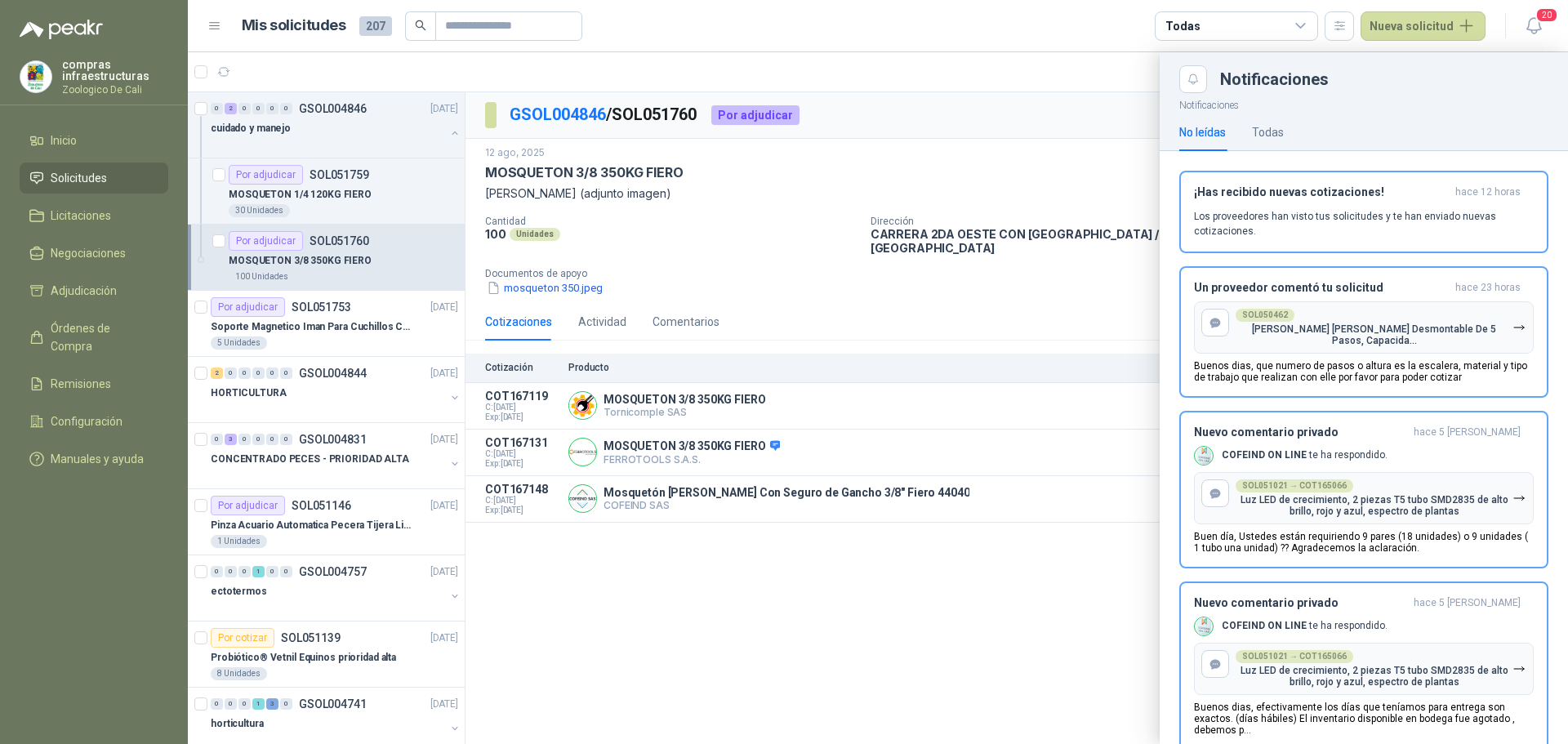
click at [1056, 557] on div at bounding box center [878, 398] width 1380 height 692
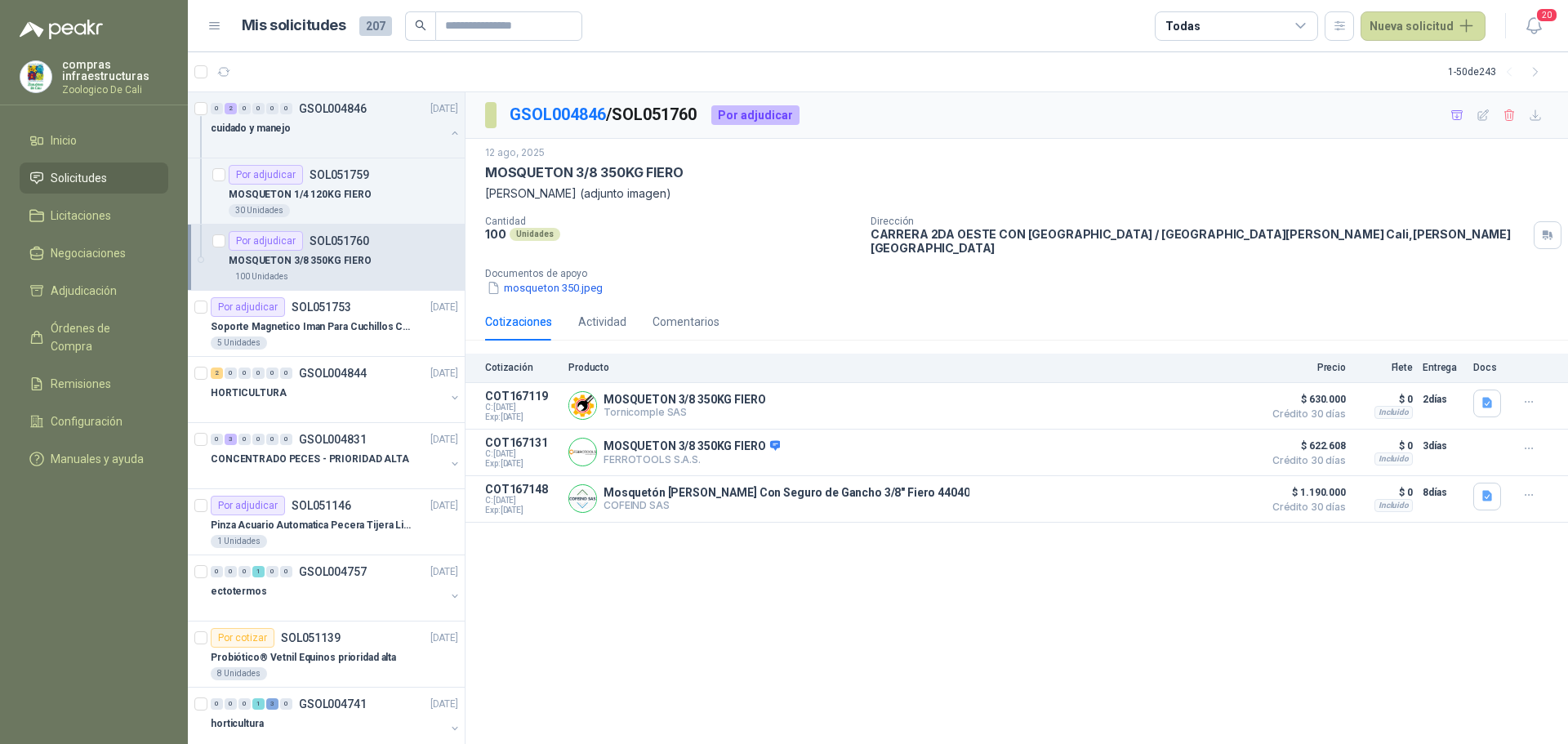
click at [100, 177] on span "Solicitudes" at bounding box center [78, 178] width 56 height 18
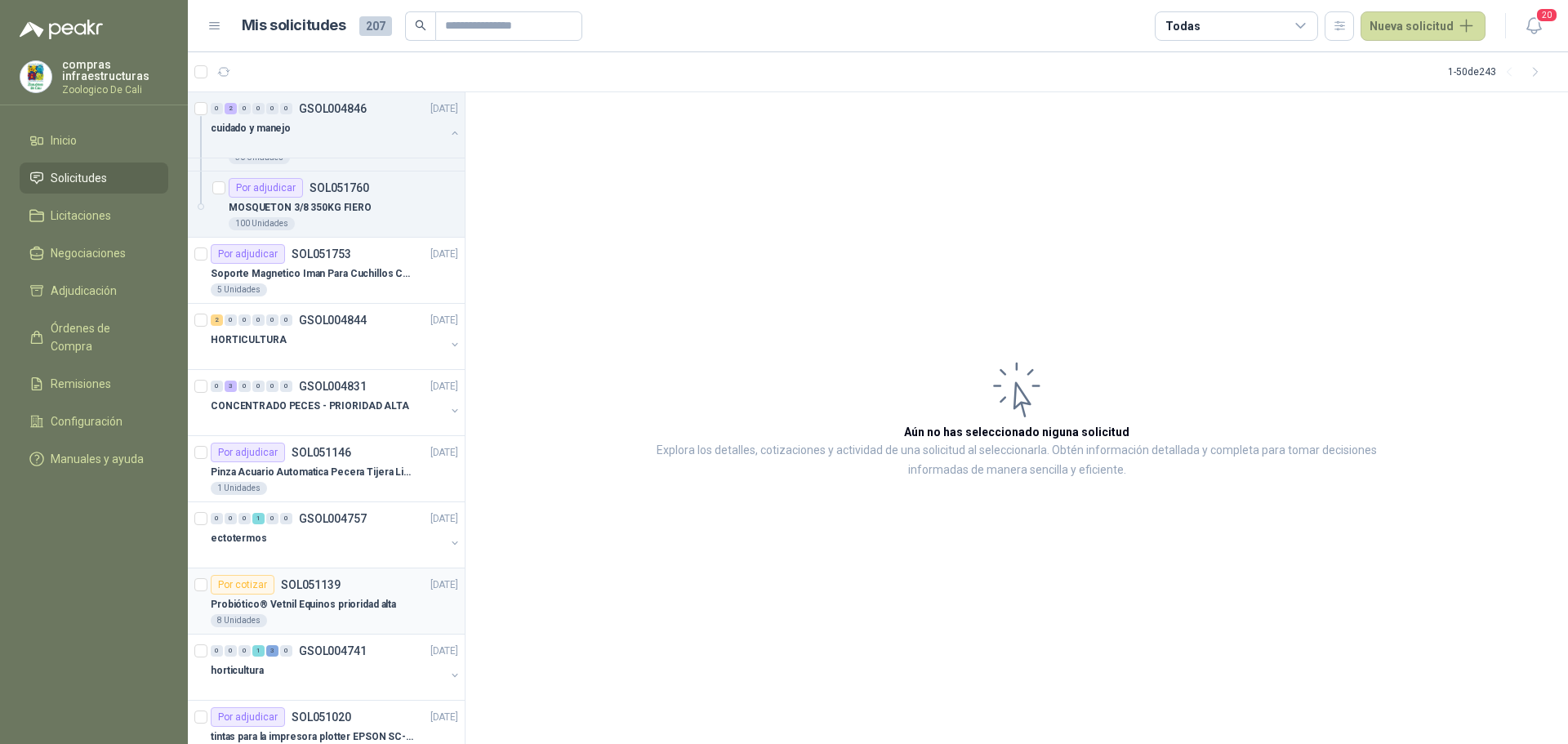
scroll to position [82, 0]
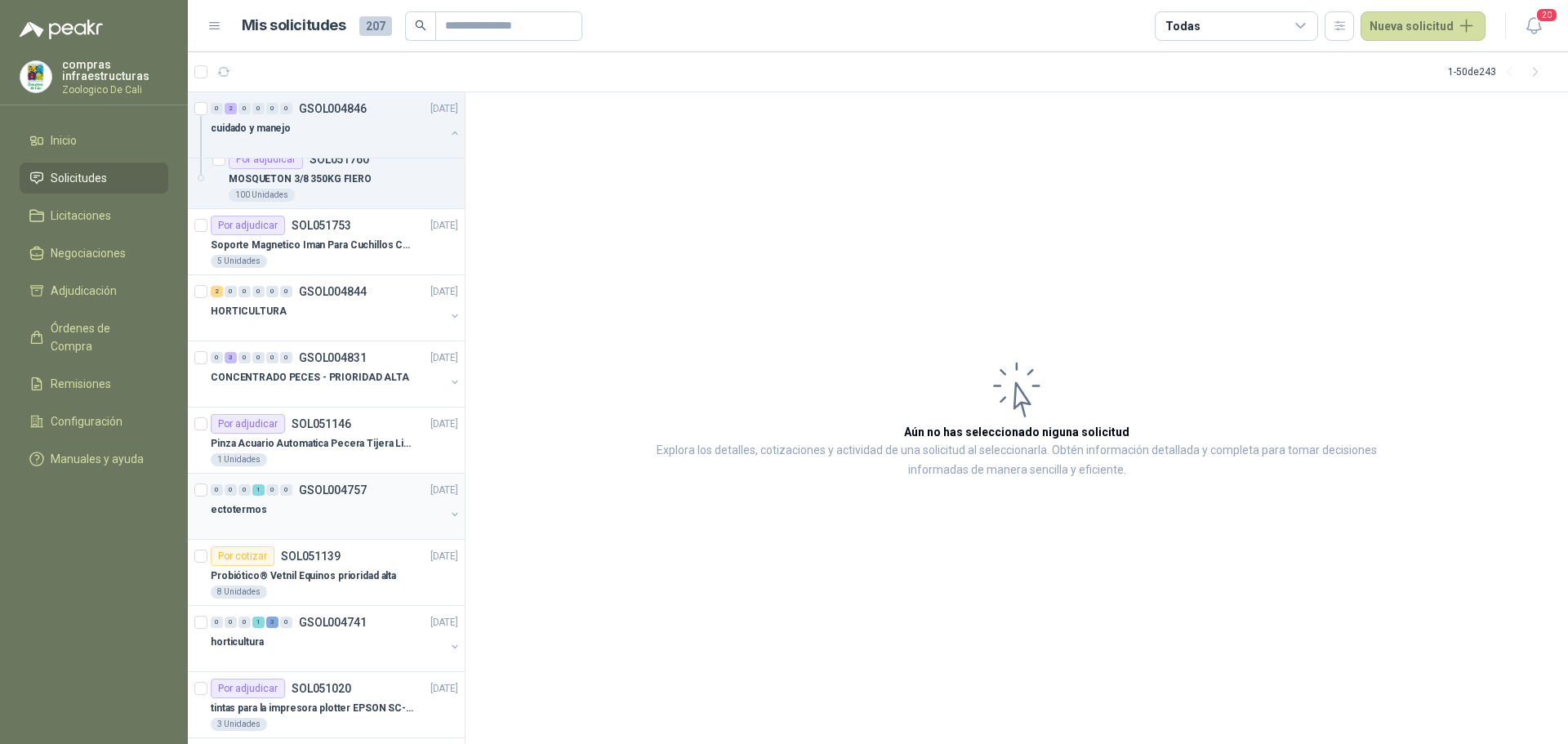
click at [343, 503] on div "ectotermos" at bounding box center [327, 509] width 234 height 20
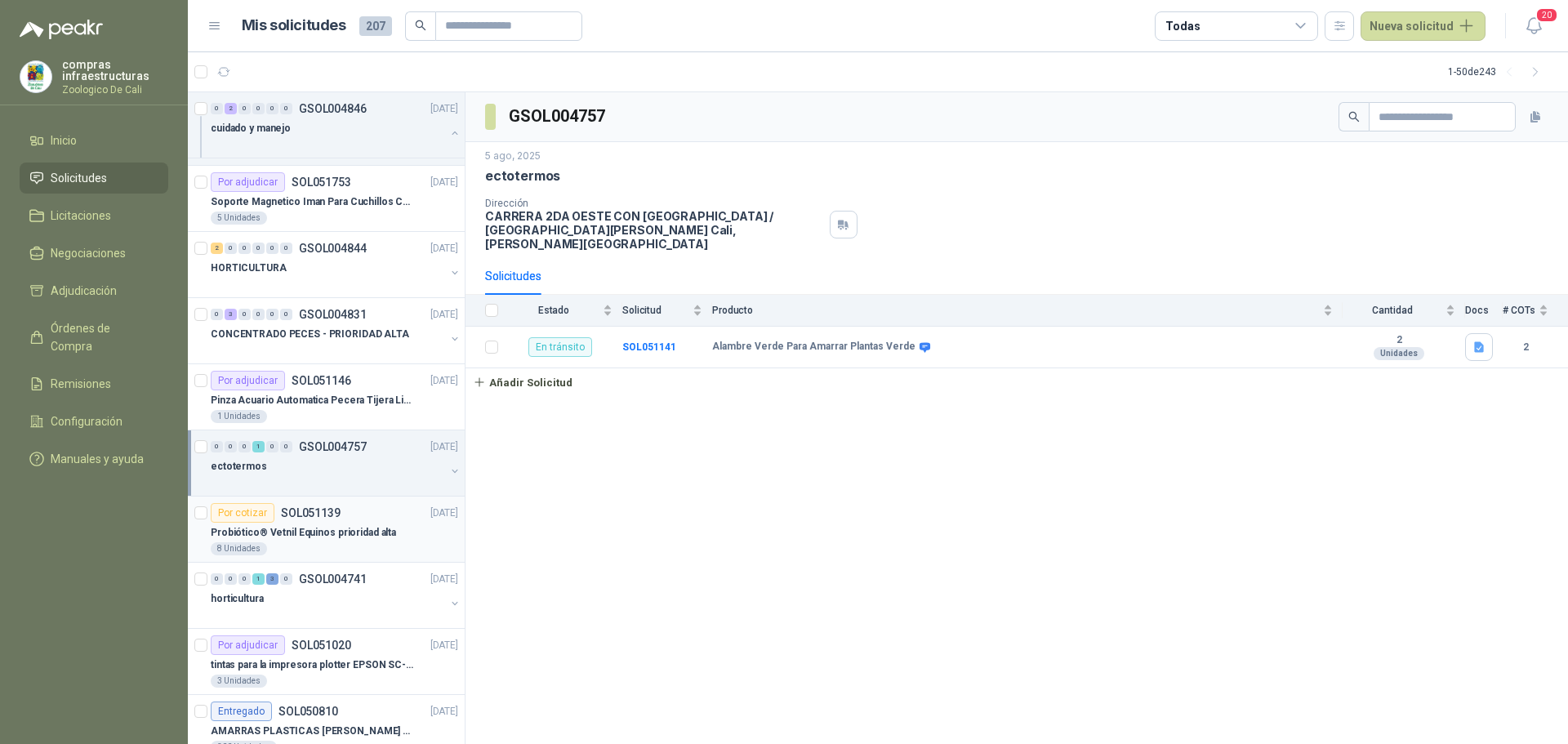
scroll to position [163, 0]
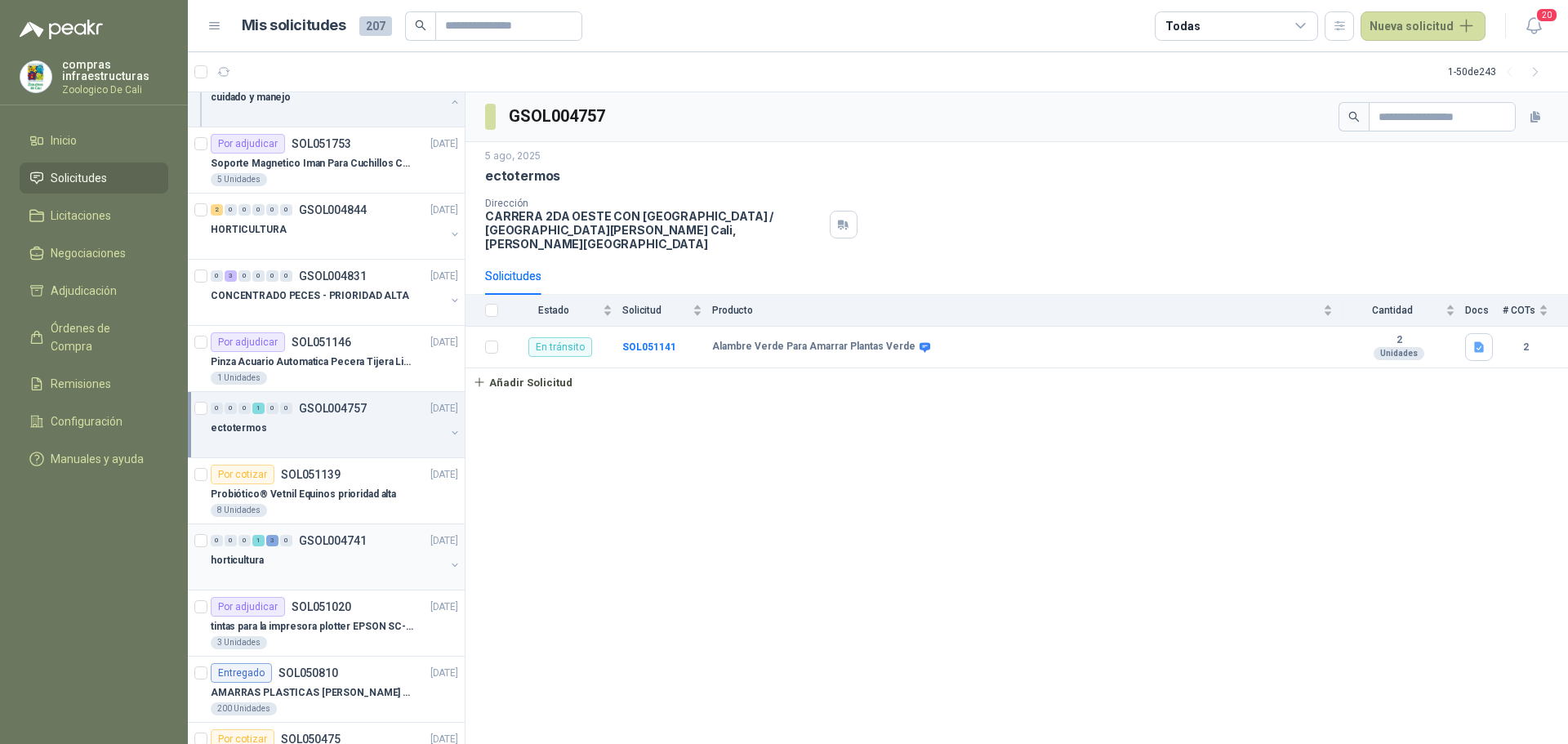
click at [312, 569] on div "horticultura" at bounding box center [327, 560] width 234 height 20
